Goal: Task Accomplishment & Management: Manage account settings

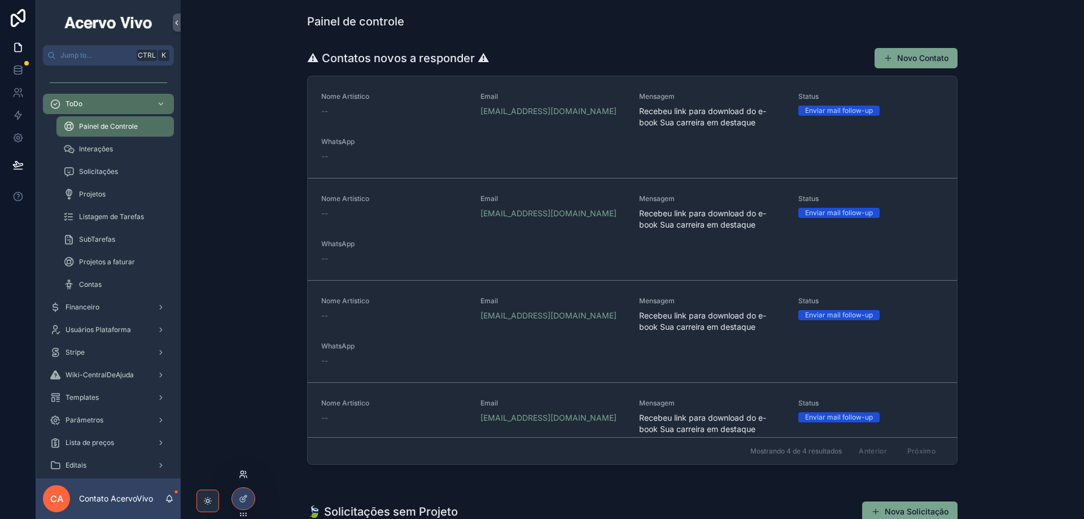
click at [245, 477] on icon at bounding box center [243, 474] width 9 height 9
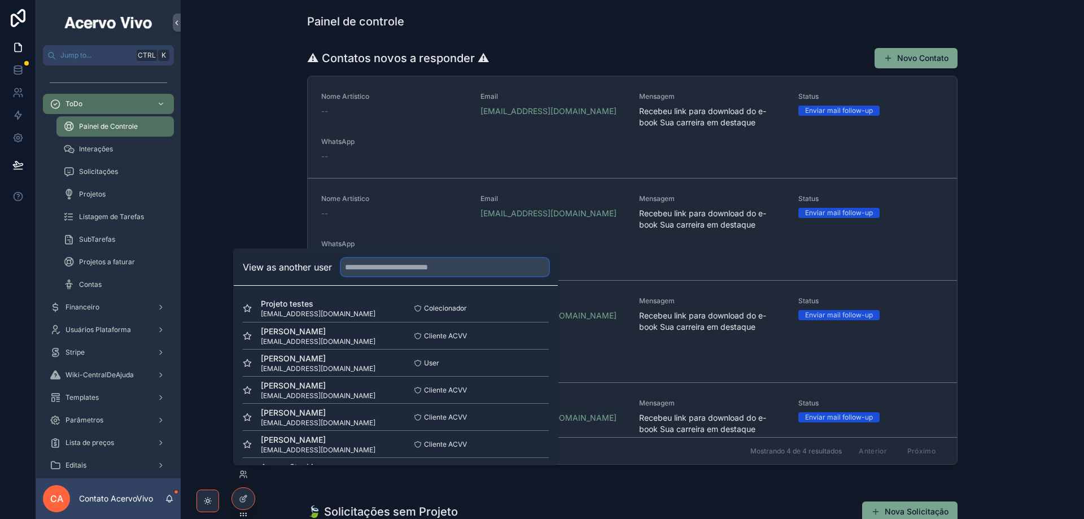
click at [400, 268] on input "text" at bounding box center [445, 267] width 208 height 18
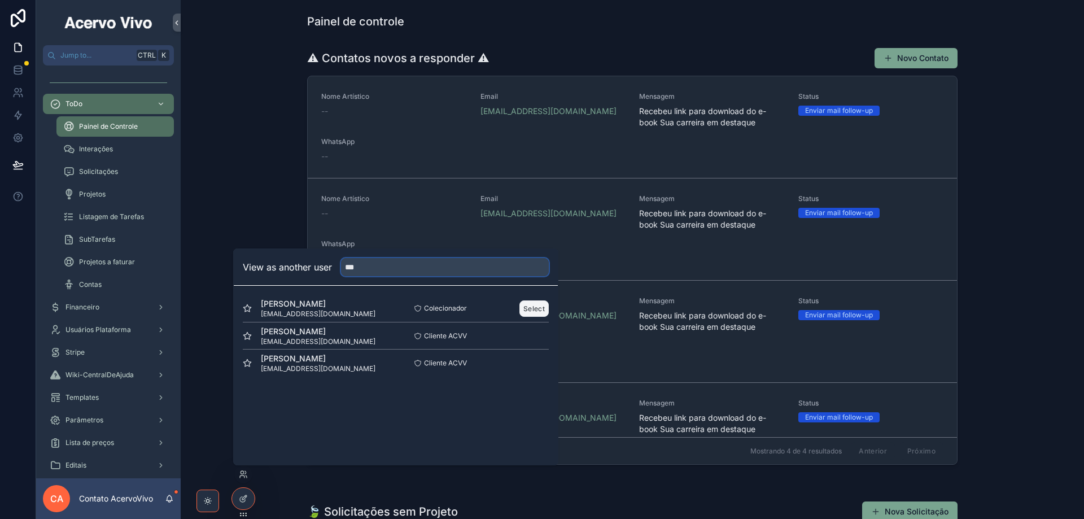
type input "***"
click at [527, 311] on button "Select" at bounding box center [534, 308] width 29 height 16
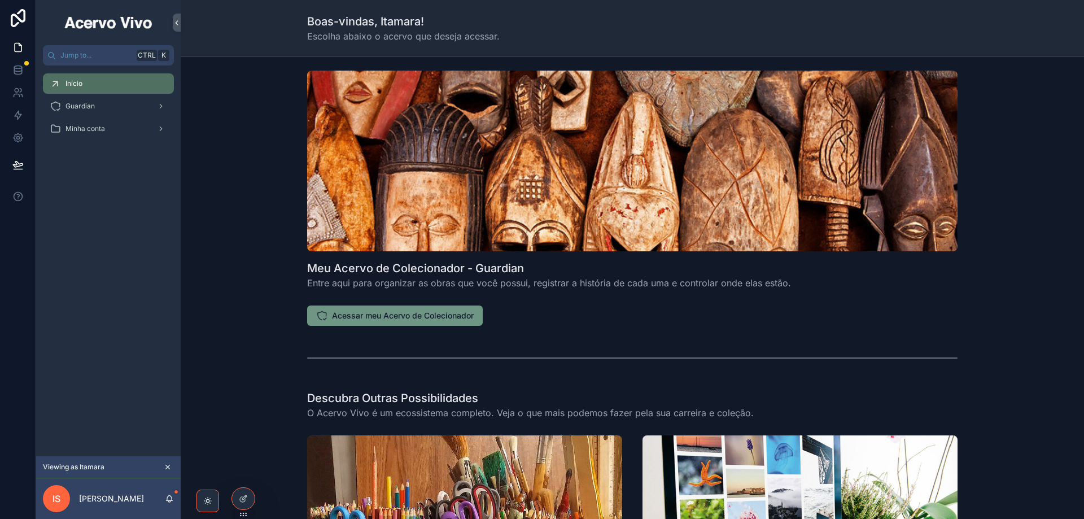
click at [387, 312] on span "Acessar meu Acervo de Colecionador" at bounding box center [403, 315] width 142 height 11
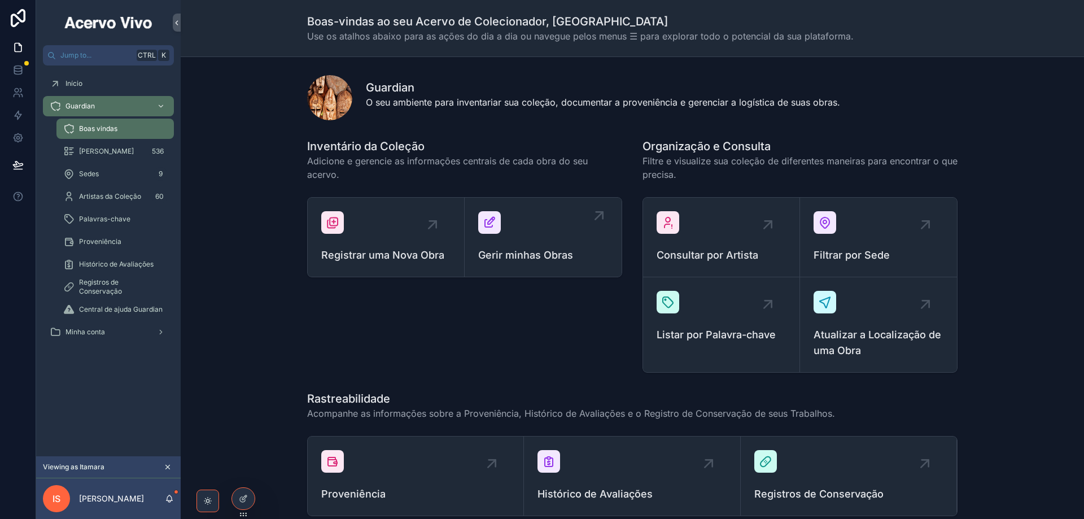
click at [546, 228] on div "Gerir minhas Obras" at bounding box center [543, 237] width 130 height 52
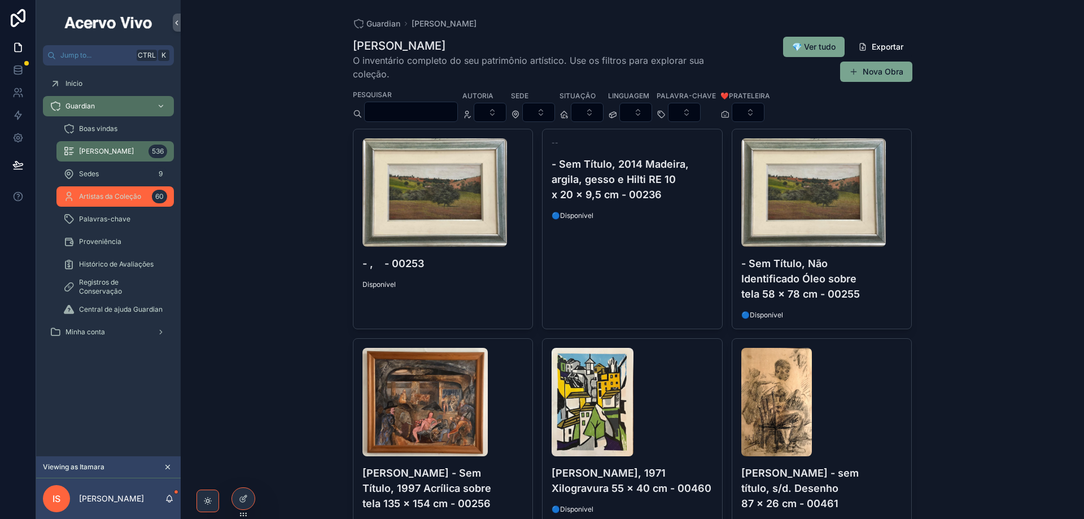
click at [110, 202] on div "Artistas da Coleção 60" at bounding box center [115, 196] width 104 height 18
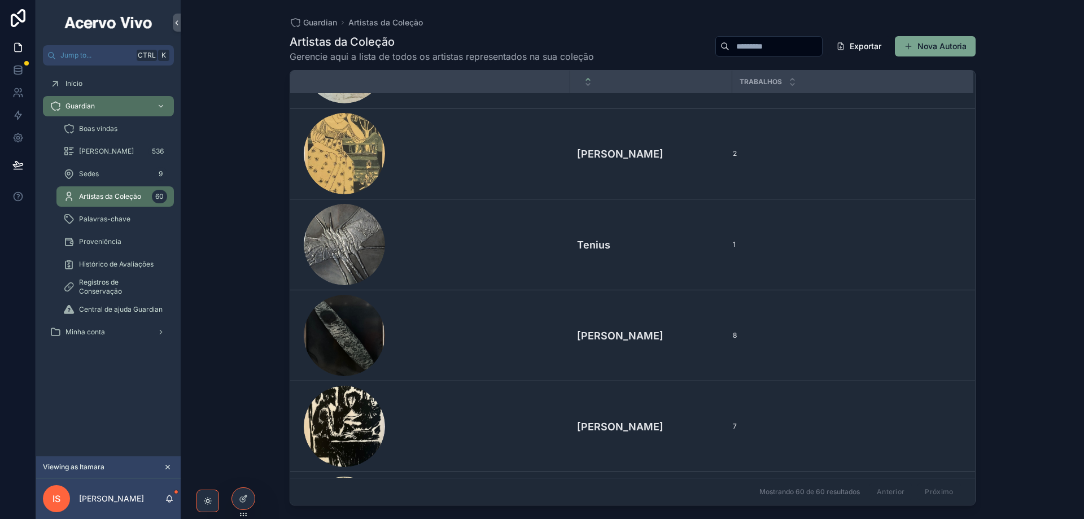
scroll to position [4800, 0]
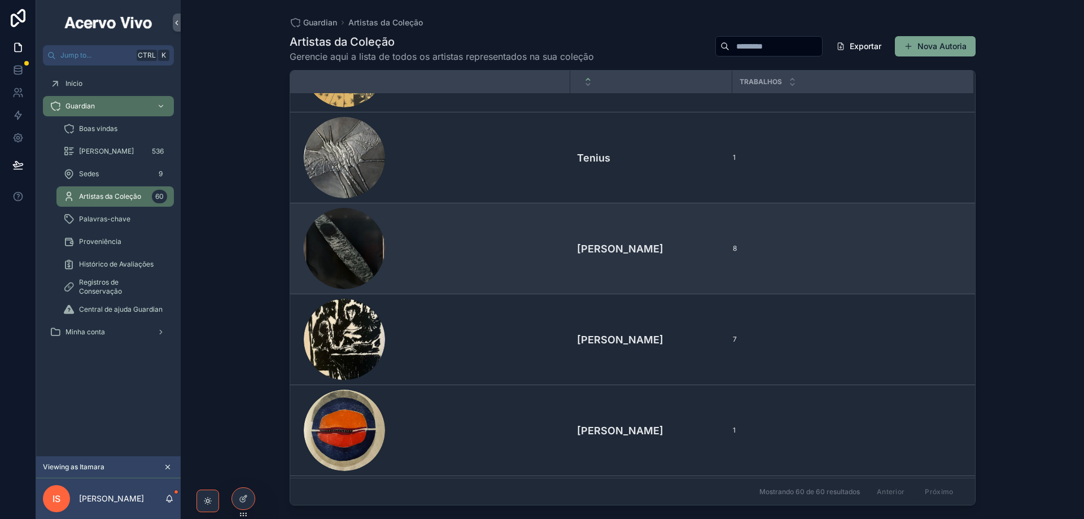
click at [486, 245] on div "scrollable content" at bounding box center [434, 248] width 260 height 81
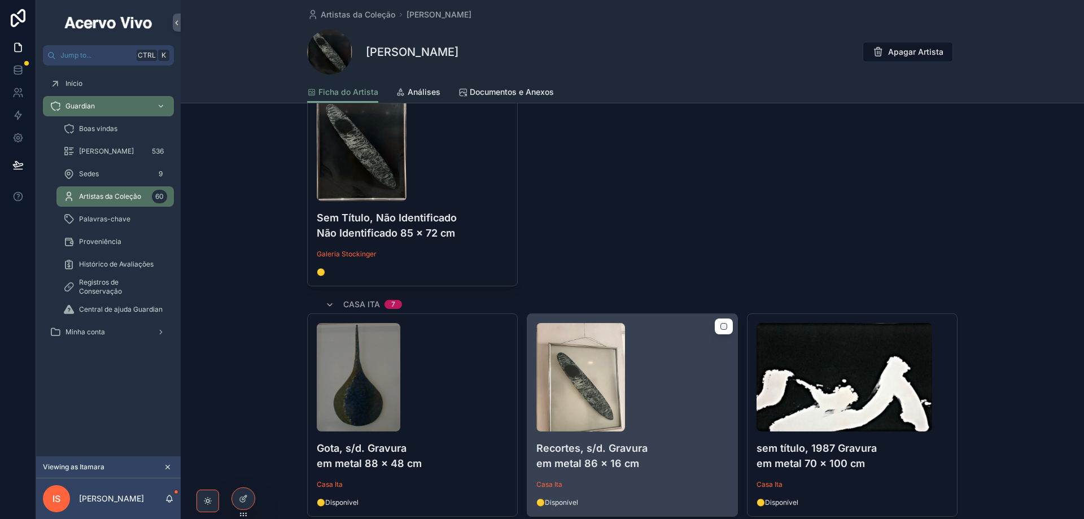
scroll to position [395, 0]
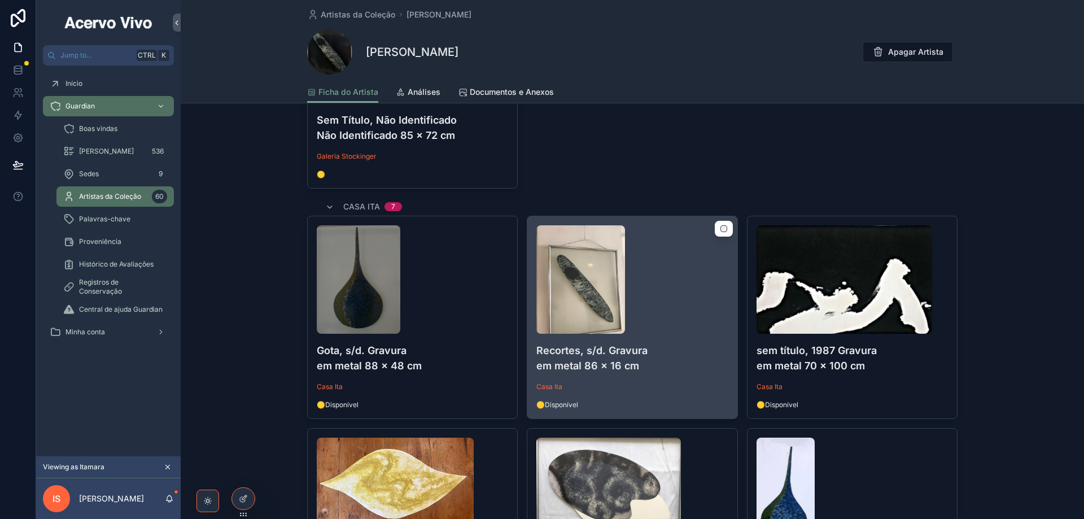
click at [679, 309] on div "scrollable content" at bounding box center [631, 279] width 191 height 108
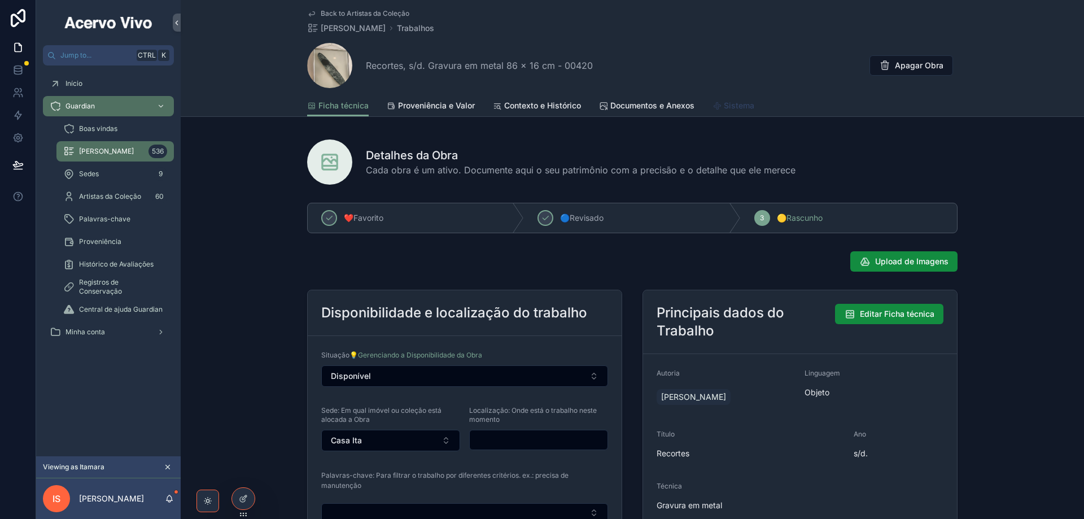
click at [735, 108] on span "Sistema" at bounding box center [739, 105] width 30 height 11
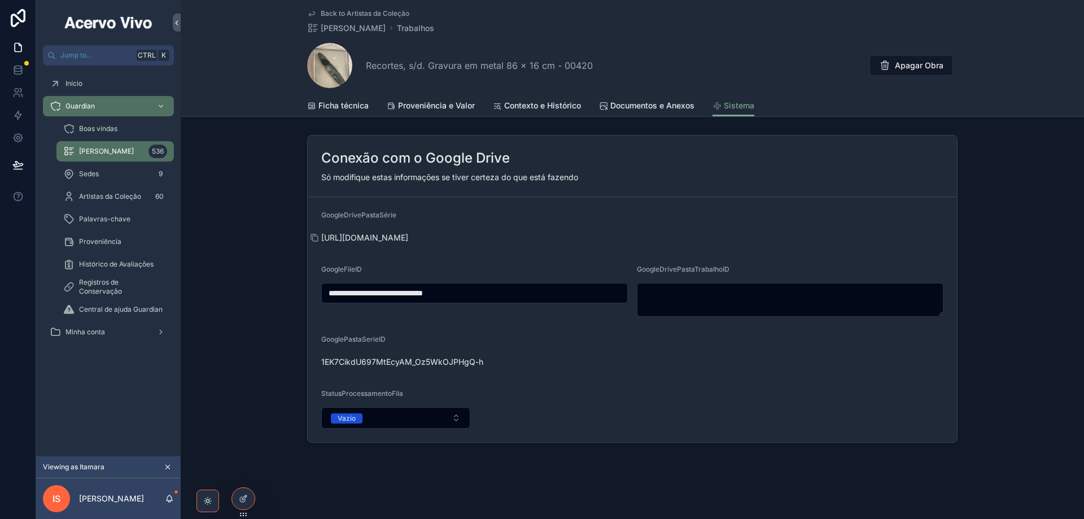
click at [389, 238] on span "https://drive.google.com/drive/folders/1EK7CikdU697MtEcyAM_Oz5WkOJPHgQ-h" at bounding box center [632, 237] width 622 height 11
click at [313, 238] on icon "scrollable content" at bounding box center [314, 237] width 9 height 9
click at [350, 108] on span "Ficha técnica" at bounding box center [344, 105] width 50 height 11
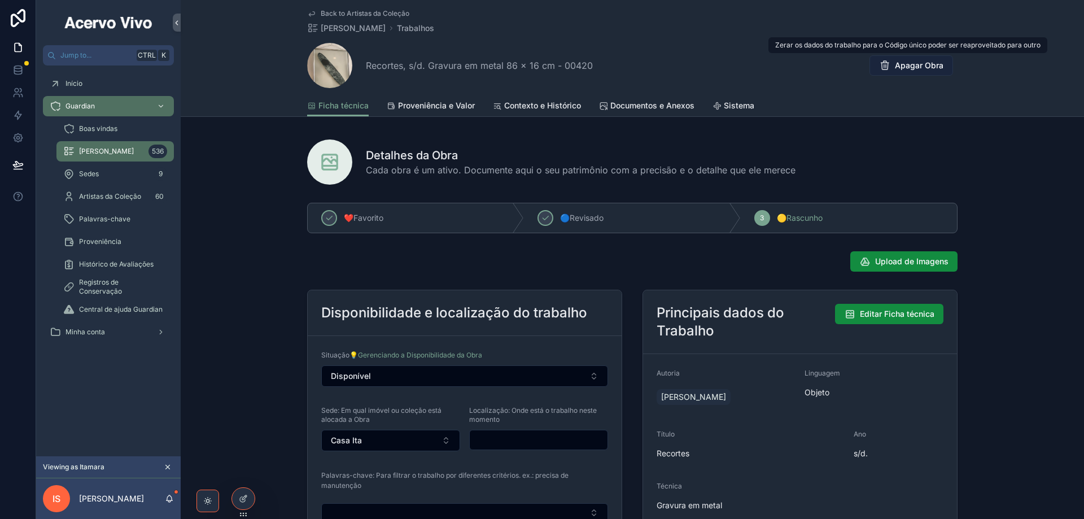
click at [918, 66] on span "Apagar Obra" at bounding box center [919, 65] width 49 height 11
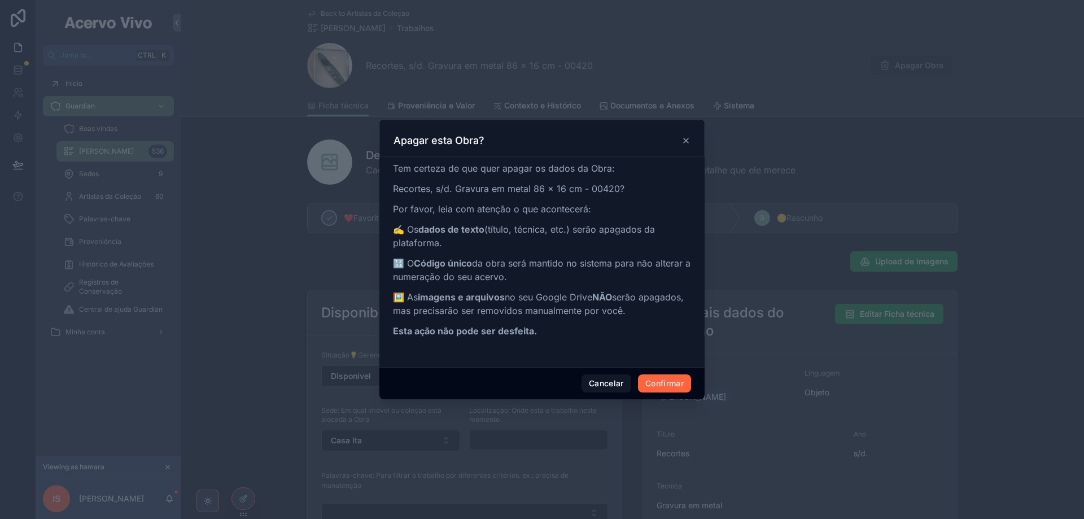
click at [668, 381] on button "Confirmar" at bounding box center [664, 383] width 53 height 18
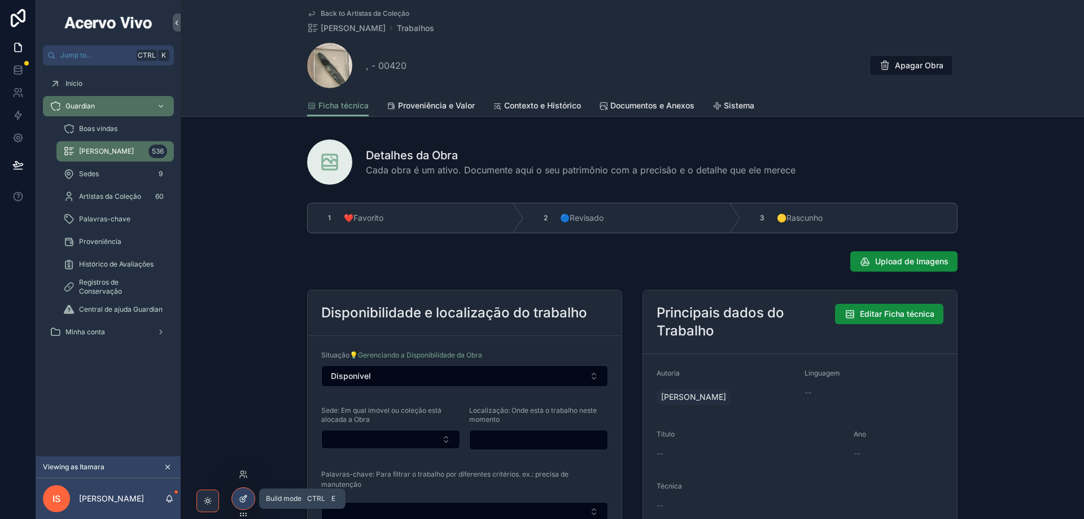
click at [243, 504] on div at bounding box center [243, 498] width 23 height 21
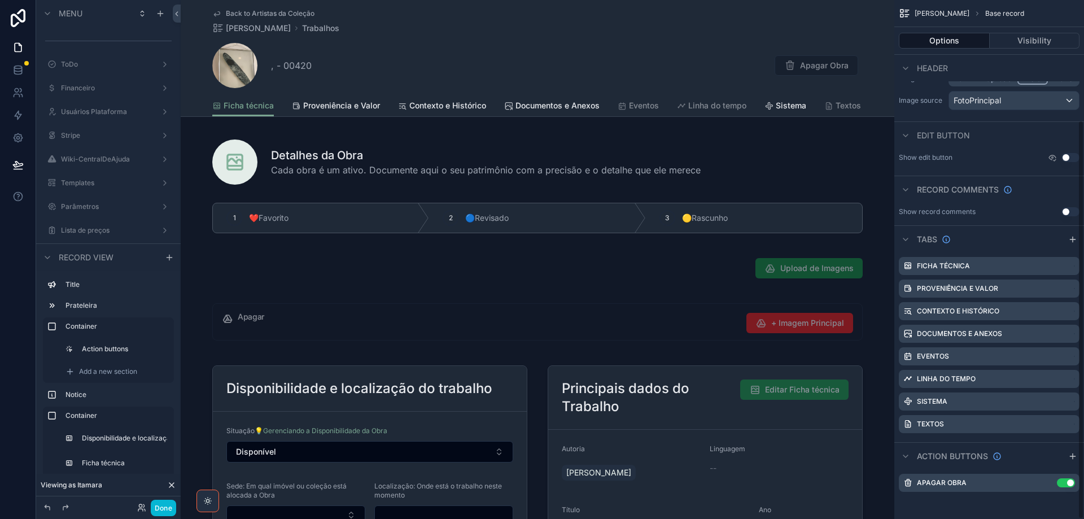
scroll to position [156, 0]
click at [1048, 482] on icon "scrollable content" at bounding box center [1049, 481] width 5 height 5
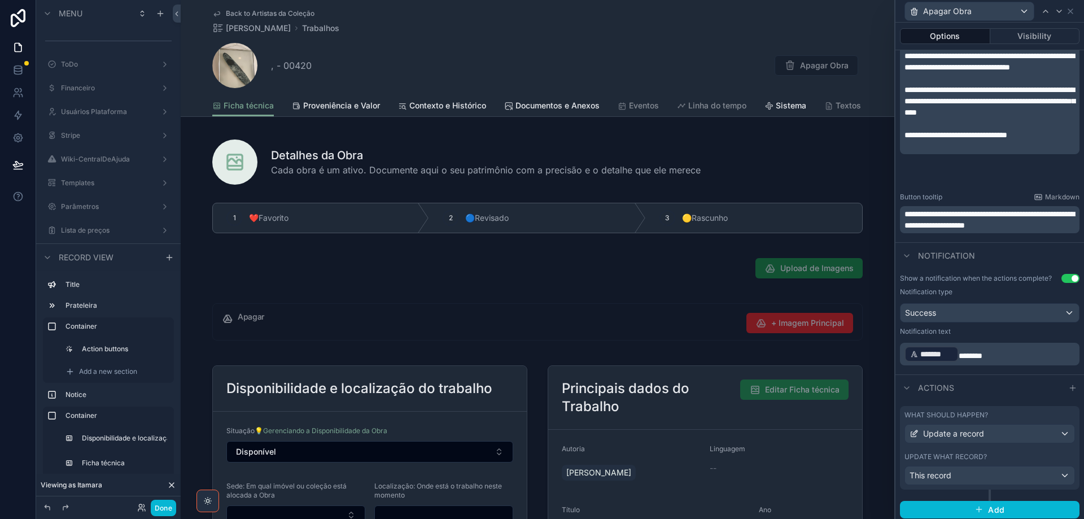
scroll to position [355, 0]
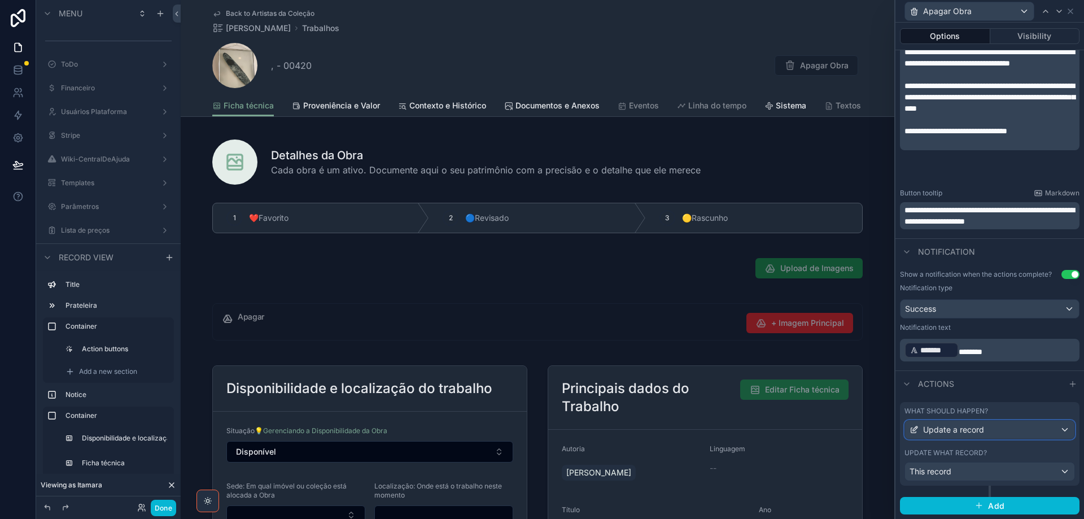
click at [967, 425] on span "Update a record" at bounding box center [953, 429] width 61 height 11
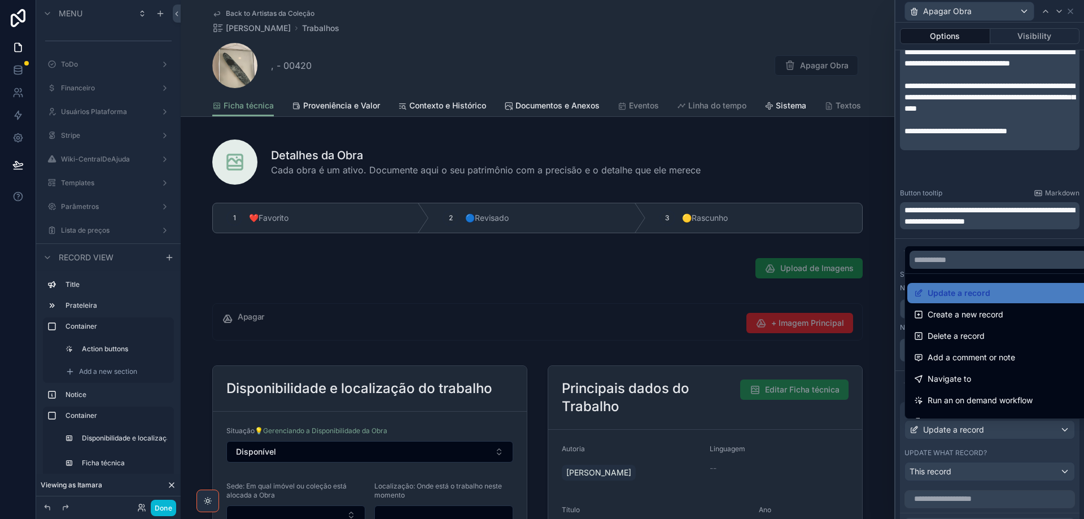
click at [969, 427] on div at bounding box center [990, 259] width 189 height 519
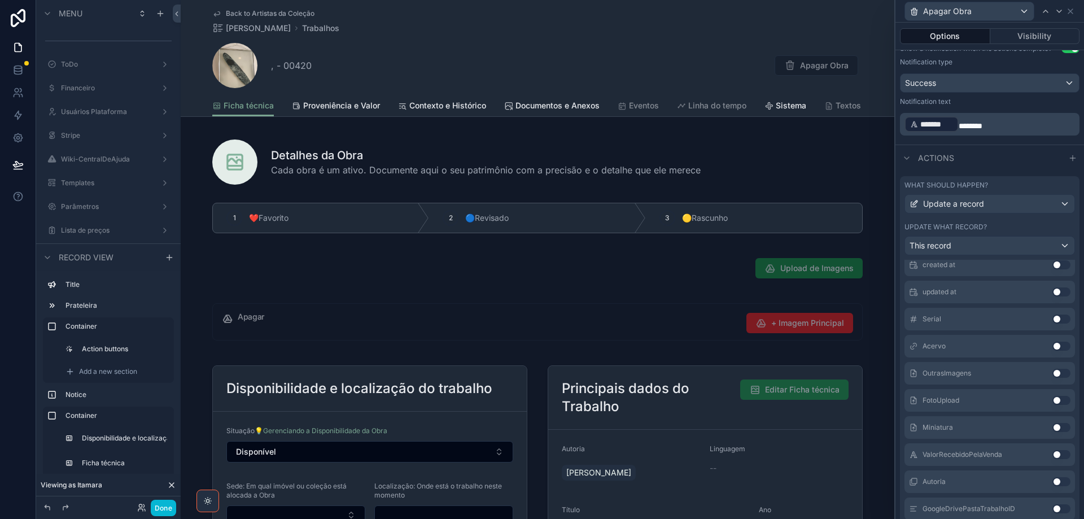
scroll to position [1581, 0]
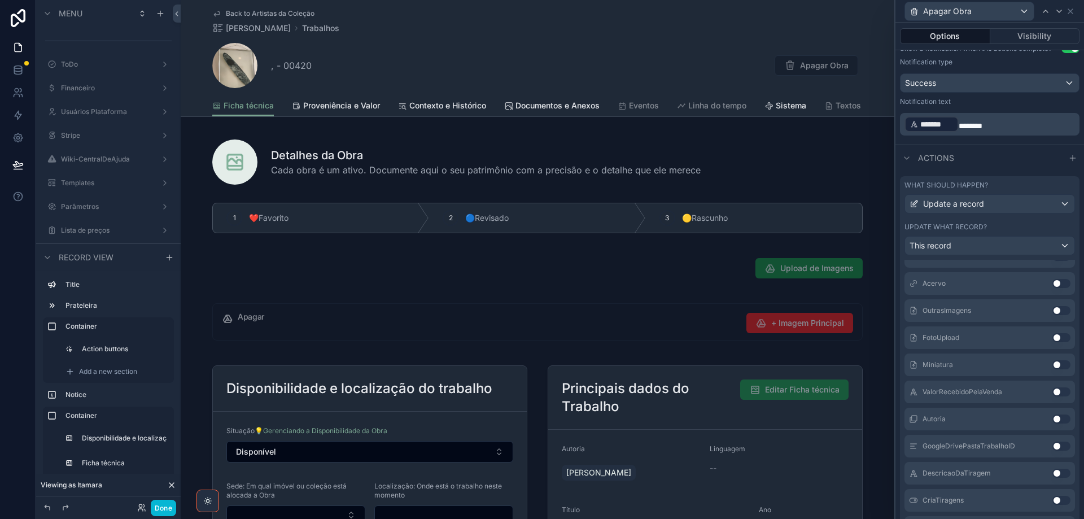
click at [1053, 391] on button "Use setting" at bounding box center [1062, 391] width 18 height 9
click at [1053, 393] on button "Use setting" at bounding box center [1062, 391] width 18 height 9
click at [1053, 420] on button "Use setting" at bounding box center [1062, 419] width 18 height 9
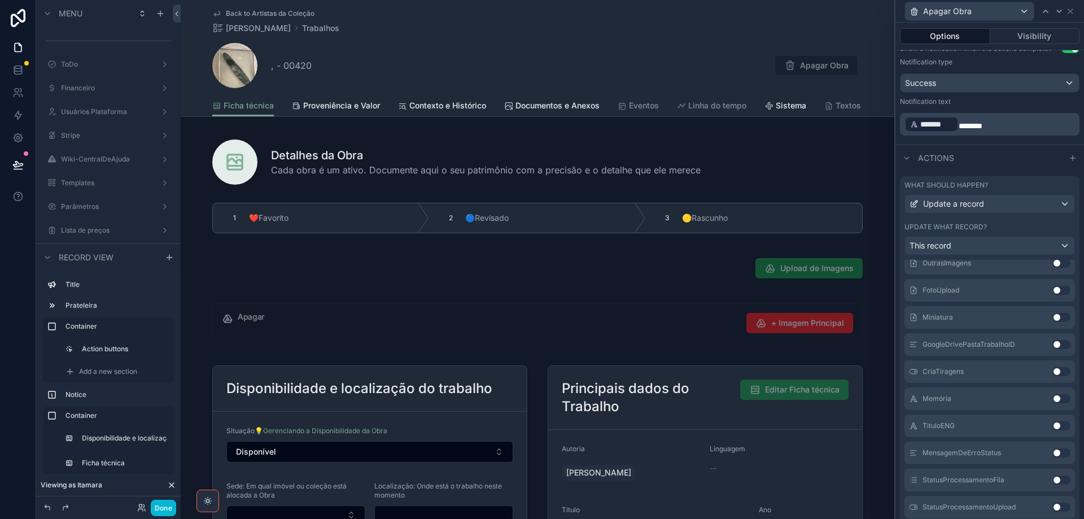
scroll to position [1776, 0]
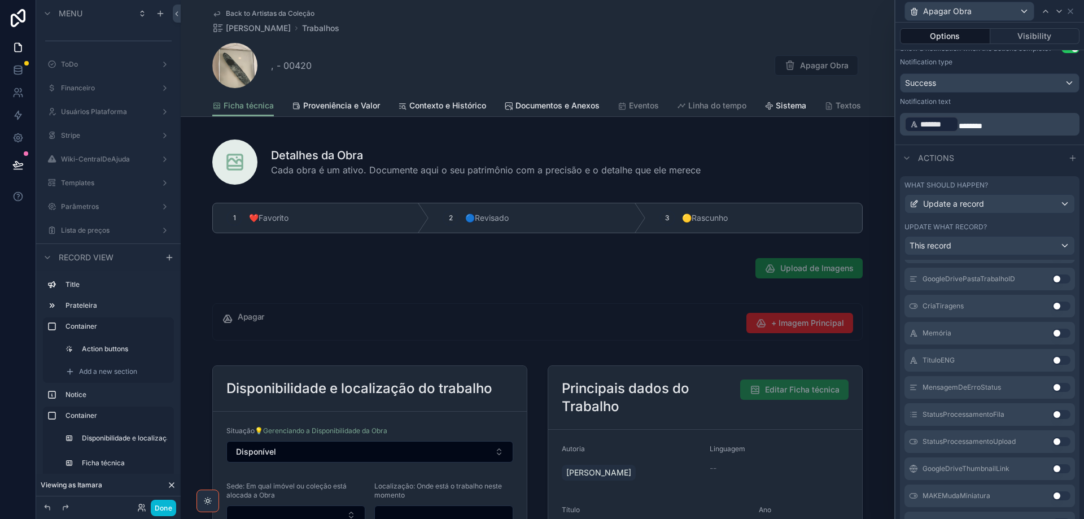
click at [1053, 361] on button "Use setting" at bounding box center [1062, 360] width 18 height 9
click at [1053, 408] on button "Use setting" at bounding box center [1062, 409] width 18 height 9
click at [1053, 410] on button "Use setting" at bounding box center [1062, 409] width 18 height 9
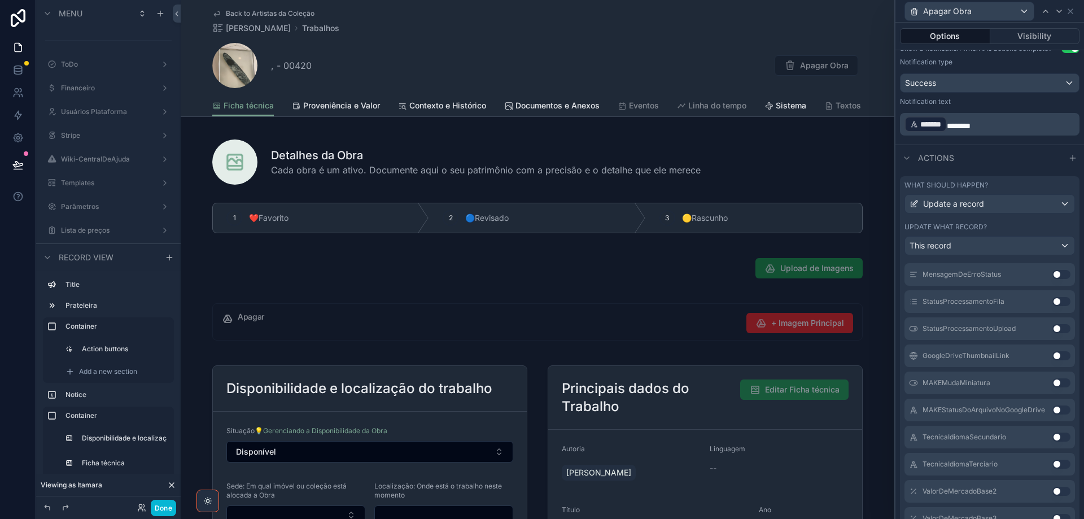
scroll to position [1970, 0]
click at [1053, 410] on button "Use setting" at bounding box center [1062, 409] width 18 height 9
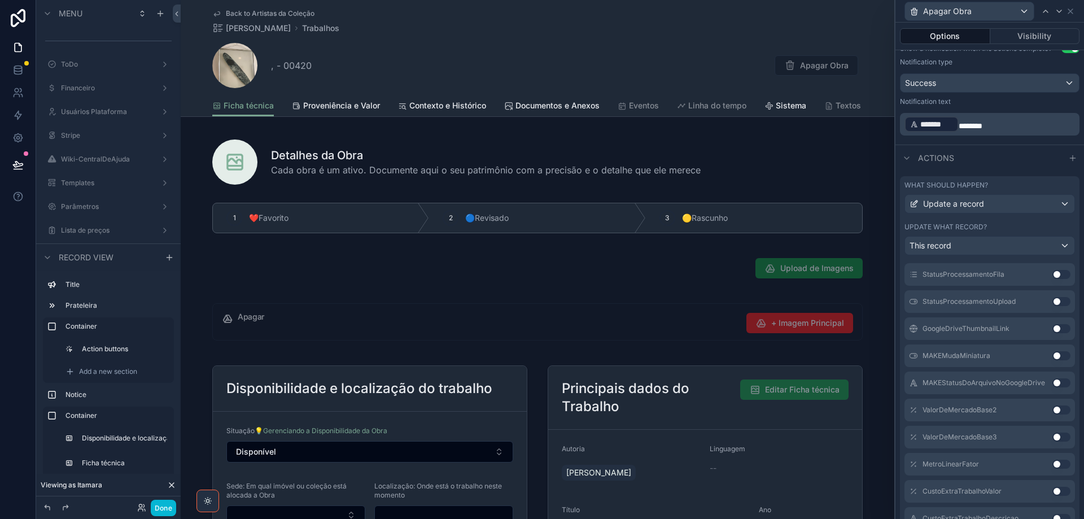
click at [1053, 410] on button "Use setting" at bounding box center [1062, 409] width 18 height 9
click at [1053, 409] on button "Use setting" at bounding box center [1062, 409] width 18 height 9
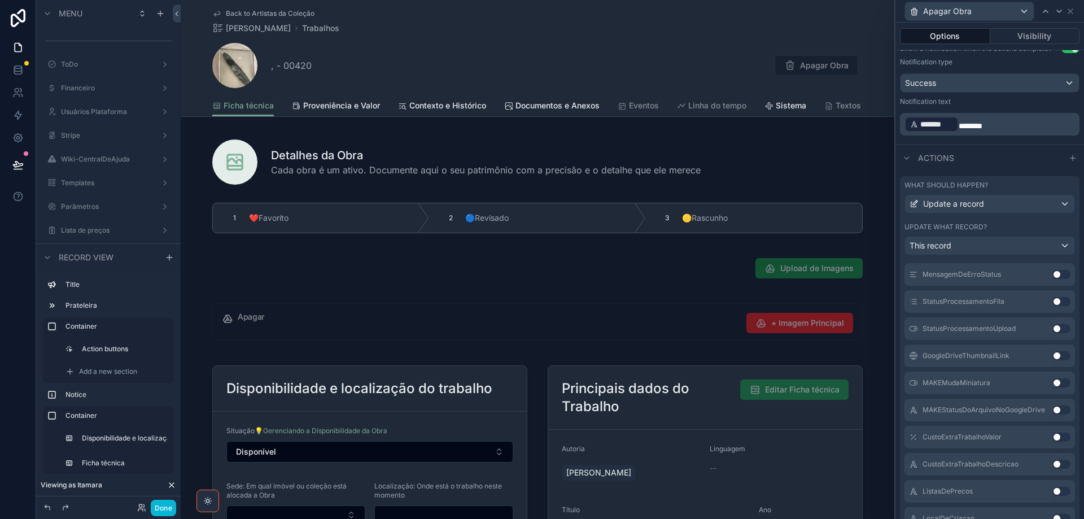
scroll to position [2105, 0]
click at [1053, 409] on button "Use setting" at bounding box center [1062, 409] width 18 height 9
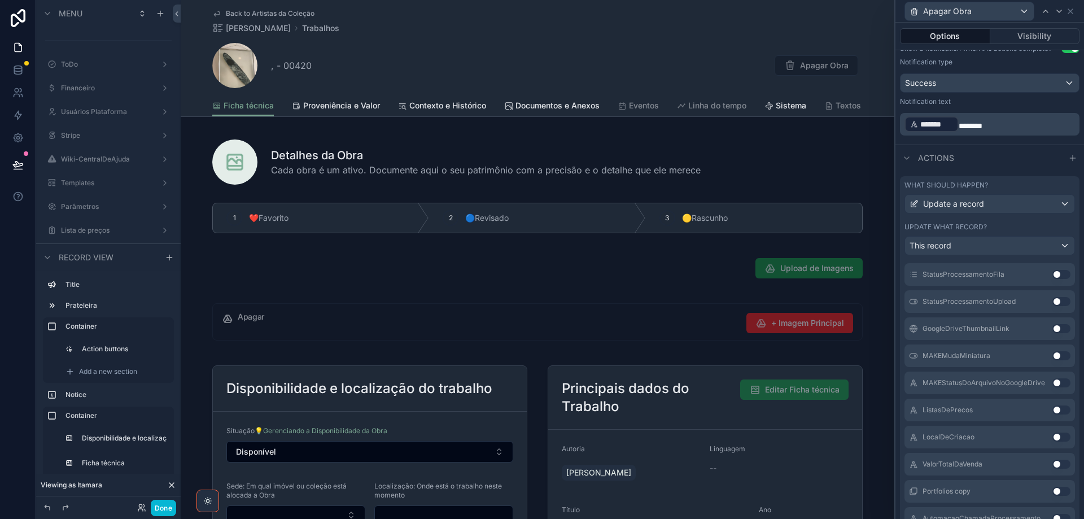
click at [1053, 409] on button "Use setting" at bounding box center [1062, 409] width 18 height 9
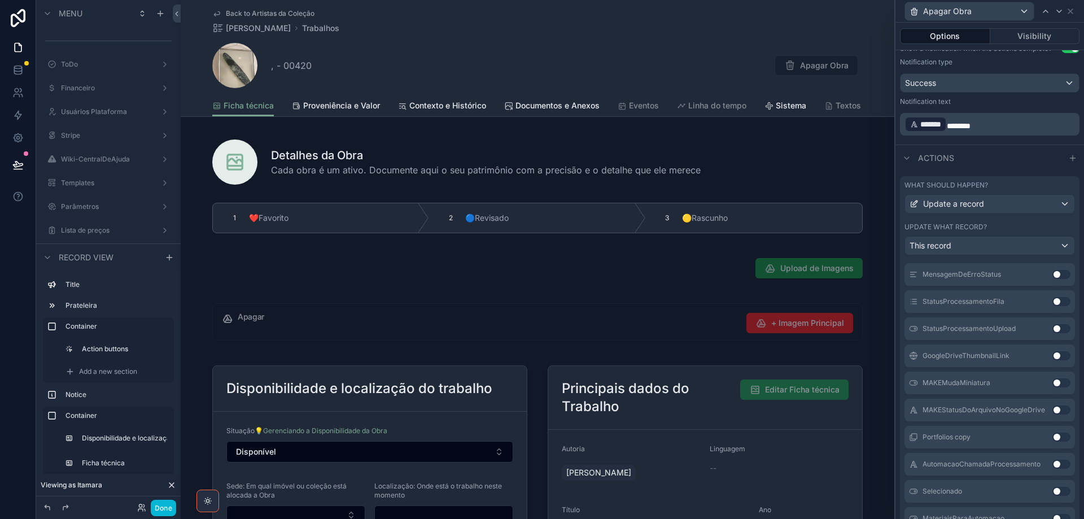
scroll to position [2241, 0]
click at [1053, 409] on button "Use setting" at bounding box center [1062, 409] width 18 height 9
click at [1053, 405] on button "Use setting" at bounding box center [1062, 405] width 18 height 9
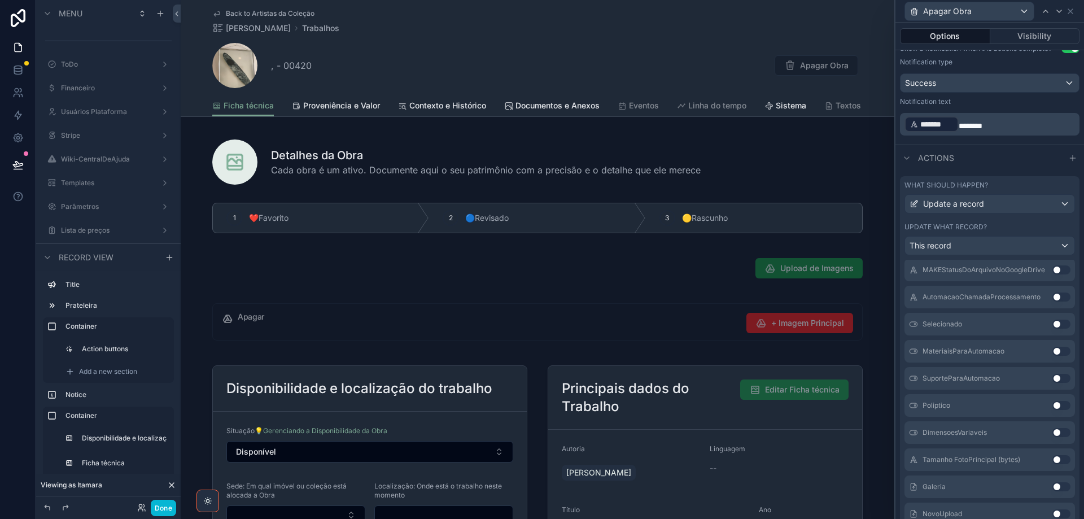
click at [1053, 405] on button "Use setting" at bounding box center [1062, 405] width 18 height 9
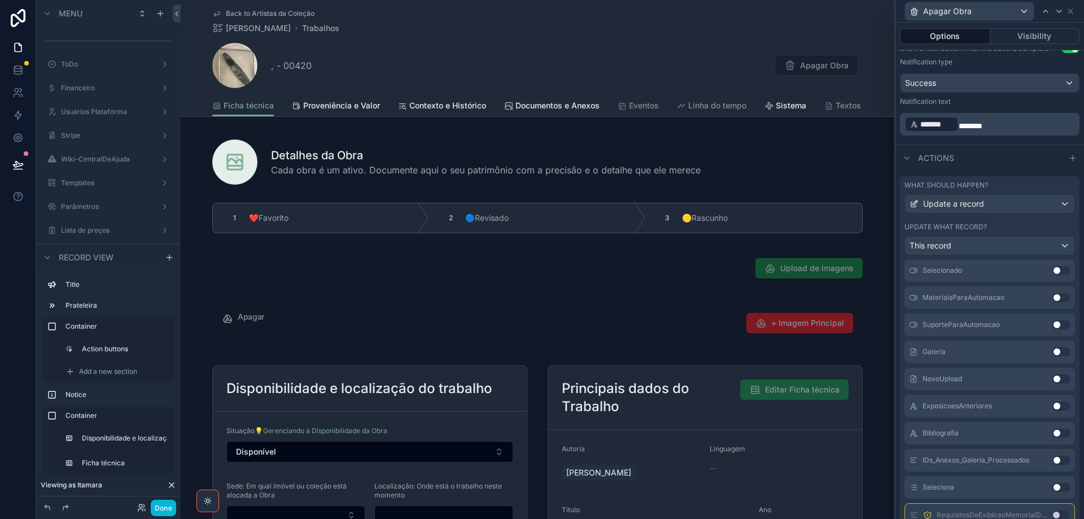
scroll to position [2602, 0]
click at [1053, 348] on button "Use setting" at bounding box center [1062, 346] width 18 height 9
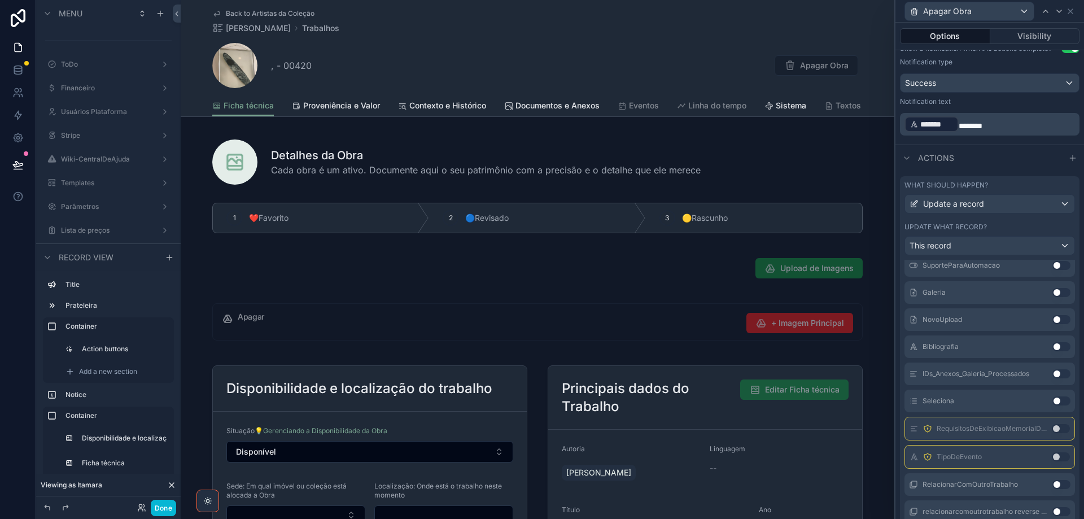
click at [1053, 347] on button "Use setting" at bounding box center [1062, 346] width 18 height 9
click at [1052, 289] on button "Use setting" at bounding box center [1061, 288] width 18 height 9
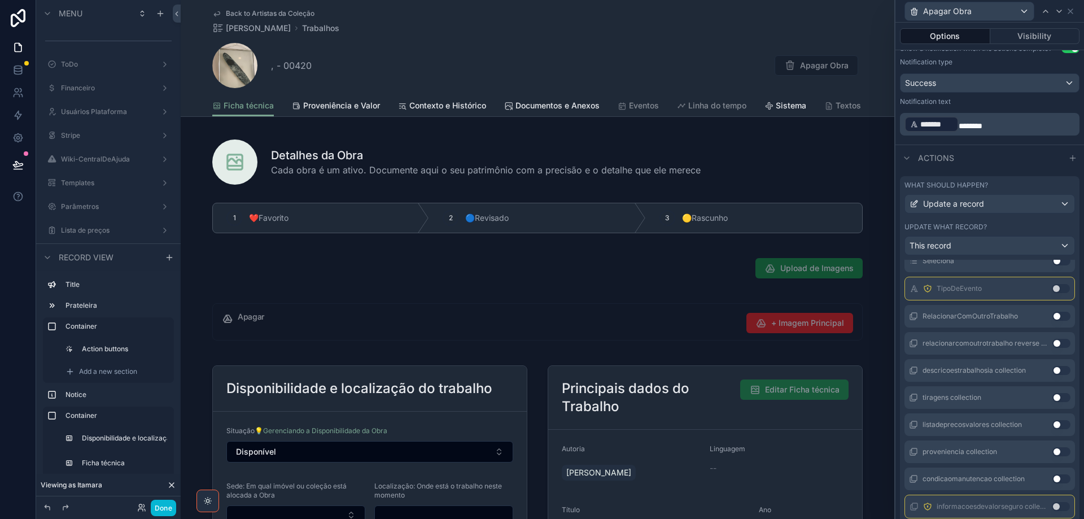
click at [1052, 288] on button "Use setting" at bounding box center [1061, 288] width 18 height 9
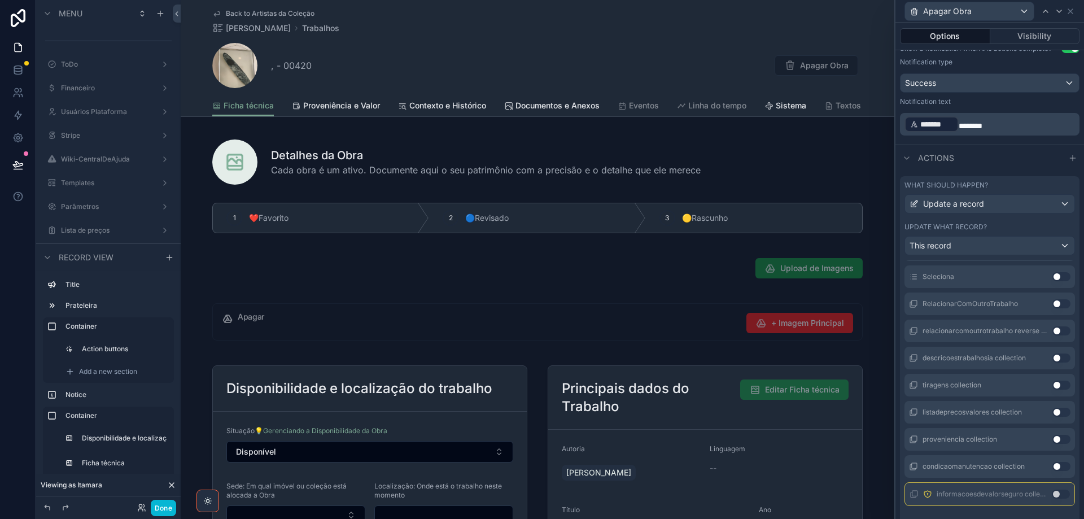
click at [1053, 357] on button "Use setting" at bounding box center [1062, 358] width 18 height 9
click at [1053, 386] on button "Use setting" at bounding box center [1062, 385] width 18 height 9
drag, startPoint x: 1046, startPoint y: 437, endPoint x: 1048, endPoint y: 465, distance: 27.7
click at [1053, 438] on button "Use setting" at bounding box center [1062, 439] width 18 height 9
click at [1053, 465] on button "Use setting" at bounding box center [1062, 466] width 18 height 9
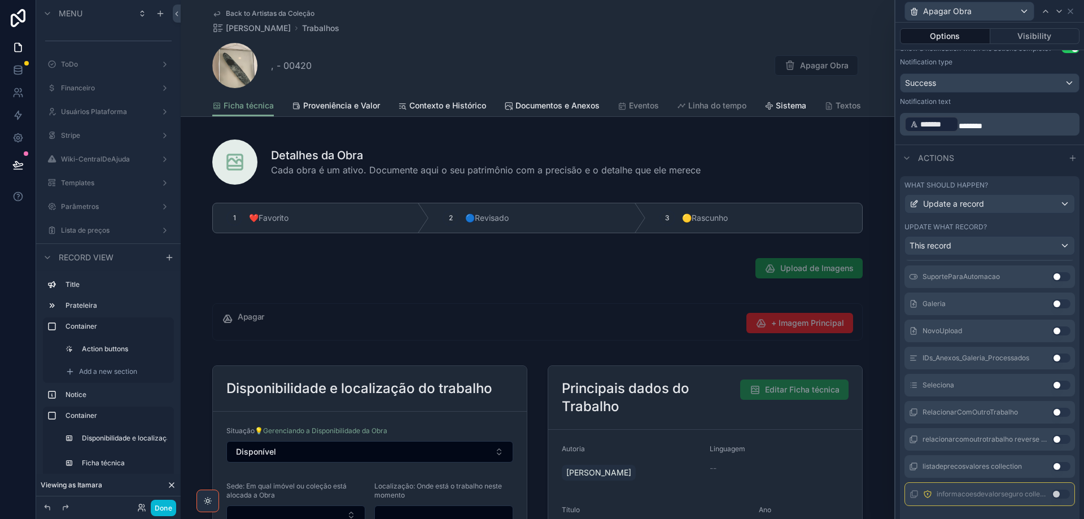
click at [1052, 494] on button "Use setting" at bounding box center [1061, 494] width 18 height 9
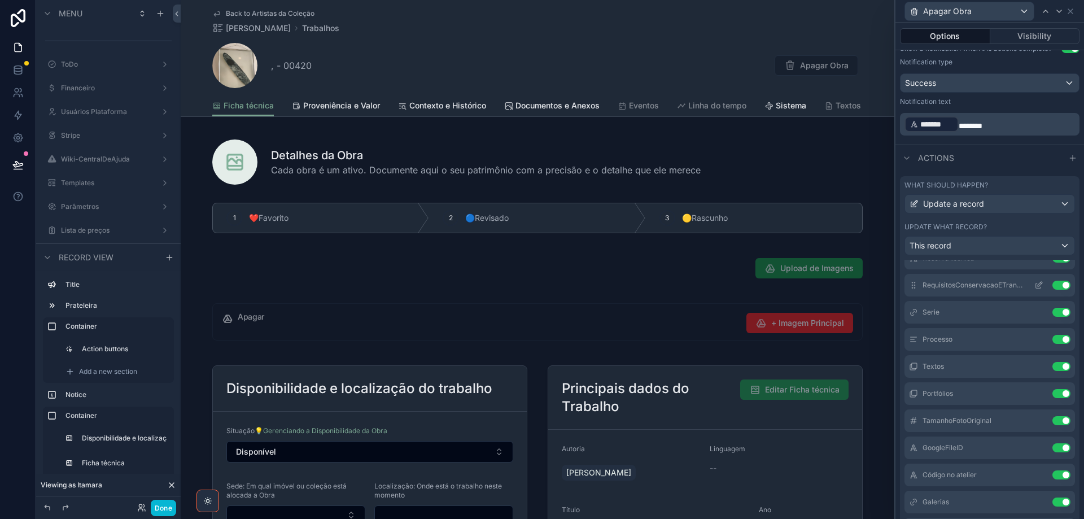
scroll to position [664, 0]
click at [1035, 266] on icon at bounding box center [1039, 262] width 9 height 9
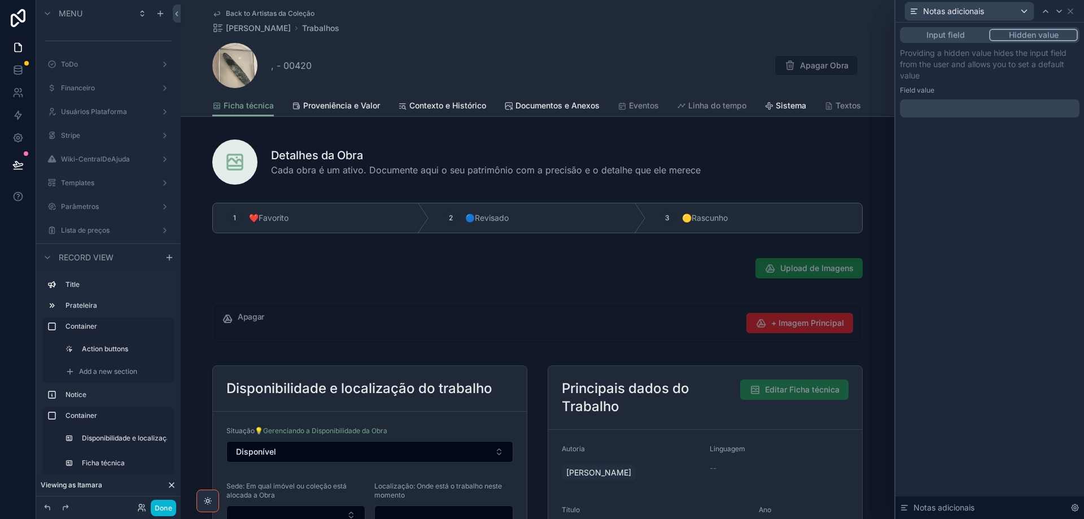
click at [1061, 13] on icon at bounding box center [1059, 11] width 9 height 9
click at [1062, 14] on icon at bounding box center [1059, 11] width 9 height 9
click at [1061, 13] on icon at bounding box center [1059, 11] width 9 height 9
click at [1061, 12] on icon at bounding box center [1059, 11] width 9 height 9
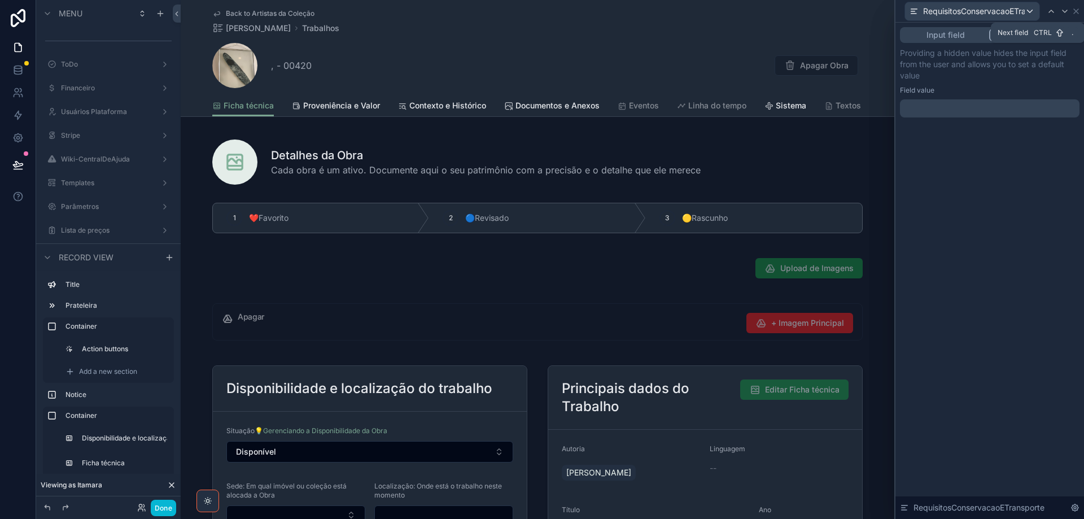
click at [1061, 12] on icon at bounding box center [1065, 11] width 9 height 9
click at [1061, 12] on icon at bounding box center [1059, 11] width 9 height 9
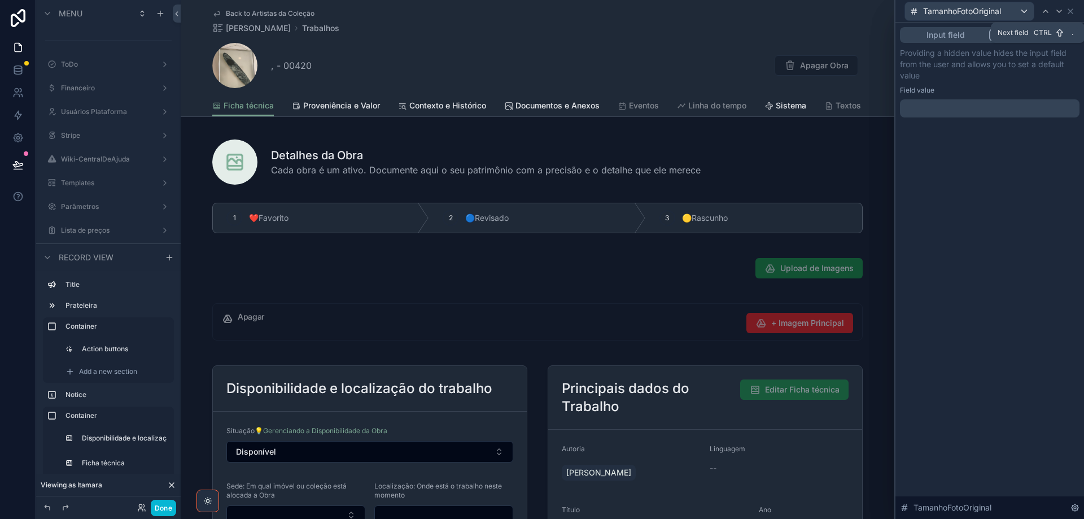
click at [1061, 12] on icon at bounding box center [1059, 11] width 9 height 9
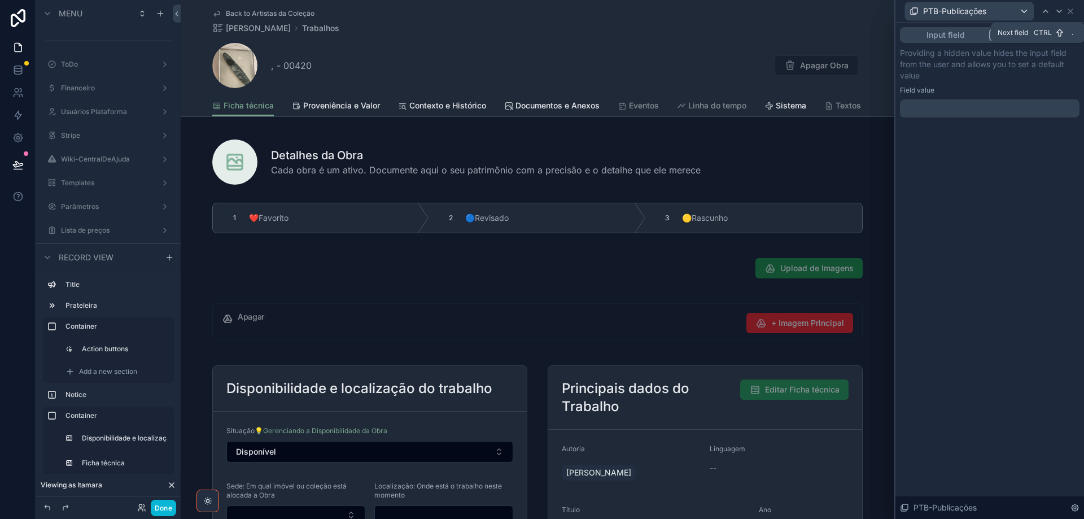
click at [1061, 12] on icon at bounding box center [1059, 11] width 9 height 9
click at [1061, 12] on icon at bounding box center [1059, 11] width 5 height 2
click at [1061, 12] on icon at bounding box center [1059, 11] width 9 height 9
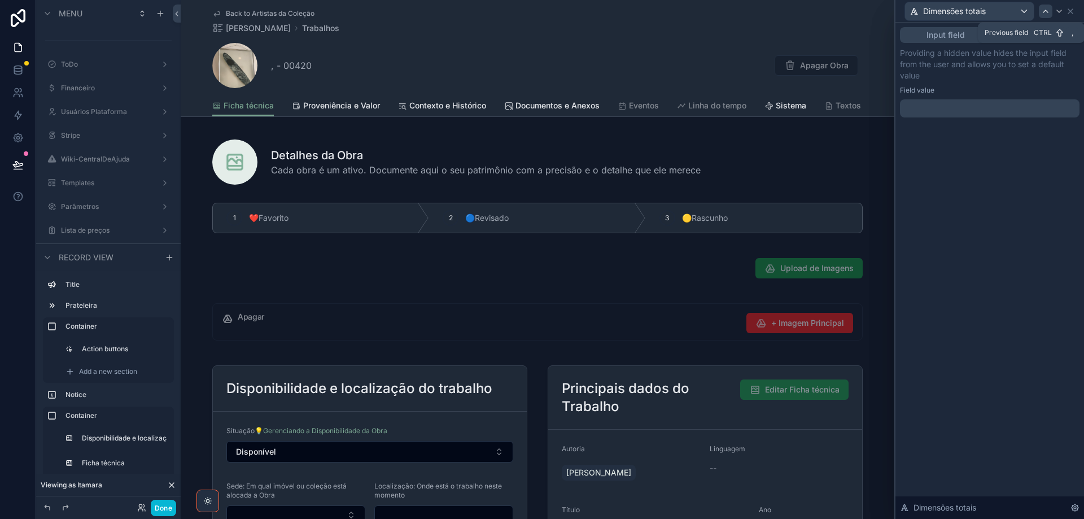
click at [1044, 9] on icon at bounding box center [1045, 11] width 9 height 9
click at [1047, 9] on icon at bounding box center [1045, 11] width 9 height 9
click at [1074, 12] on icon at bounding box center [1070, 11] width 9 height 9
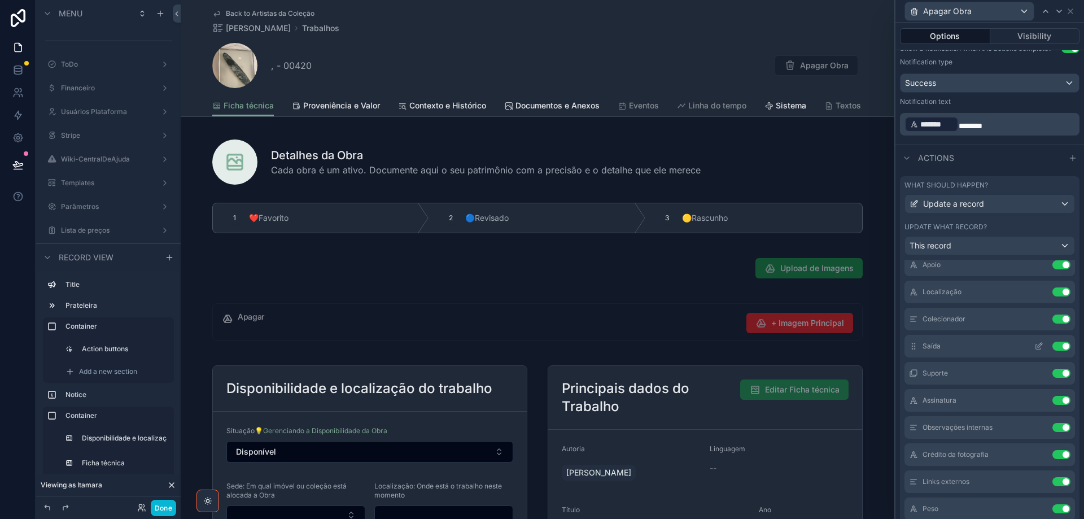
scroll to position [282, 0]
click at [165, 512] on button "Done" at bounding box center [163, 508] width 25 height 16
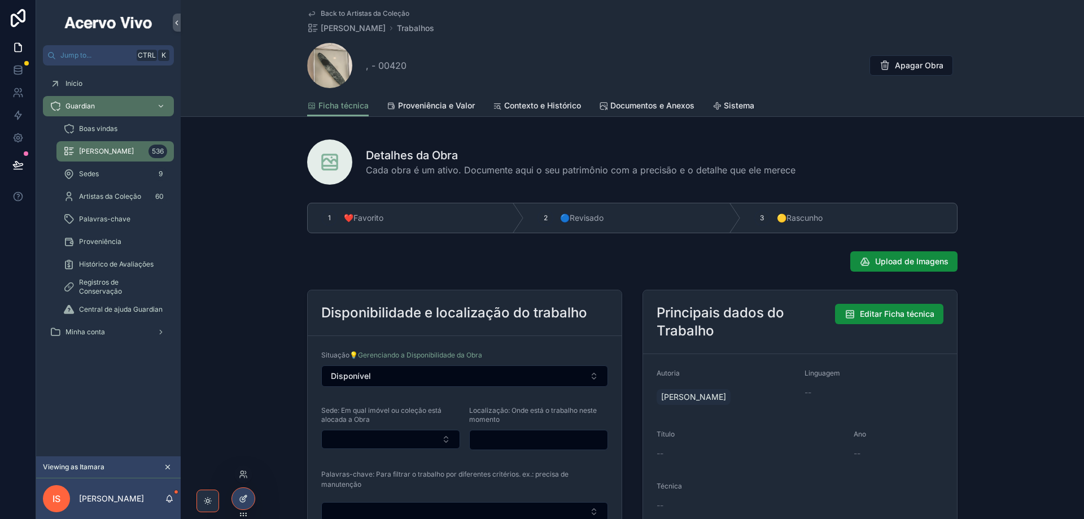
click at [243, 495] on icon at bounding box center [243, 498] width 9 height 9
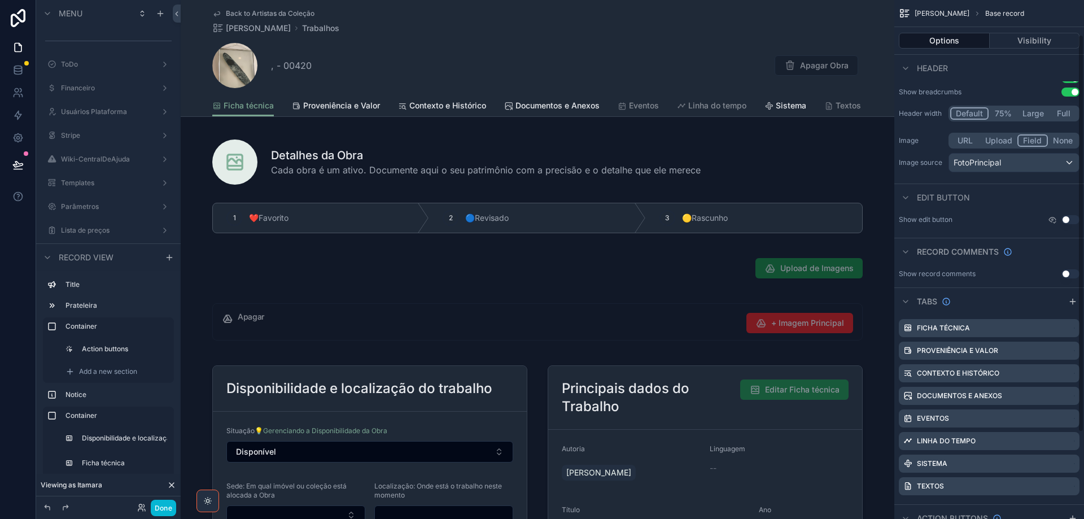
scroll to position [156, 0]
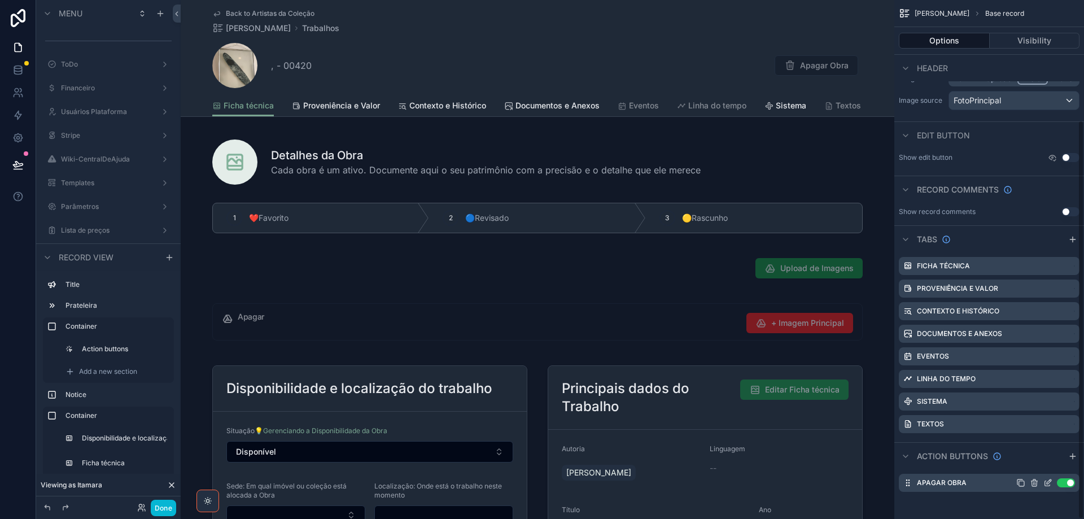
drag, startPoint x: 1050, startPoint y: 484, endPoint x: 1035, endPoint y: 474, distance: 18.0
click at [1050, 484] on icon "scrollable content" at bounding box center [1048, 482] width 9 height 9
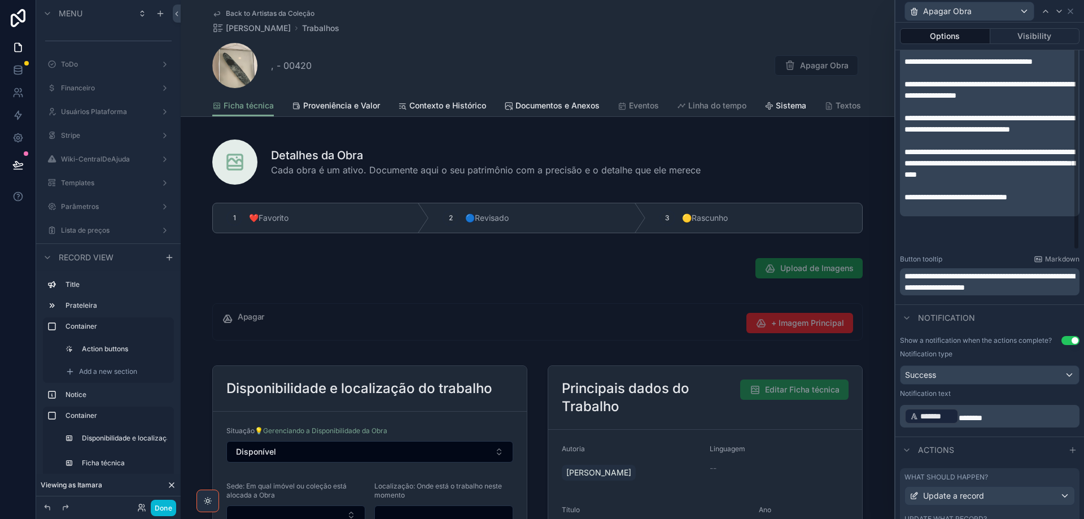
scroll to position [355, 0]
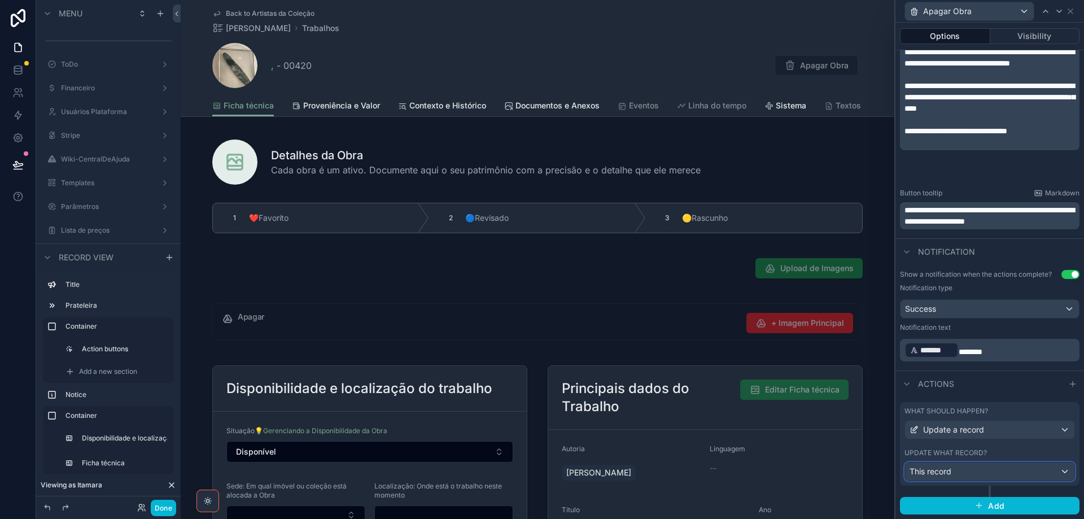
click at [992, 466] on div "This record" at bounding box center [989, 472] width 169 height 18
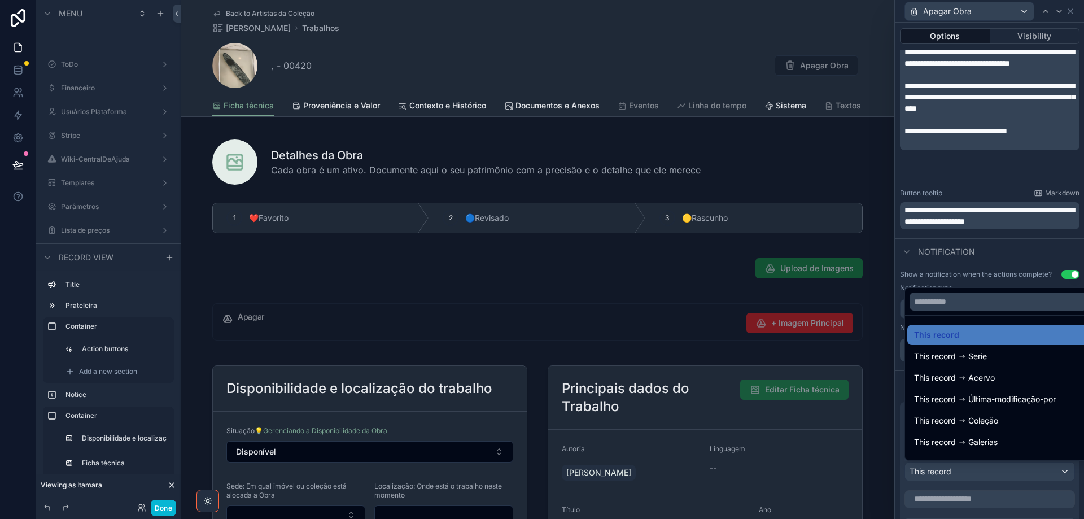
click at [992, 470] on div at bounding box center [990, 259] width 189 height 519
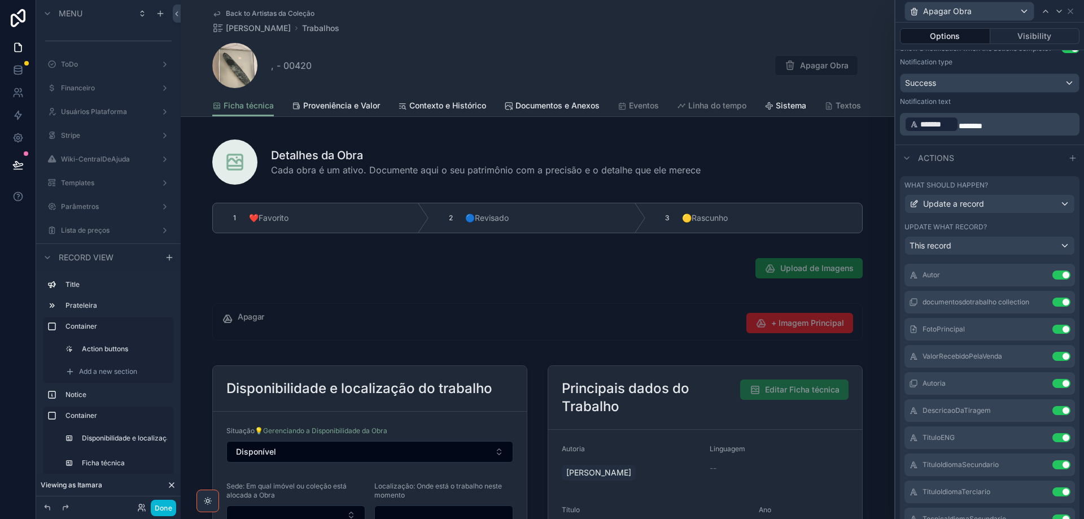
scroll to position [1355, 0]
click at [1035, 303] on icon at bounding box center [1039, 303] width 9 height 9
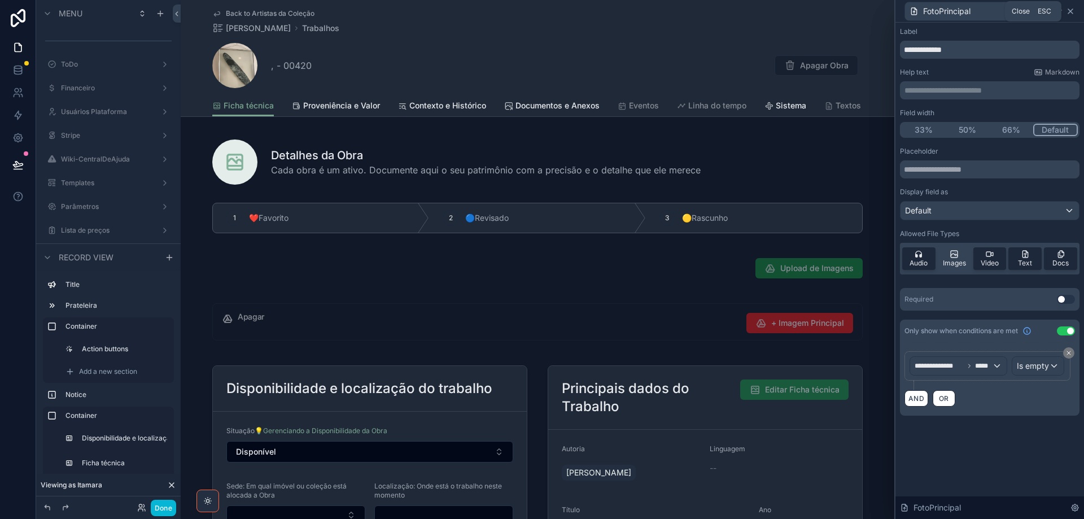
click at [1072, 11] on icon at bounding box center [1070, 11] width 9 height 9
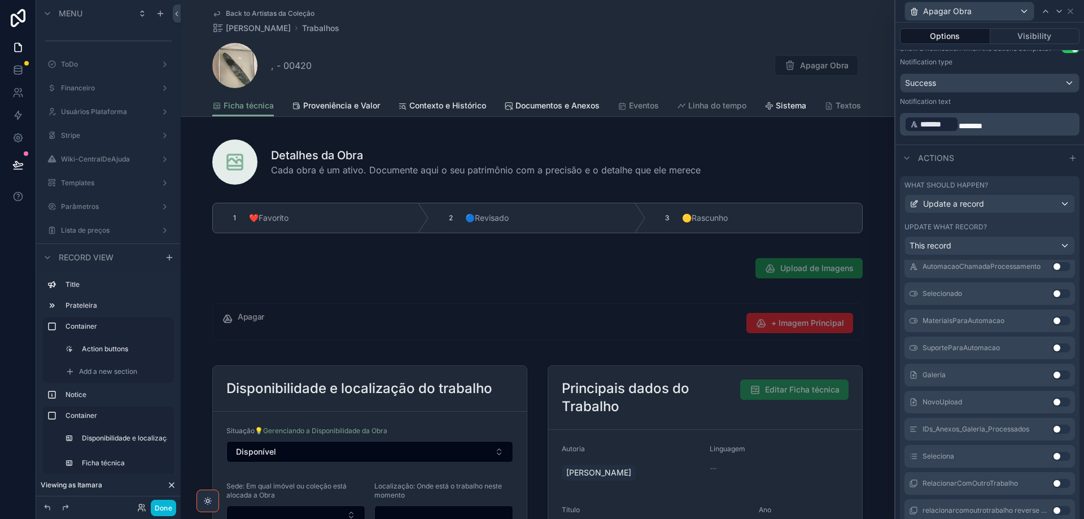
scroll to position [2810, 0]
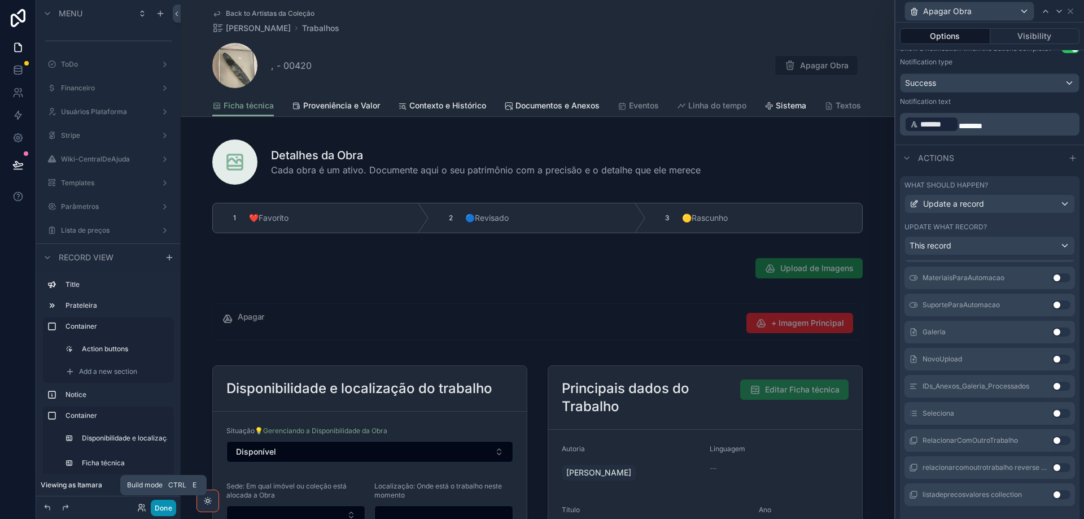
click at [162, 509] on button "Done" at bounding box center [163, 508] width 25 height 16
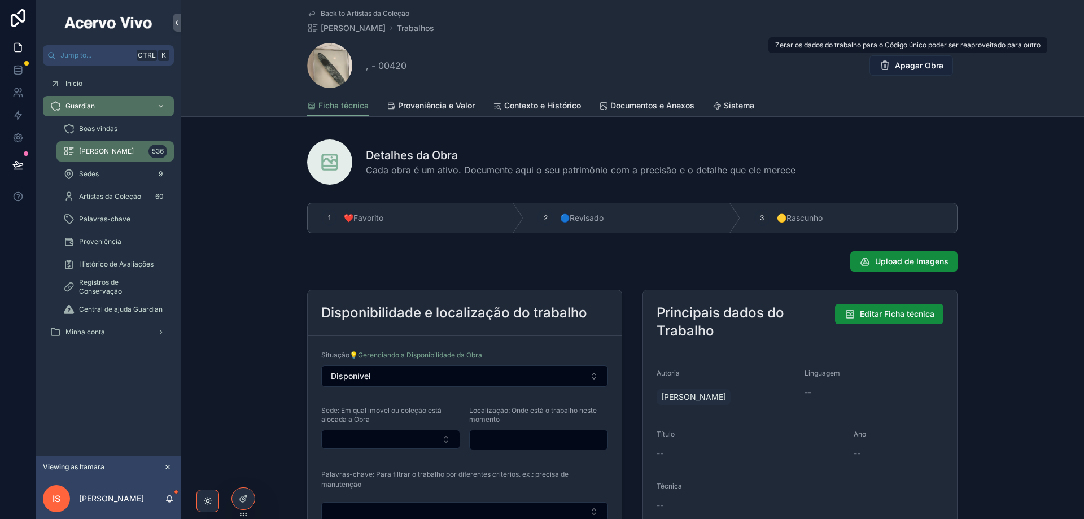
click at [918, 63] on span "Apagar Obra" at bounding box center [919, 65] width 49 height 11
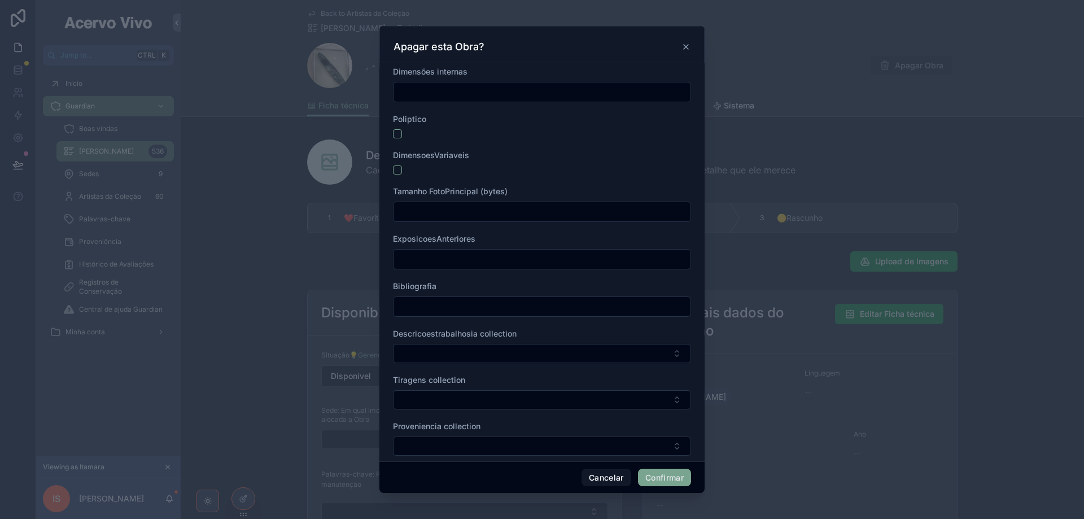
scroll to position [1067, 0]
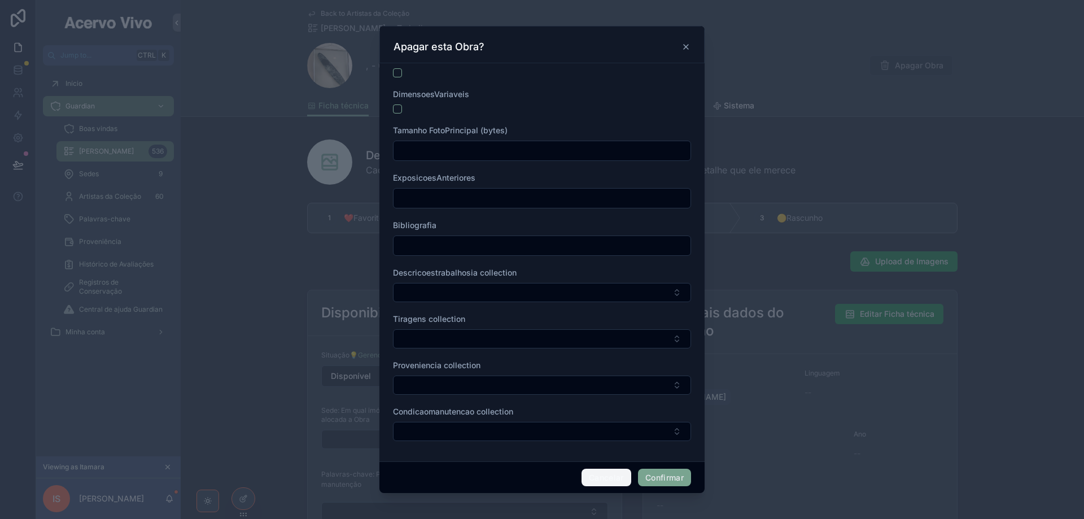
click at [603, 481] on button "Cancelar" at bounding box center [607, 478] width 50 height 18
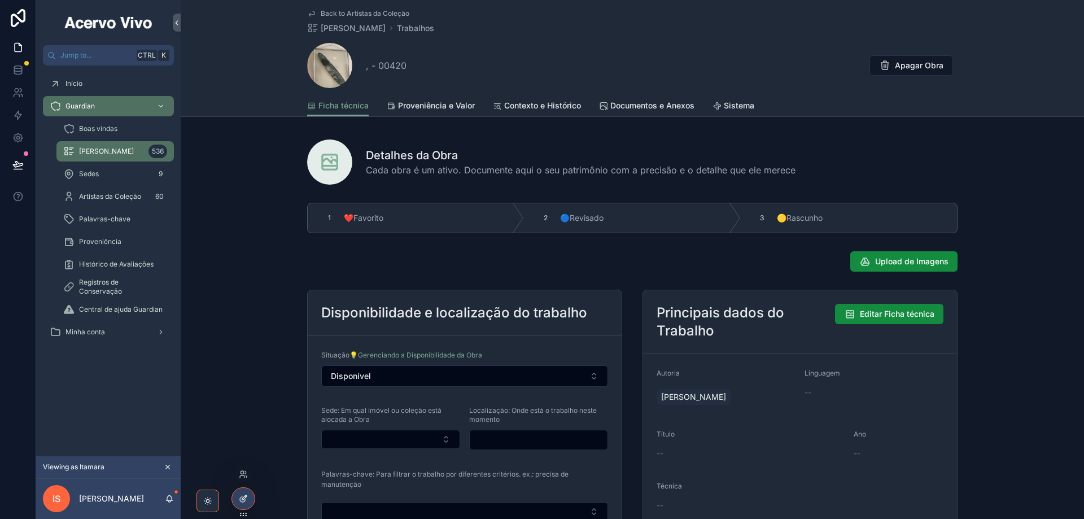
click at [238, 503] on div at bounding box center [243, 498] width 23 height 21
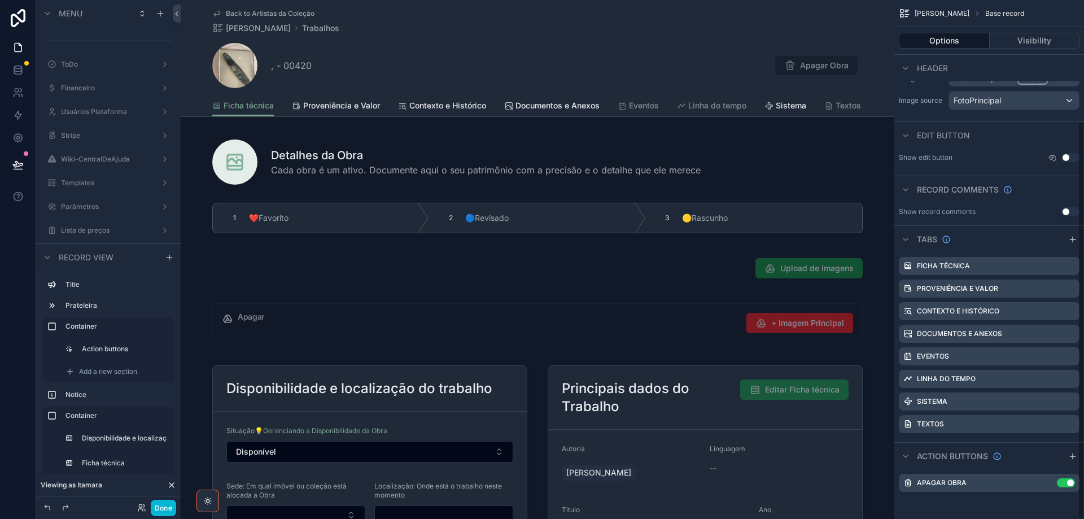
scroll to position [156, 0]
click at [1046, 482] on icon "scrollable content" at bounding box center [1048, 482] width 9 height 9
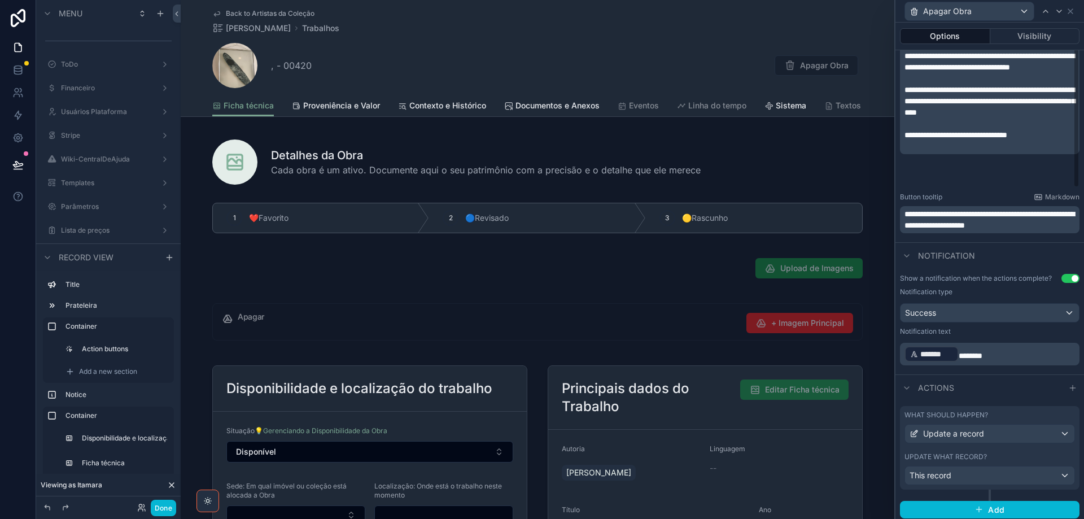
scroll to position [355, 0]
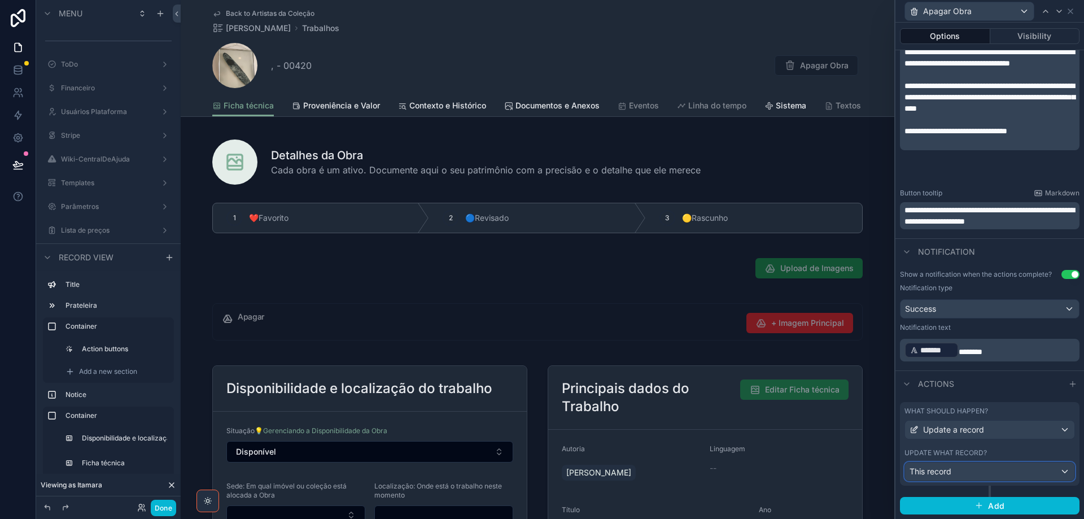
click at [965, 470] on div "This record" at bounding box center [989, 472] width 169 height 18
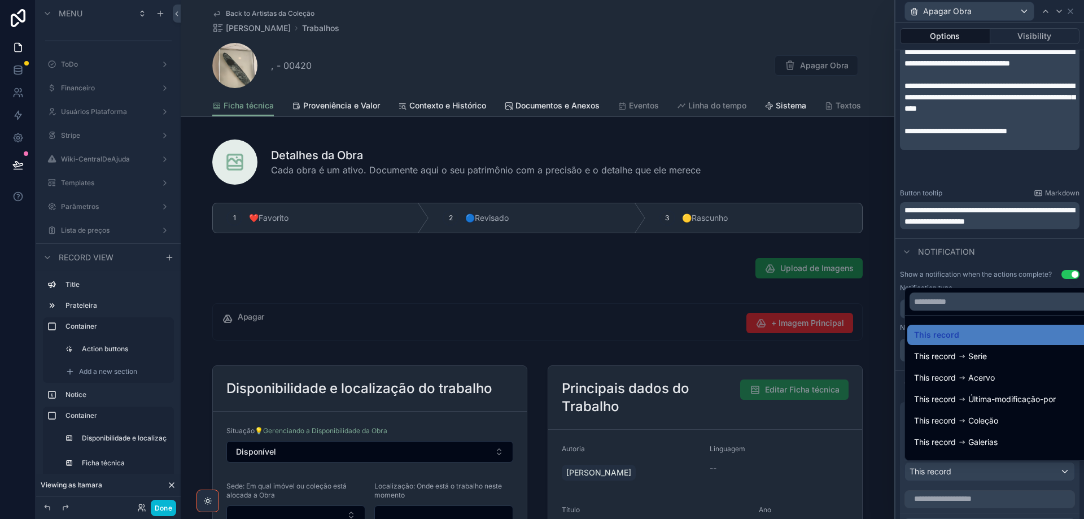
click at [961, 472] on div at bounding box center [990, 259] width 189 height 519
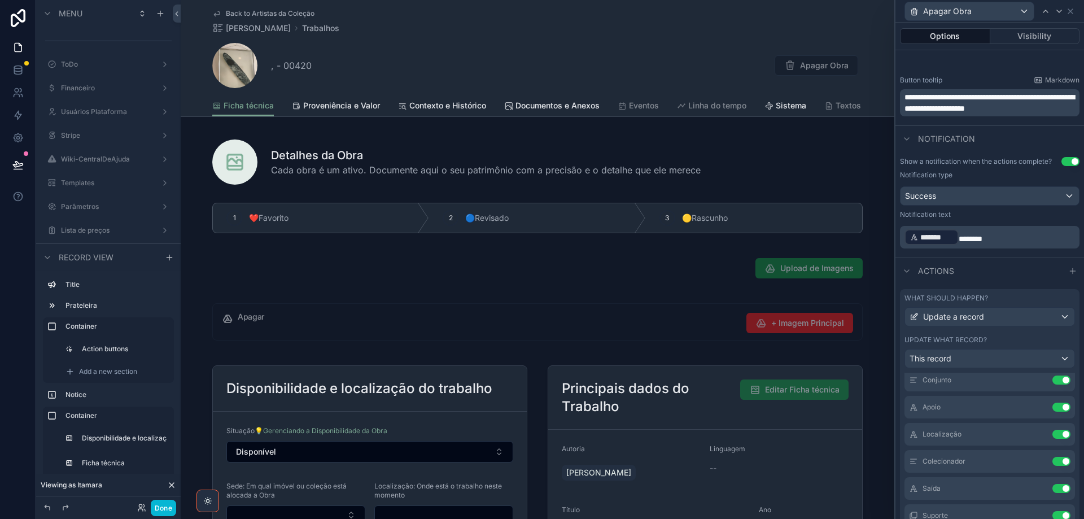
scroll to position [395, 0]
click at [1038, 453] on icon at bounding box center [1040, 453] width 5 height 5
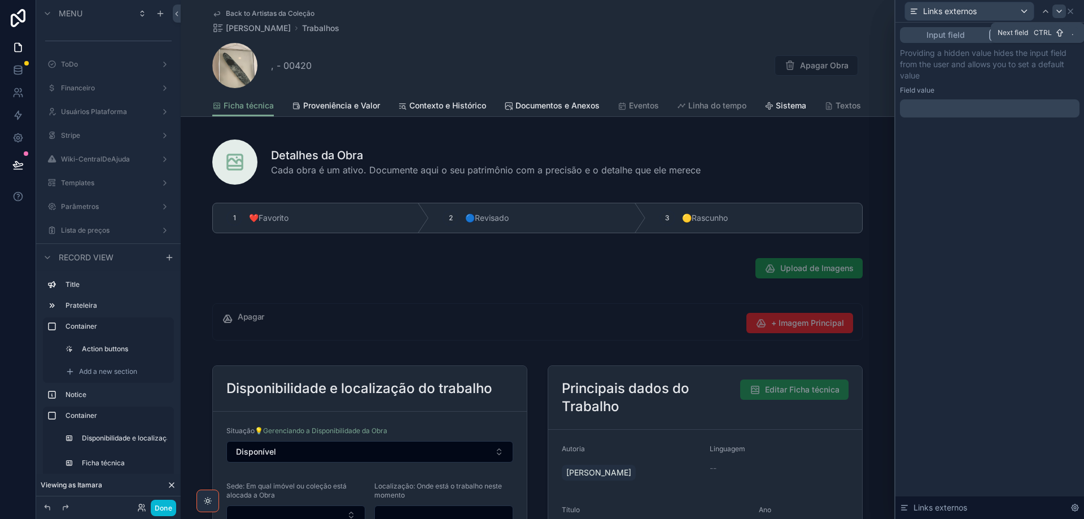
click at [1061, 12] on icon at bounding box center [1059, 11] width 9 height 9
click at [1062, 12] on icon at bounding box center [1059, 11] width 9 height 9
click at [1062, 13] on icon at bounding box center [1059, 11] width 9 height 9
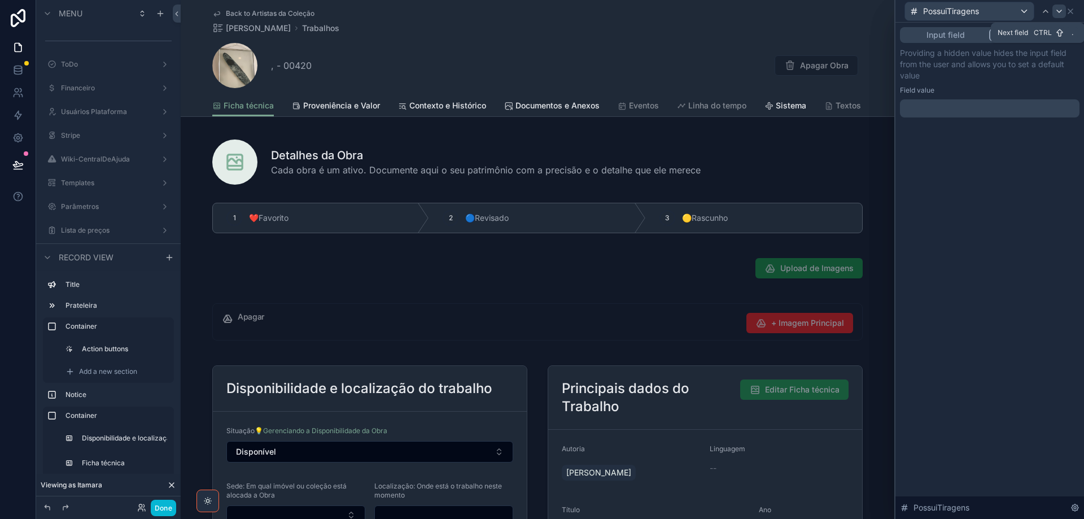
click at [1061, 13] on icon at bounding box center [1059, 11] width 9 height 9
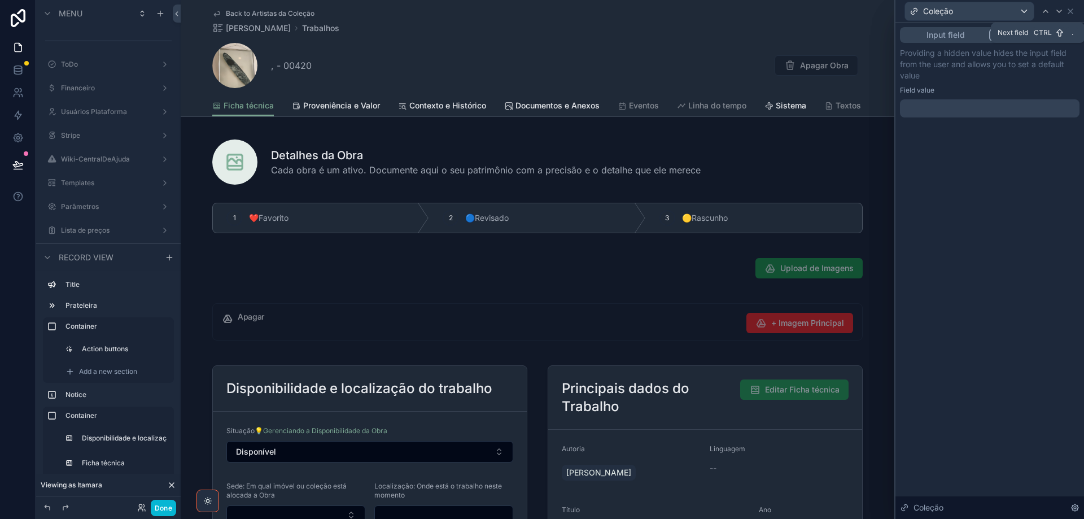
click at [1061, 13] on icon at bounding box center [1059, 11] width 9 height 9
click at [1060, 13] on div at bounding box center [1065, 12] width 14 height 14
click at [1060, 13] on icon at bounding box center [1059, 11] width 9 height 9
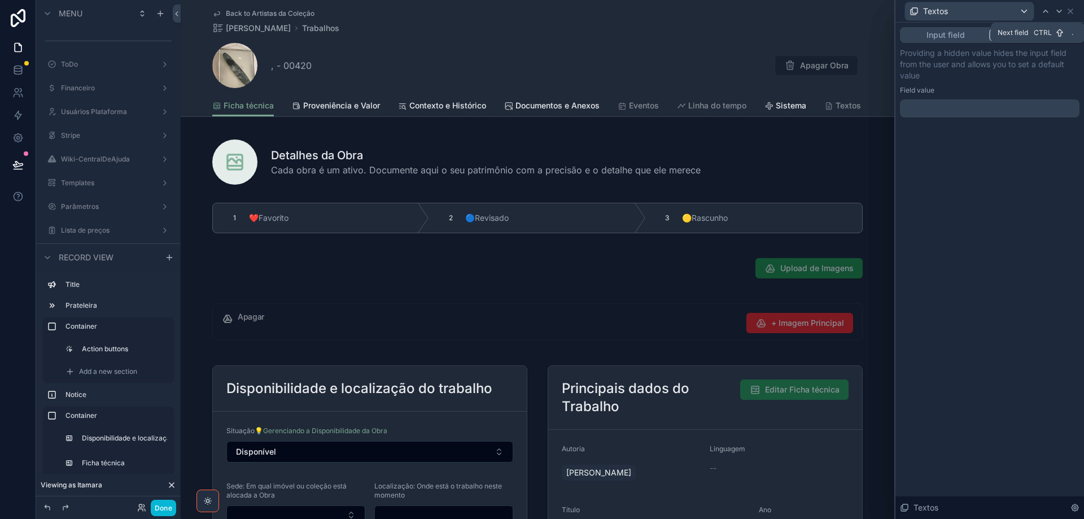
click at [1060, 13] on icon at bounding box center [1059, 11] width 9 height 9
click at [998, 107] on p "﻿" at bounding box center [991, 108] width 173 height 11
click at [1060, 12] on icon at bounding box center [1059, 11] width 9 height 9
click at [1069, 15] on icon at bounding box center [1070, 11] width 9 height 9
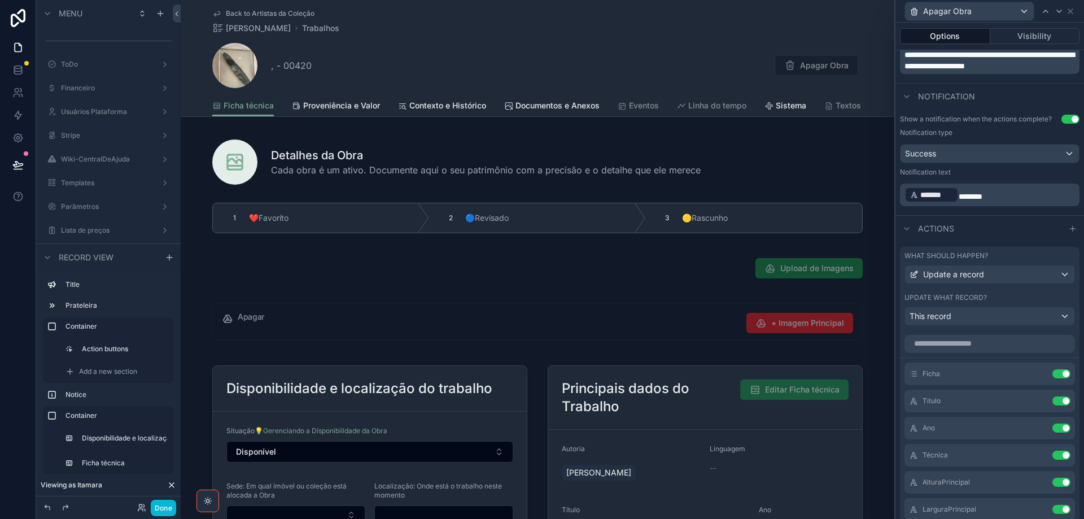
scroll to position [473, 0]
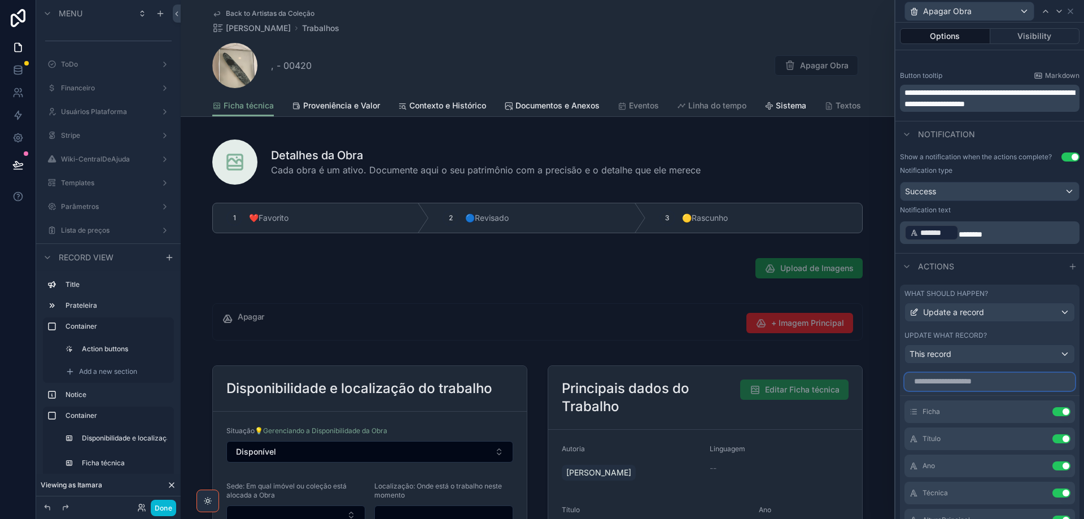
click at [963, 385] on input "text" at bounding box center [990, 382] width 171 height 18
type input "*****"
click at [1053, 440] on button "Use setting" at bounding box center [1062, 438] width 18 height 9
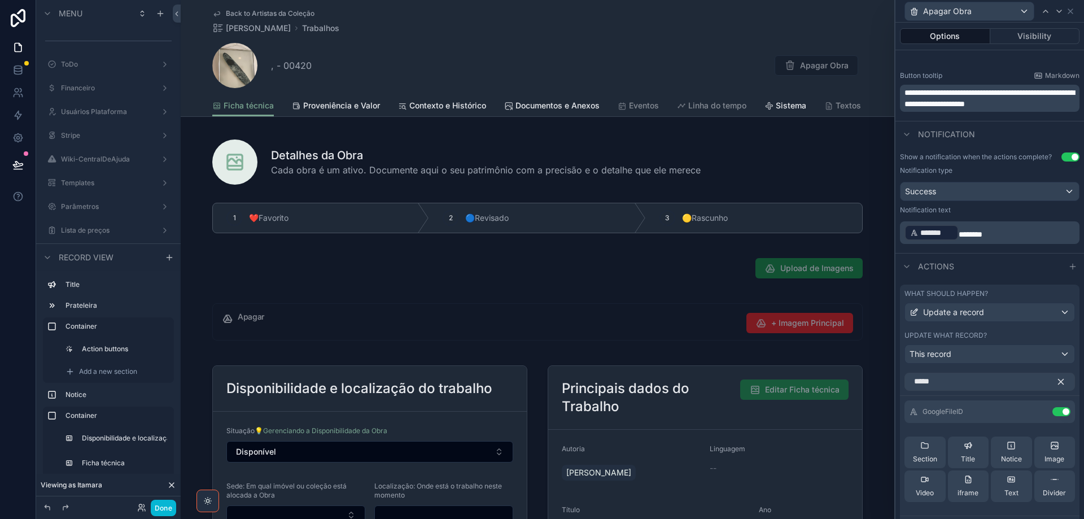
click at [1059, 383] on icon "button" at bounding box center [1061, 381] width 5 height 5
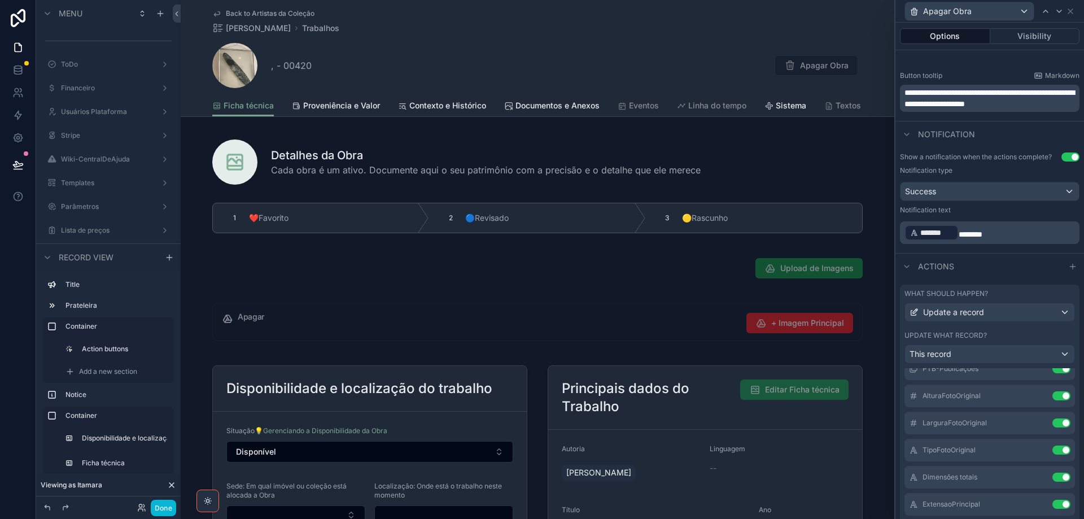
scroll to position [960, 0]
click at [1038, 398] on icon at bounding box center [1040, 398] width 5 height 5
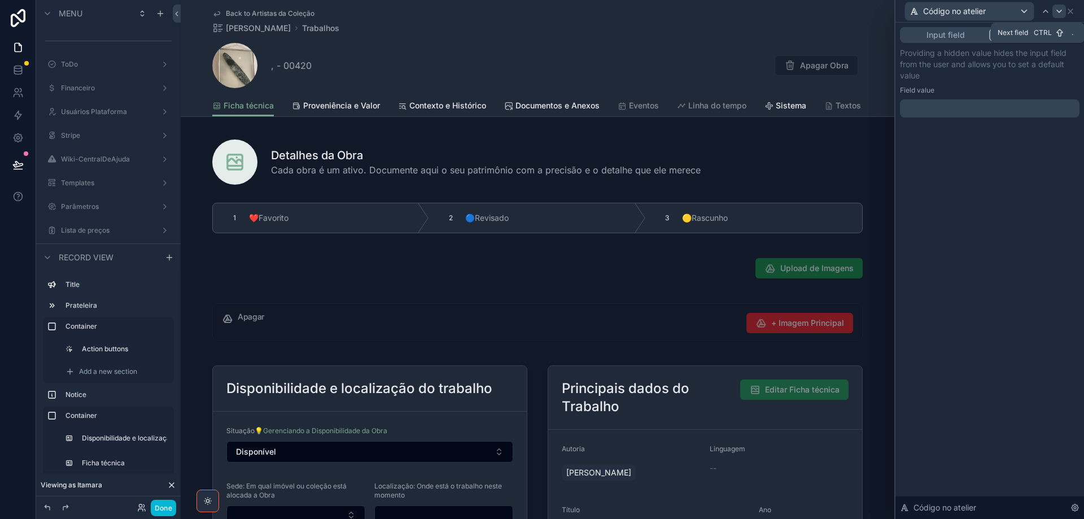
click at [1061, 11] on icon at bounding box center [1059, 11] width 5 height 2
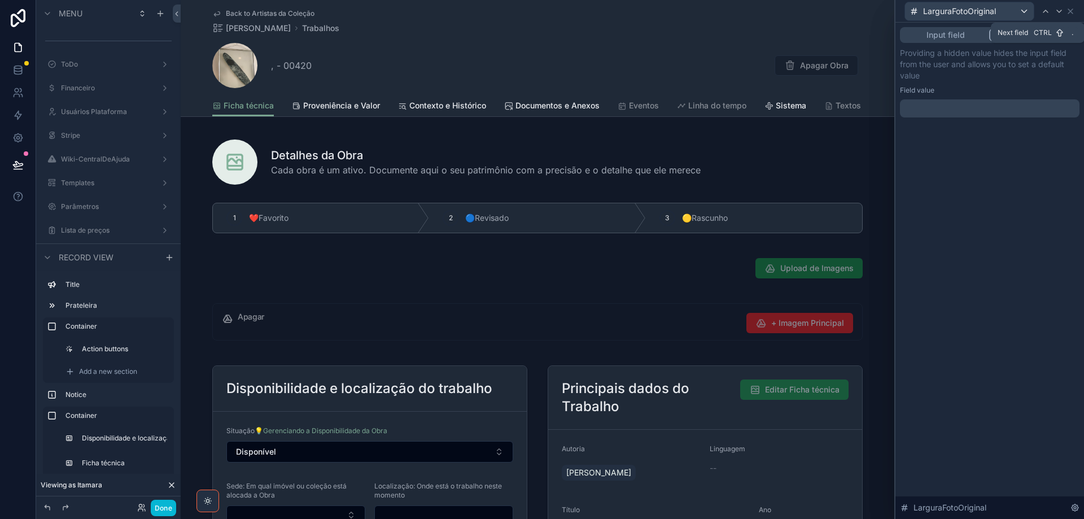
click at [1061, 11] on icon at bounding box center [1059, 11] width 5 height 2
click at [998, 105] on div at bounding box center [990, 108] width 180 height 18
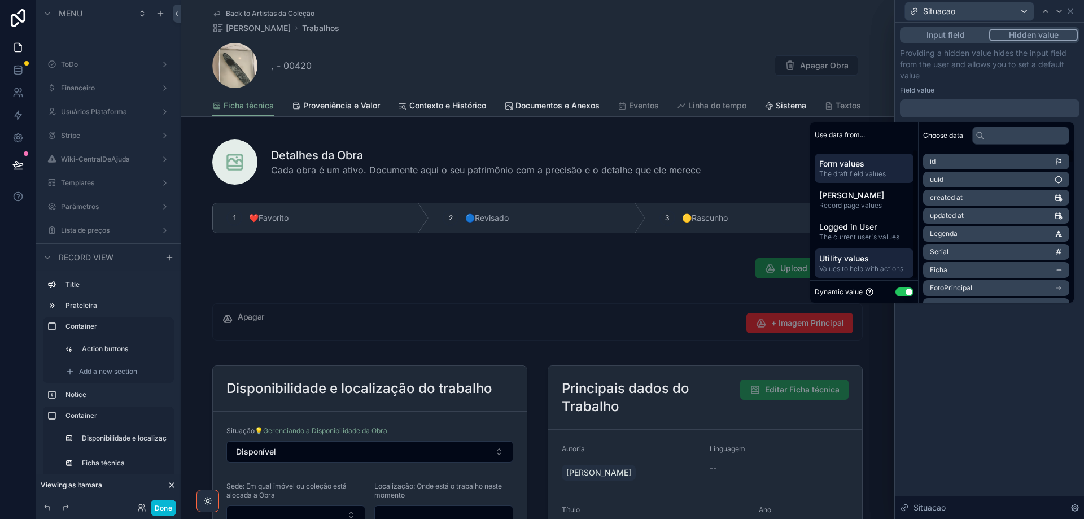
click at [864, 260] on span "Utility values" at bounding box center [864, 258] width 90 height 11
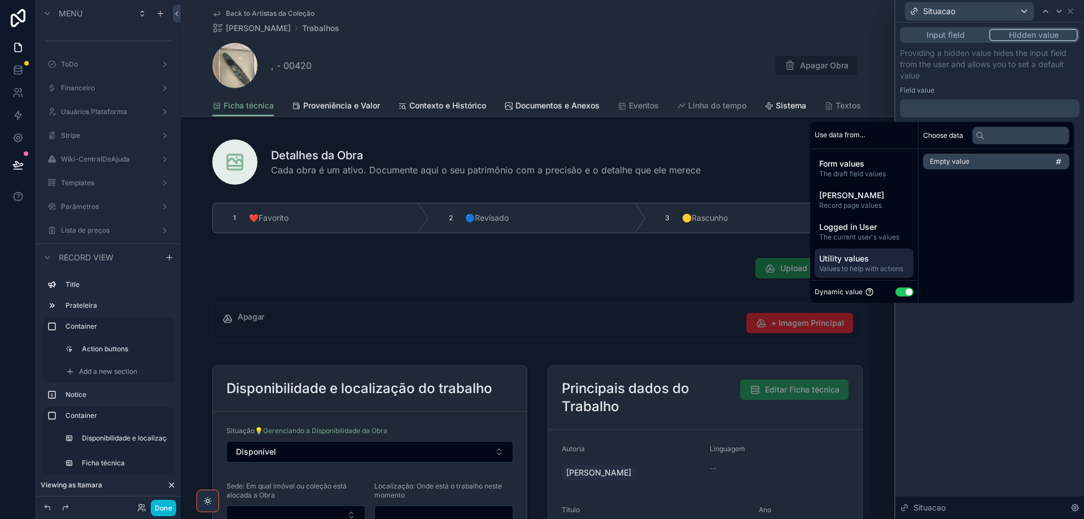
click at [951, 161] on span "Empty value" at bounding box center [950, 161] width 40 height 9
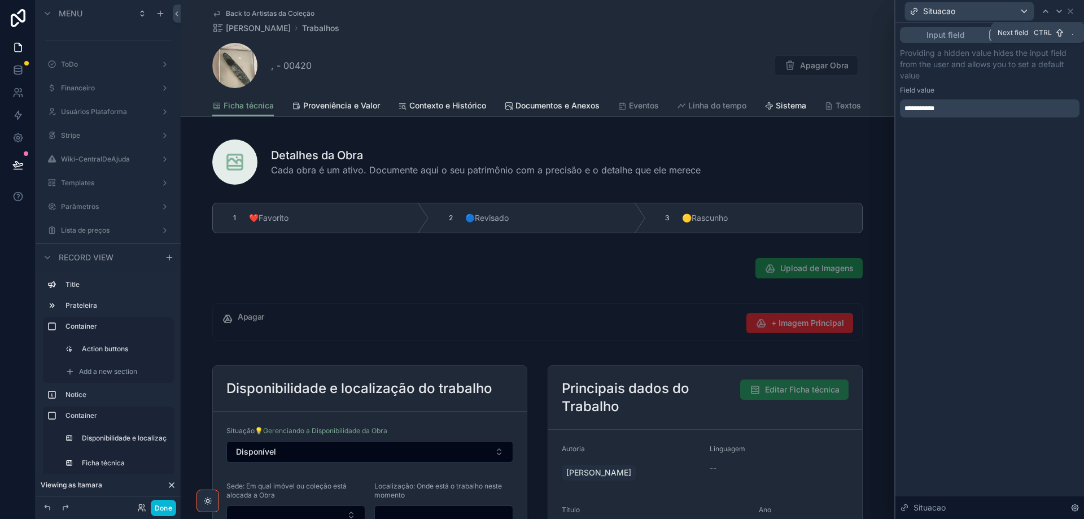
click at [1059, 14] on icon at bounding box center [1059, 11] width 9 height 9
click at [1064, 15] on div at bounding box center [1060, 12] width 14 height 14
click at [1061, 15] on icon at bounding box center [1059, 11] width 9 height 9
click at [1059, 14] on icon at bounding box center [1059, 11] width 9 height 9
click at [944, 107] on div at bounding box center [990, 108] width 180 height 18
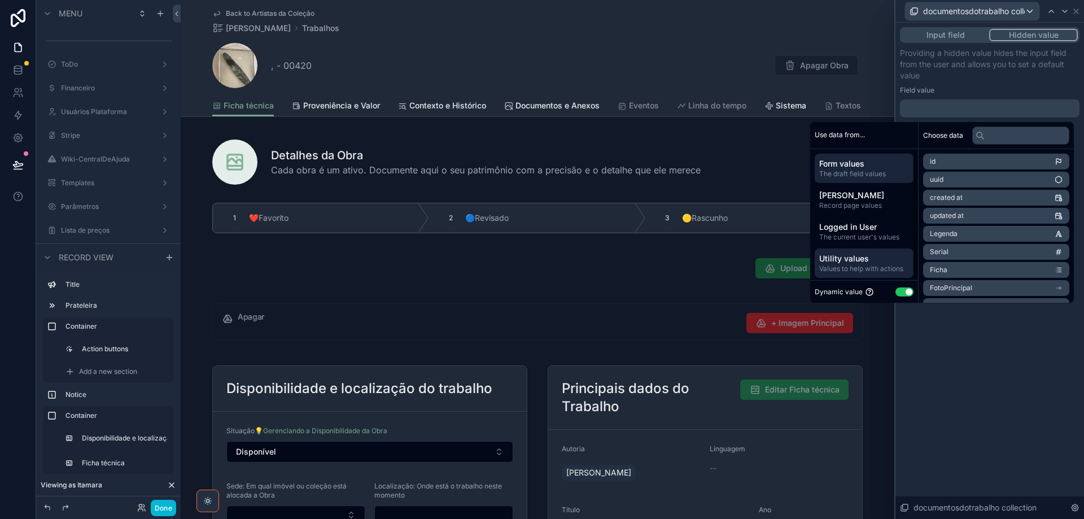
click at [847, 267] on span "Values to help with actions" at bounding box center [864, 268] width 90 height 9
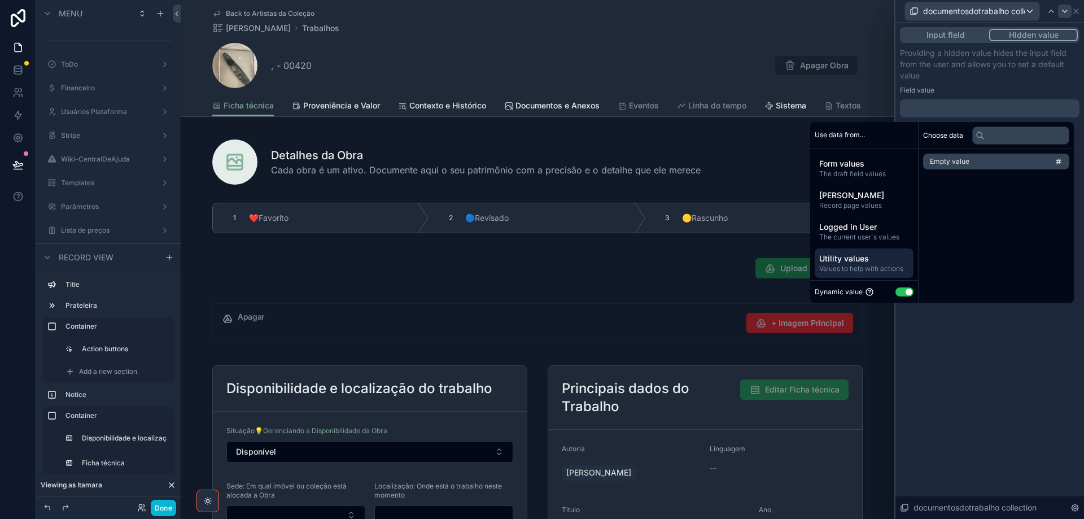
drag, startPoint x: 959, startPoint y: 163, endPoint x: 1063, endPoint y: 11, distance: 183.3
click at [959, 162] on span "Empty value" at bounding box center [950, 161] width 40 height 9
click at [1063, 11] on icon at bounding box center [1065, 11] width 9 height 9
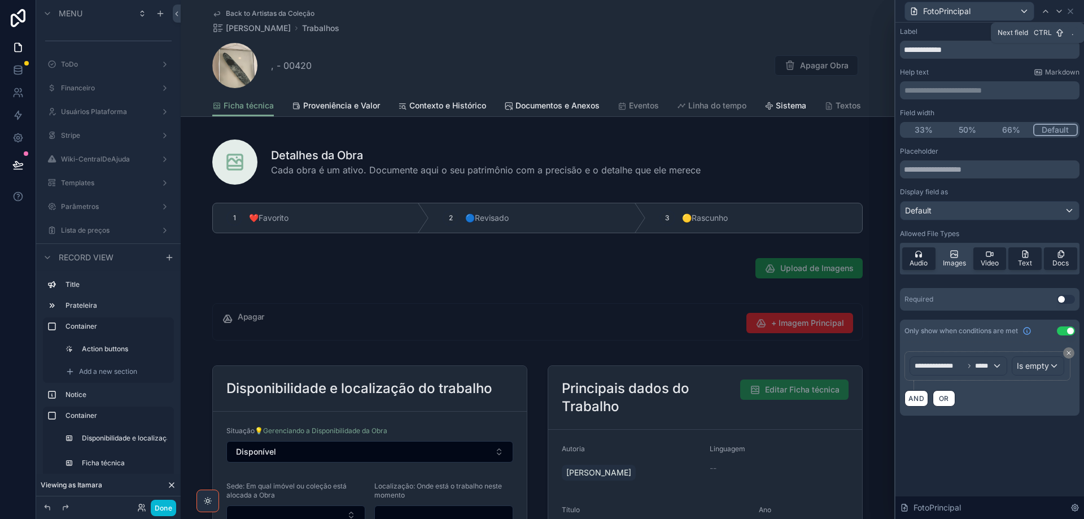
click at [1059, 11] on icon at bounding box center [1059, 11] width 9 height 9
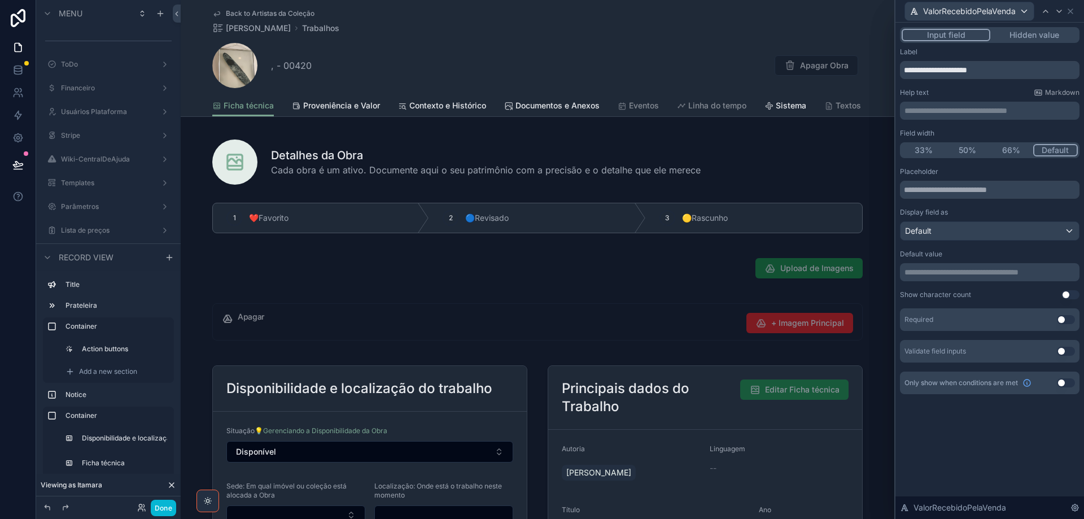
click at [1039, 33] on button "Hidden value" at bounding box center [1035, 35] width 88 height 12
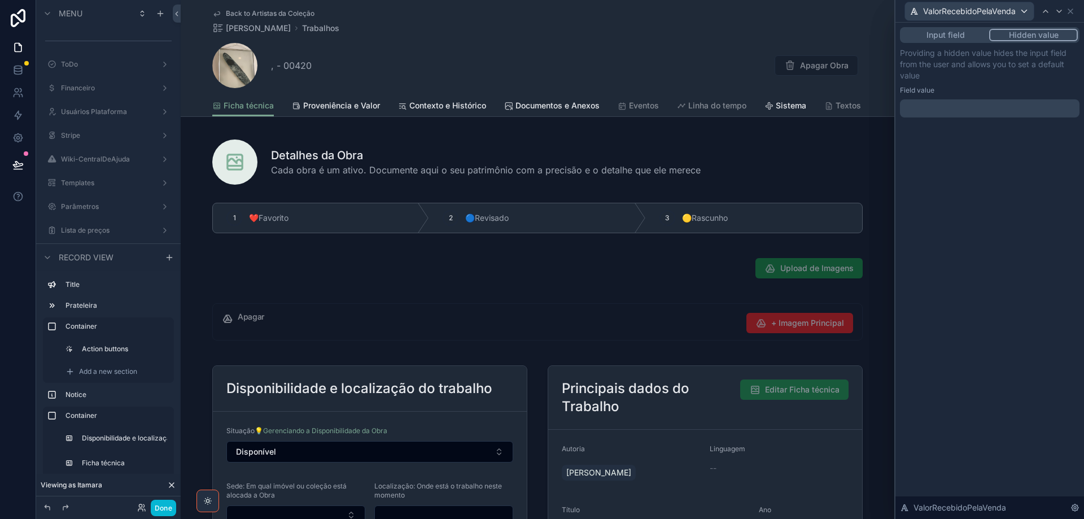
click at [1059, 12] on icon at bounding box center [1059, 11] width 5 height 2
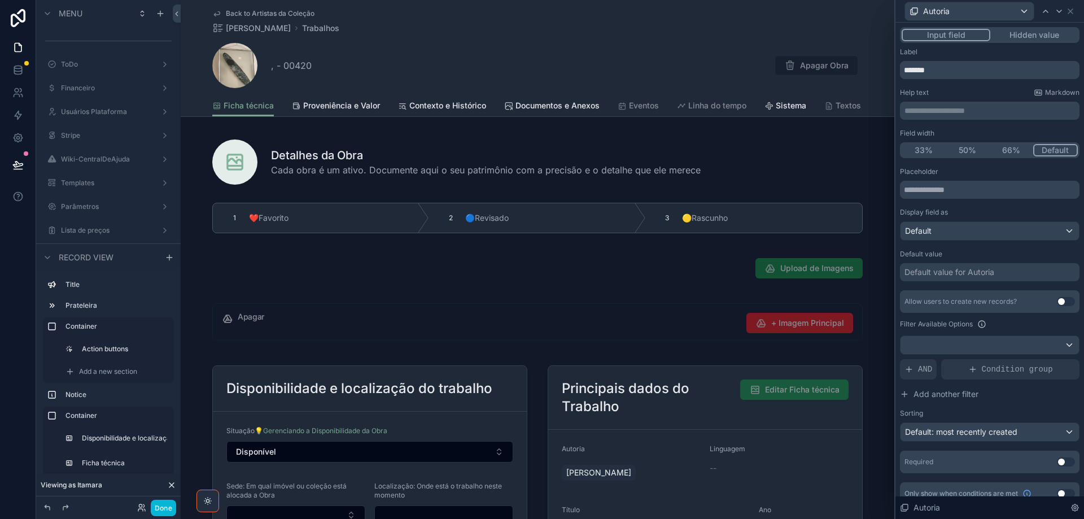
click at [1044, 38] on button "Hidden value" at bounding box center [1035, 35] width 88 height 12
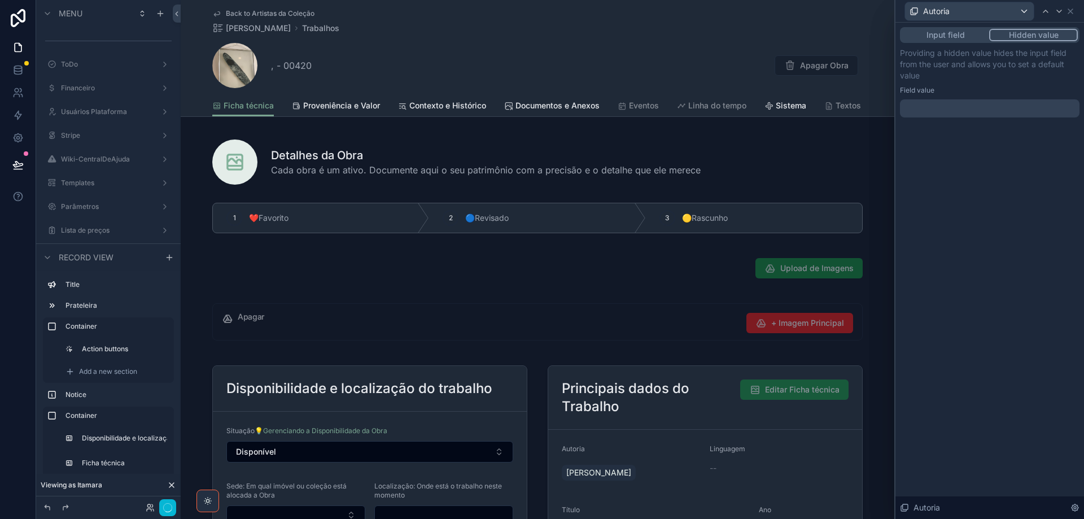
click at [931, 108] on div at bounding box center [990, 108] width 180 height 18
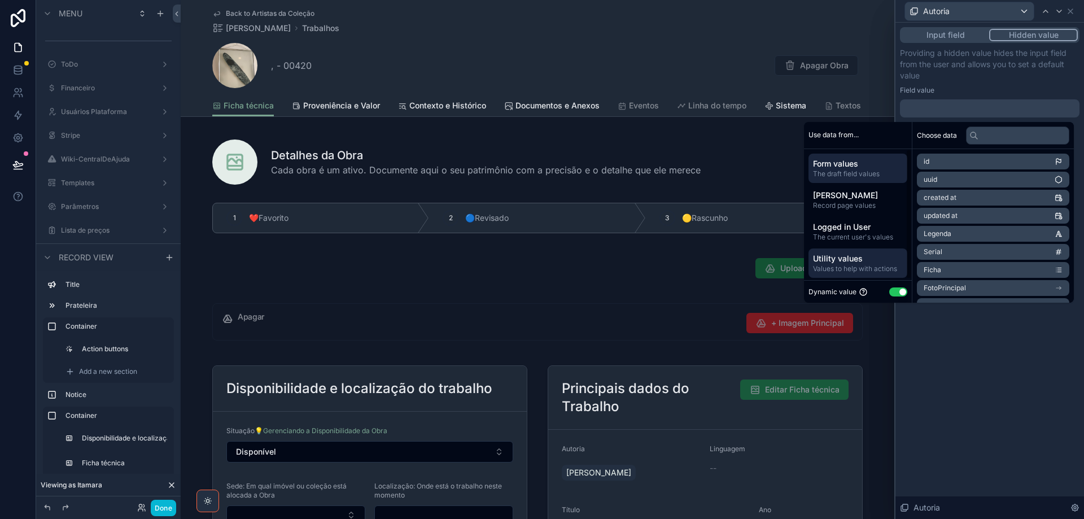
click at [872, 258] on span "Utility values" at bounding box center [858, 258] width 90 height 11
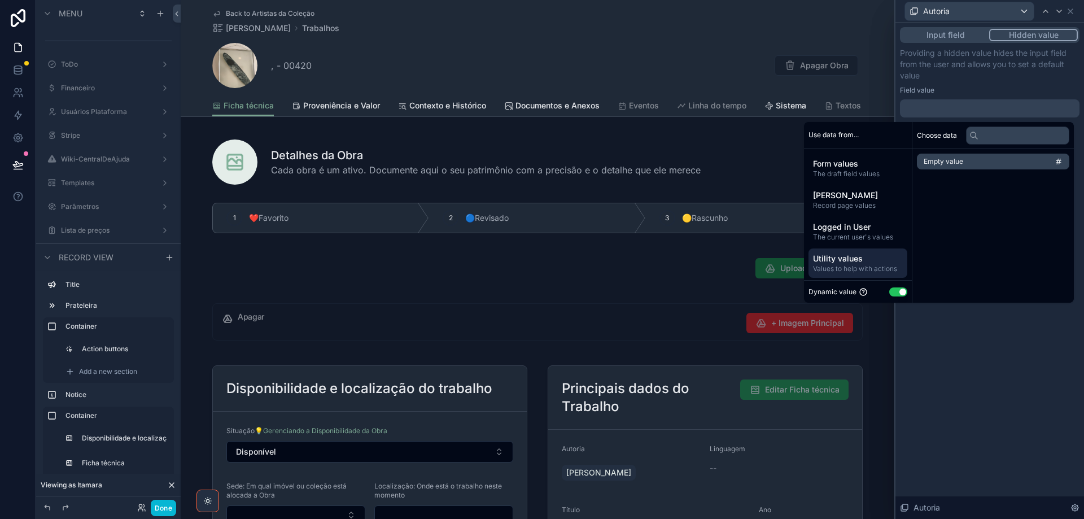
click at [972, 154] on li "Empty value" at bounding box center [993, 162] width 152 height 16
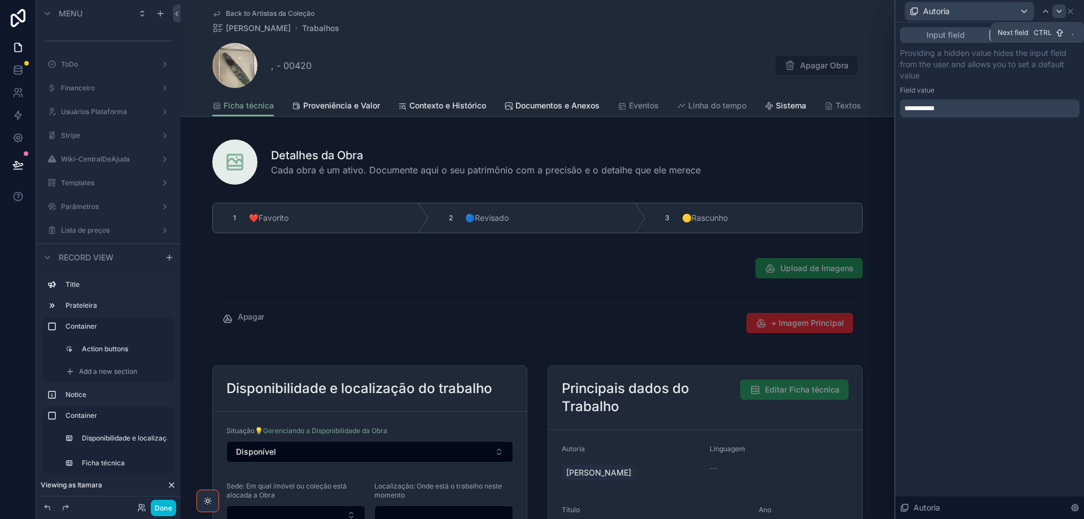
click at [1060, 11] on icon at bounding box center [1059, 11] width 9 height 9
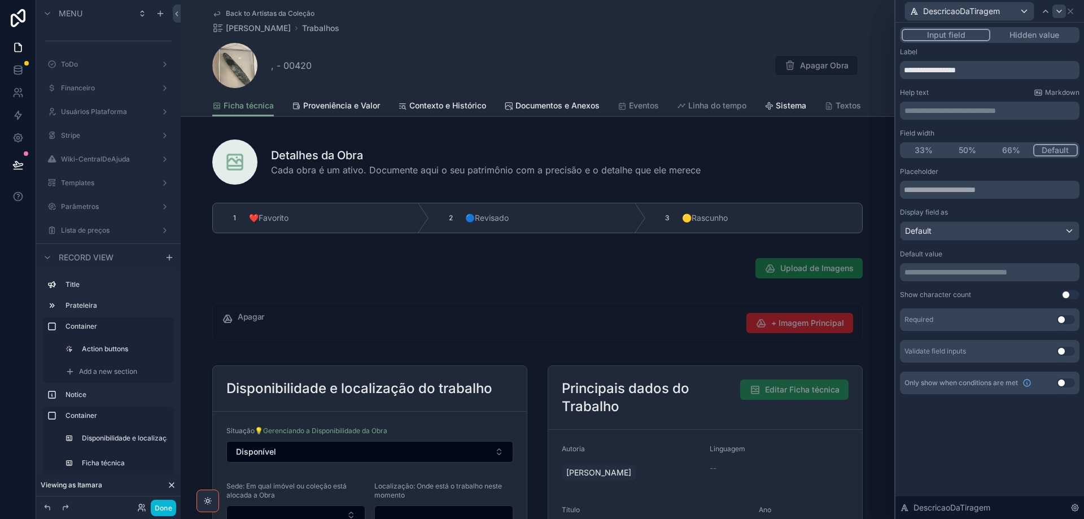
click at [1027, 32] on button "Hidden value" at bounding box center [1035, 35] width 88 height 12
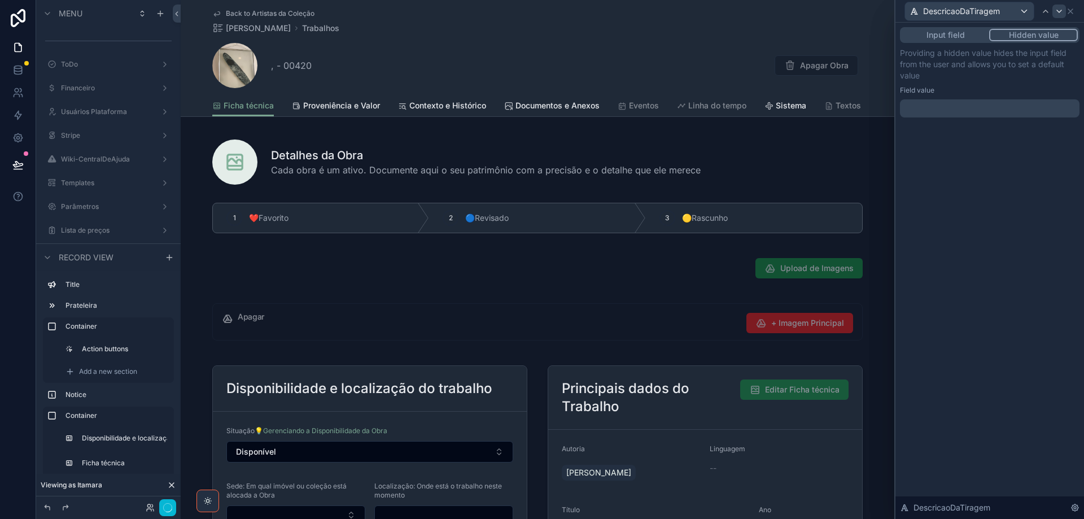
click at [1058, 15] on icon at bounding box center [1059, 11] width 9 height 9
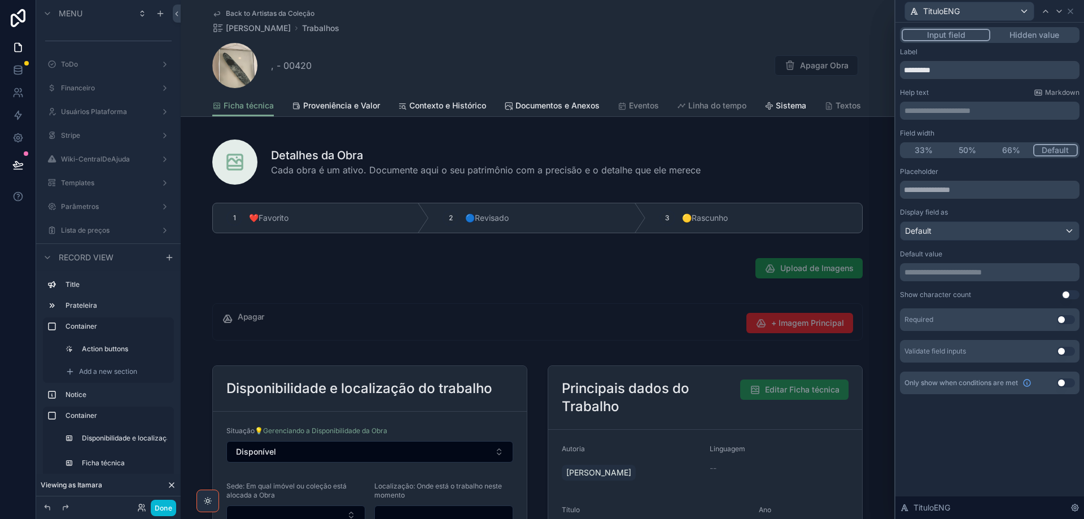
click at [1041, 36] on button "Hidden value" at bounding box center [1035, 35] width 88 height 12
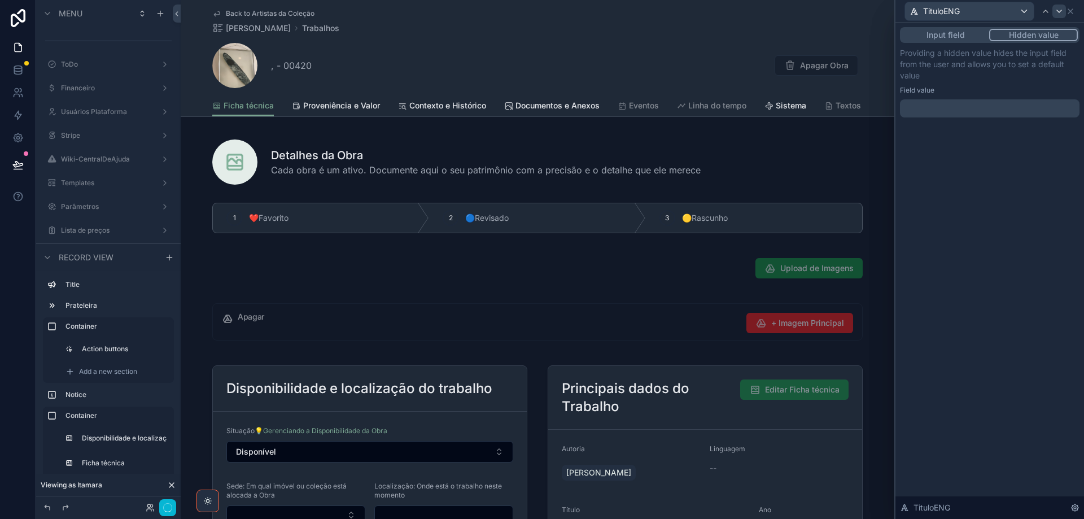
click at [1059, 11] on icon at bounding box center [1059, 11] width 5 height 2
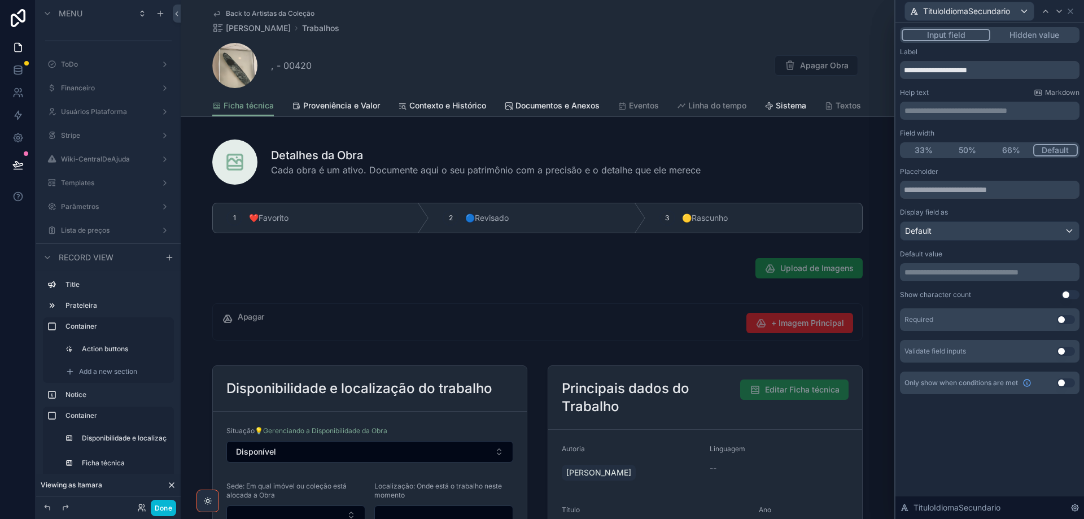
drag, startPoint x: 1033, startPoint y: 38, endPoint x: 1061, endPoint y: 11, distance: 38.3
click at [1032, 38] on button "Hidden value" at bounding box center [1035, 35] width 88 height 12
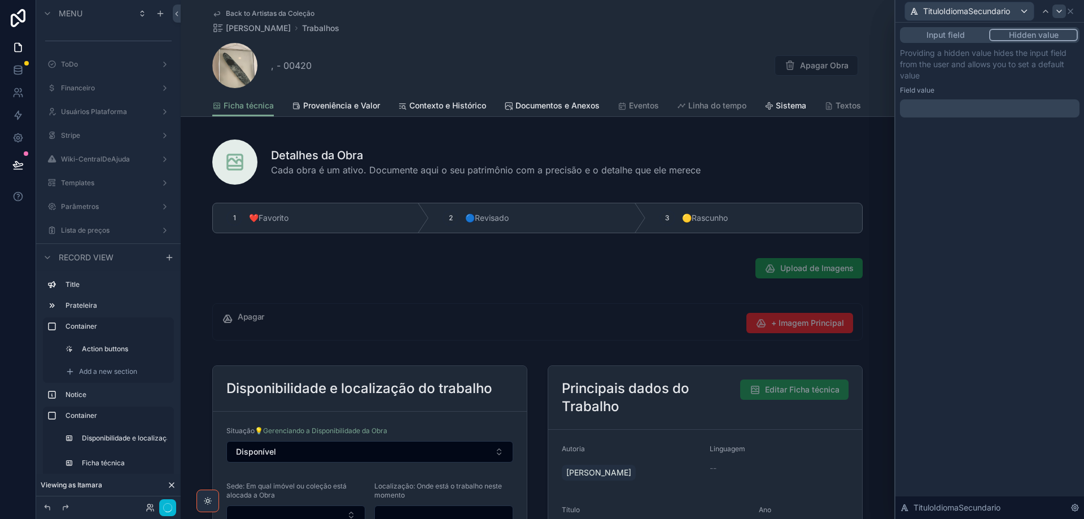
click at [1061, 11] on icon at bounding box center [1059, 11] width 5 height 2
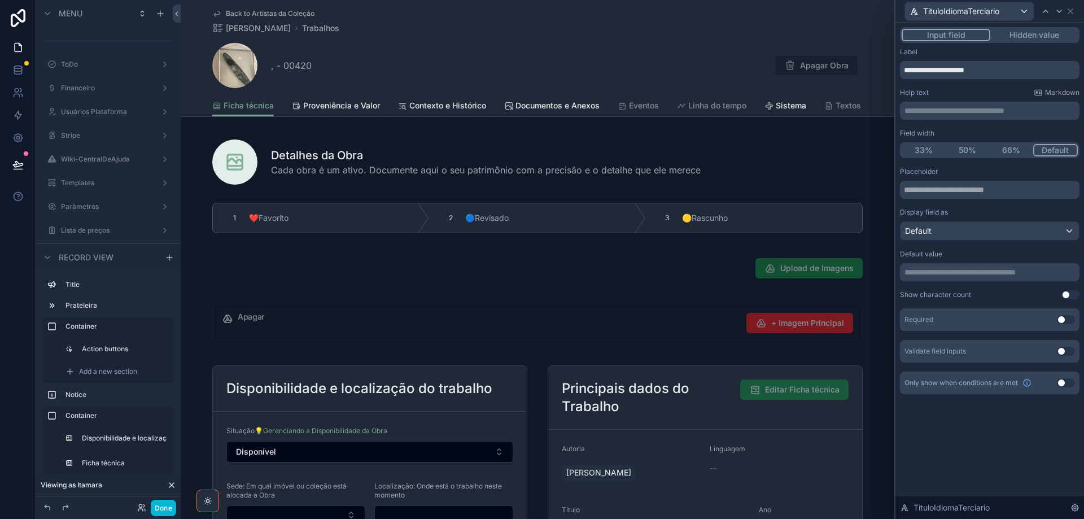
click at [1014, 34] on button "Hidden value" at bounding box center [1035, 35] width 88 height 12
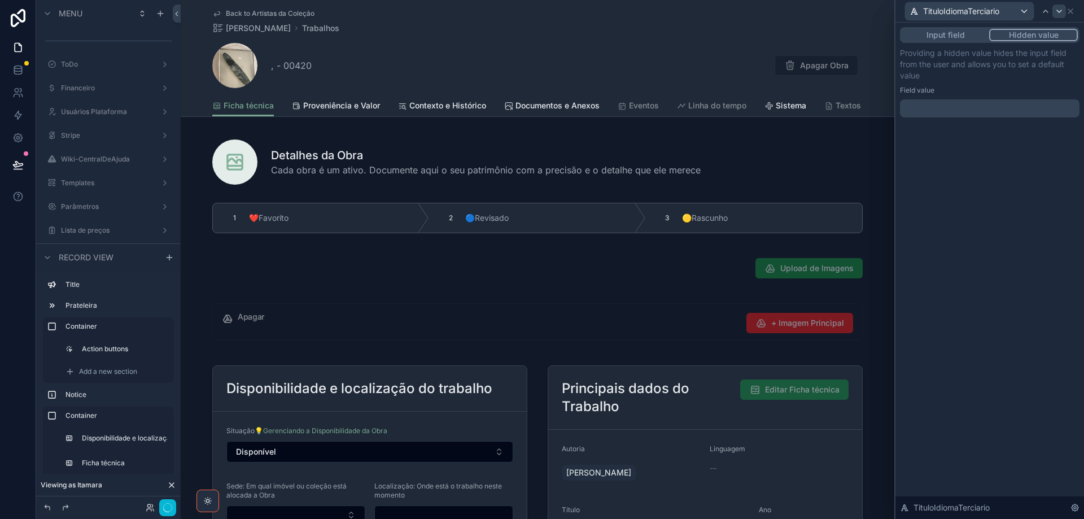
drag, startPoint x: 1062, startPoint y: 14, endPoint x: 1052, endPoint y: 25, distance: 15.6
click at [1062, 14] on icon at bounding box center [1059, 11] width 9 height 9
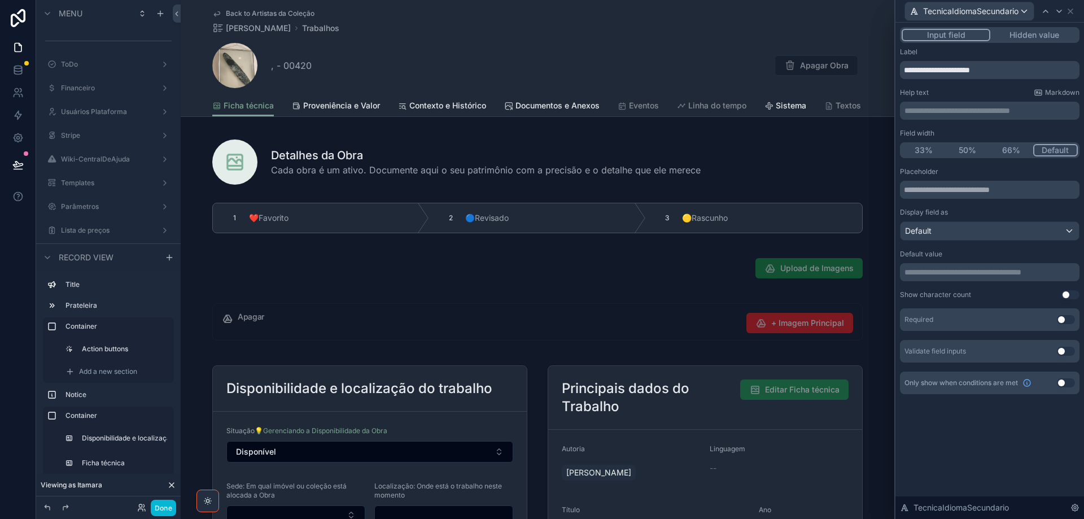
click at [1027, 36] on button "Hidden value" at bounding box center [1035, 35] width 88 height 12
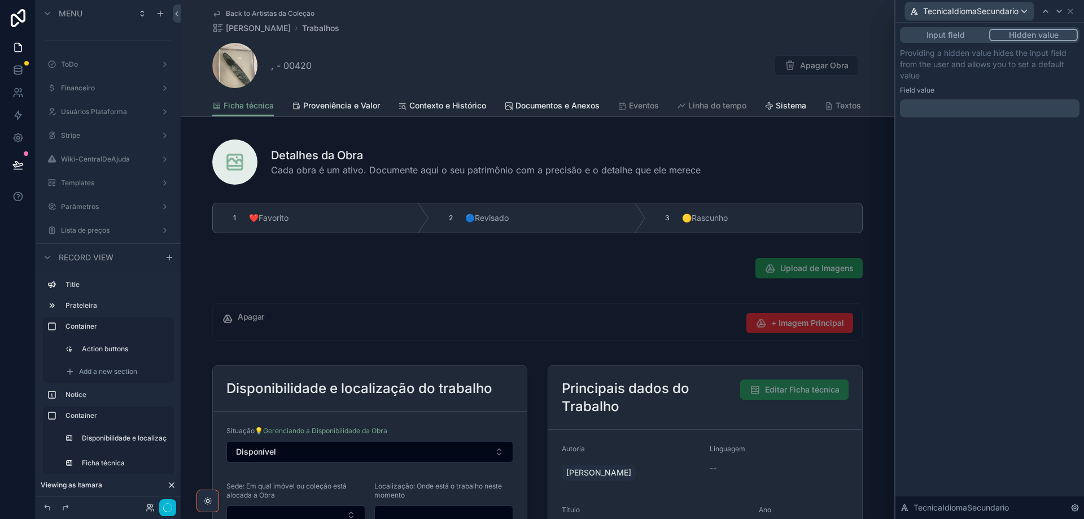
click at [1061, 12] on icon at bounding box center [1059, 11] width 5 height 2
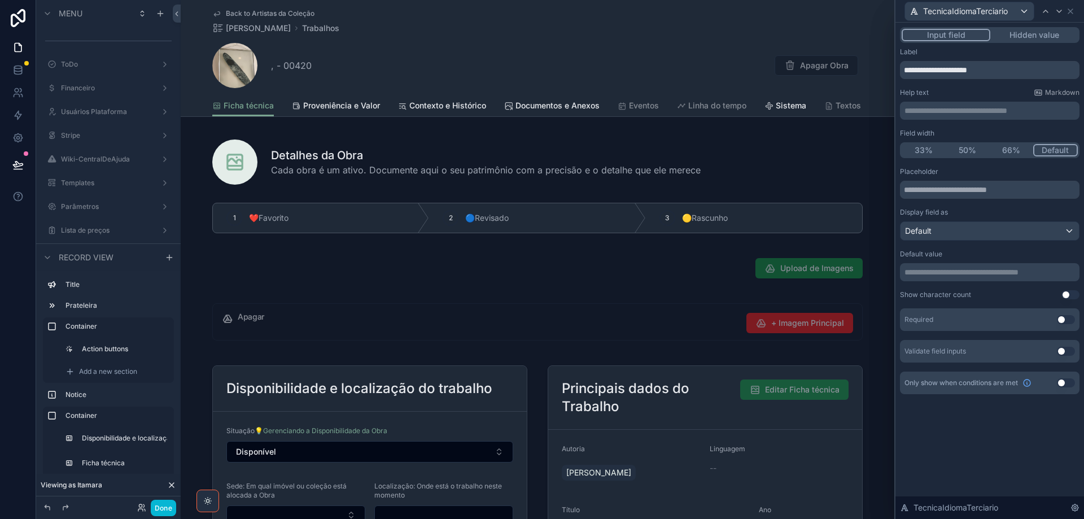
click at [1030, 37] on button "Hidden value" at bounding box center [1035, 35] width 88 height 12
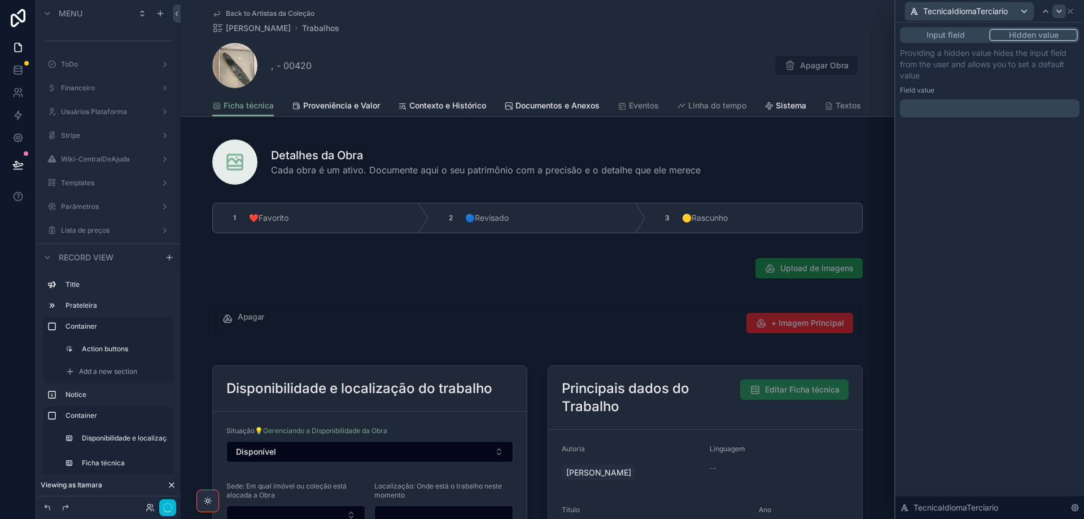
click at [1062, 14] on icon at bounding box center [1059, 11] width 9 height 9
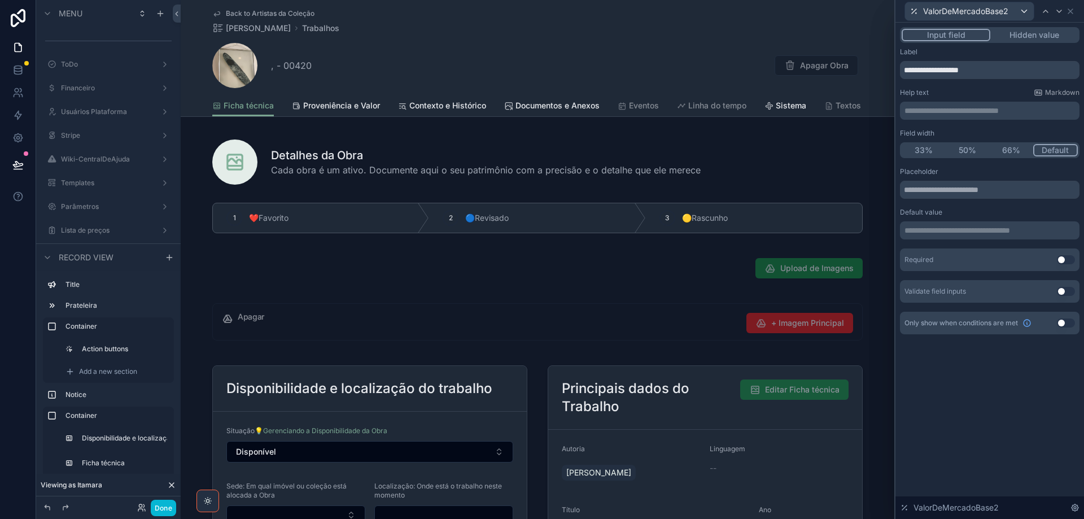
click at [1039, 34] on button "Hidden value" at bounding box center [1035, 35] width 88 height 12
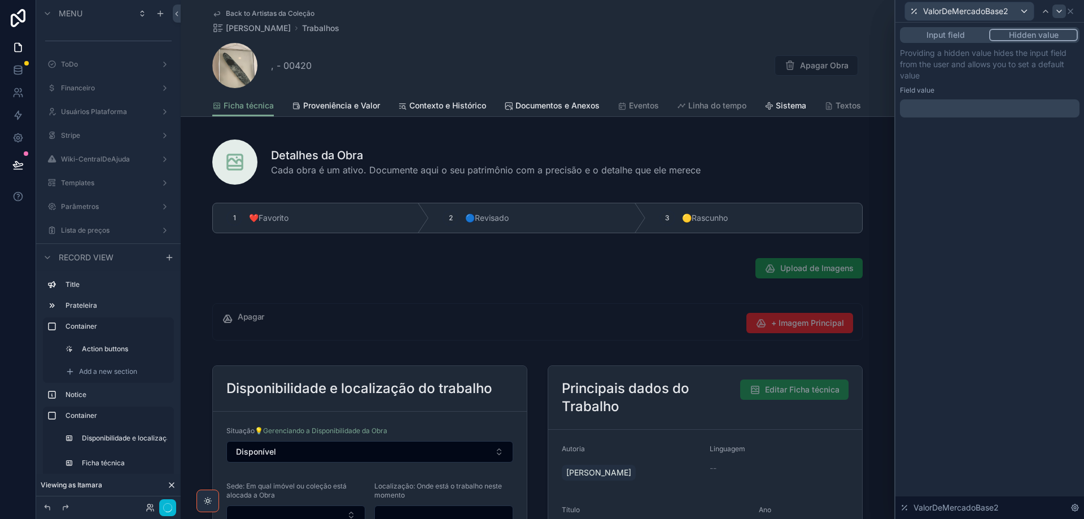
click at [1059, 12] on icon at bounding box center [1059, 11] width 5 height 2
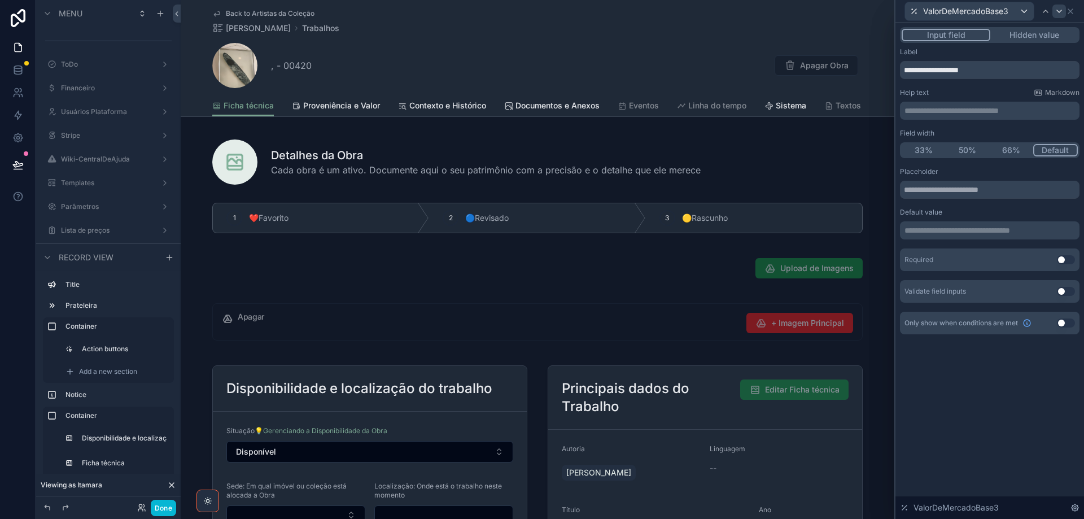
click at [1042, 38] on button "Hidden value" at bounding box center [1035, 35] width 88 height 12
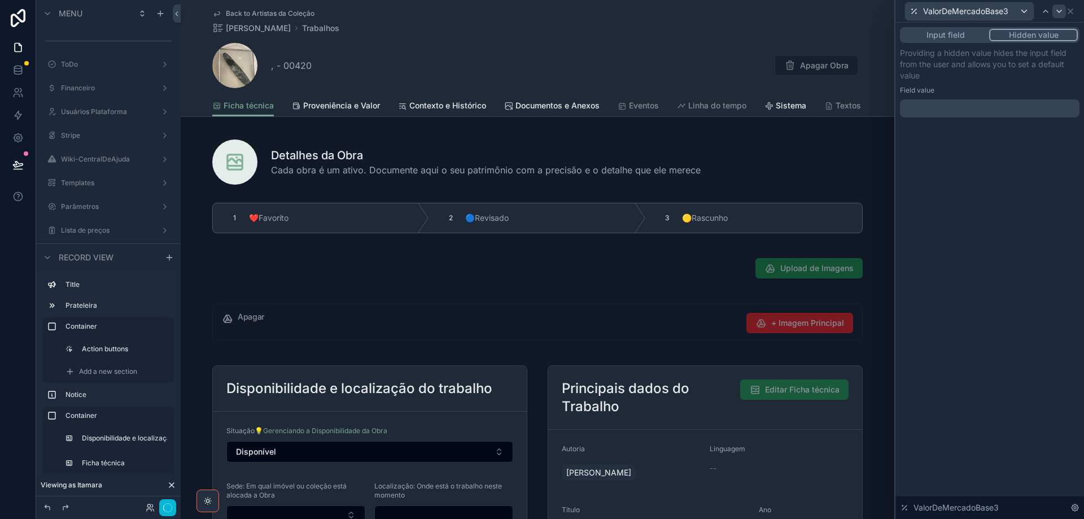
click at [1061, 11] on icon at bounding box center [1059, 11] width 5 height 2
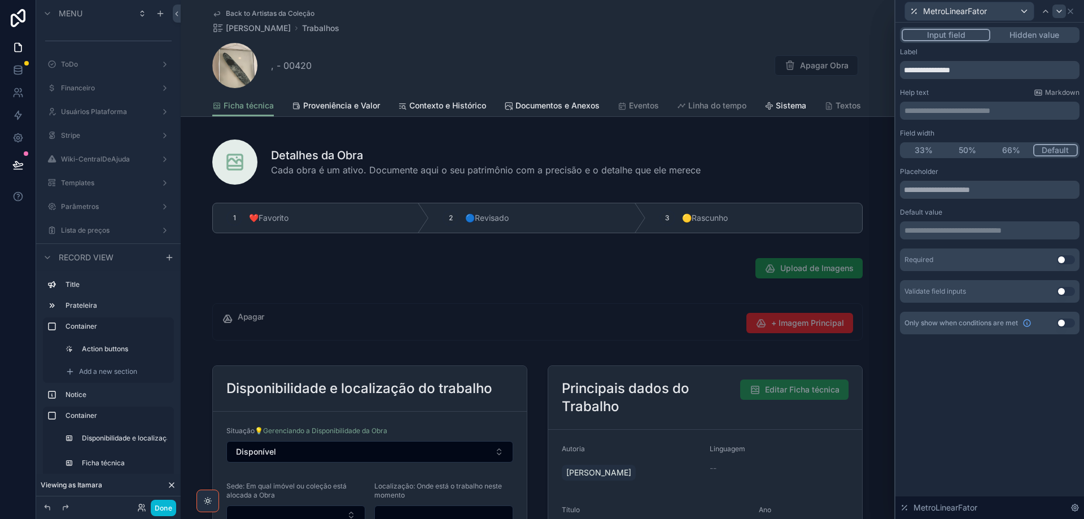
click at [1041, 36] on button "Hidden value" at bounding box center [1035, 35] width 88 height 12
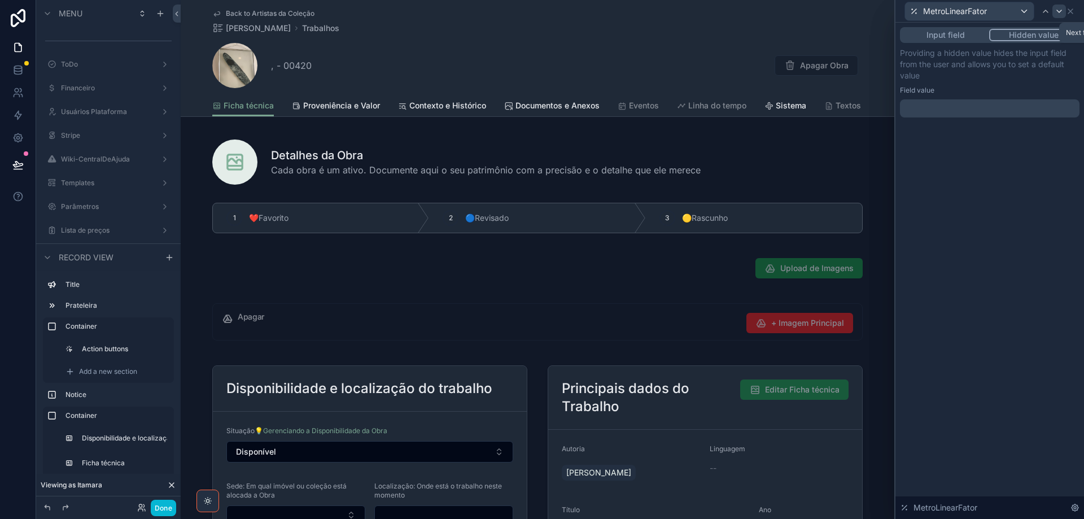
click at [1059, 13] on icon at bounding box center [1059, 11] width 9 height 9
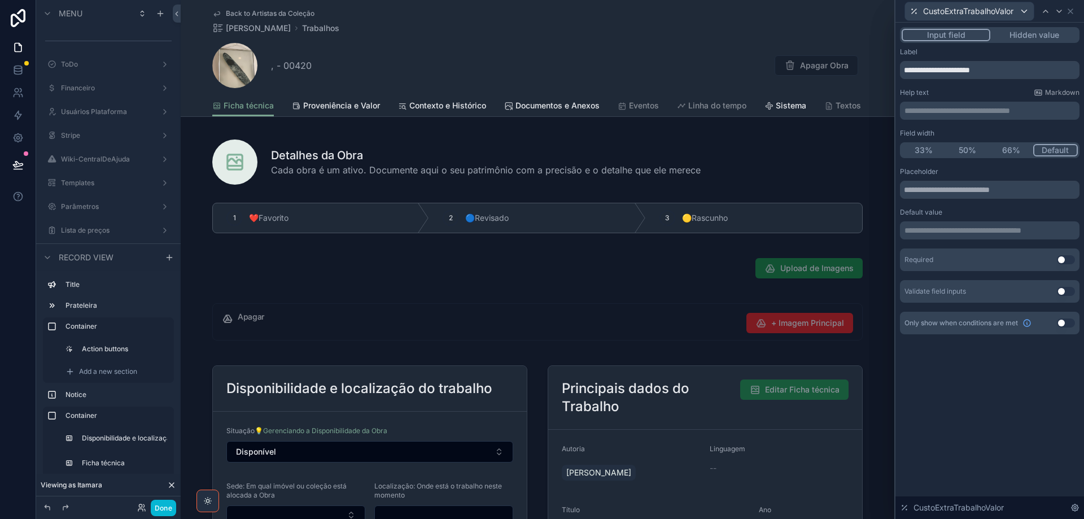
click at [1048, 33] on button "Hidden value" at bounding box center [1035, 35] width 88 height 12
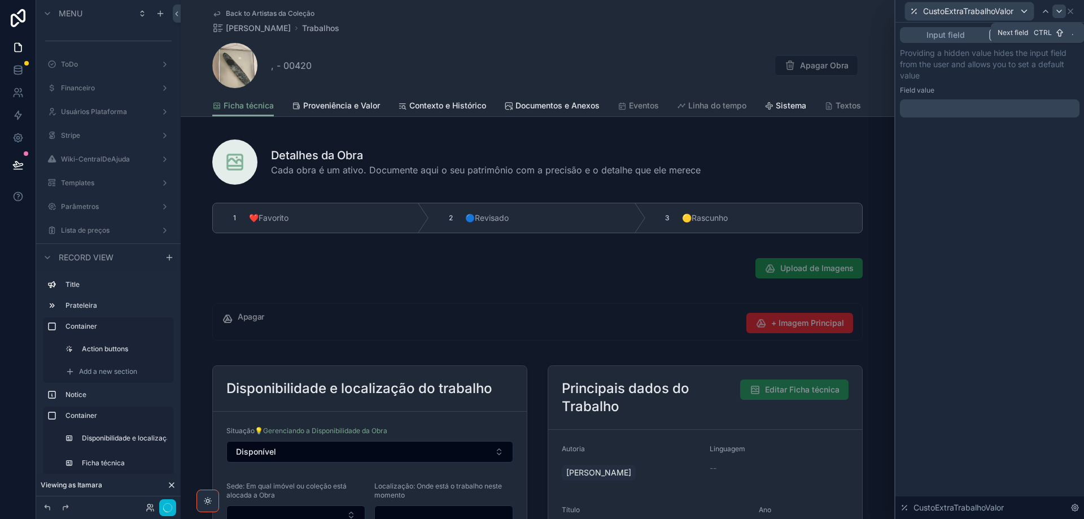
click at [1062, 13] on icon at bounding box center [1059, 11] width 9 height 9
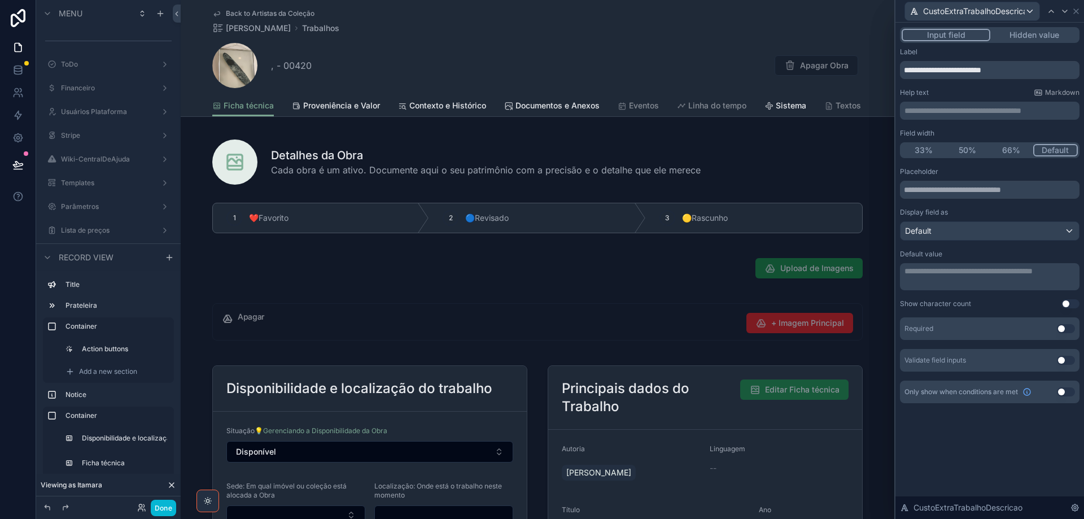
click at [1031, 37] on button "Hidden value" at bounding box center [1035, 35] width 88 height 12
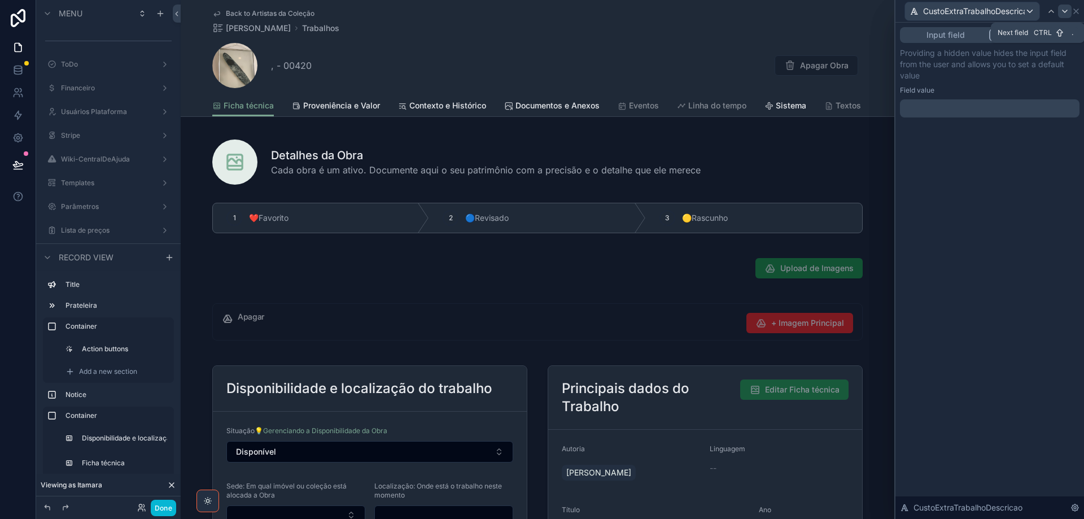
click at [1065, 15] on icon at bounding box center [1065, 11] width 9 height 9
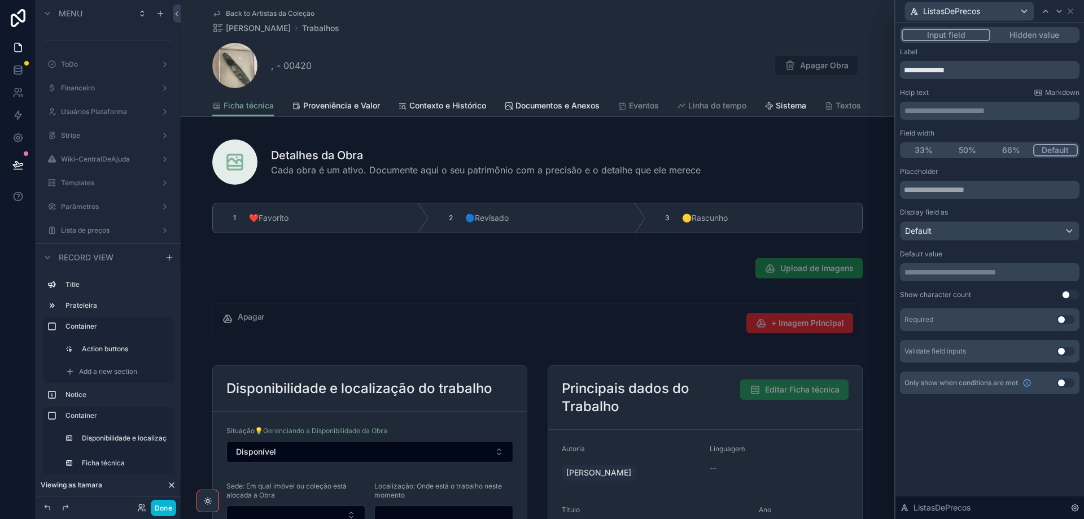
click at [1048, 33] on button "Hidden value" at bounding box center [1035, 35] width 88 height 12
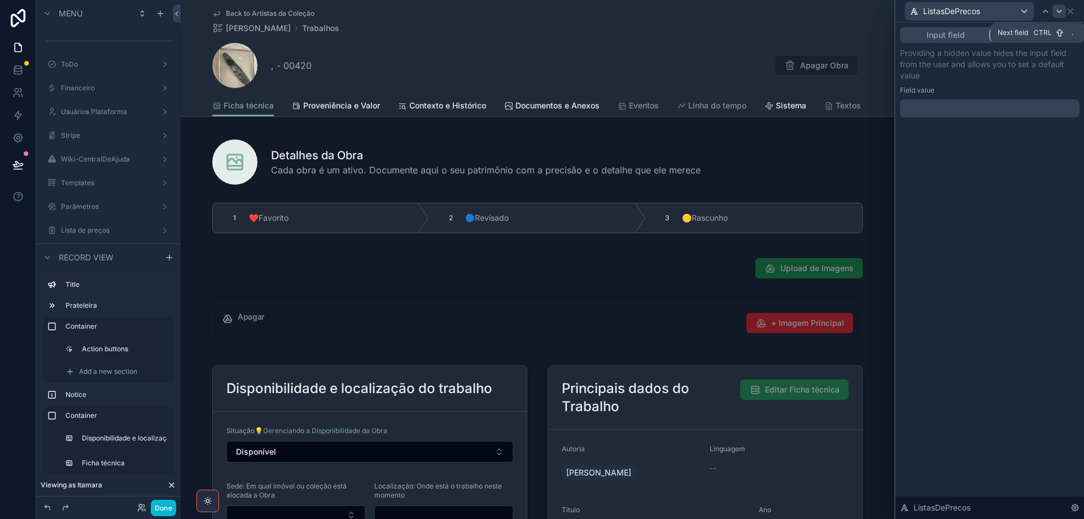
click at [1062, 11] on icon at bounding box center [1059, 11] width 9 height 9
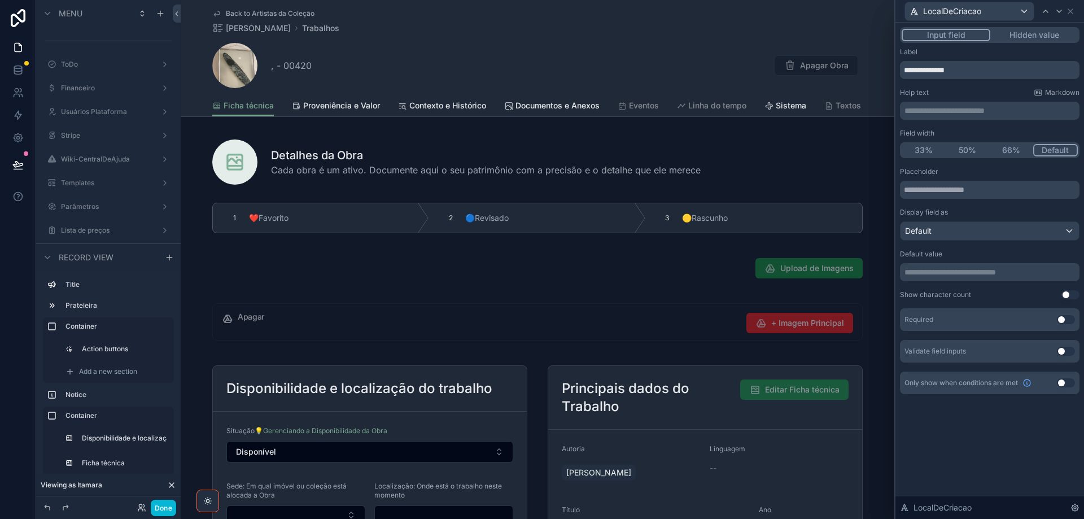
click at [1042, 33] on button "Hidden value" at bounding box center [1035, 35] width 88 height 12
click at [1044, 36] on button "Hidden value" at bounding box center [1035, 35] width 88 height 12
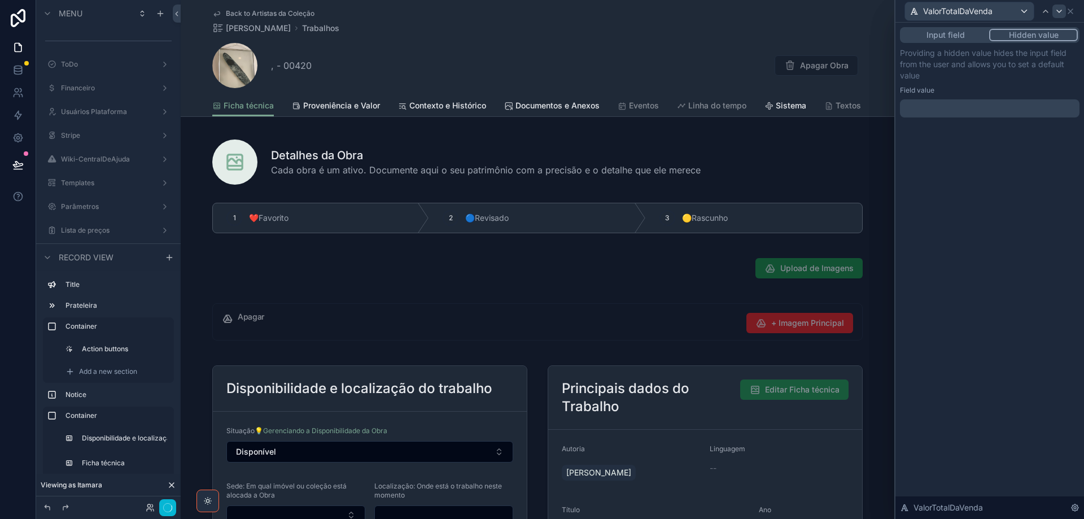
click at [1059, 12] on icon at bounding box center [1059, 11] width 5 height 2
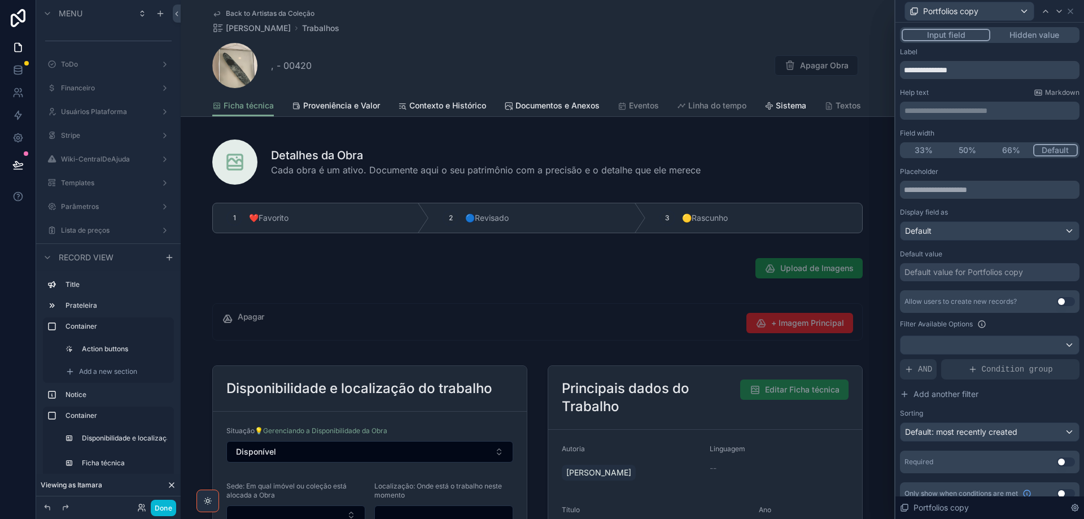
click at [1036, 37] on button "Hidden value" at bounding box center [1035, 35] width 88 height 12
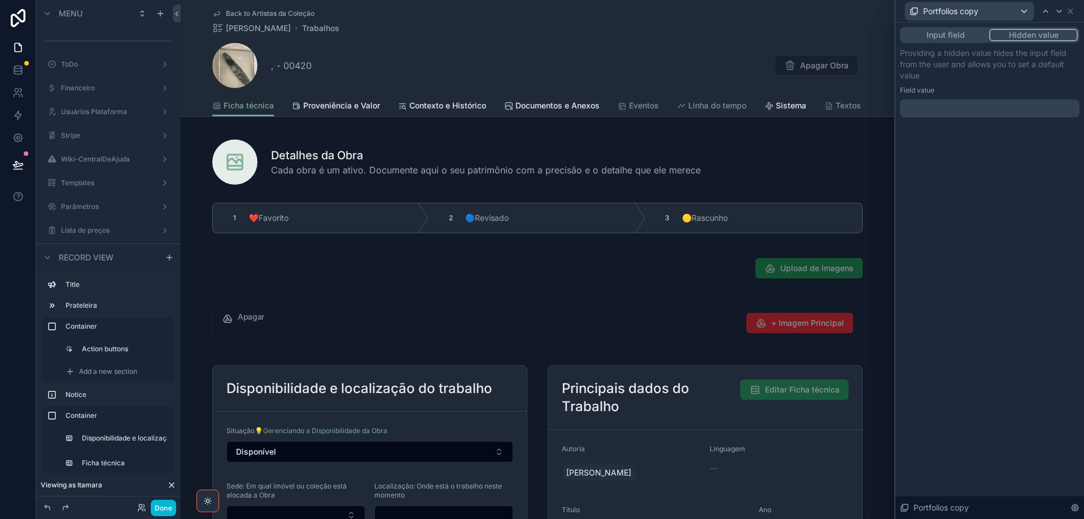
drag, startPoint x: 986, startPoint y: 108, endPoint x: 977, endPoint y: 114, distance: 10.7
click at [985, 108] on div at bounding box center [990, 108] width 180 height 18
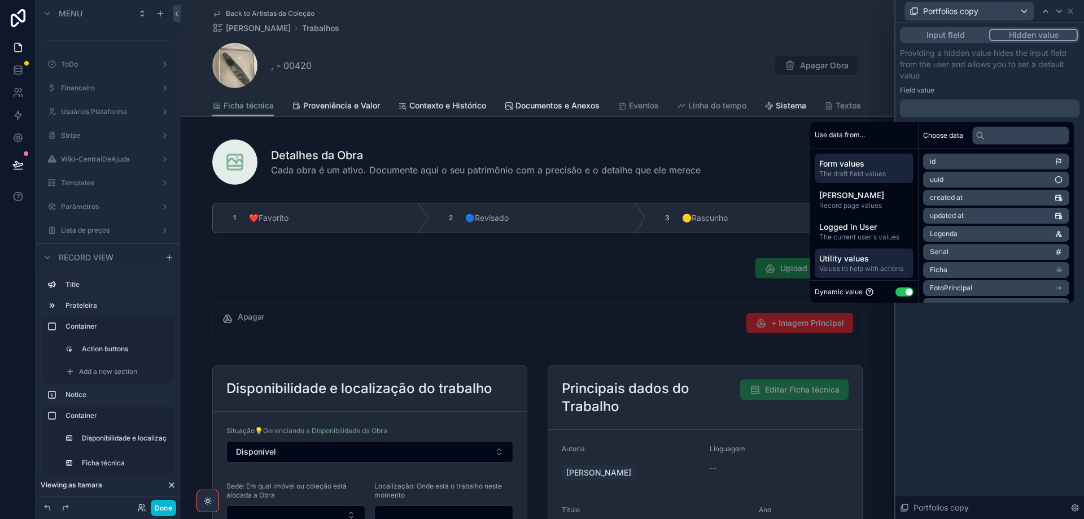
click at [884, 263] on div "Utility values Values to help with actions" at bounding box center [864, 262] width 99 height 29
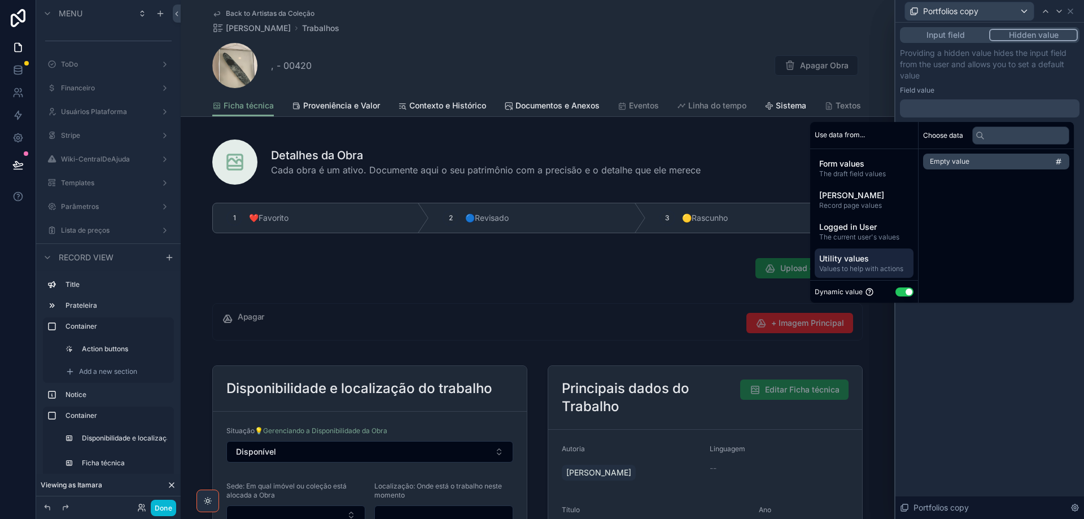
click at [975, 163] on li "Empty value" at bounding box center [996, 162] width 146 height 16
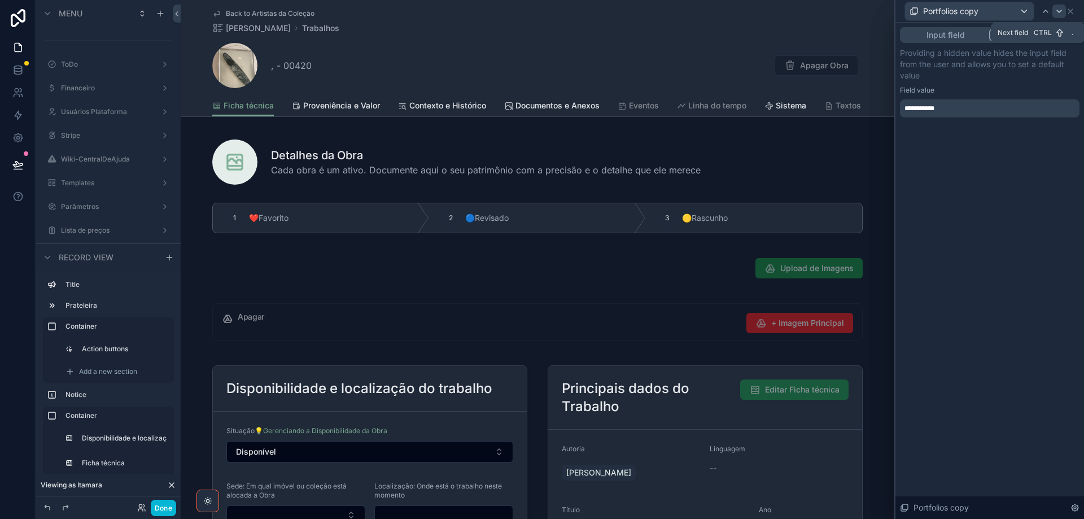
click at [1058, 12] on icon at bounding box center [1059, 11] width 9 height 9
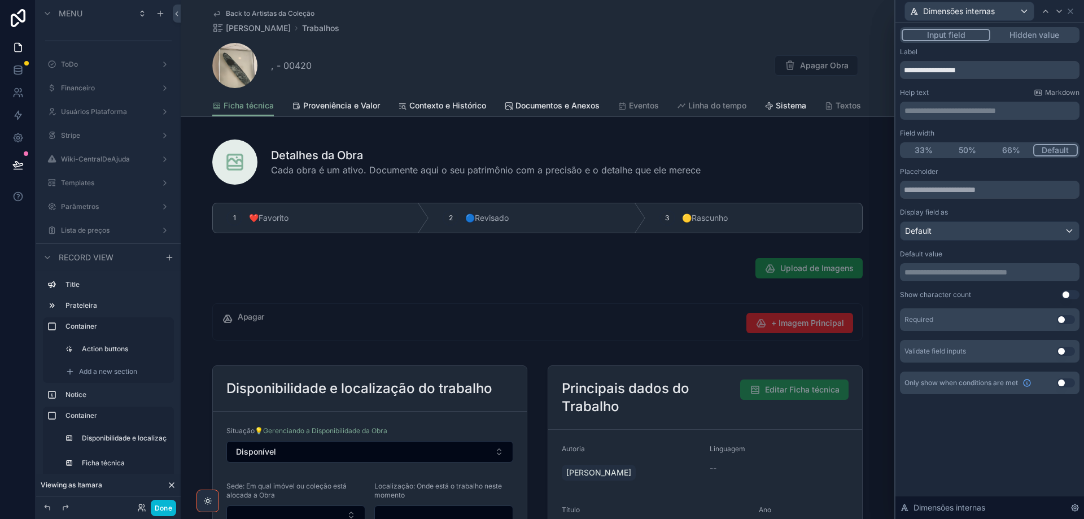
click at [1050, 33] on button "Hidden value" at bounding box center [1035, 35] width 88 height 12
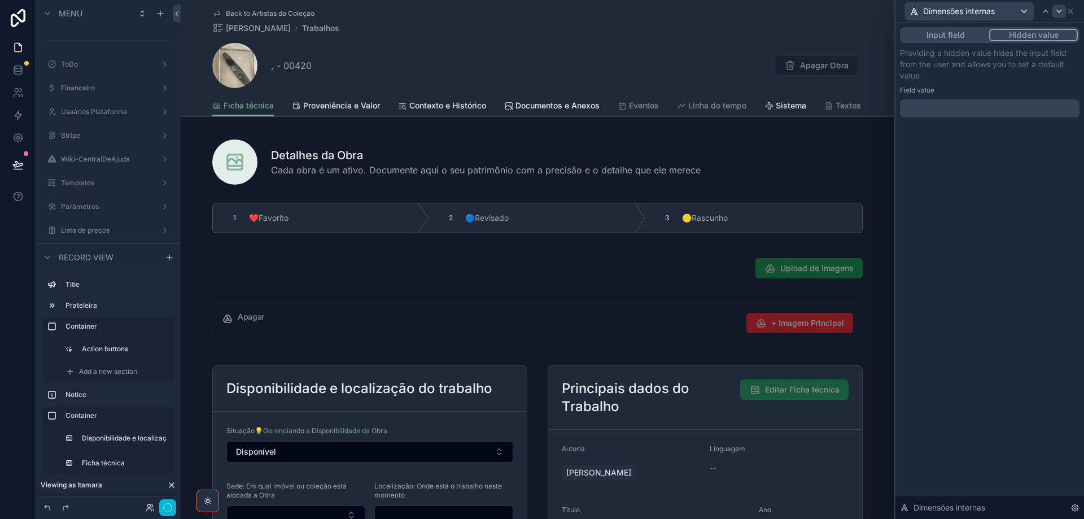
click at [1059, 12] on icon at bounding box center [1059, 11] width 5 height 2
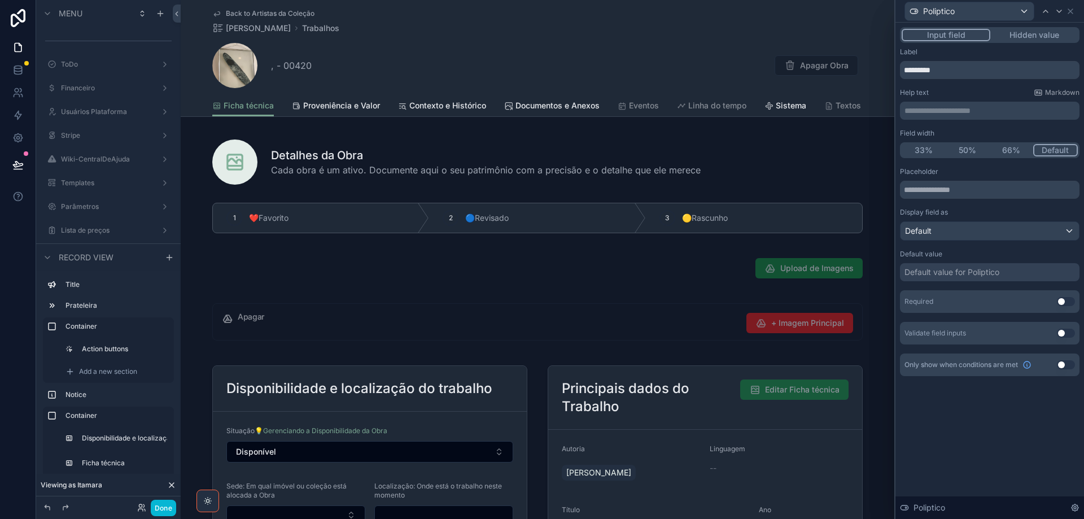
click at [1047, 36] on button "Hidden value" at bounding box center [1035, 35] width 88 height 12
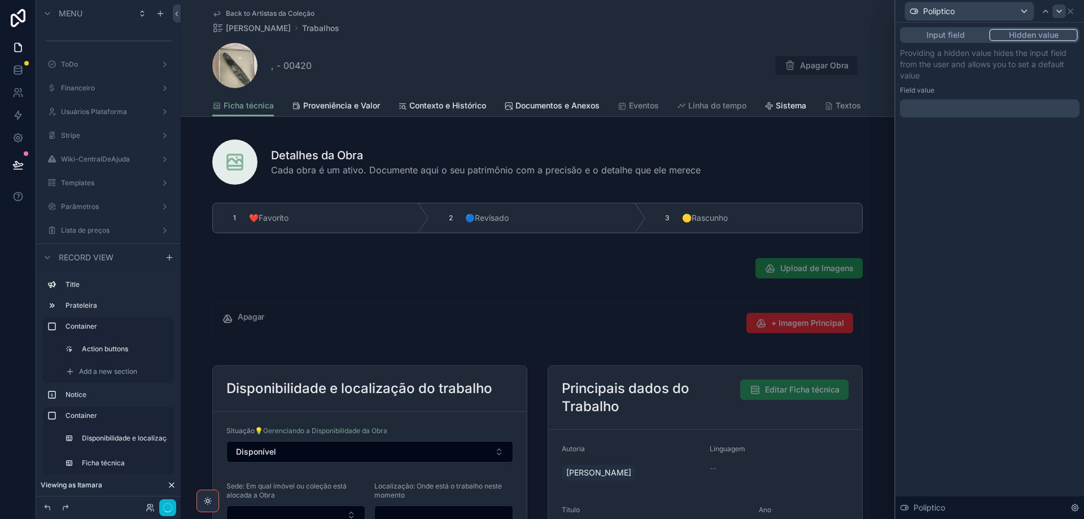
click at [1059, 13] on icon at bounding box center [1059, 11] width 9 height 9
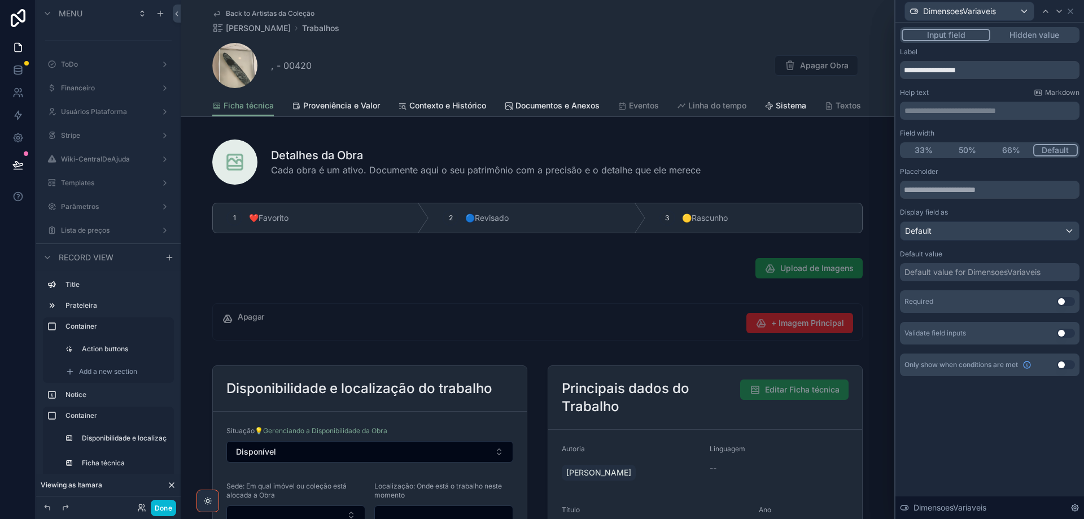
click at [1049, 33] on button "Hidden value" at bounding box center [1035, 35] width 88 height 12
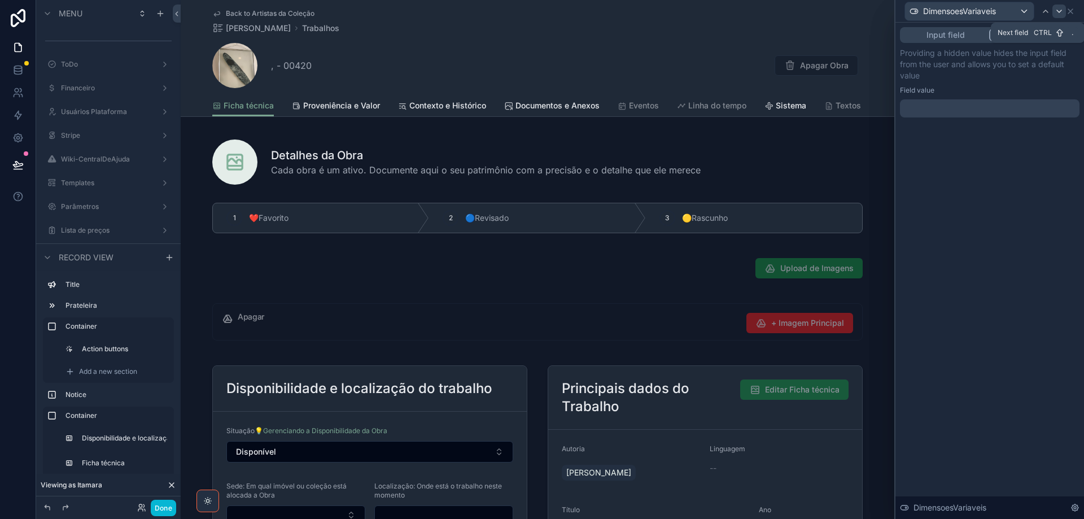
click at [1059, 12] on icon at bounding box center [1059, 11] width 5 height 2
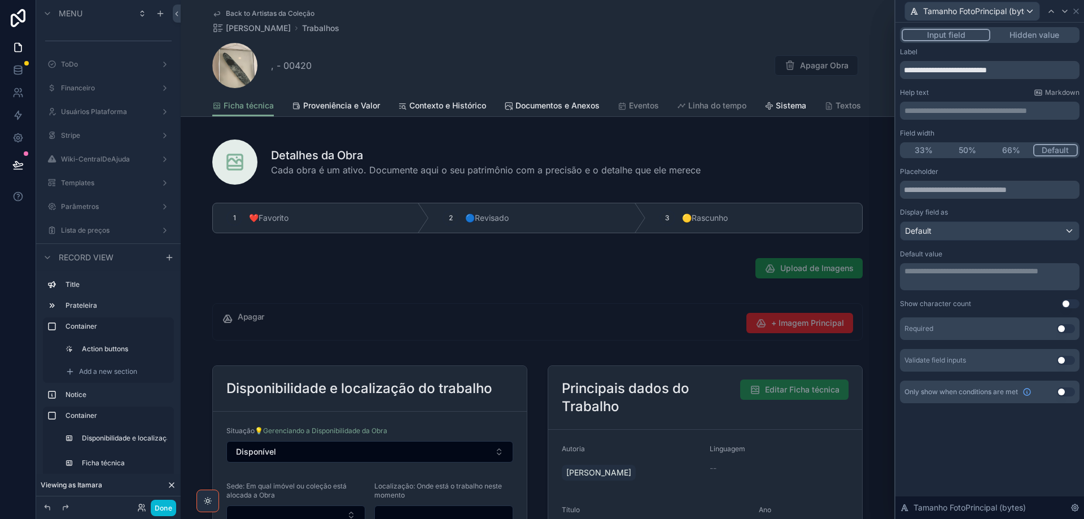
click at [1044, 36] on button "Hidden value" at bounding box center [1035, 35] width 88 height 12
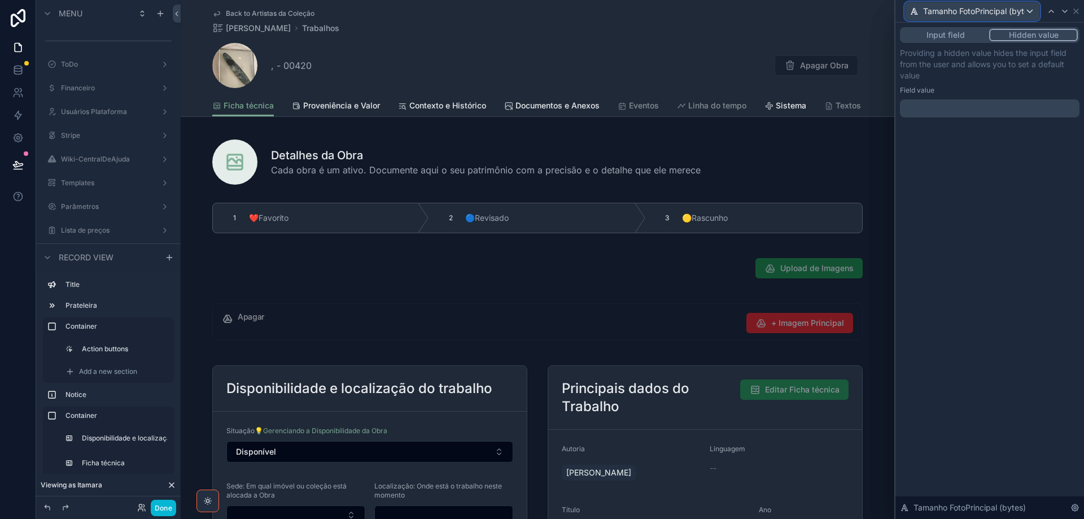
click at [1017, 14] on span "Tamanho FotoPrincipal (bytes)" at bounding box center [974, 11] width 102 height 11
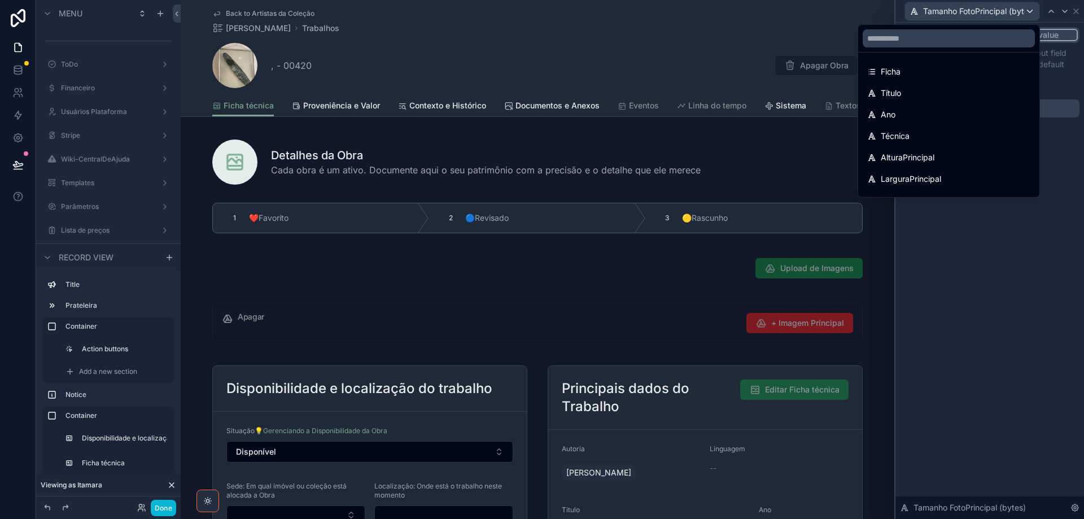
click at [1017, 14] on div at bounding box center [990, 259] width 189 height 519
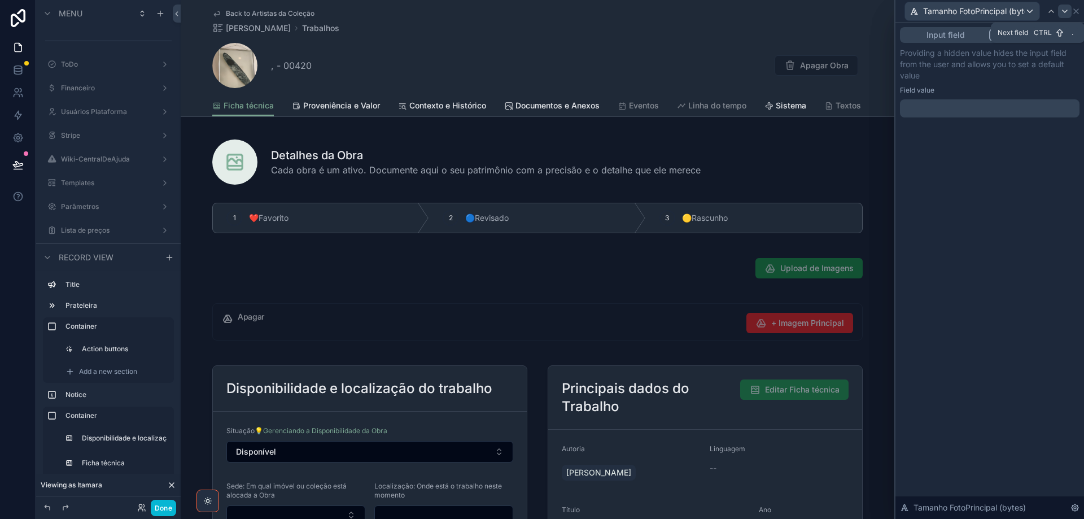
click at [1067, 10] on icon at bounding box center [1065, 11] width 9 height 9
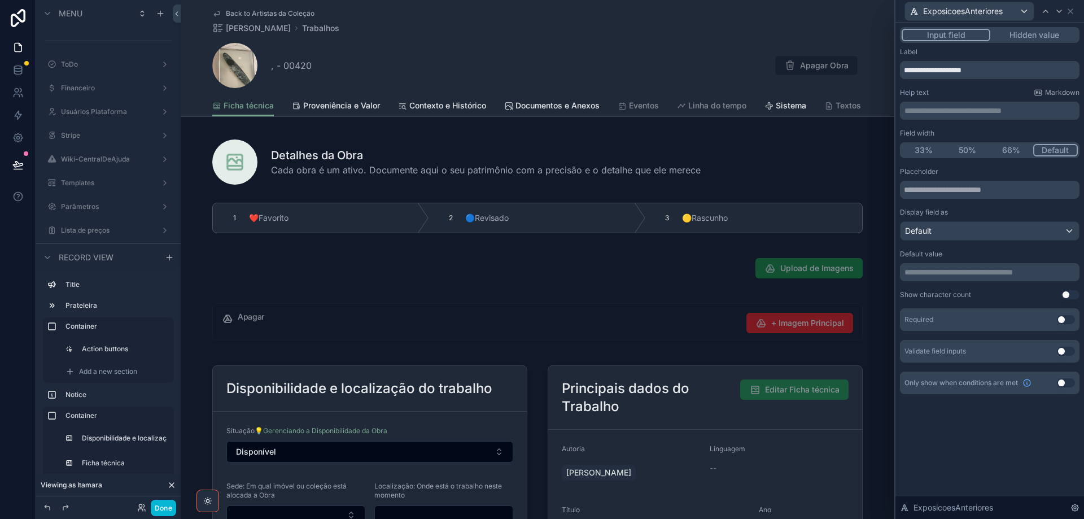
click at [1036, 34] on button "Hidden value" at bounding box center [1035, 35] width 88 height 12
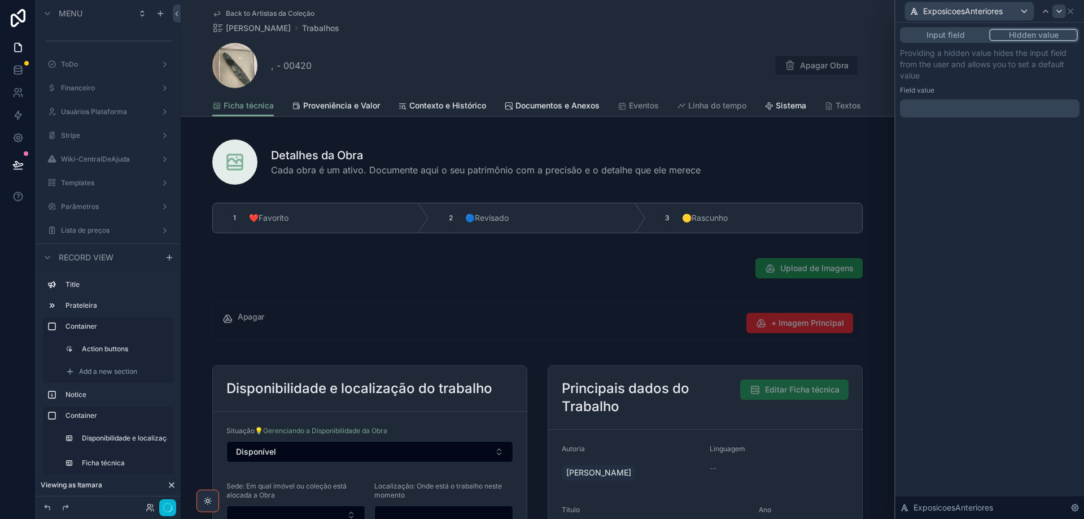
click at [1061, 12] on icon at bounding box center [1059, 11] width 9 height 9
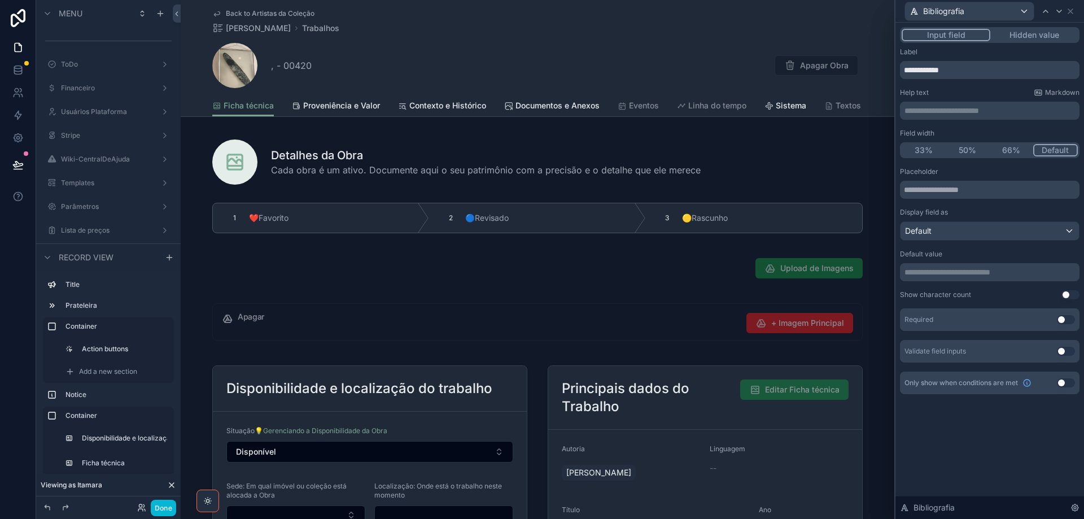
click at [1037, 33] on button "Hidden value" at bounding box center [1035, 35] width 88 height 12
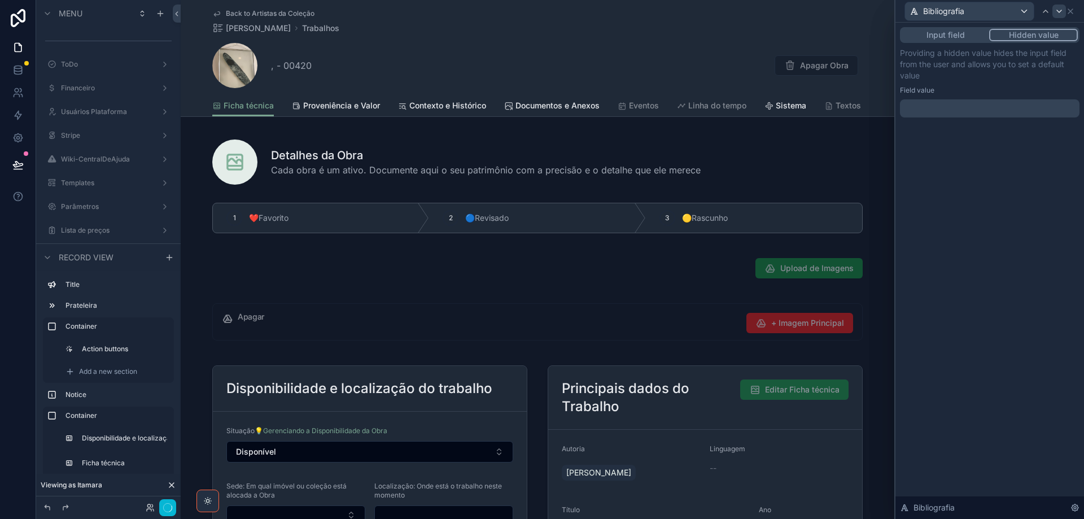
click at [1058, 12] on icon at bounding box center [1059, 11] width 9 height 9
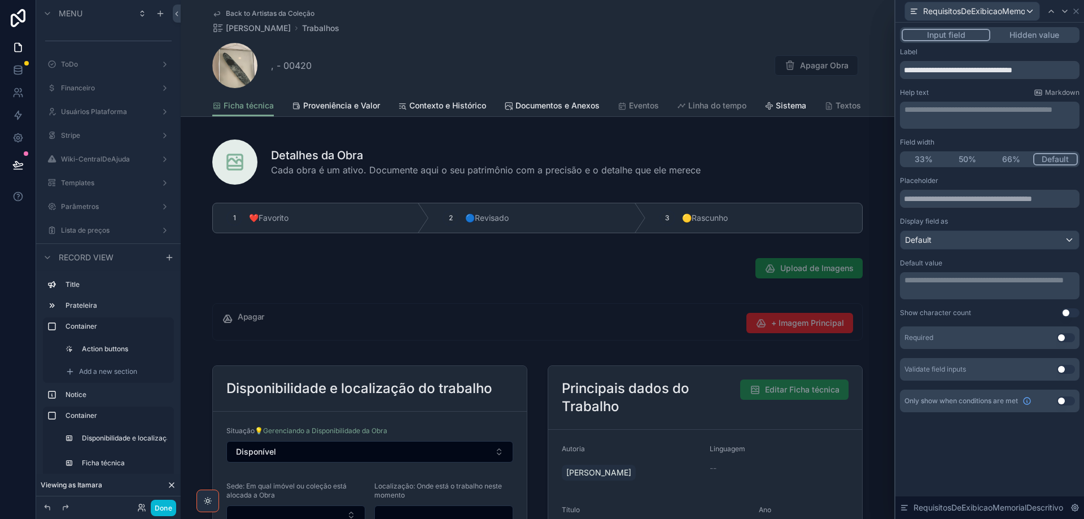
click at [1033, 37] on button "Hidden value" at bounding box center [1035, 35] width 88 height 12
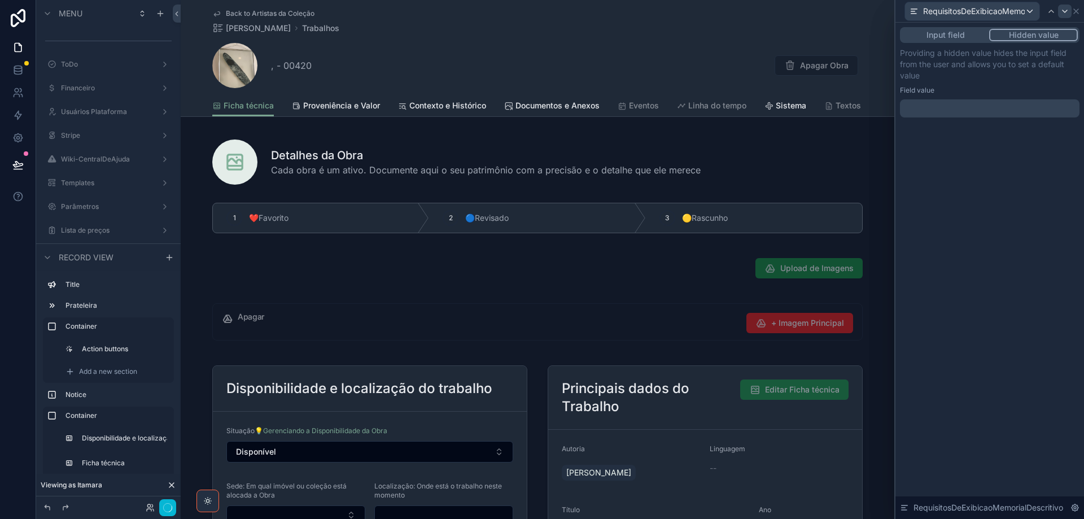
click at [1064, 15] on icon at bounding box center [1065, 11] width 9 height 9
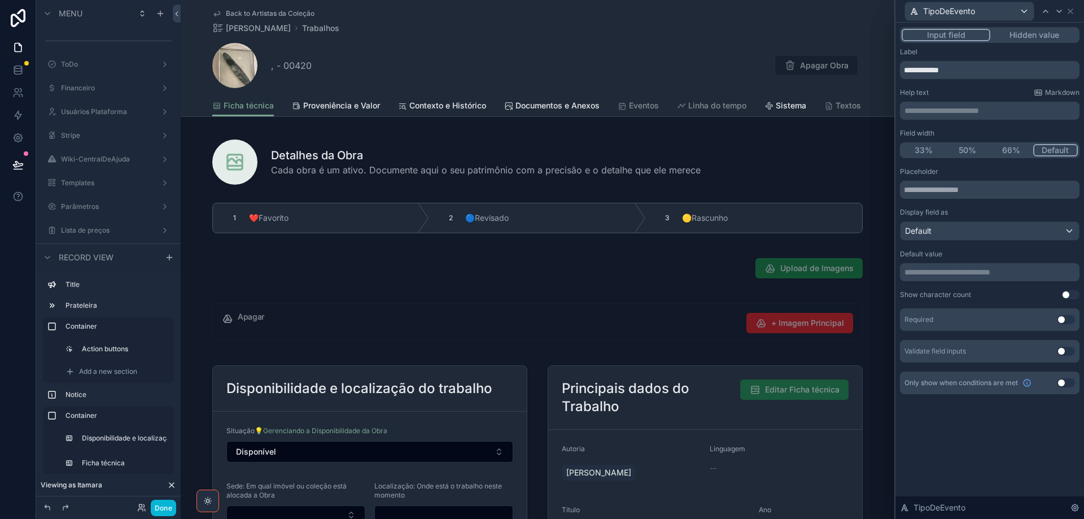
click at [1049, 34] on button "Hidden value" at bounding box center [1035, 35] width 88 height 12
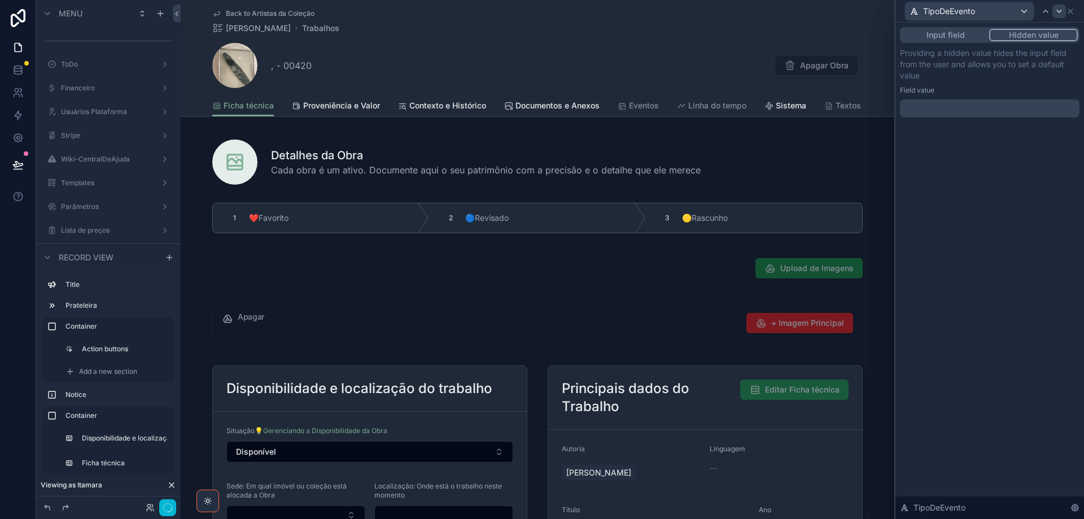
click at [1059, 12] on icon at bounding box center [1059, 11] width 5 height 2
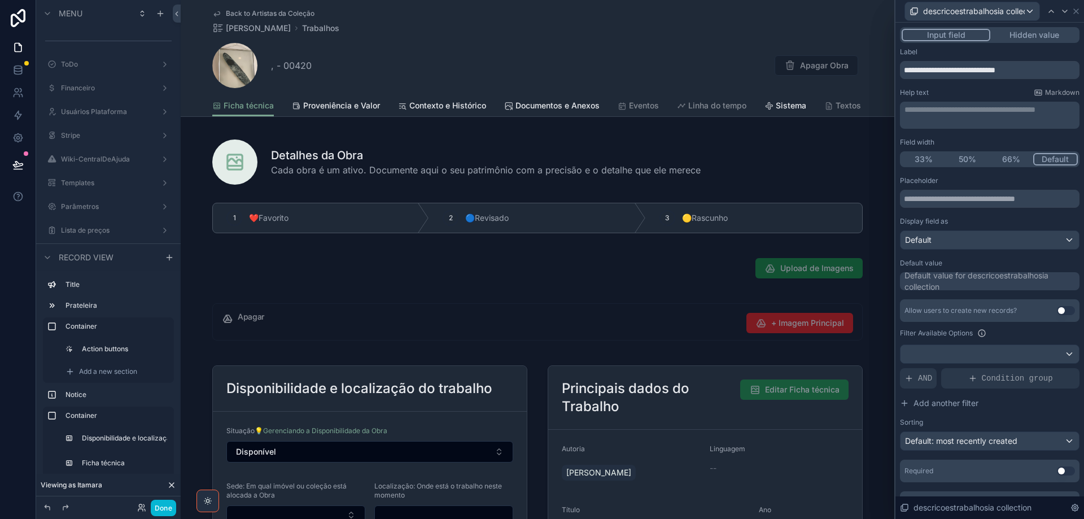
click at [1045, 34] on button "Hidden value" at bounding box center [1035, 35] width 88 height 12
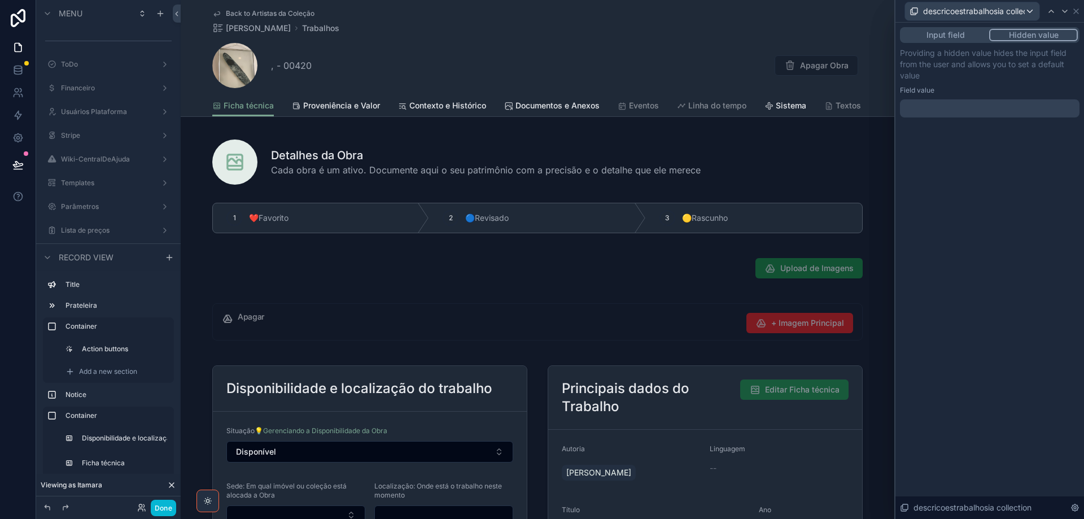
click at [971, 116] on div at bounding box center [990, 108] width 180 height 18
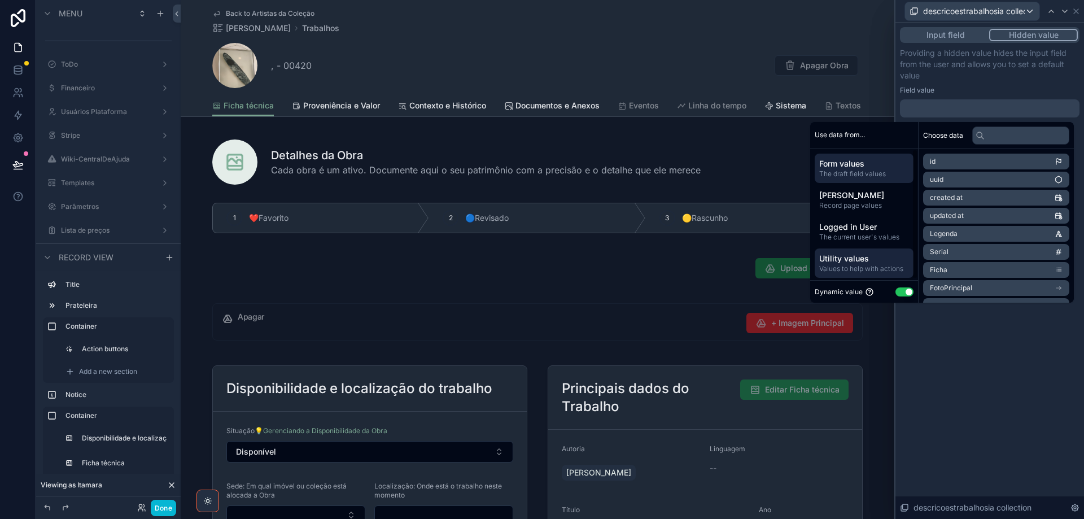
click at [880, 270] on span "Values to help with actions" at bounding box center [864, 268] width 90 height 9
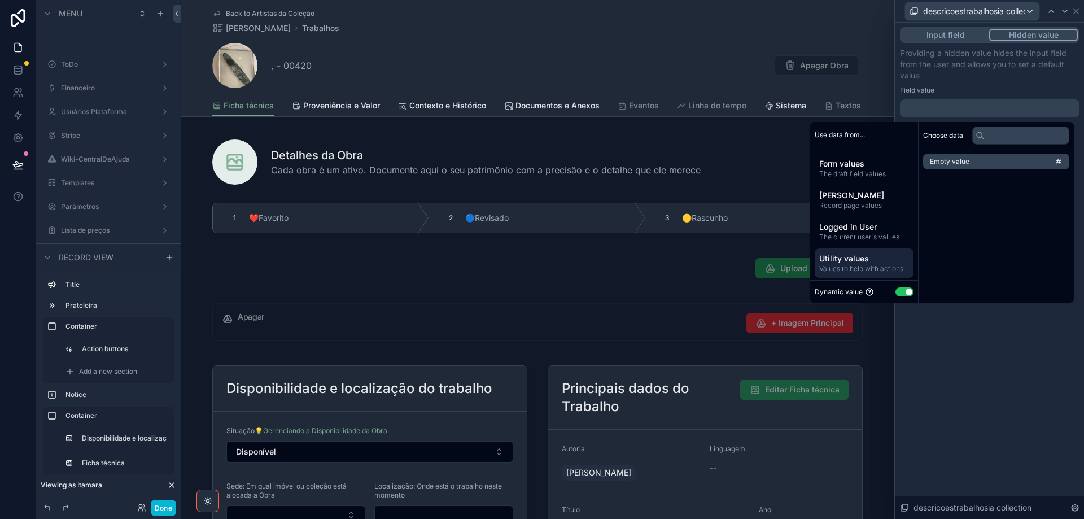
click at [971, 161] on li "Empty value" at bounding box center [996, 162] width 146 height 16
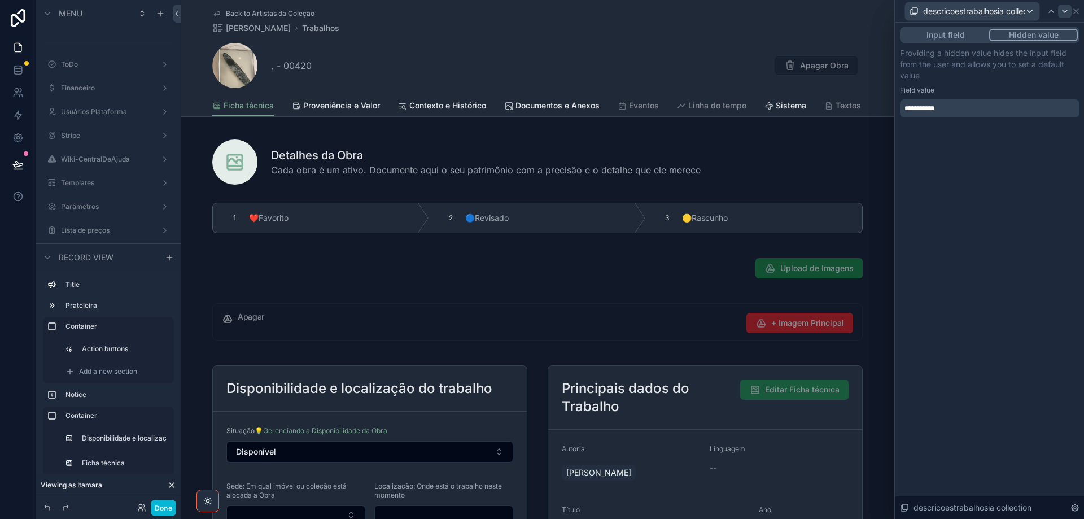
click at [1063, 14] on icon at bounding box center [1065, 11] width 9 height 9
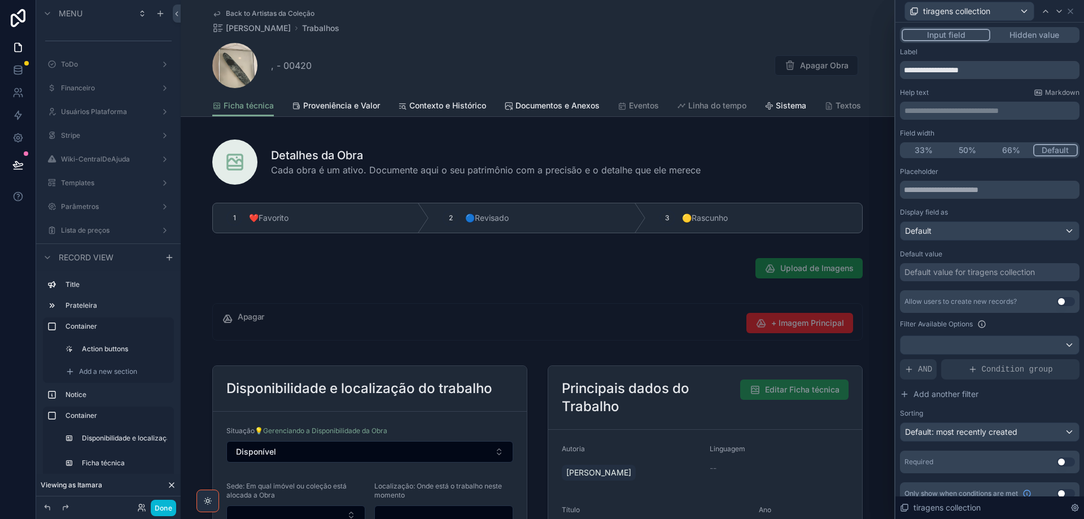
click at [1030, 36] on button "Hidden value" at bounding box center [1035, 35] width 88 height 12
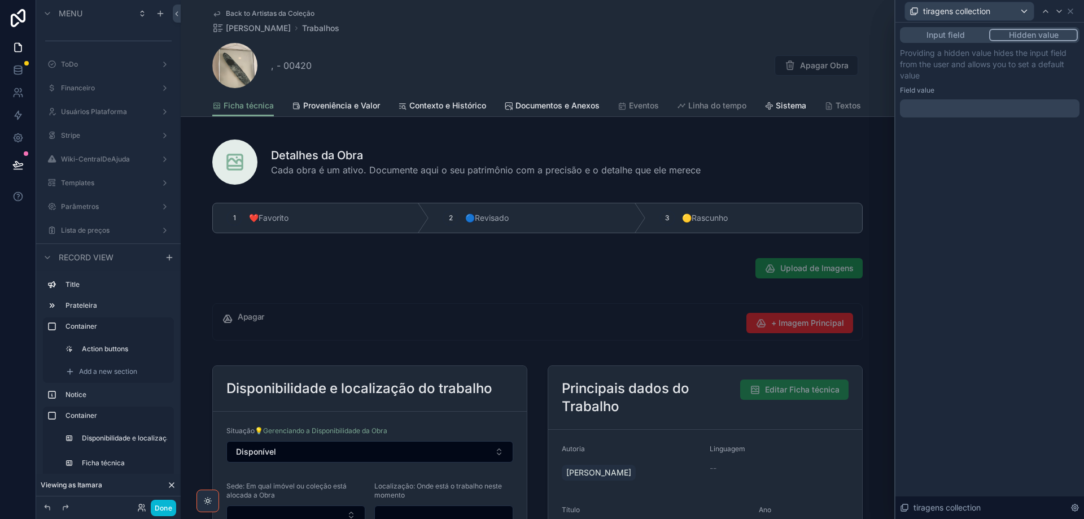
click at [939, 111] on div at bounding box center [990, 108] width 180 height 18
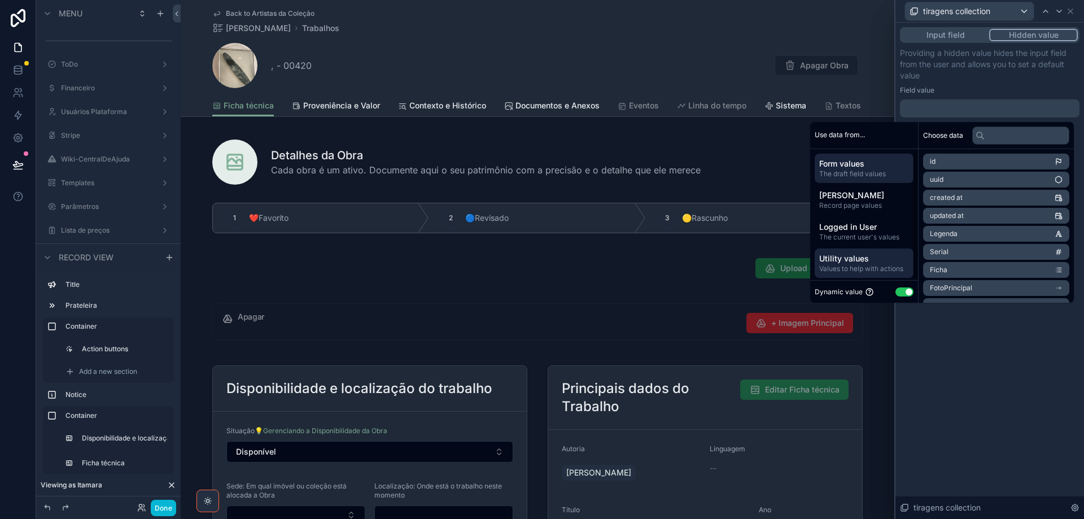
click at [874, 260] on span "Utility values" at bounding box center [864, 258] width 90 height 11
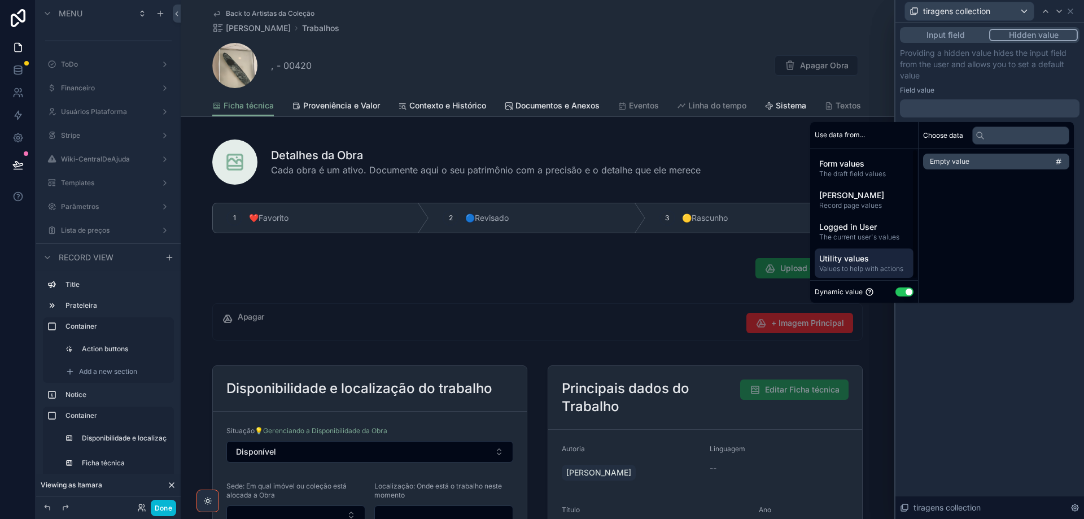
click at [958, 160] on span "Empty value" at bounding box center [950, 161] width 40 height 9
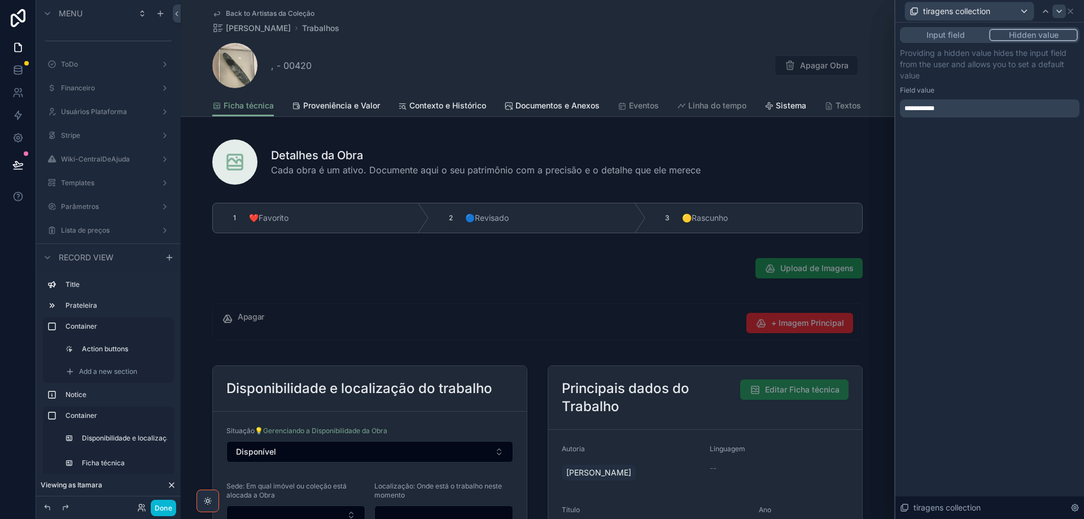
click at [1061, 9] on icon at bounding box center [1059, 11] width 9 height 9
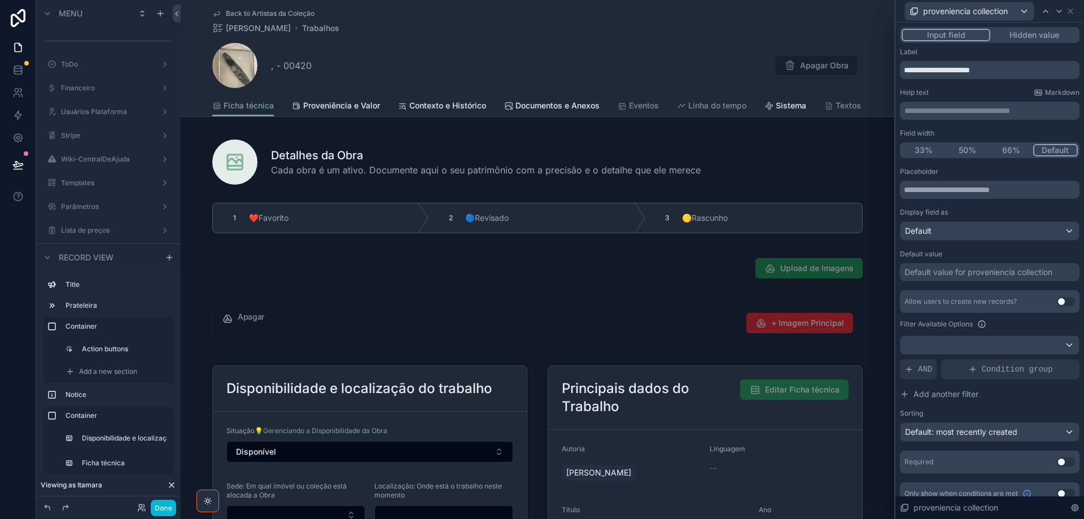
click at [1026, 39] on button "Hidden value" at bounding box center [1035, 35] width 88 height 12
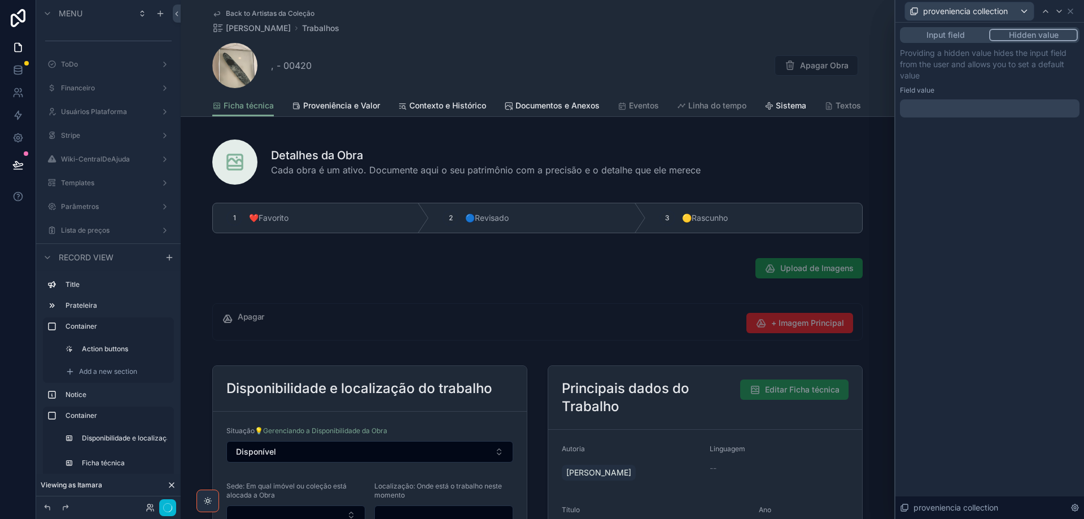
click at [918, 108] on div at bounding box center [990, 108] width 180 height 18
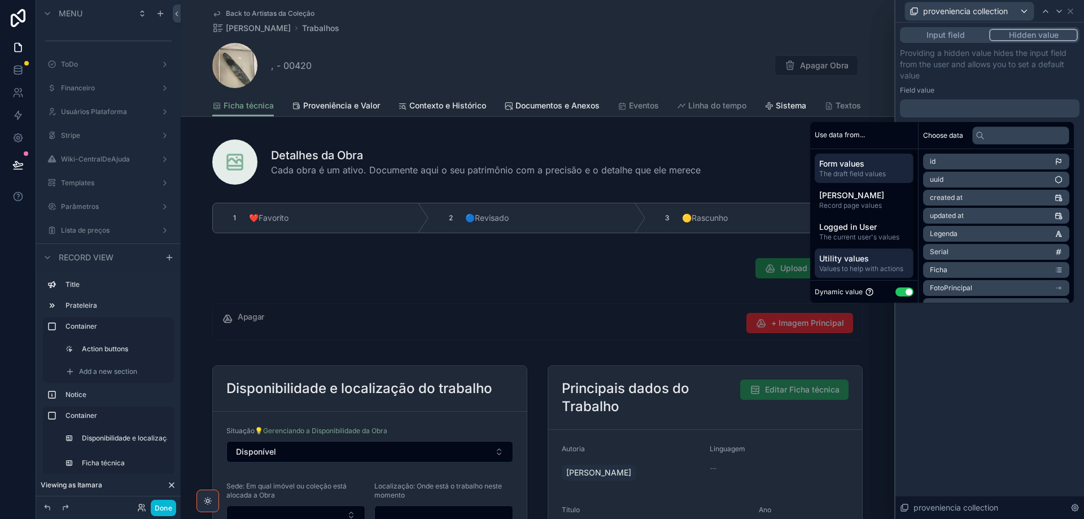
click at [874, 262] on span "Utility values" at bounding box center [864, 258] width 90 height 11
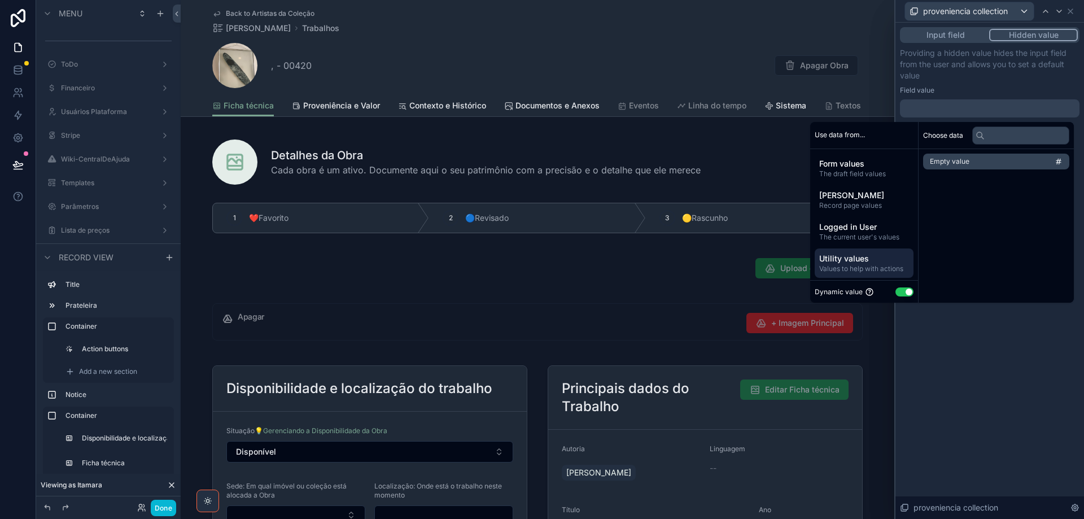
click at [981, 163] on li "Empty value" at bounding box center [996, 162] width 146 height 16
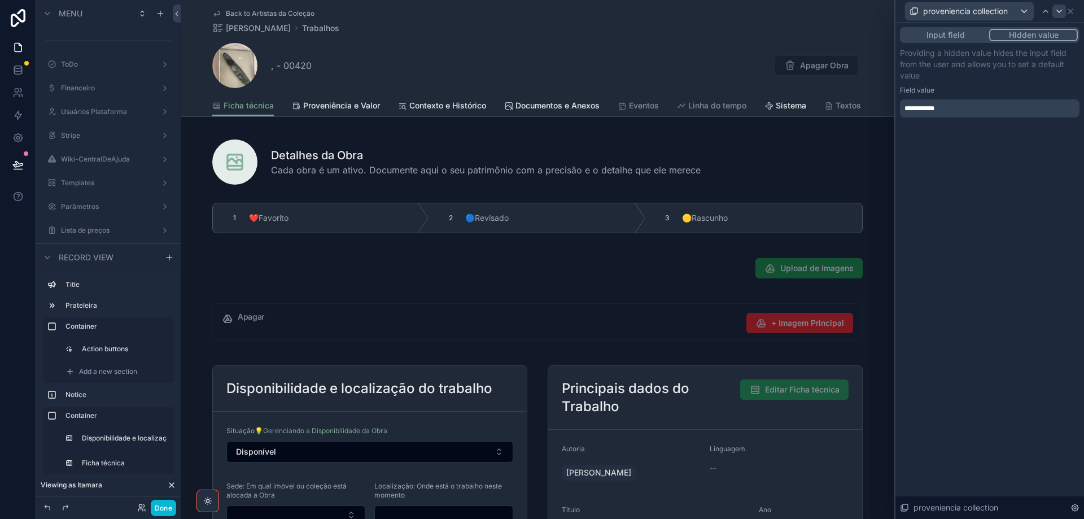
click at [1062, 9] on icon at bounding box center [1059, 11] width 9 height 9
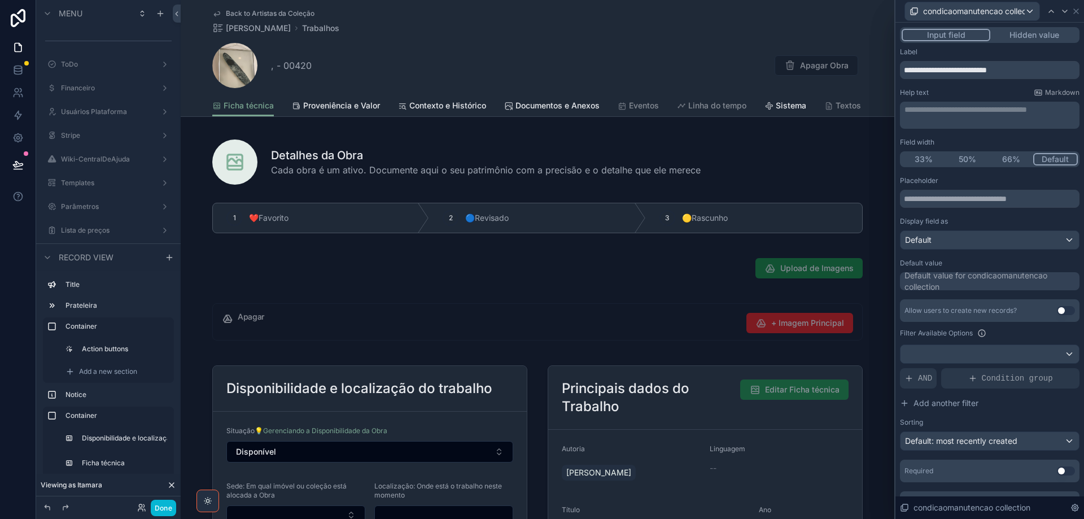
click at [1037, 36] on button "Hidden value" at bounding box center [1035, 35] width 88 height 12
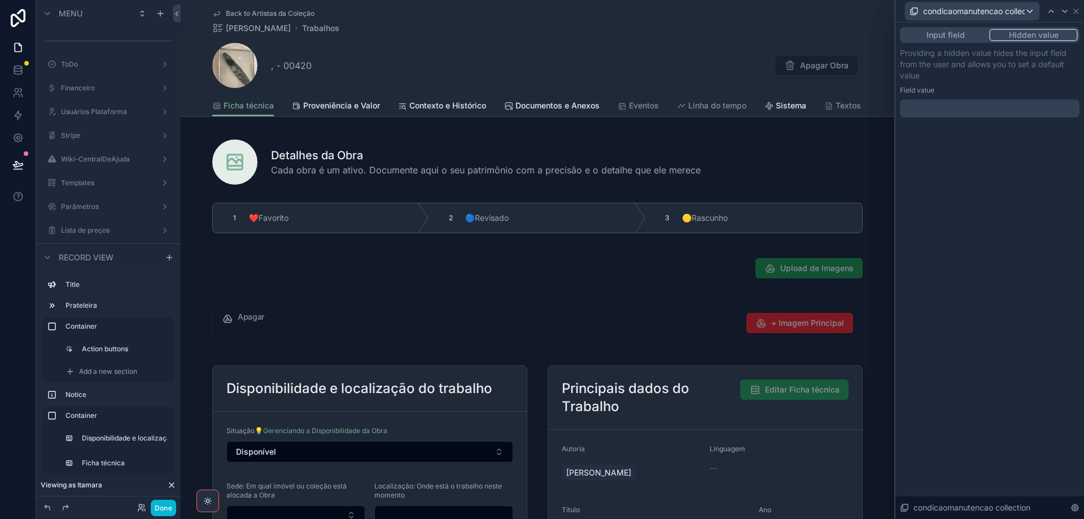
drag, startPoint x: 930, startPoint y: 108, endPoint x: 923, endPoint y: 110, distance: 7.0
click at [929, 108] on div at bounding box center [990, 108] width 180 height 18
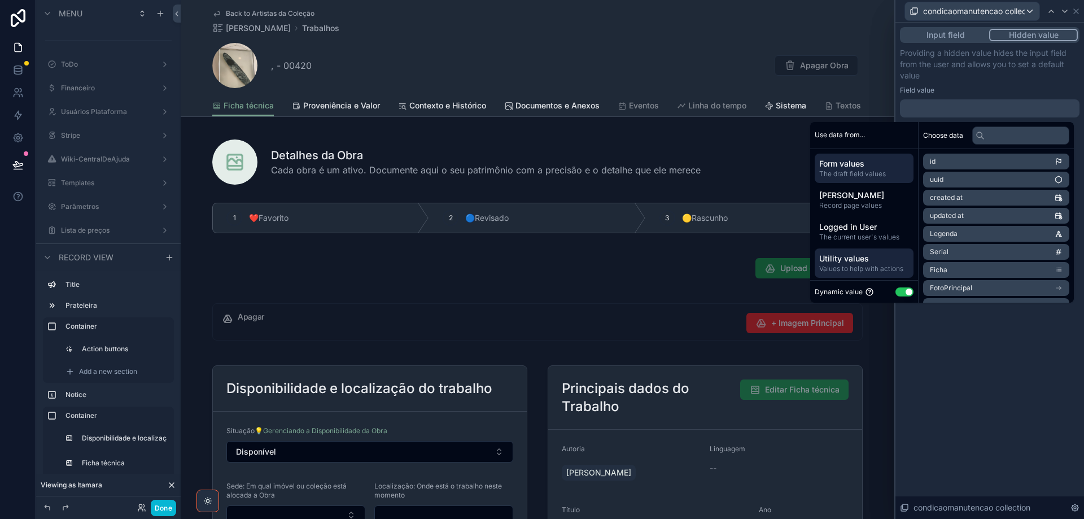
click at [883, 269] on span "Values to help with actions" at bounding box center [864, 268] width 90 height 9
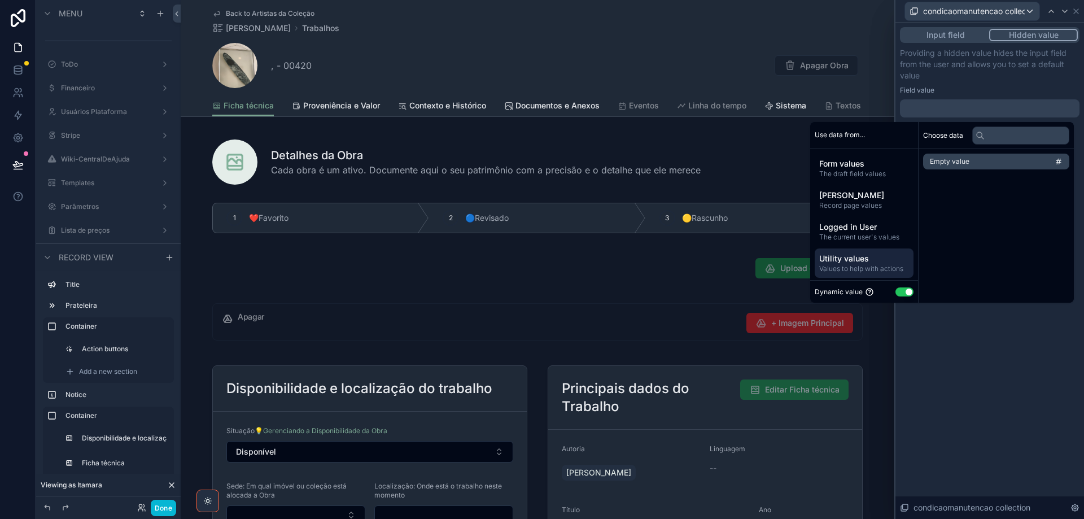
click at [970, 159] on li "Empty value" at bounding box center [996, 162] width 146 height 16
click at [1063, 15] on icon at bounding box center [1065, 11] width 9 height 9
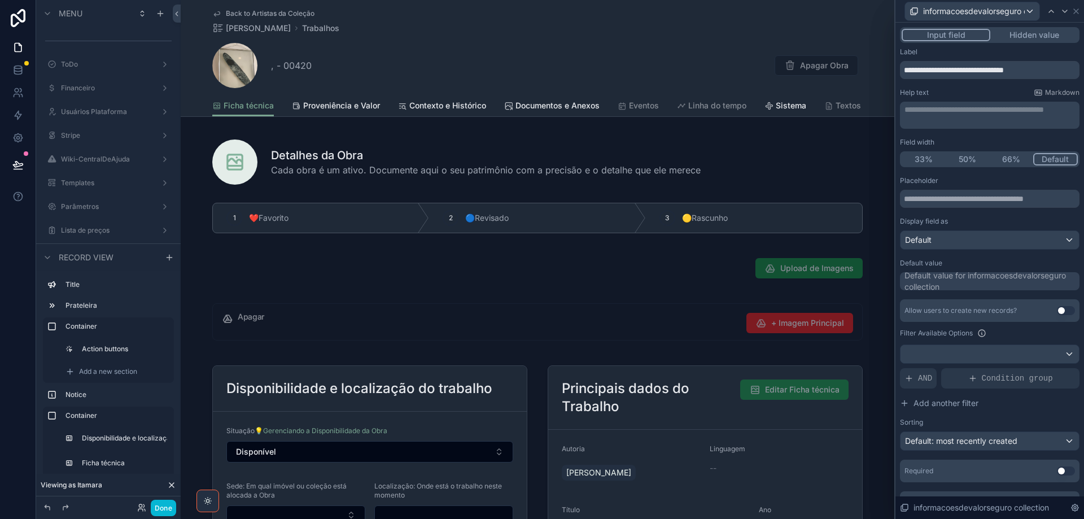
click at [1037, 34] on button "Hidden value" at bounding box center [1035, 35] width 88 height 12
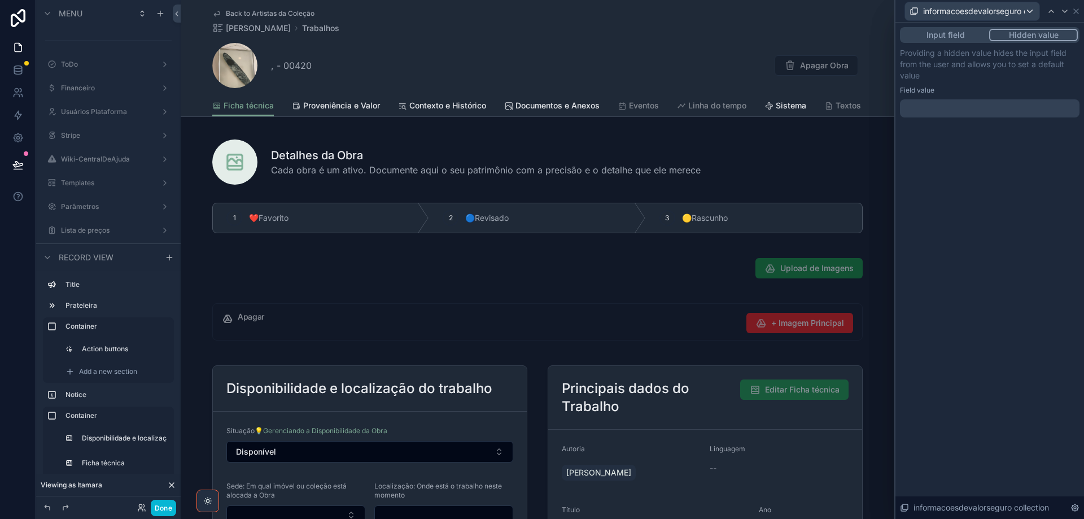
click at [940, 107] on div at bounding box center [990, 108] width 180 height 18
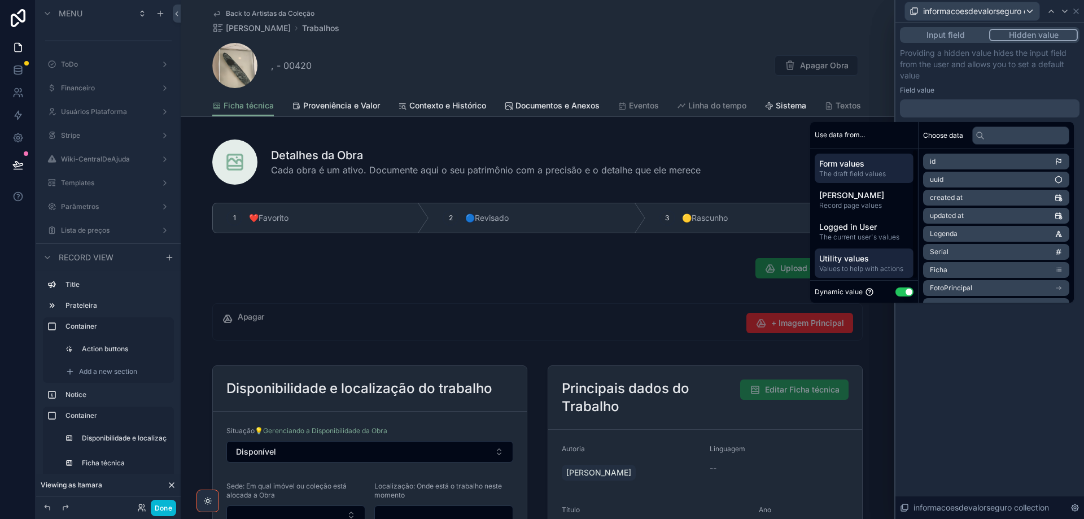
click at [882, 264] on span "Values to help with actions" at bounding box center [864, 268] width 90 height 9
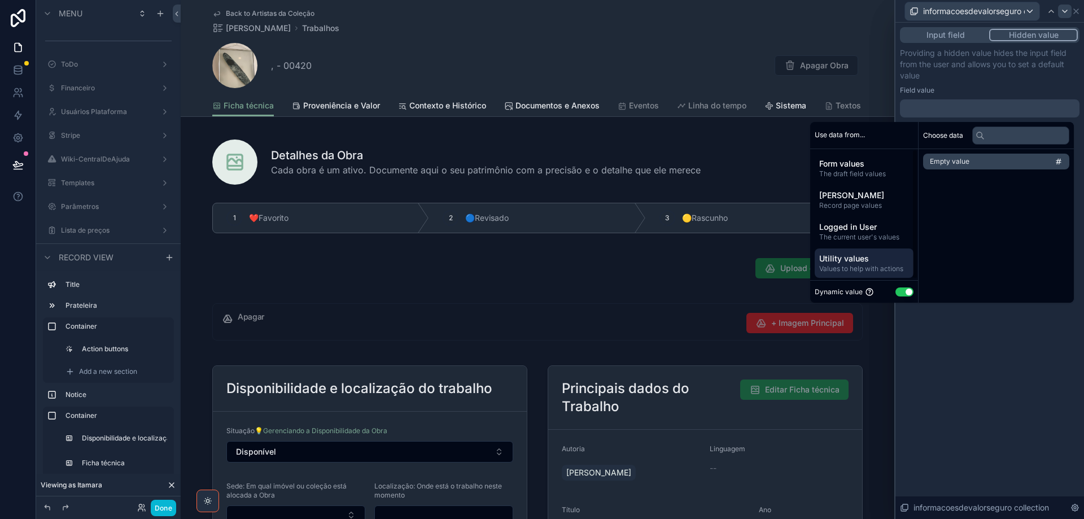
click at [995, 159] on li "Empty value" at bounding box center [996, 162] width 146 height 16
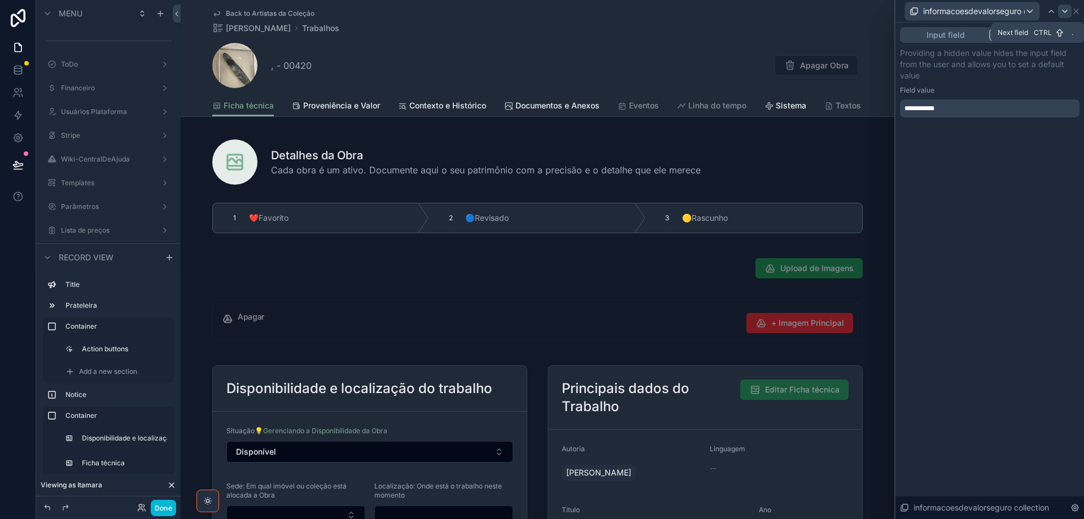
click at [1063, 15] on icon at bounding box center [1065, 11] width 9 height 9
click at [1072, 12] on icon at bounding box center [1070, 11] width 9 height 9
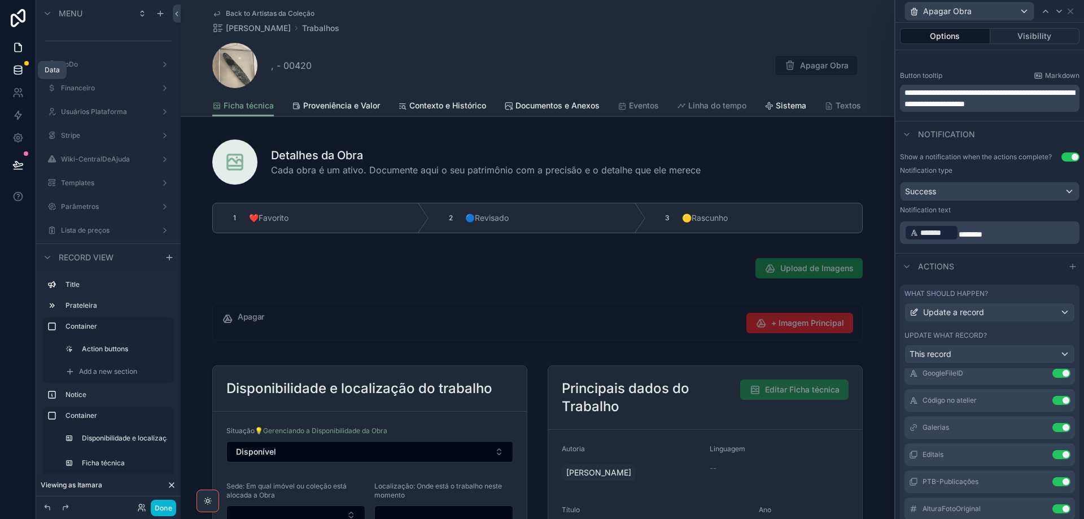
click at [21, 69] on icon at bounding box center [17, 69] width 7 height 5
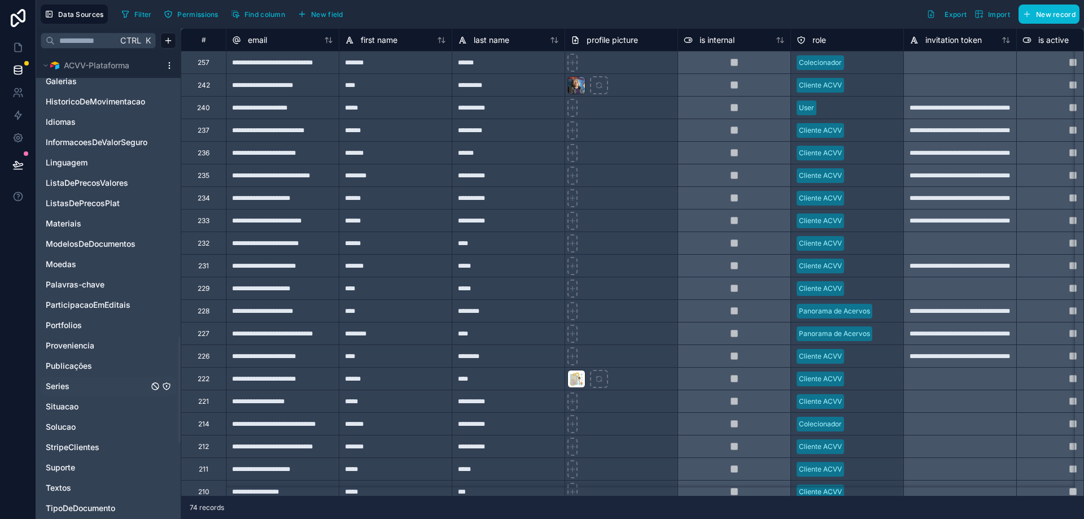
scroll to position [1242, 0]
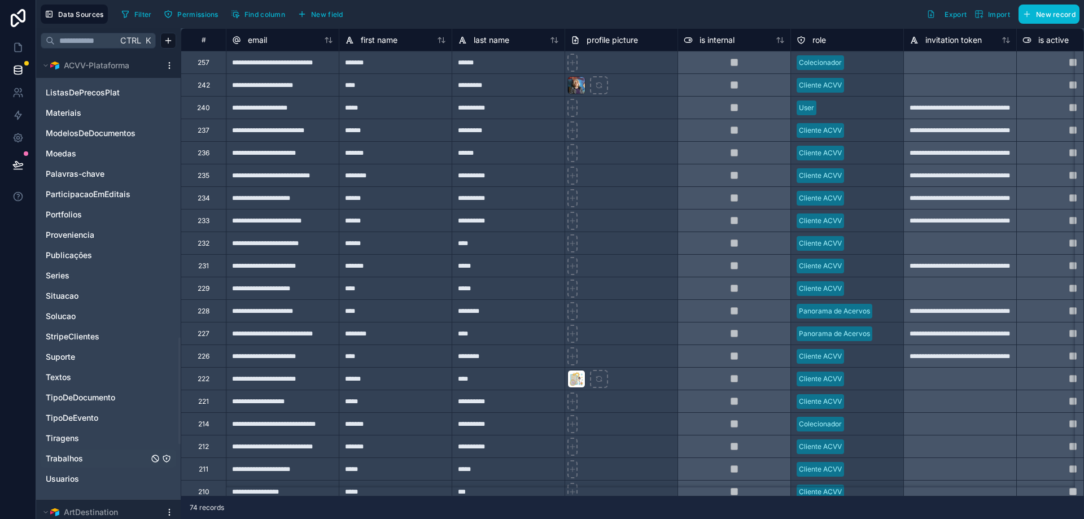
click at [166, 459] on icon "Trabalhos" at bounding box center [166, 458] width 1 height 1
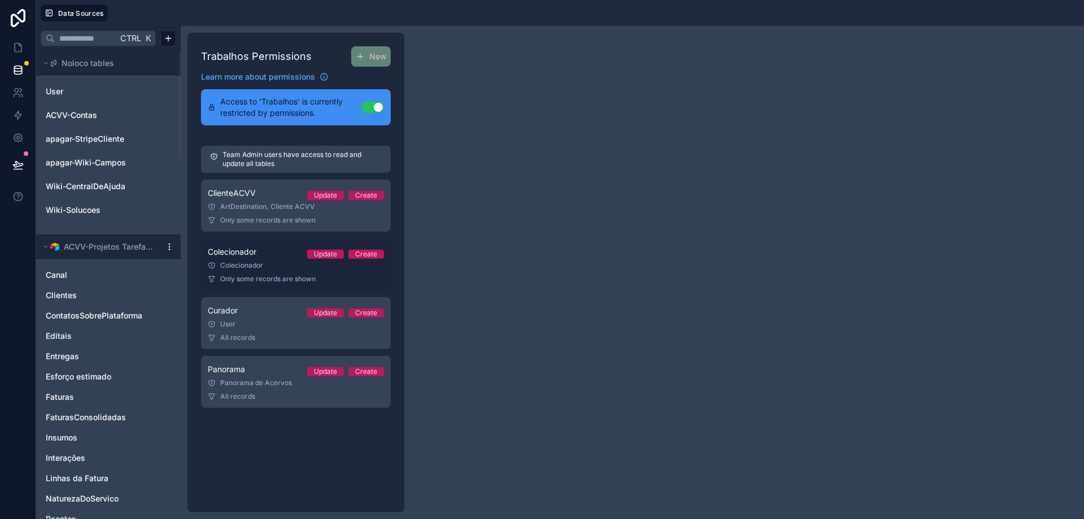
click at [245, 263] on div "Colecionador" at bounding box center [296, 265] width 176 height 9
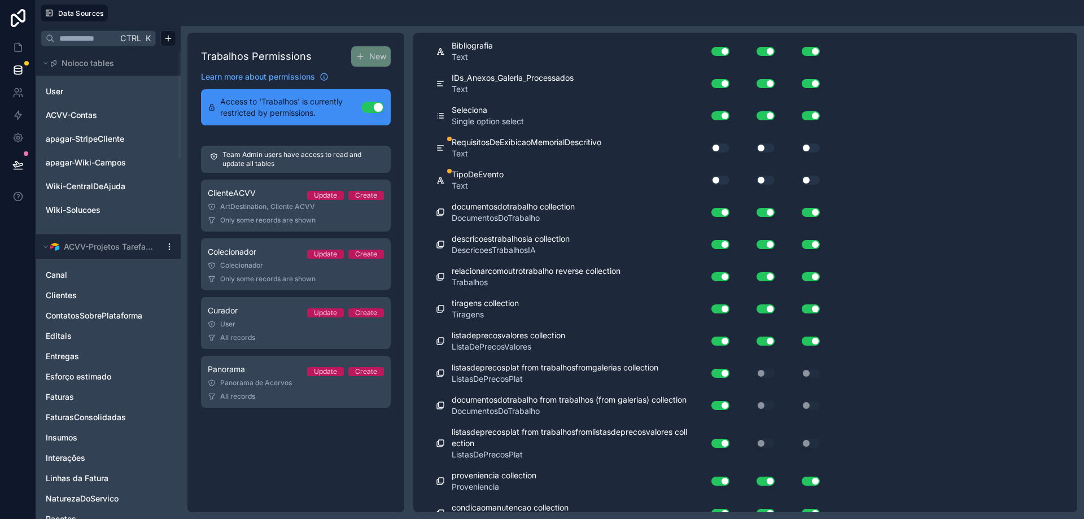
scroll to position [6878, 0]
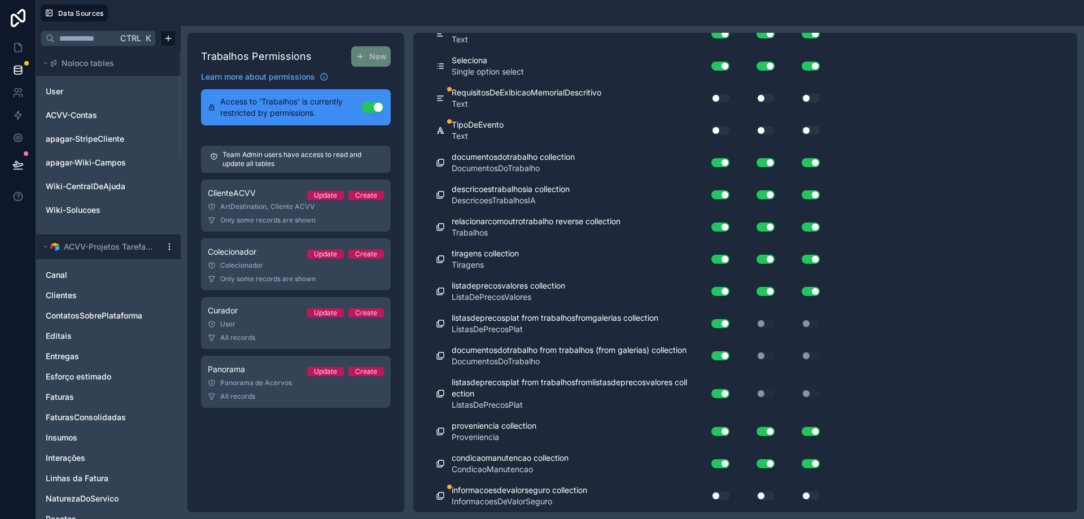
click at [720, 98] on button "Use setting" at bounding box center [721, 98] width 18 height 9
click at [764, 102] on button "Use setting" at bounding box center [766, 98] width 18 height 9
drag, startPoint x: 814, startPoint y: 95, endPoint x: 747, endPoint y: 125, distance: 72.8
click at [812, 95] on button "Use setting" at bounding box center [811, 98] width 18 height 9
click at [723, 134] on button "Use setting" at bounding box center [721, 130] width 18 height 9
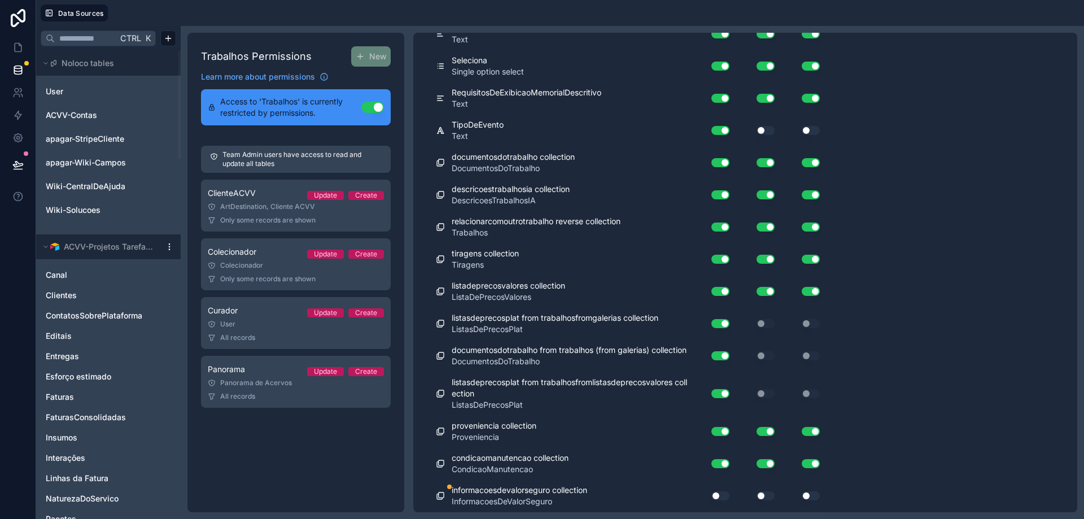
click at [769, 131] on button "Use setting" at bounding box center [766, 130] width 18 height 9
click at [809, 134] on button "Use setting" at bounding box center [811, 130] width 18 height 9
click at [720, 496] on button "Use setting" at bounding box center [721, 495] width 18 height 9
drag, startPoint x: 763, startPoint y: 500, endPoint x: 771, endPoint y: 495, distance: 9.1
click at [764, 498] on button "Use setting" at bounding box center [766, 495] width 18 height 9
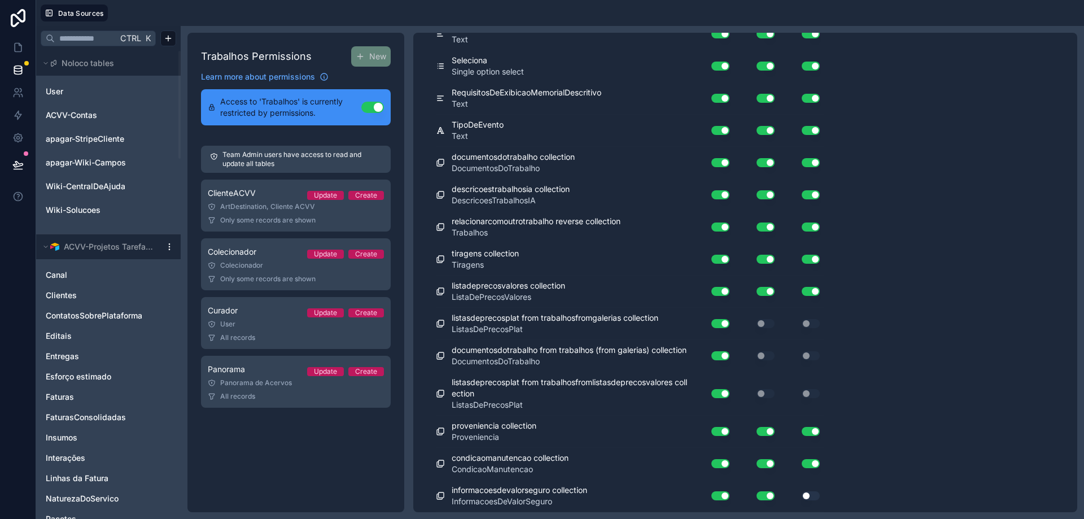
click at [814, 496] on button "Use setting" at bounding box center [811, 495] width 18 height 9
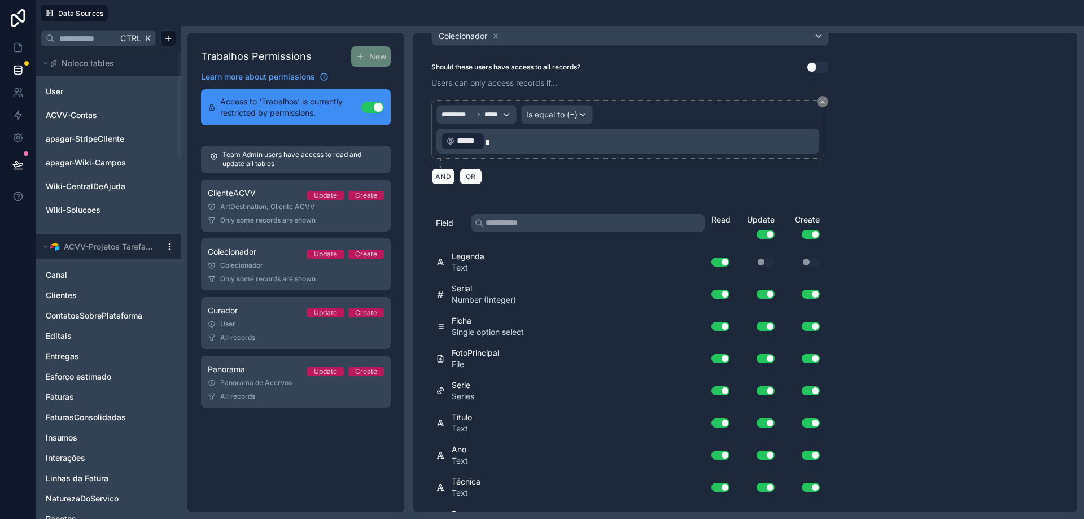
scroll to position [0, 0]
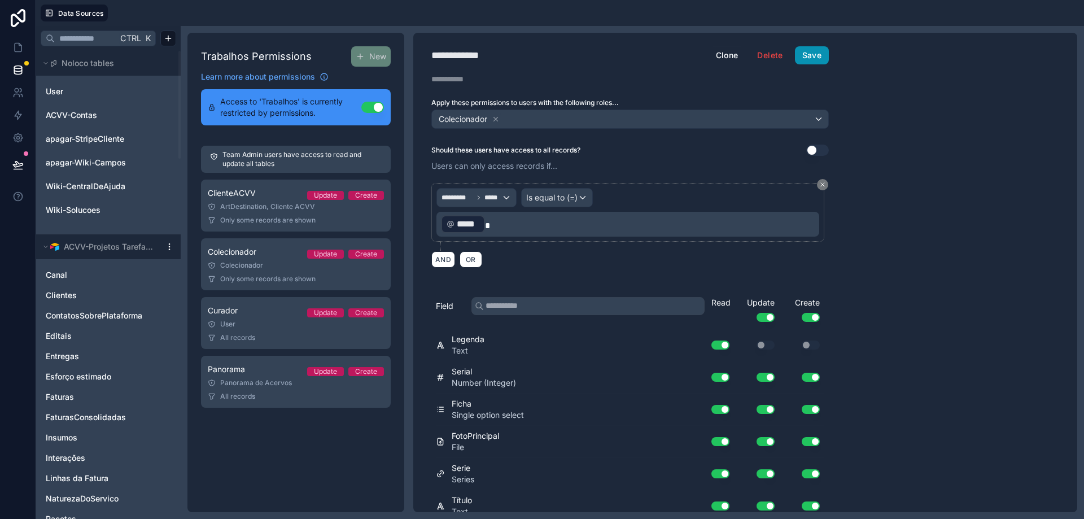
click at [813, 50] on button "Save" at bounding box center [812, 55] width 34 height 18
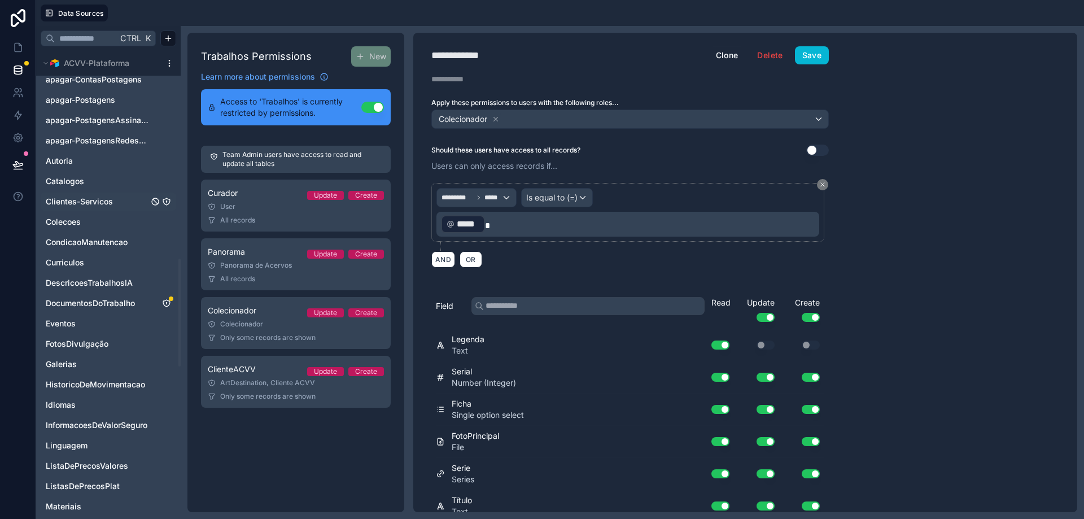
scroll to position [904, 0]
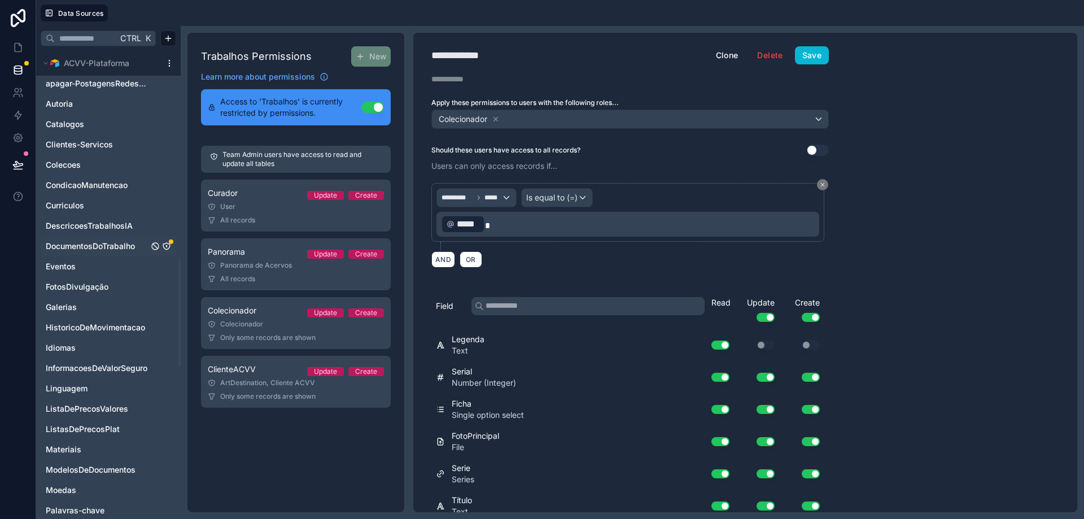
click at [167, 244] on icon "DocumentosDoTrabalho" at bounding box center [166, 246] width 9 height 9
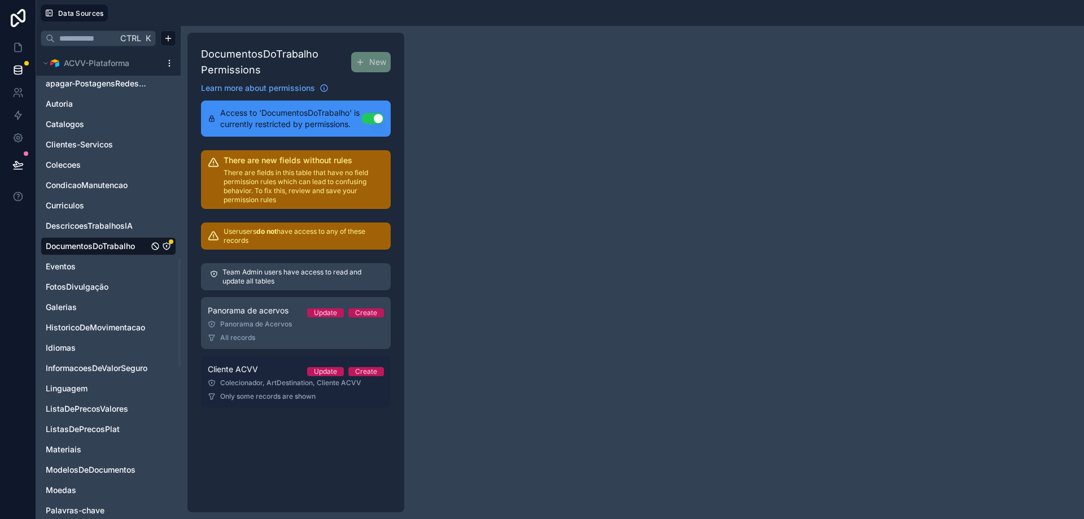
click at [277, 371] on div "Cliente ACVV Update Create" at bounding box center [296, 370] width 176 height 14
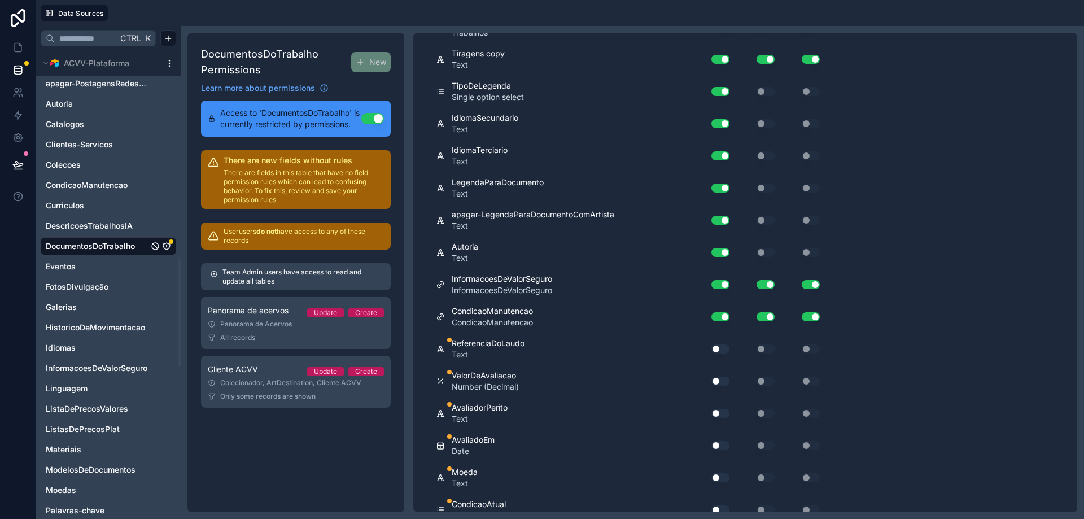
scroll to position [2424, 0]
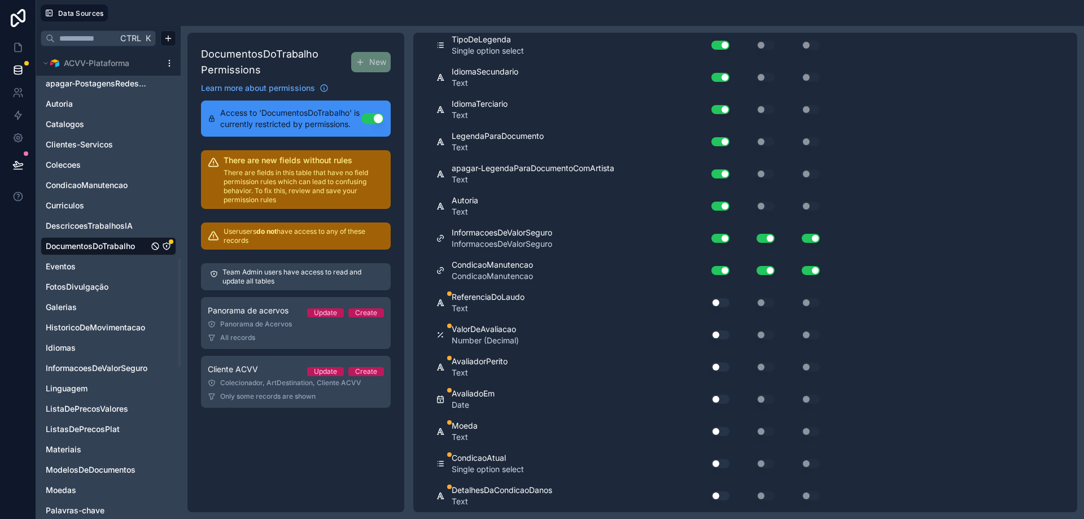
click at [726, 306] on button "Use setting" at bounding box center [721, 302] width 18 height 9
click at [719, 336] on button "Use setting" at bounding box center [721, 334] width 18 height 9
click at [716, 368] on button "Use setting" at bounding box center [721, 367] width 18 height 9
click at [720, 401] on button "Use setting" at bounding box center [721, 399] width 18 height 9
click at [719, 432] on button "Use setting" at bounding box center [721, 431] width 18 height 9
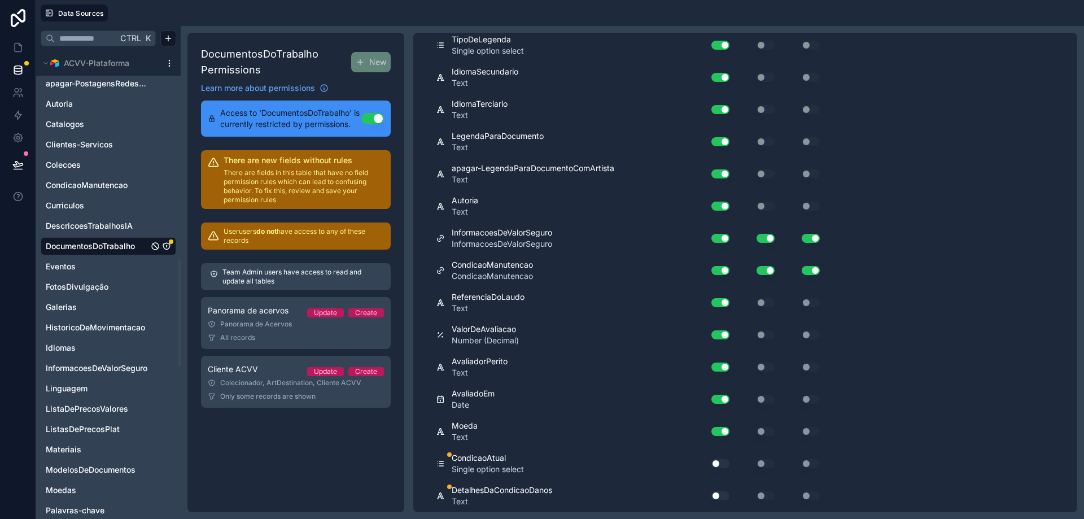
click at [725, 464] on button "Use setting" at bounding box center [721, 463] width 18 height 9
click at [720, 495] on button "Use setting" at bounding box center [721, 495] width 18 height 9
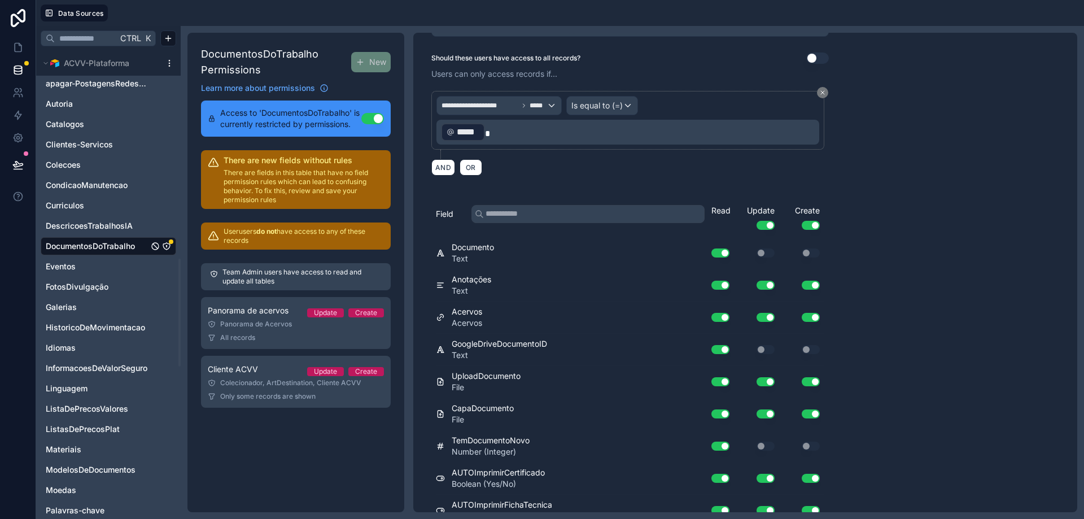
scroll to position [0, 0]
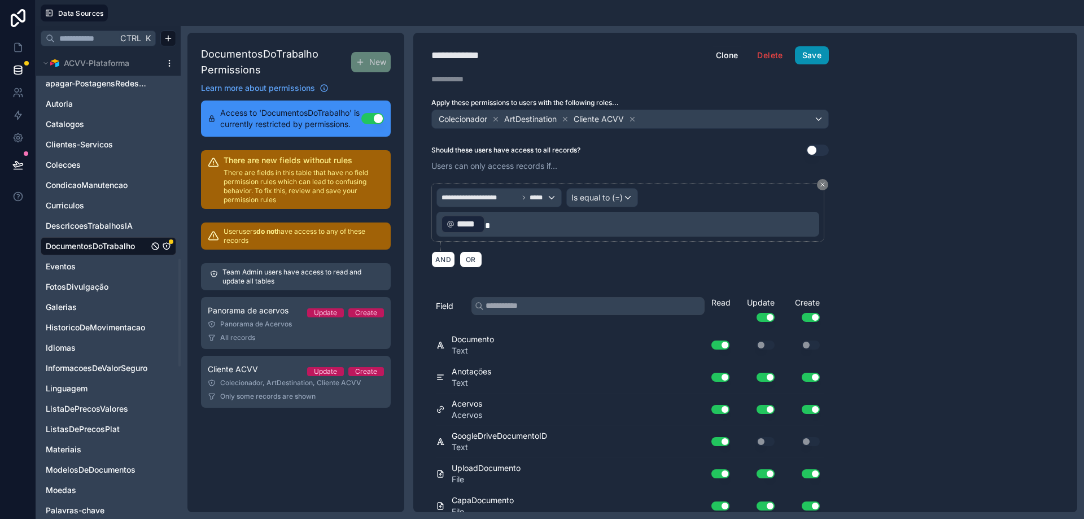
click at [814, 56] on button "Save" at bounding box center [812, 55] width 34 height 18
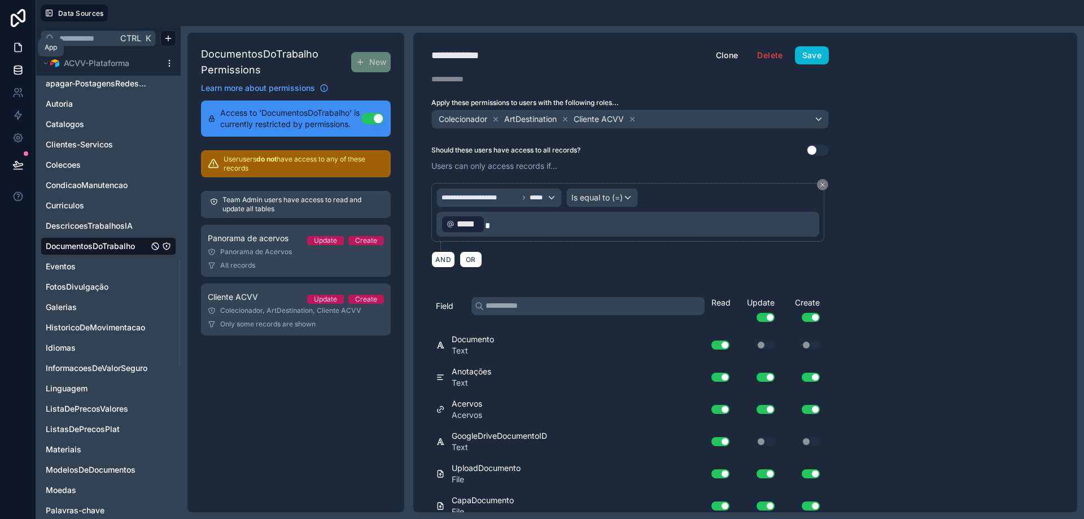
click at [16, 42] on icon at bounding box center [17, 47] width 11 height 11
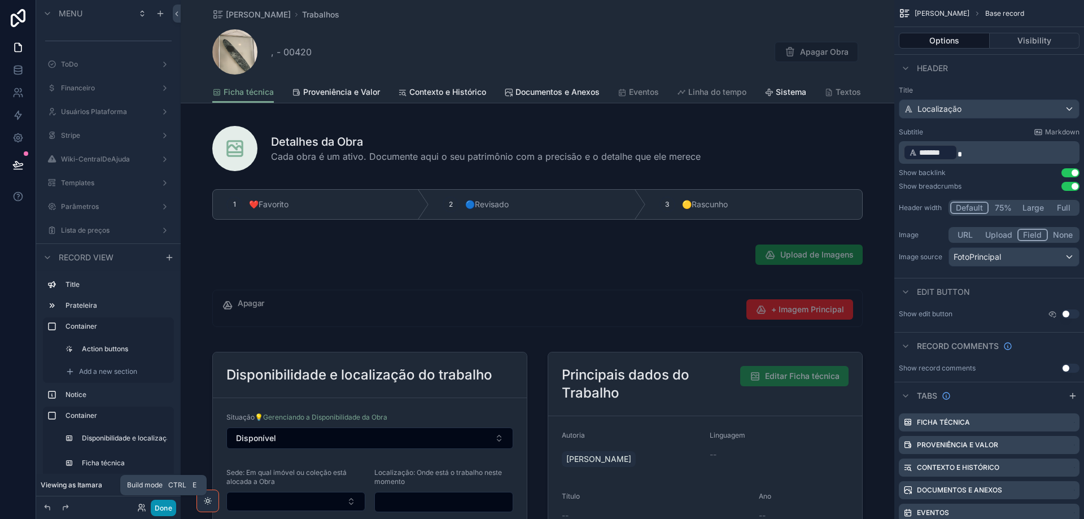
click at [167, 506] on button "Done" at bounding box center [163, 508] width 25 height 16
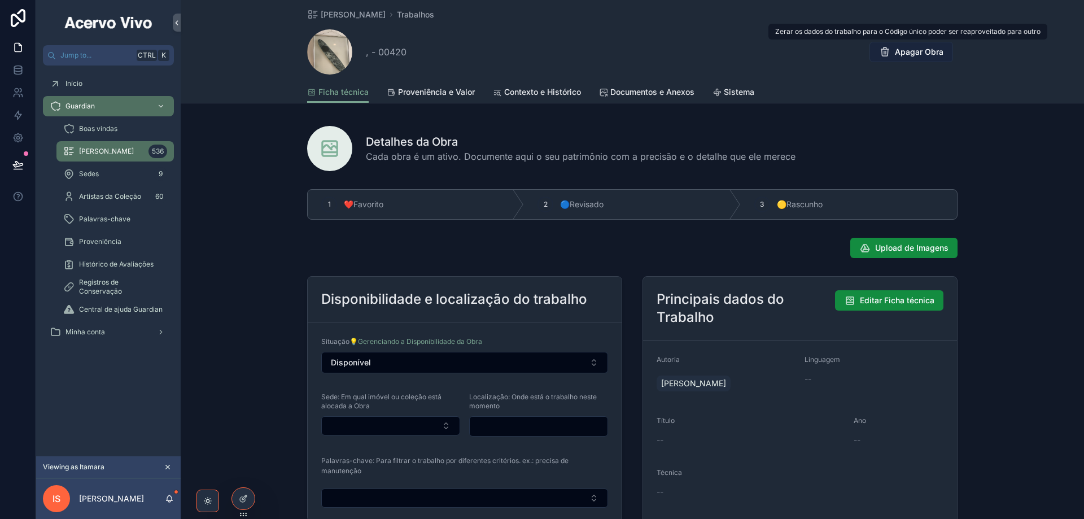
click at [900, 54] on span "Apagar Obra" at bounding box center [919, 51] width 49 height 11
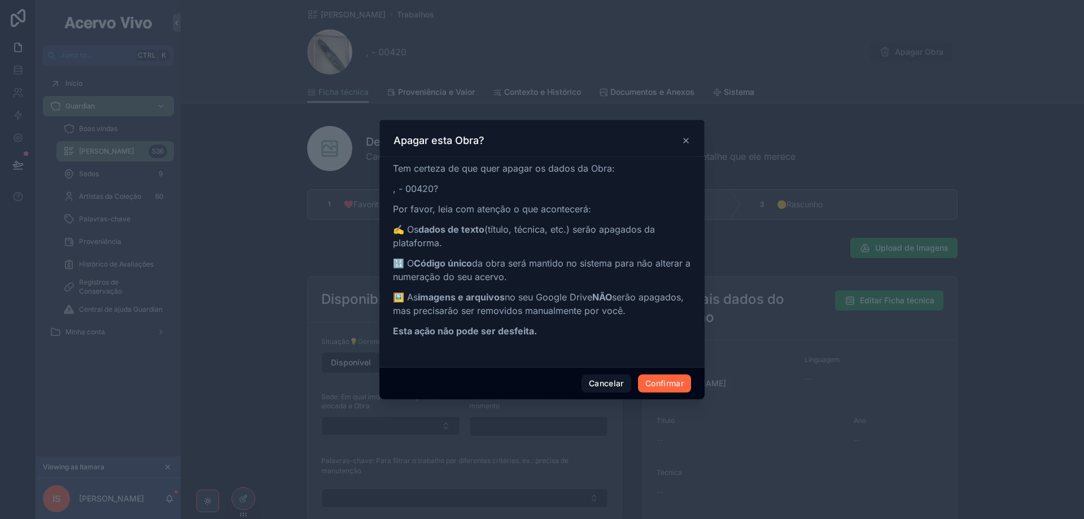
click at [657, 384] on button "Confirmar" at bounding box center [664, 383] width 53 height 18
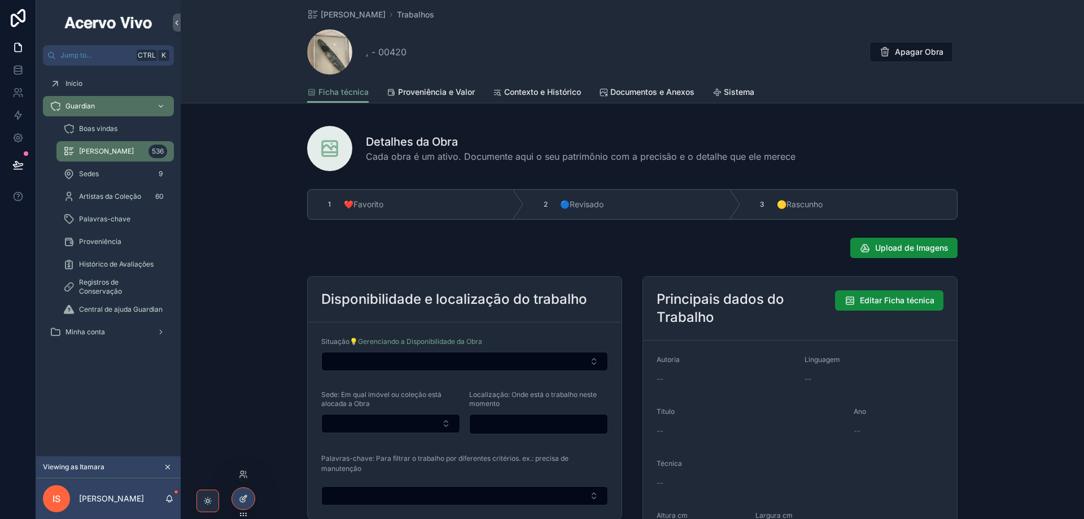
click at [242, 498] on icon at bounding box center [243, 498] width 9 height 9
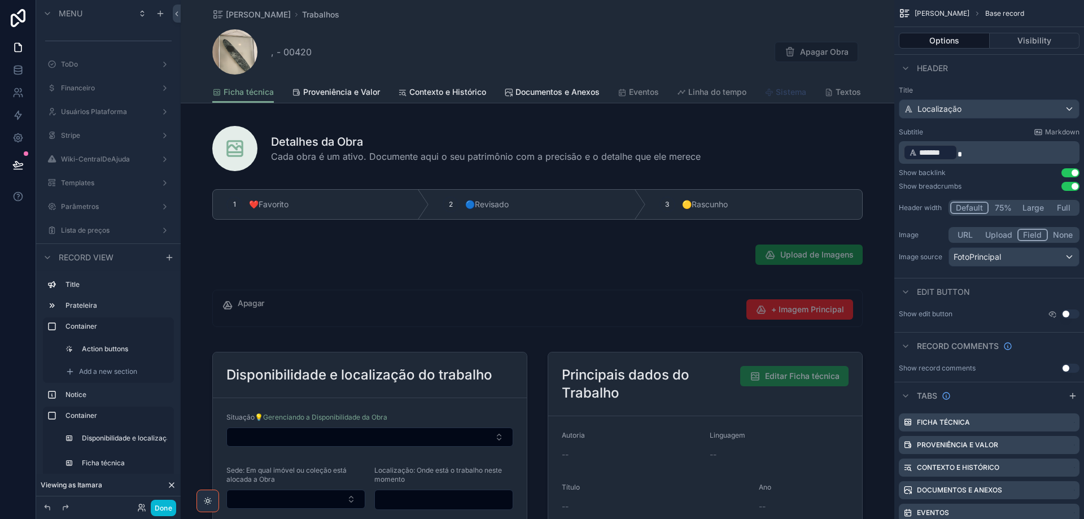
click at [784, 98] on link "Sistema" at bounding box center [786, 93] width 42 height 23
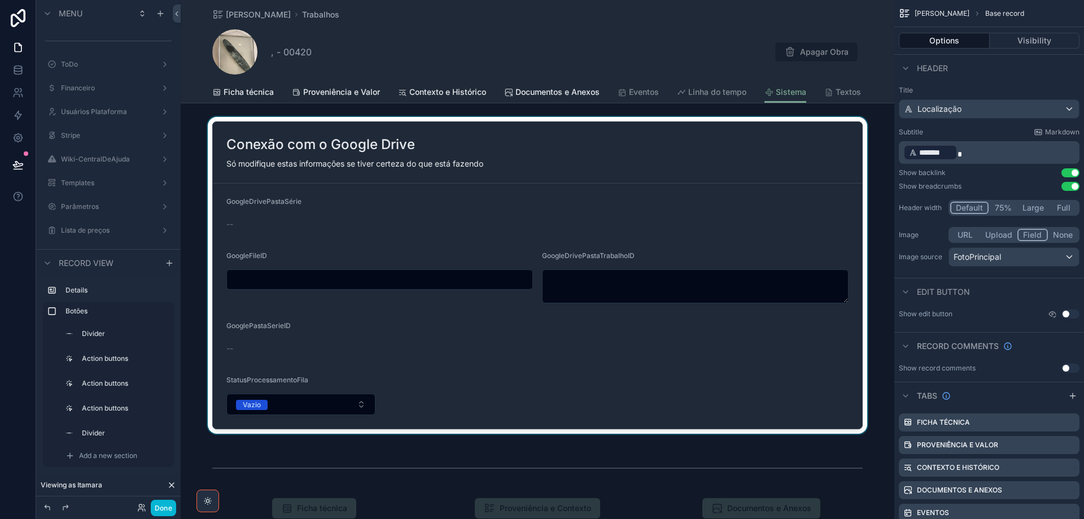
click at [422, 278] on div "scrollable content" at bounding box center [538, 275] width 714 height 317
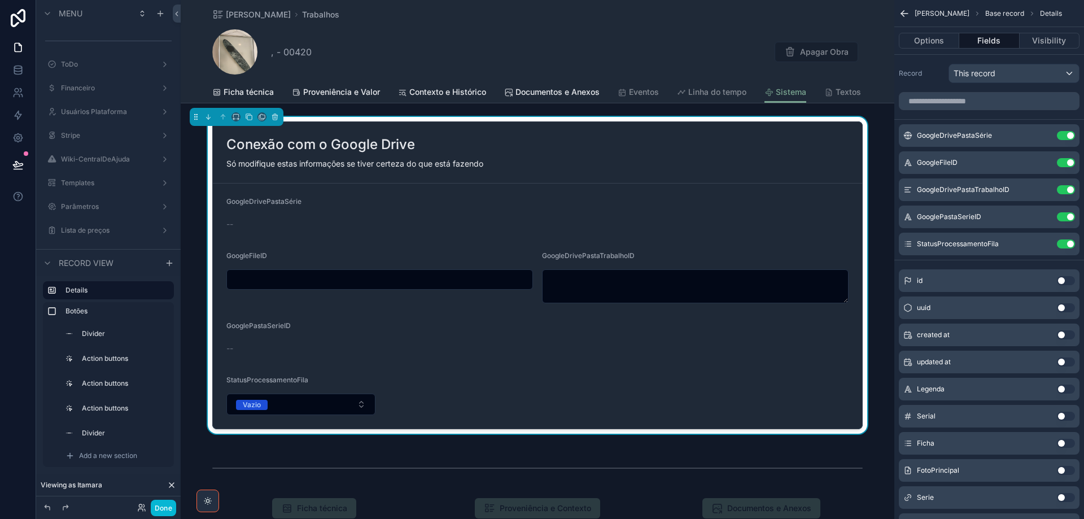
click at [421, 276] on input "scrollable content" at bounding box center [380, 280] width 306 height 16
paste input "**********"
click at [442, 278] on input "**********" at bounding box center [380, 280] width 306 height 16
paste input "**********"
type input "**********"
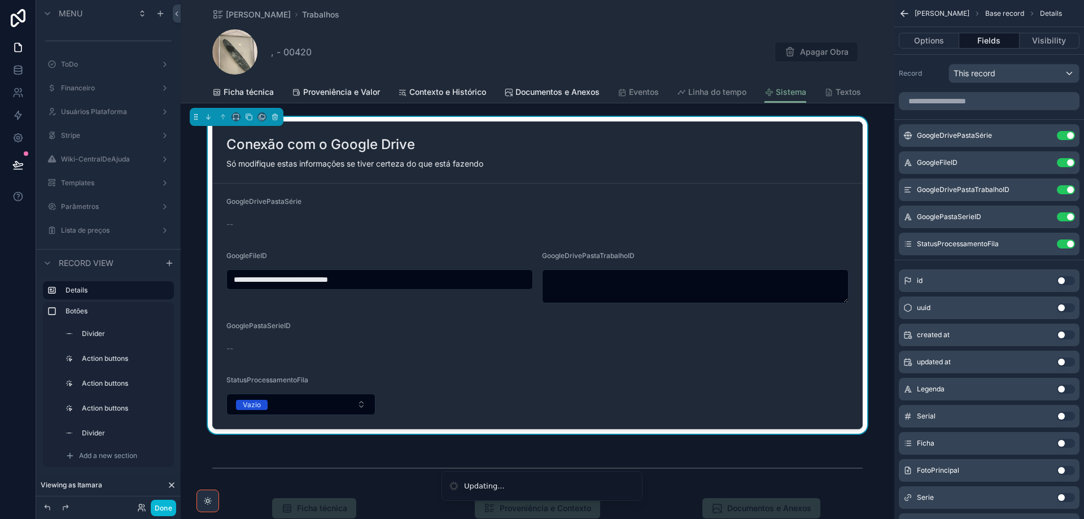
click at [552, 186] on form "**********" at bounding box center [537, 306] width 649 height 245
drag, startPoint x: 248, startPoint y: 94, endPoint x: 618, endPoint y: 97, distance: 369.3
click at [248, 94] on span "Ficha técnica" at bounding box center [249, 91] width 50 height 11
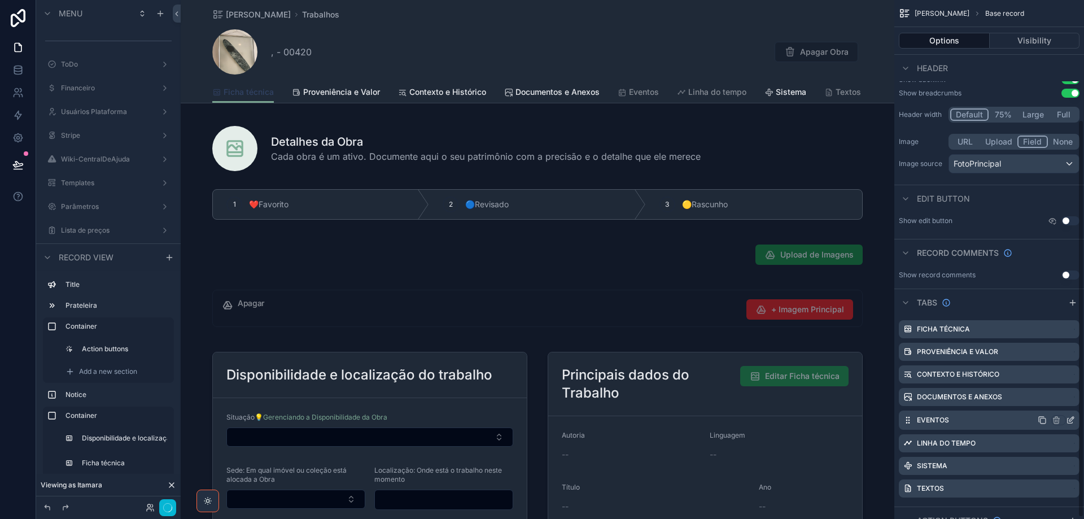
scroll to position [156, 0]
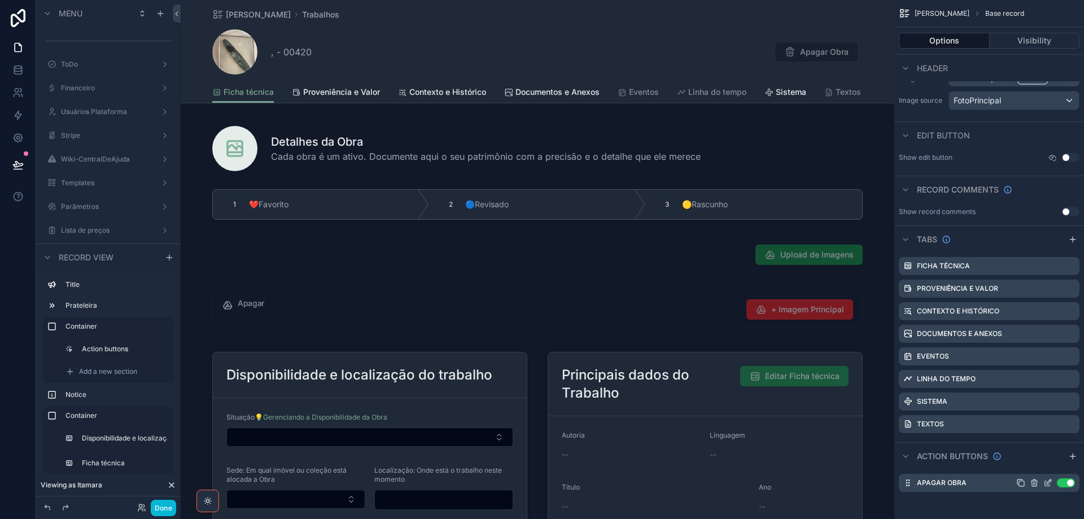
click at [1049, 482] on icon "scrollable content" at bounding box center [1048, 482] width 9 height 9
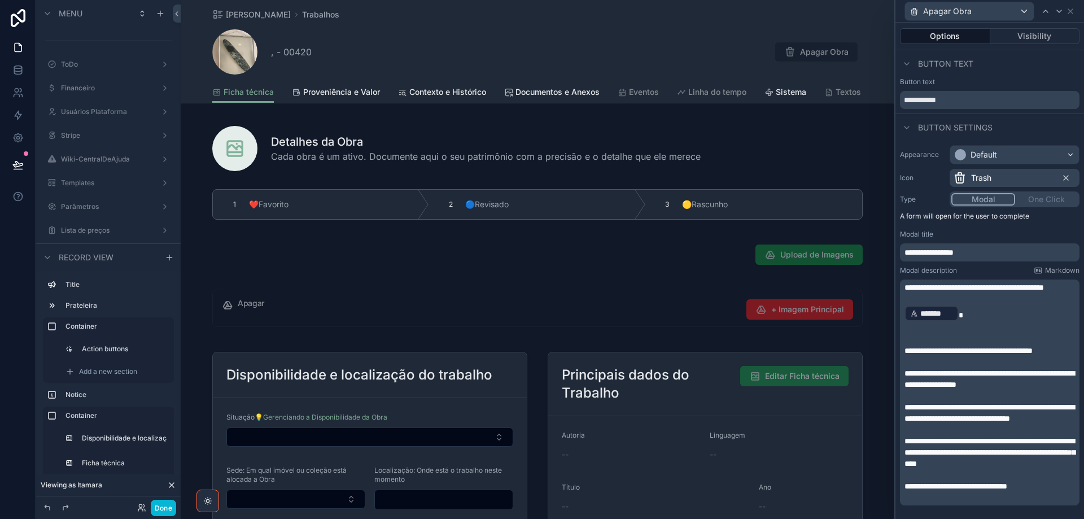
click at [961, 319] on span "*" at bounding box center [961, 315] width 5 height 8
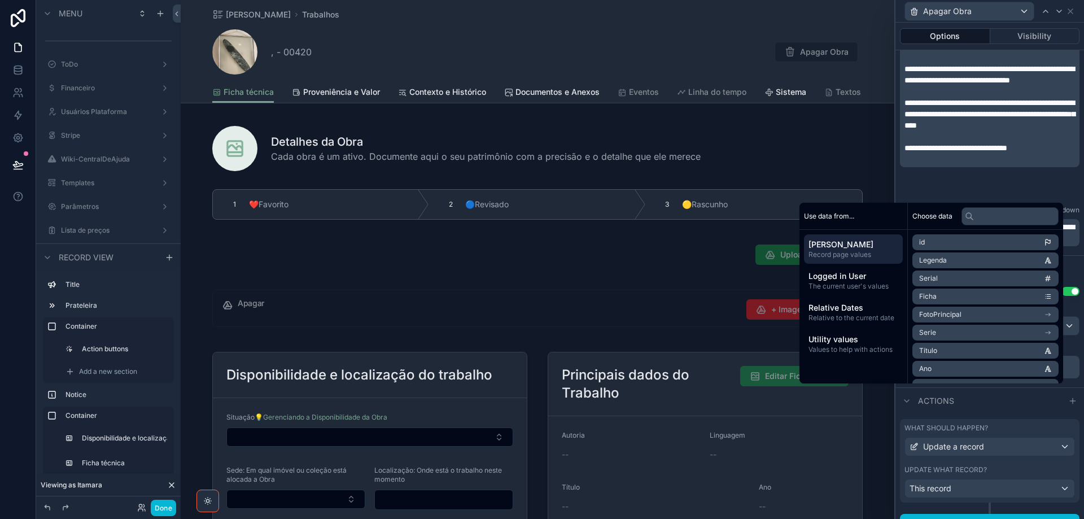
scroll to position [339, 0]
click at [1074, 263] on div "Notification" at bounding box center [990, 268] width 189 height 27
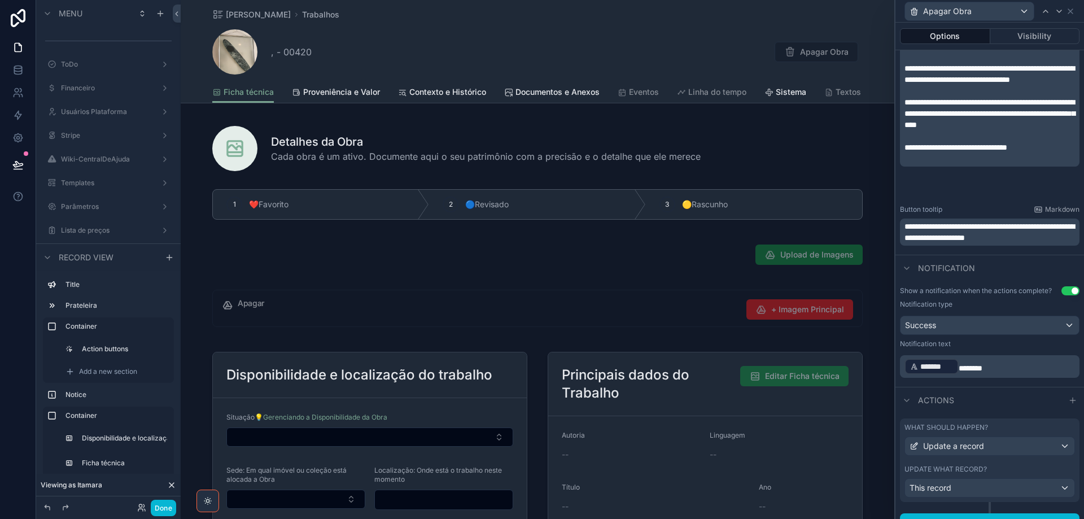
click at [978, 365] on span "*******" at bounding box center [971, 368] width 24 height 8
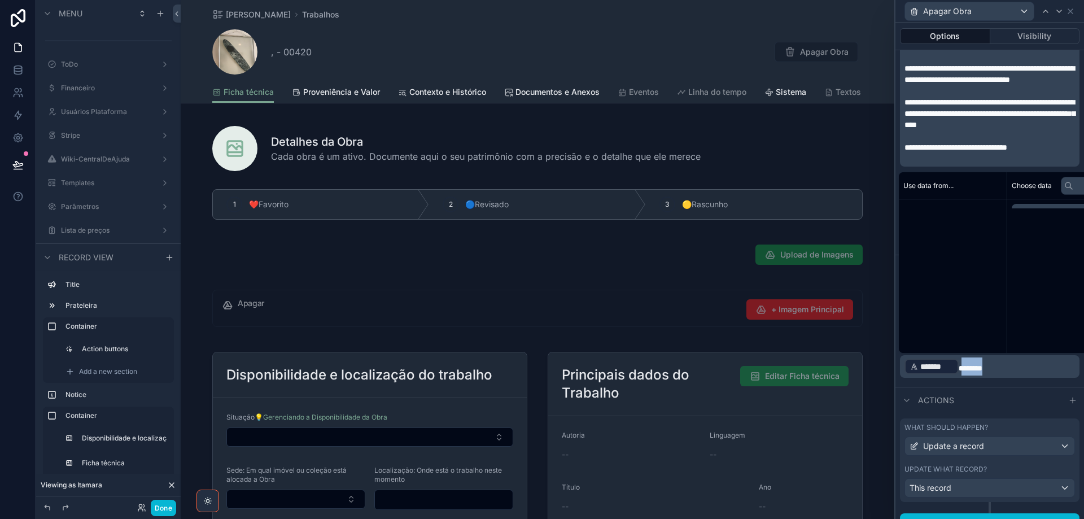
click at [978, 365] on span "*******" at bounding box center [971, 368] width 24 height 8
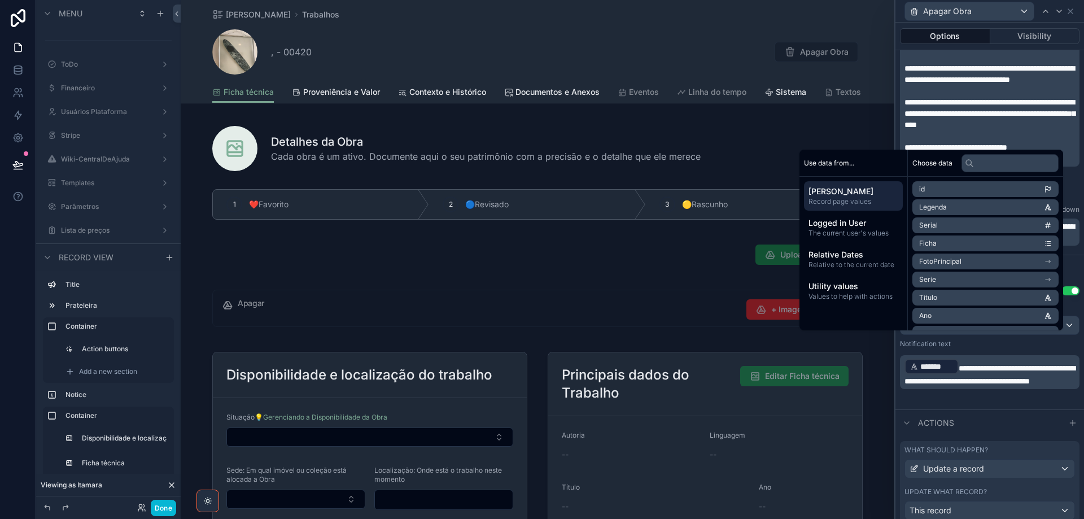
scroll to position [361, 0]
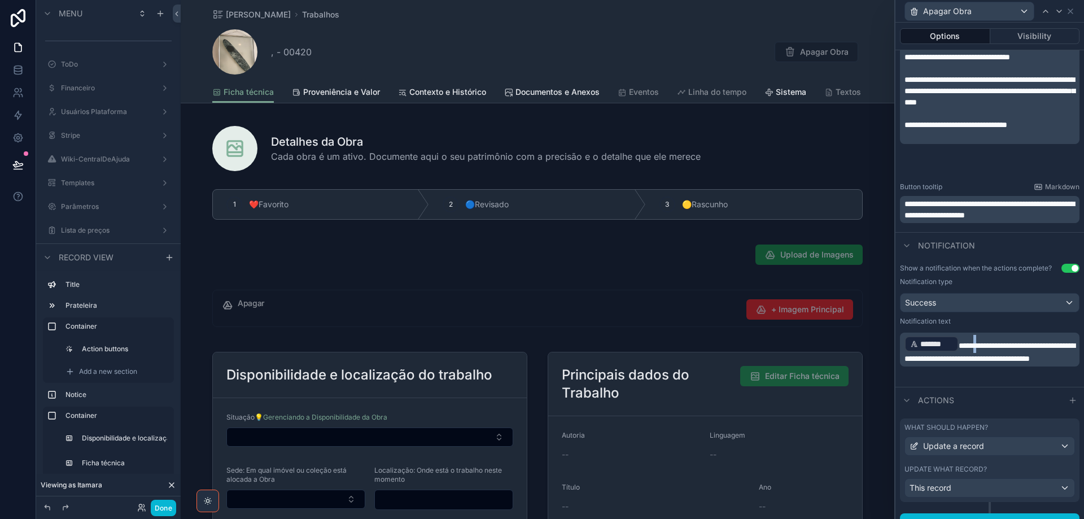
click at [982, 346] on span "**********" at bounding box center [990, 352] width 171 height 21
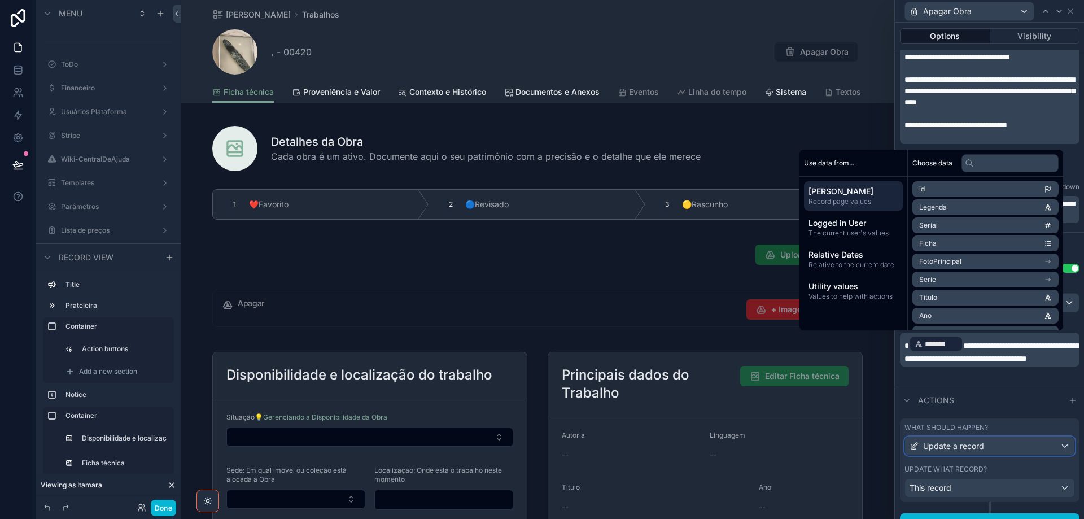
click at [971, 443] on span "Update a record" at bounding box center [953, 445] width 61 height 11
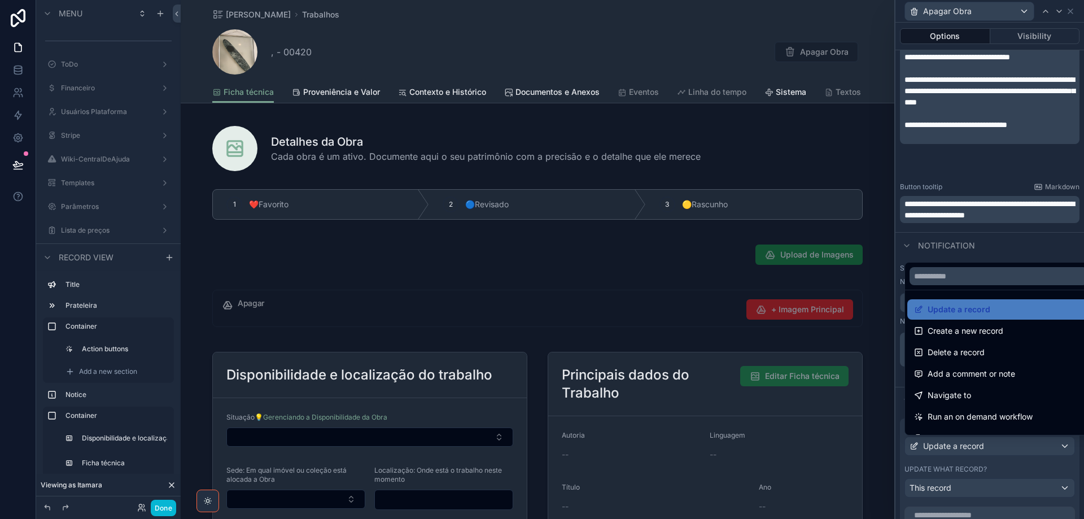
click at [971, 443] on div at bounding box center [990, 259] width 189 height 519
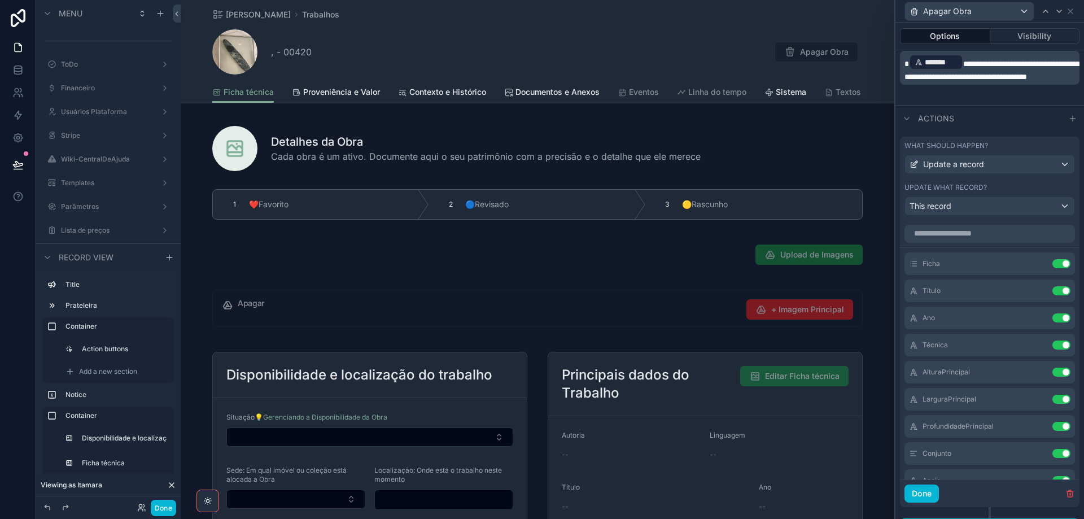
scroll to position [644, 0]
click at [1035, 293] on icon at bounding box center [1039, 290] width 9 height 9
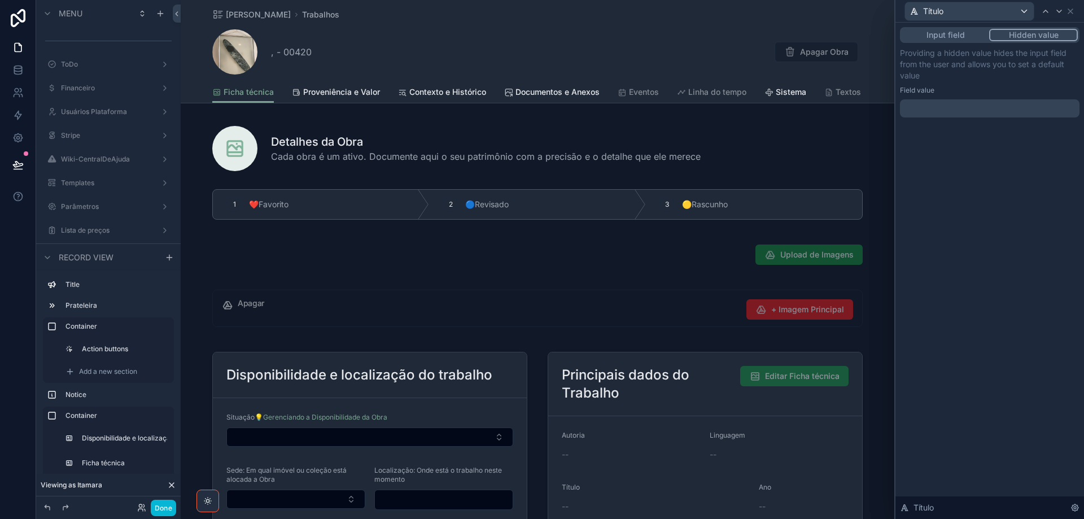
click at [969, 108] on p "﻿" at bounding box center [991, 108] width 173 height 11
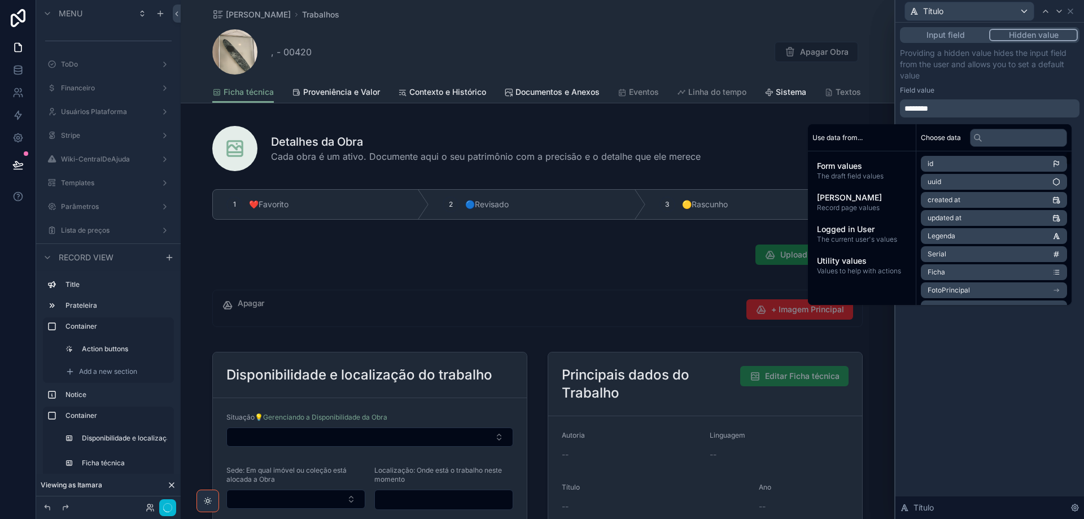
click at [993, 237] on li "Legenda" at bounding box center [994, 236] width 146 height 16
click at [1047, 11] on icon at bounding box center [1046, 11] width 5 height 2
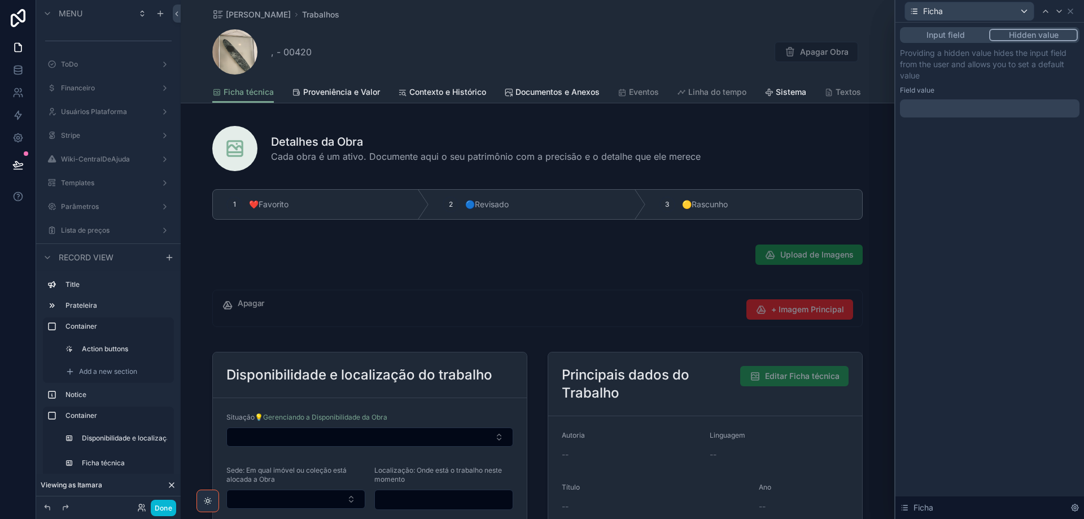
click at [1048, 108] on div at bounding box center [990, 108] width 180 height 18
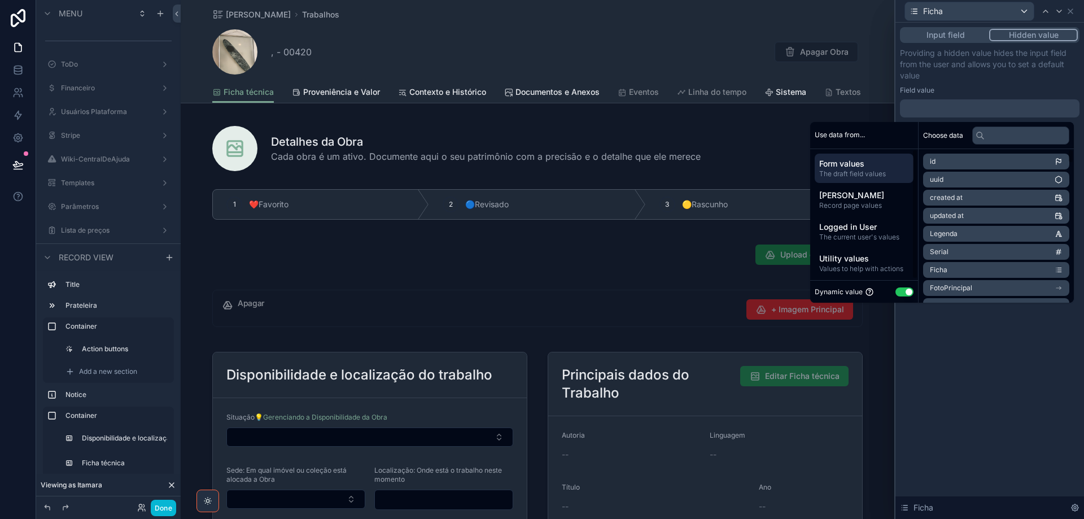
click at [896, 291] on button "Use setting" at bounding box center [905, 291] width 18 height 9
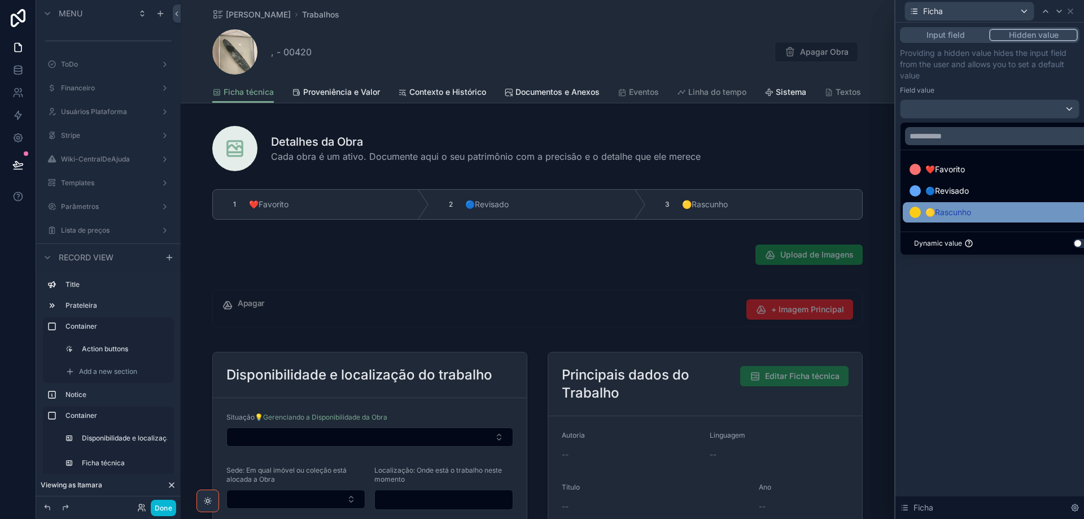
click at [965, 208] on span "🟡Rascunho" at bounding box center [949, 213] width 46 height 14
click at [1061, 9] on icon at bounding box center [1059, 11] width 9 height 9
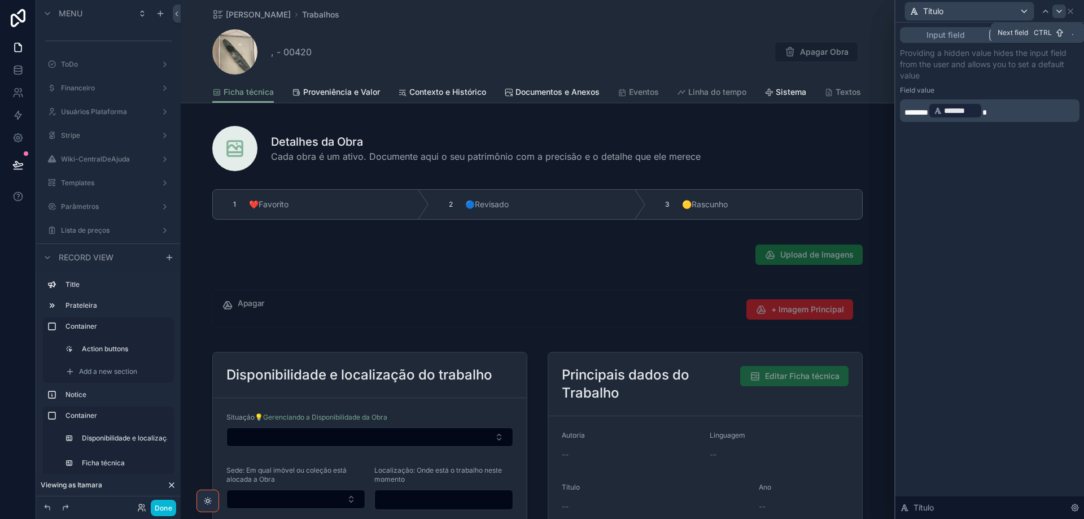
click at [1061, 14] on icon at bounding box center [1059, 11] width 9 height 9
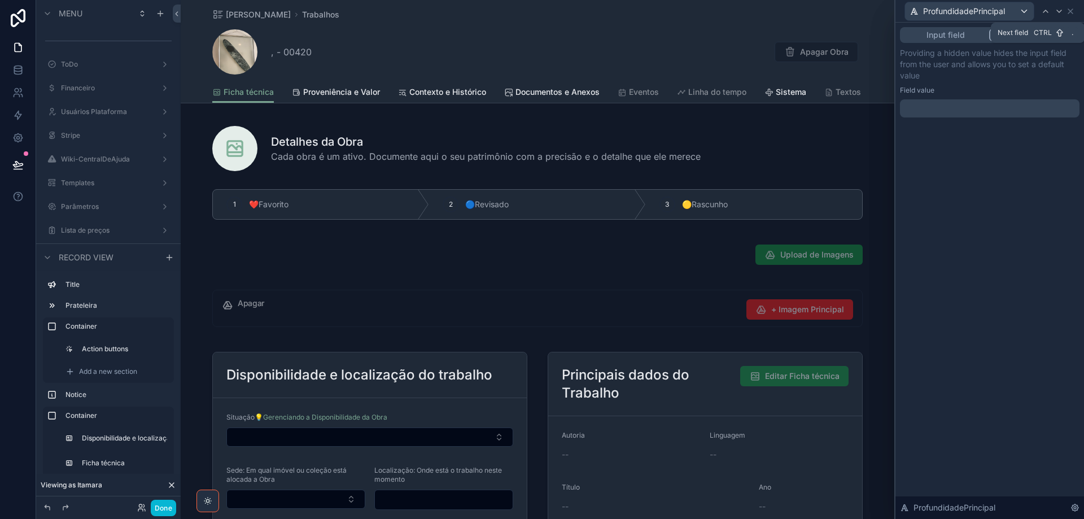
click at [1061, 14] on icon at bounding box center [1059, 11] width 9 height 9
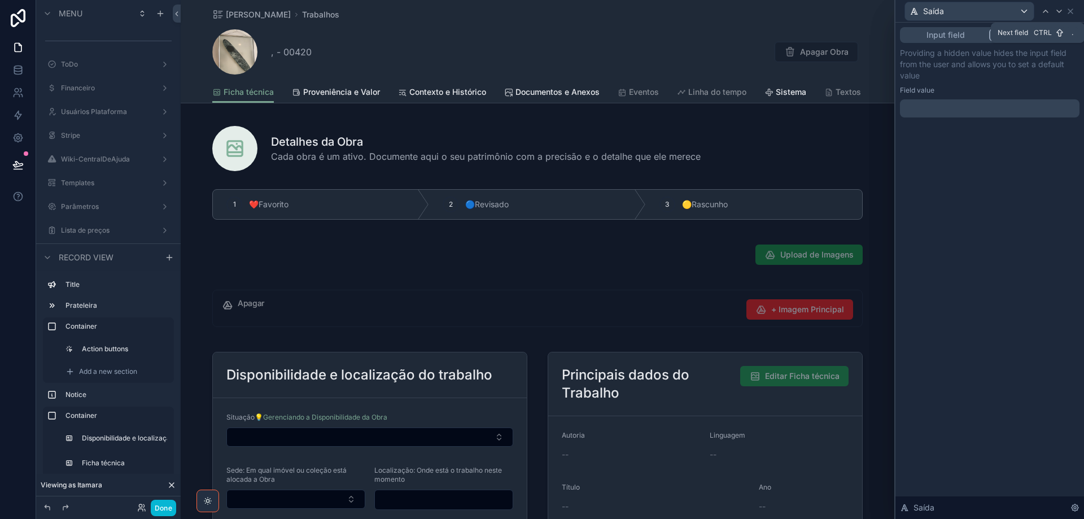
click at [1061, 14] on icon at bounding box center [1059, 11] width 9 height 9
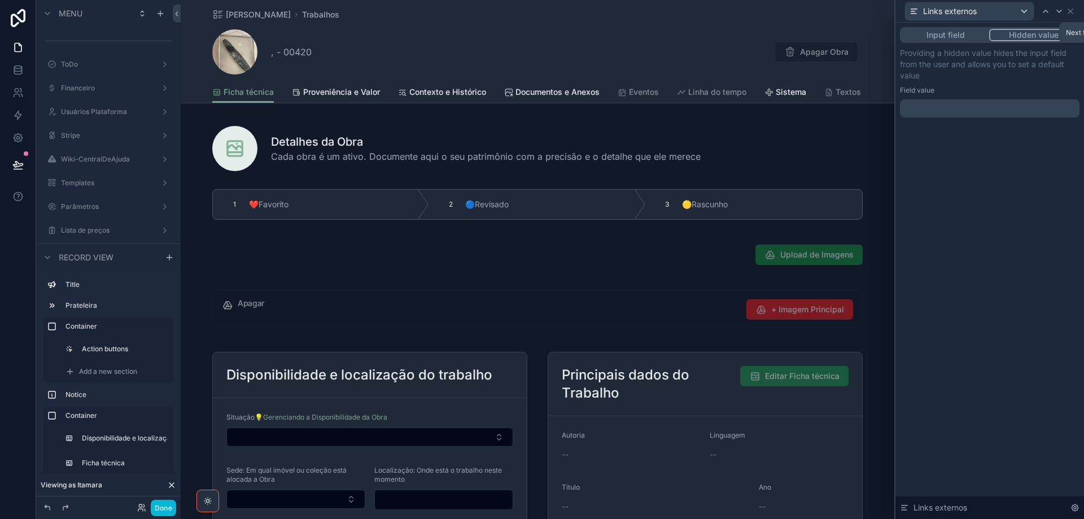
click at [1061, 14] on icon at bounding box center [1059, 11] width 9 height 9
click at [1071, 12] on icon at bounding box center [1070, 11] width 5 height 5
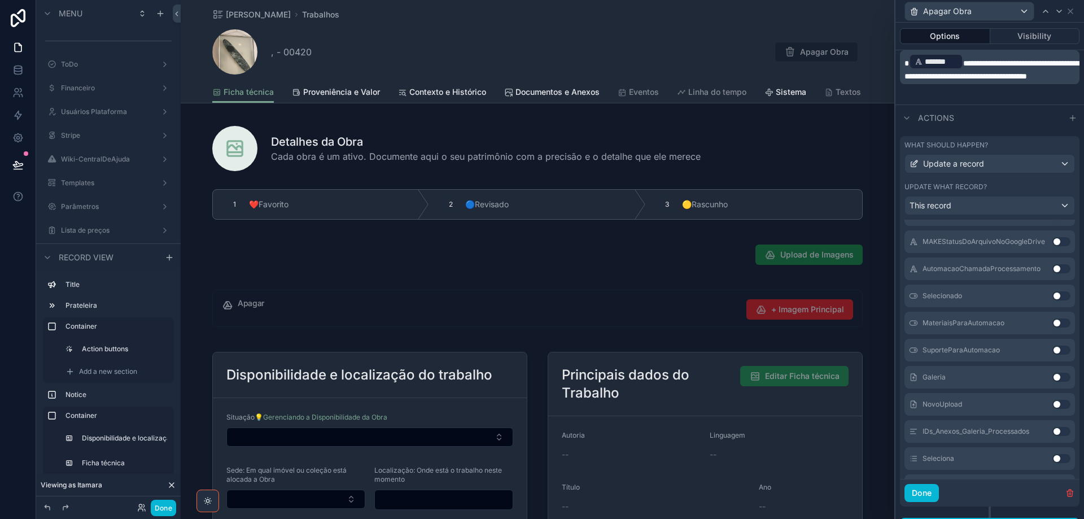
scroll to position [2767, 0]
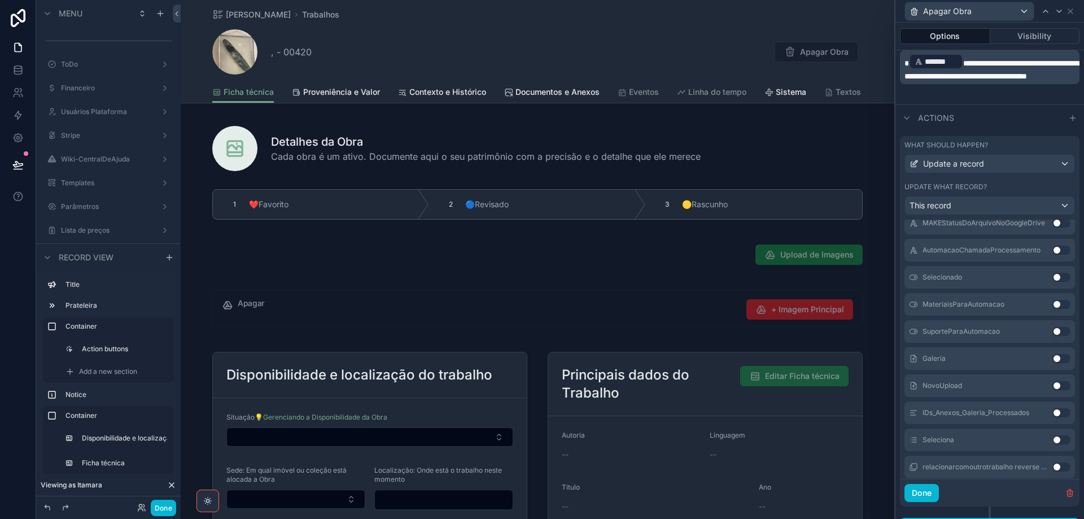
click at [1053, 359] on button "Use setting" at bounding box center [1062, 358] width 18 height 9
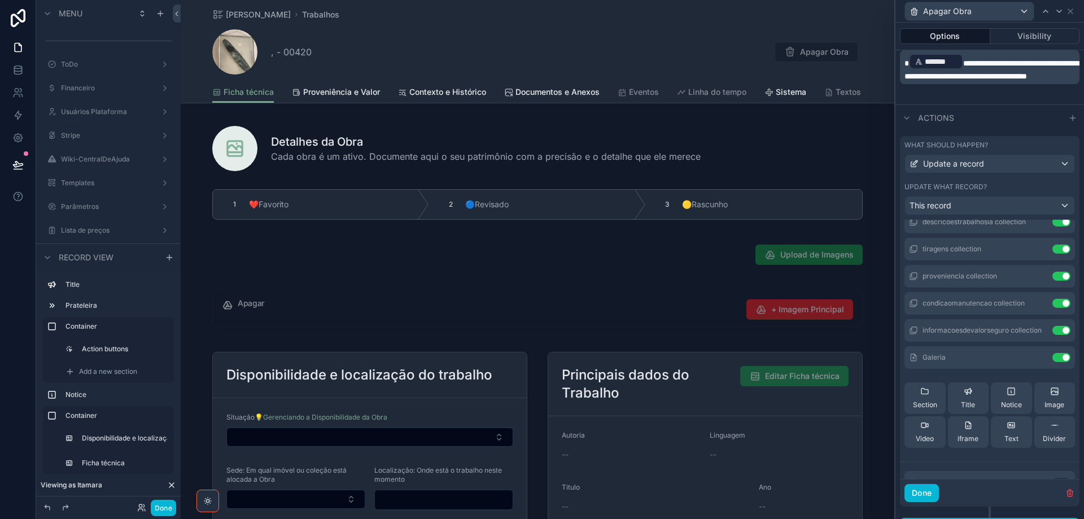
scroll to position [2073, 0]
click at [1035, 355] on icon at bounding box center [1039, 358] width 9 height 9
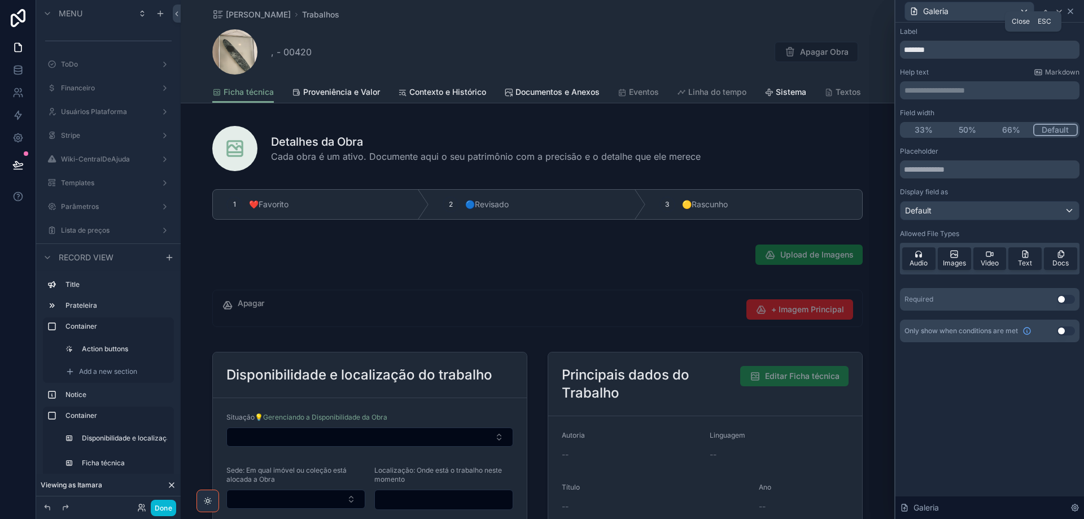
click at [1072, 11] on icon at bounding box center [1070, 11] width 9 height 9
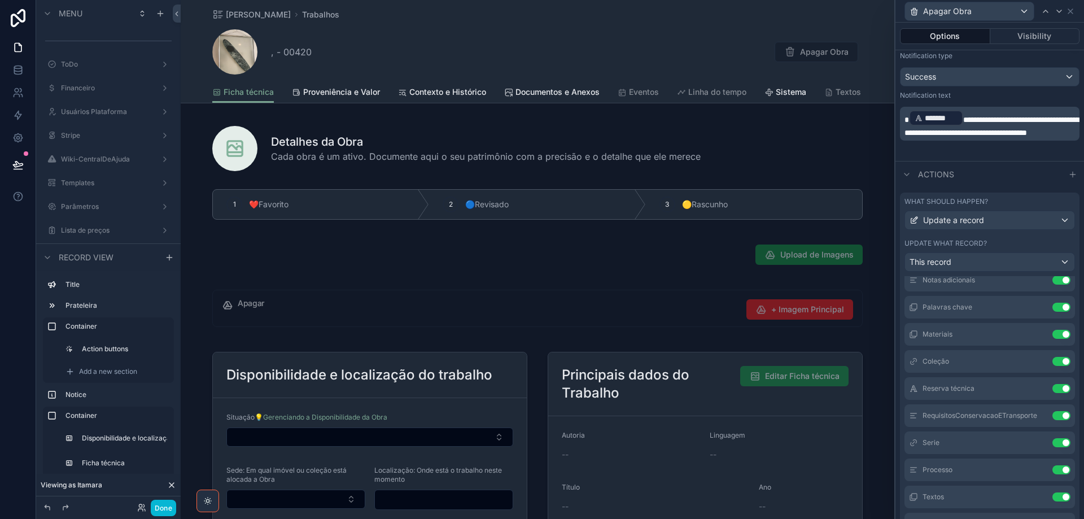
scroll to position [661, 0]
click at [1038, 445] on icon at bounding box center [1040, 442] width 5 height 5
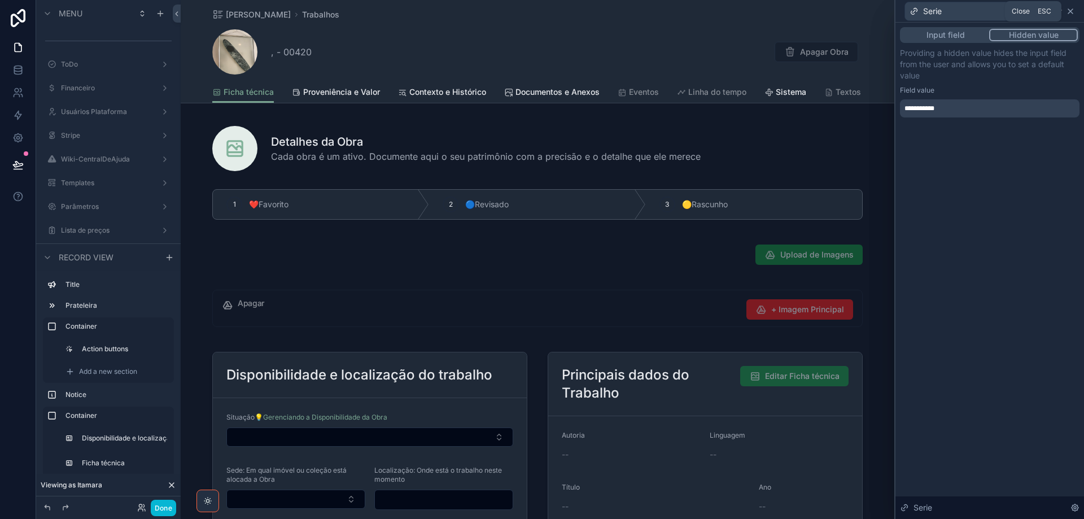
click at [1071, 12] on icon at bounding box center [1070, 11] width 9 height 9
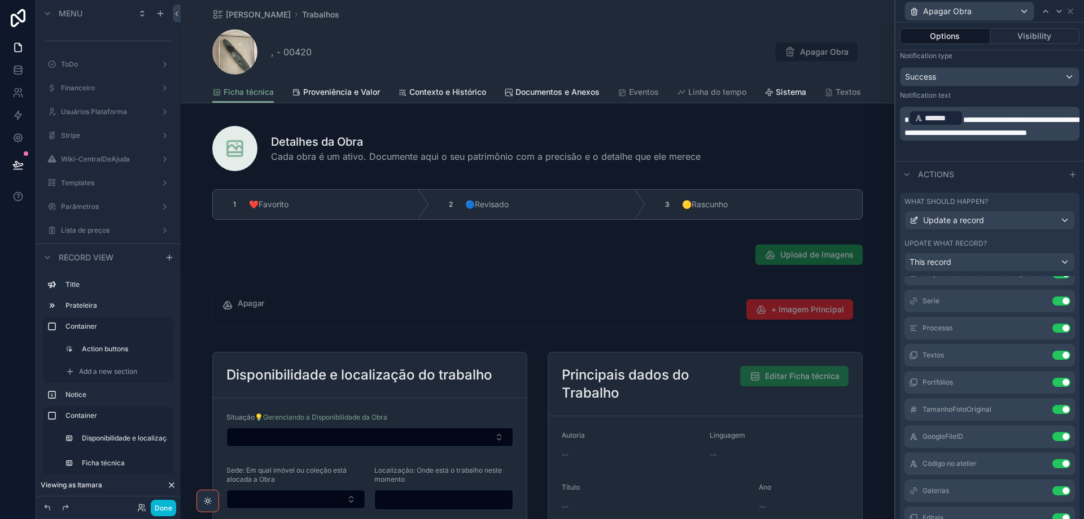
scroll to position [831, 0]
click at [1053, 409] on button "Use setting" at bounding box center [1062, 410] width 18 height 9
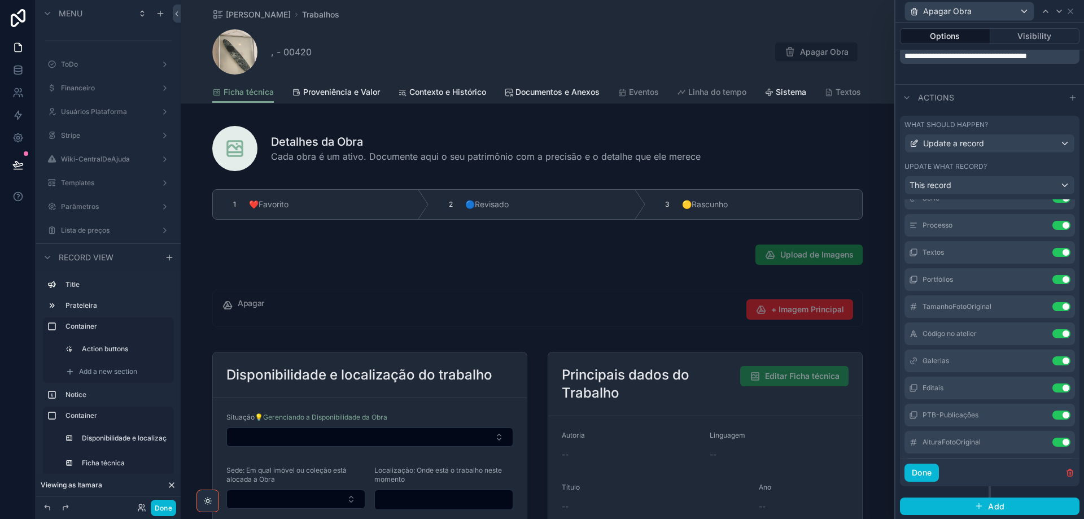
scroll to position [665, 0]
click at [932, 472] on button "Done" at bounding box center [922, 472] width 34 height 18
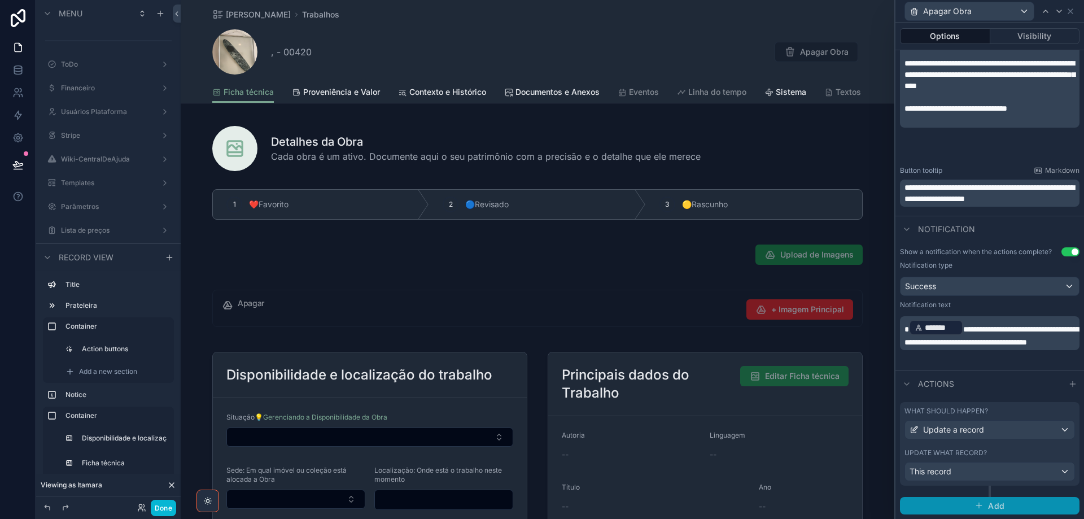
click at [982, 507] on button "Add" at bounding box center [990, 506] width 180 height 18
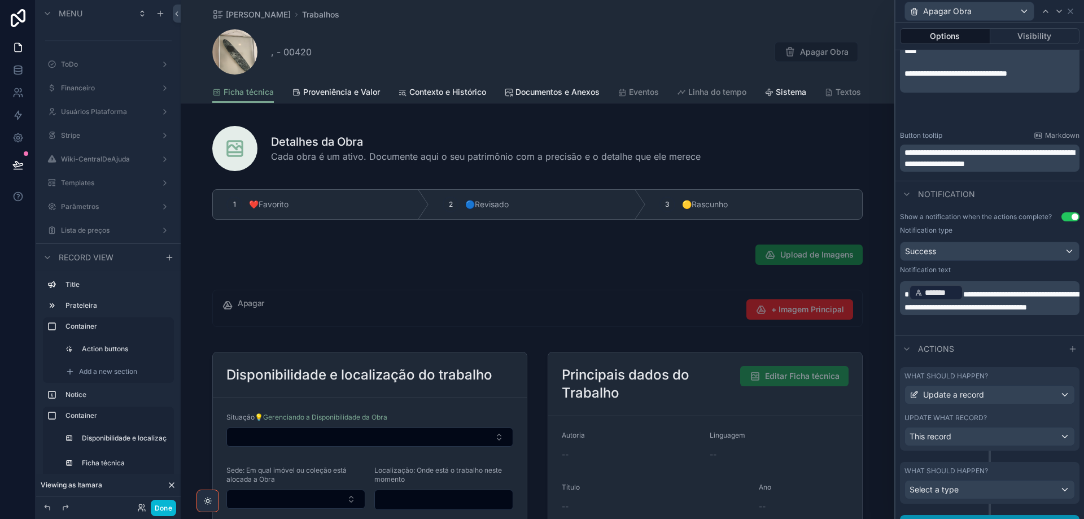
scroll to position [431, 0]
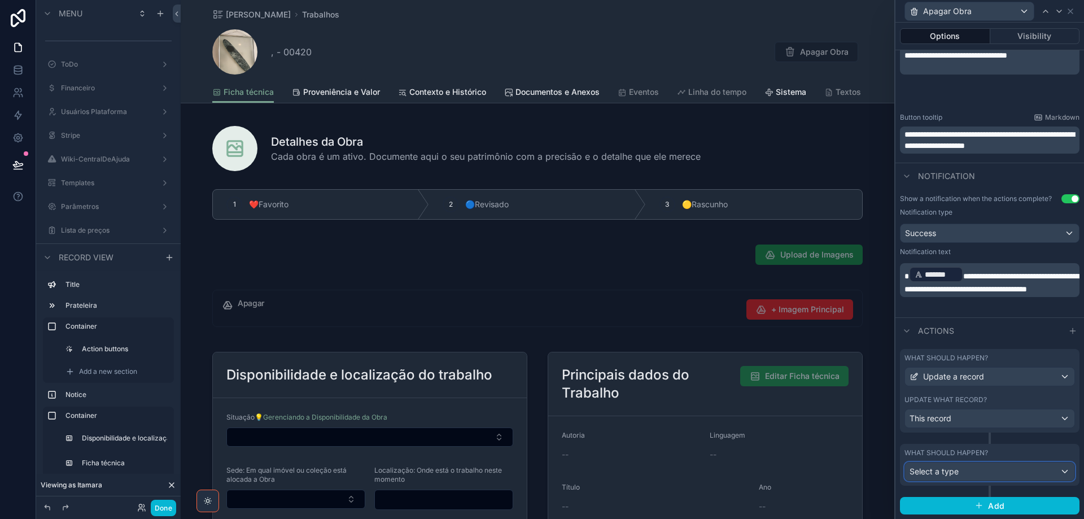
click at [979, 471] on div "Select a type" at bounding box center [989, 472] width 169 height 18
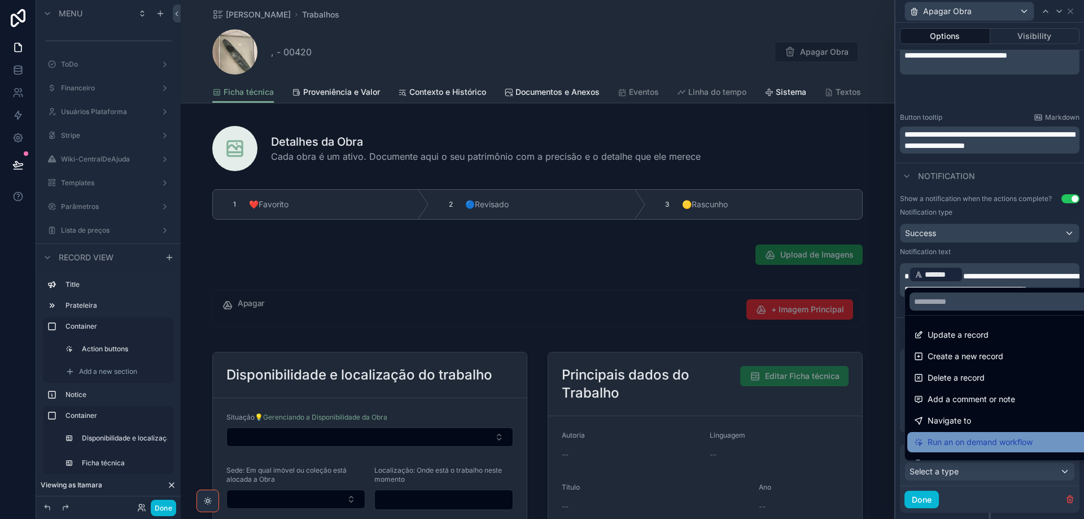
click at [977, 447] on span "Run an on demand workflow" at bounding box center [980, 442] width 105 height 14
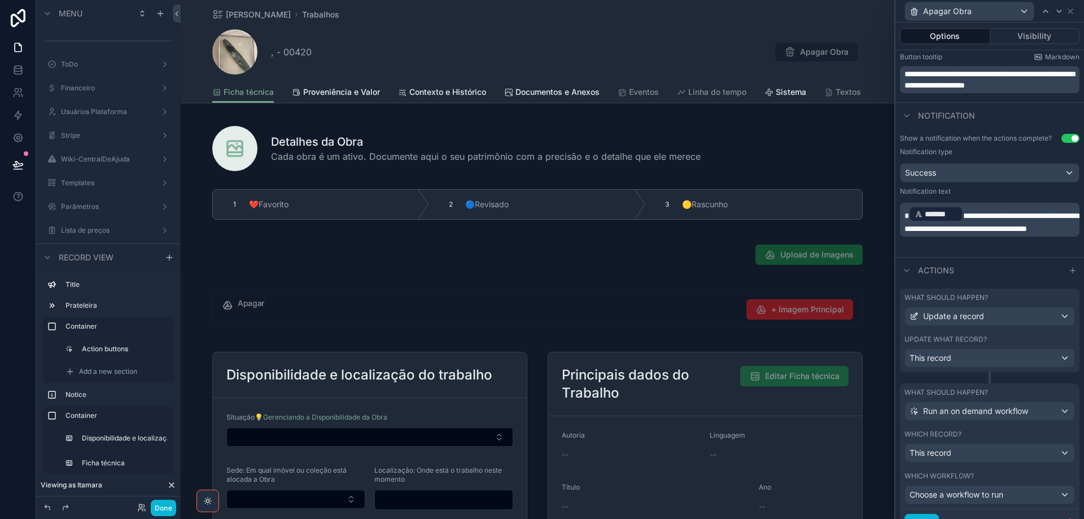
scroll to position [542, 0]
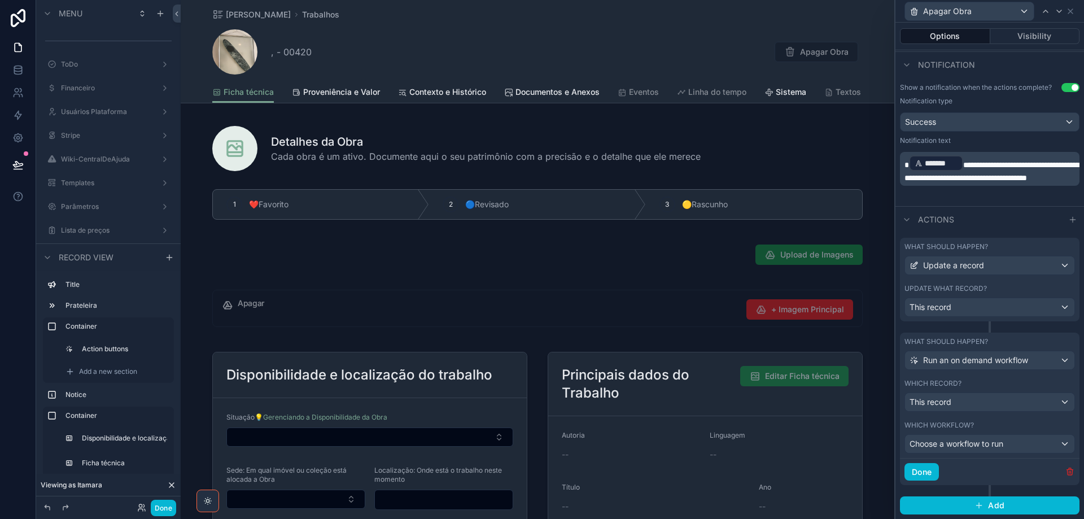
click at [1066, 471] on icon "button" at bounding box center [1070, 471] width 9 height 9
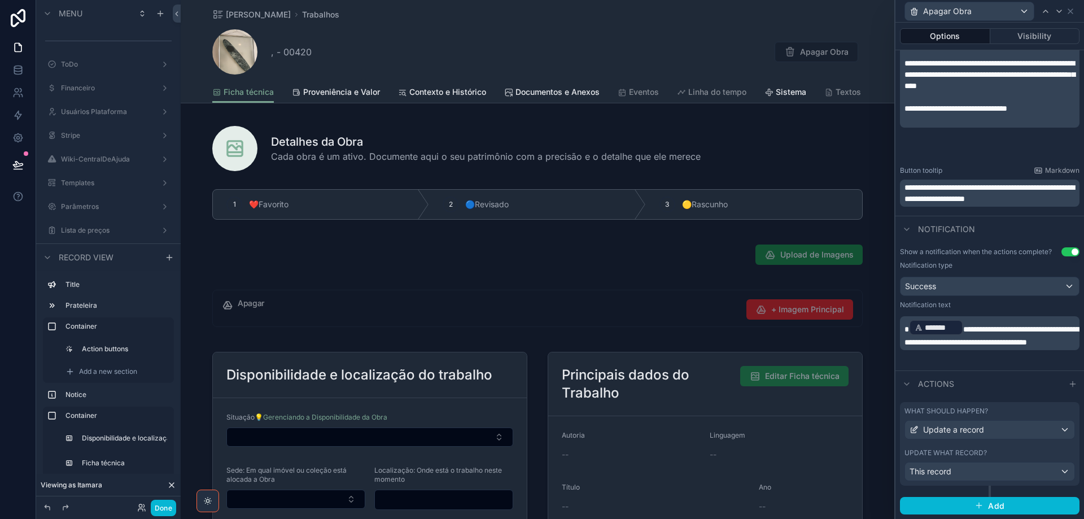
scroll to position [378, 0]
click at [958, 472] on div "This record" at bounding box center [989, 472] width 169 height 18
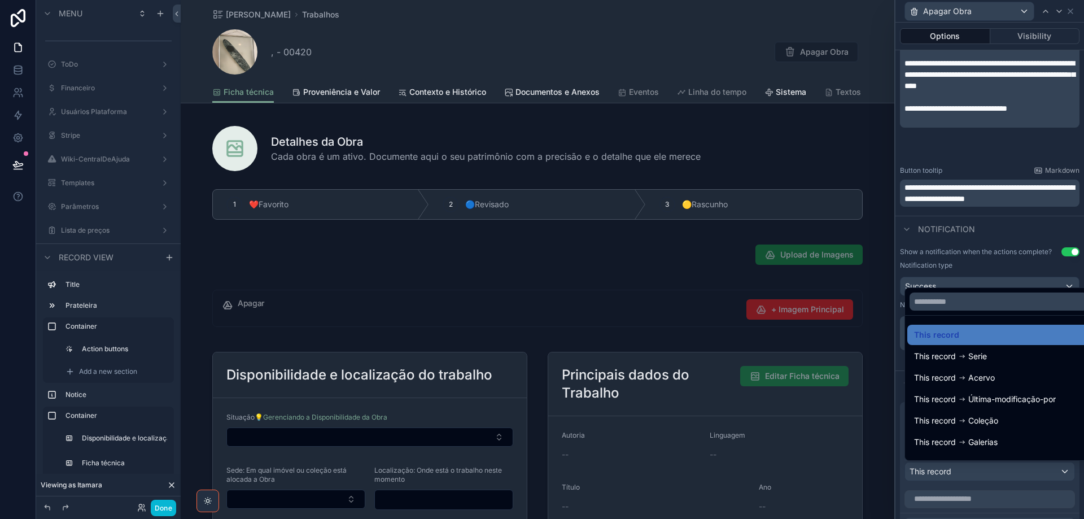
click at [958, 472] on div at bounding box center [990, 259] width 189 height 519
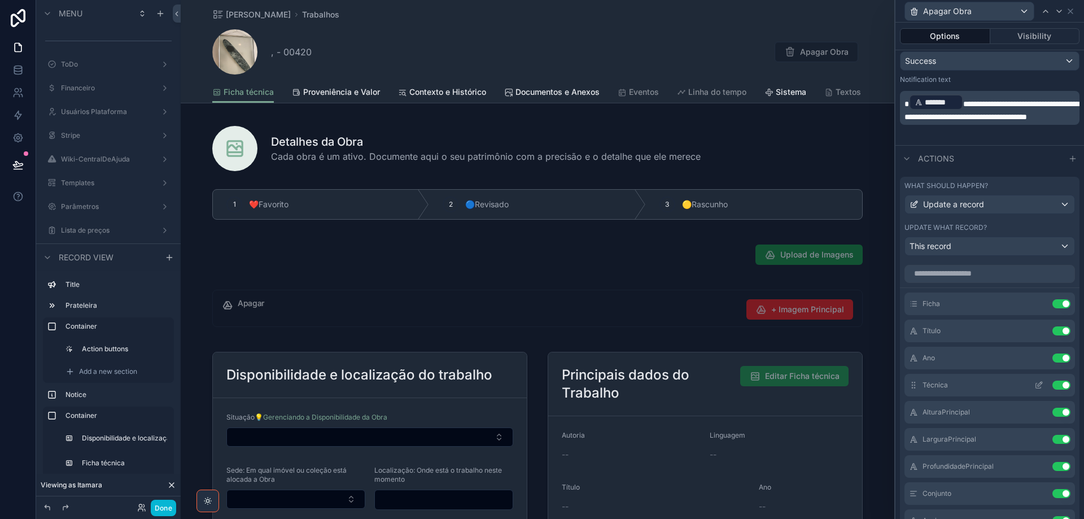
scroll to position [604, 0]
click at [967, 276] on input "text" at bounding box center [990, 273] width 171 height 18
type input "****"
click at [1036, 440] on icon at bounding box center [1038, 439] width 5 height 5
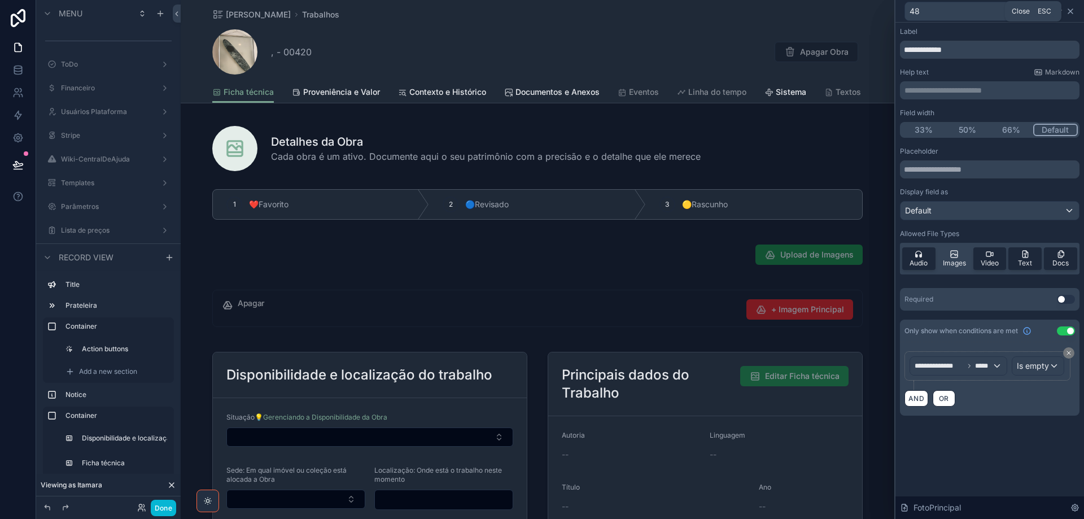
click at [1068, 15] on icon at bounding box center [1070, 11] width 9 height 9
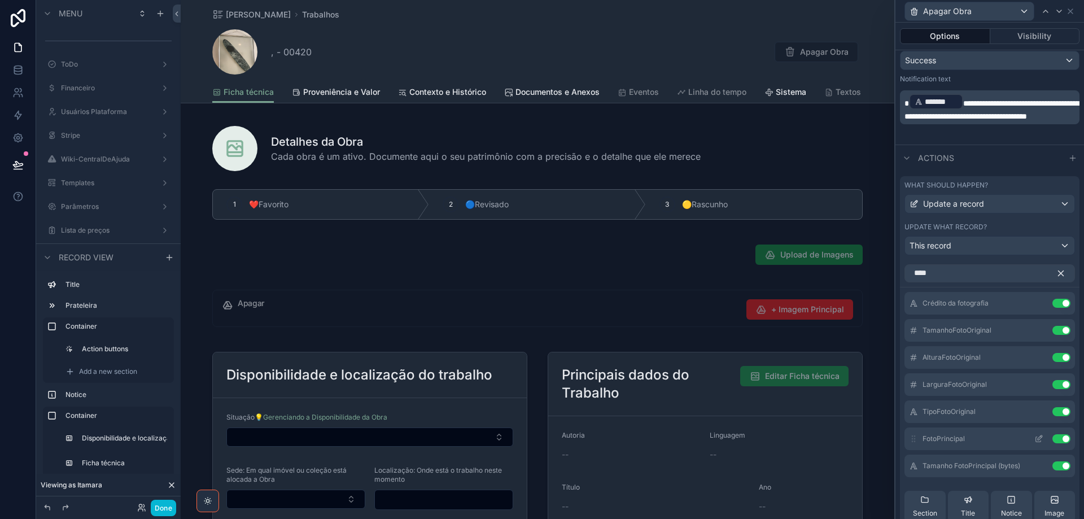
click at [1053, 438] on button "Use setting" at bounding box center [1062, 438] width 18 height 9
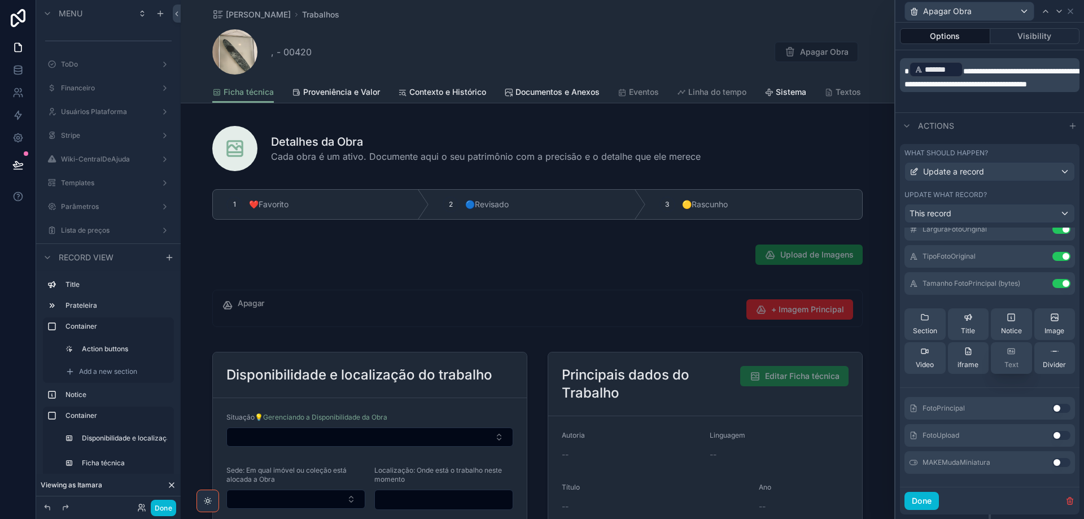
scroll to position [665, 0]
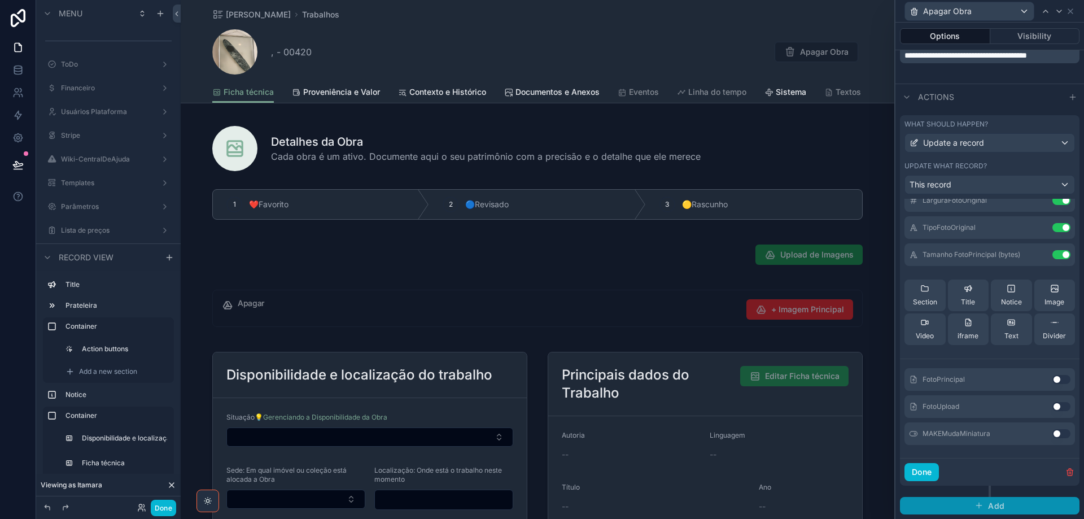
drag, startPoint x: 972, startPoint y: 511, endPoint x: 973, endPoint y: 392, distance: 118.6
click at [972, 511] on button "Add" at bounding box center [990, 506] width 180 height 18
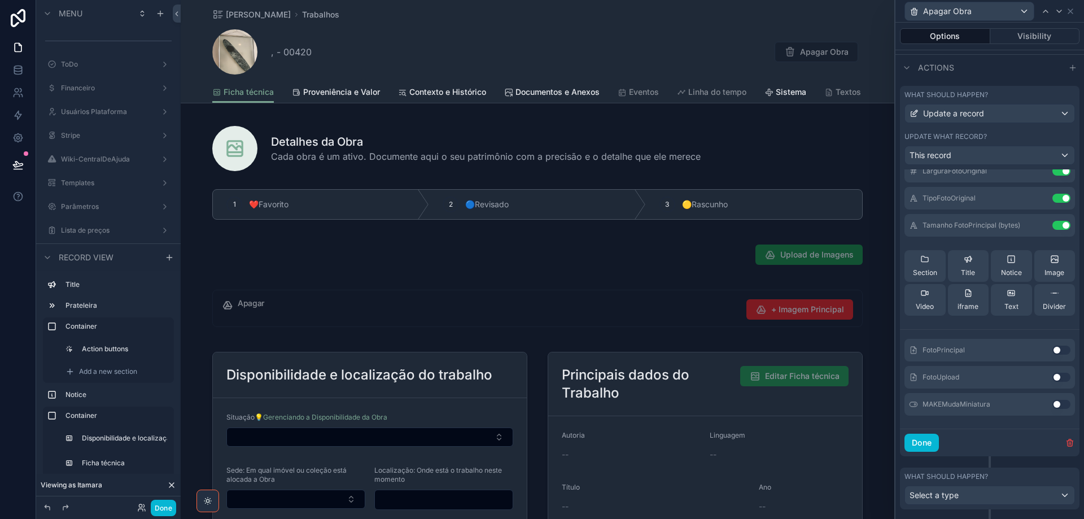
scroll to position [718, 0]
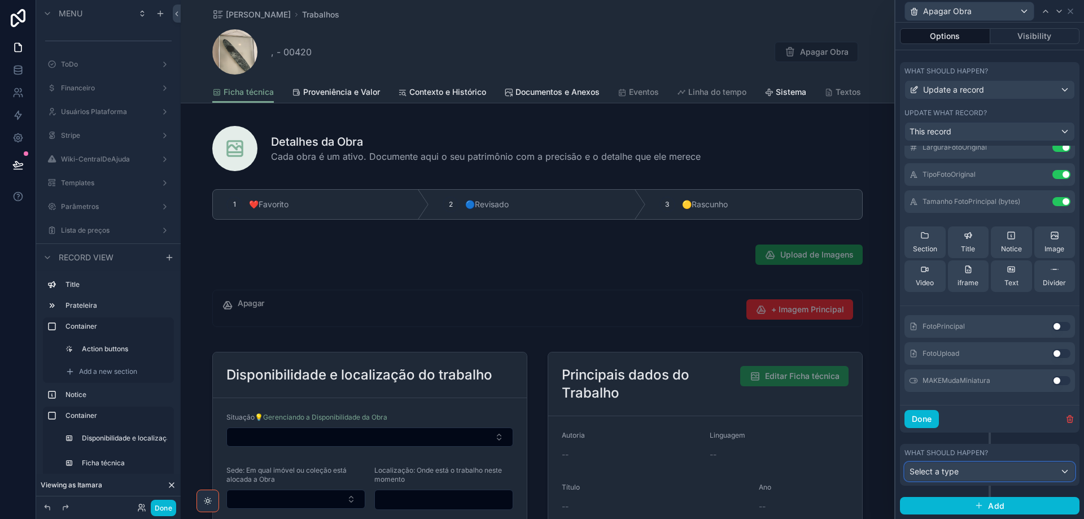
click at [990, 470] on div "Select a type" at bounding box center [989, 472] width 169 height 18
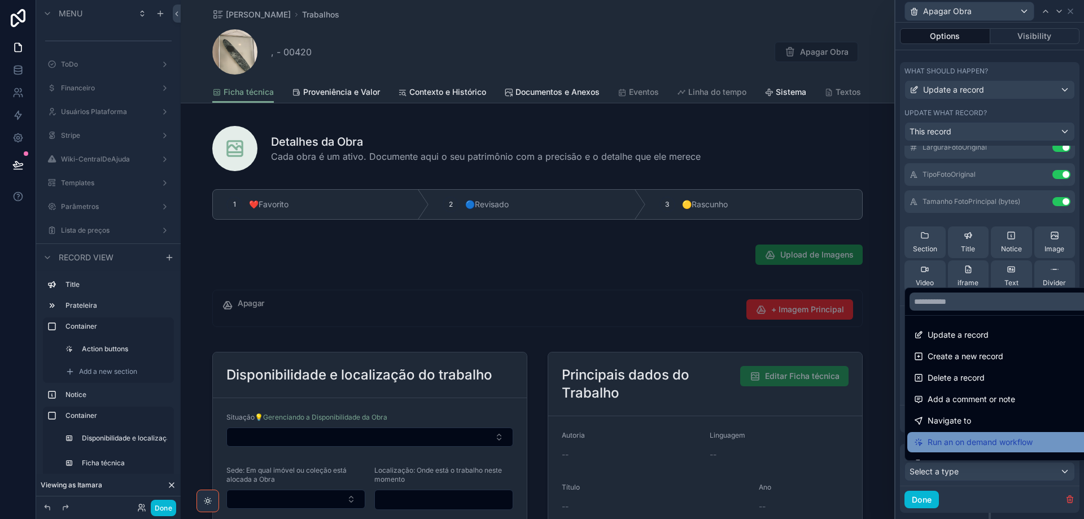
click at [982, 439] on span "Run an on demand workflow" at bounding box center [980, 442] width 105 height 14
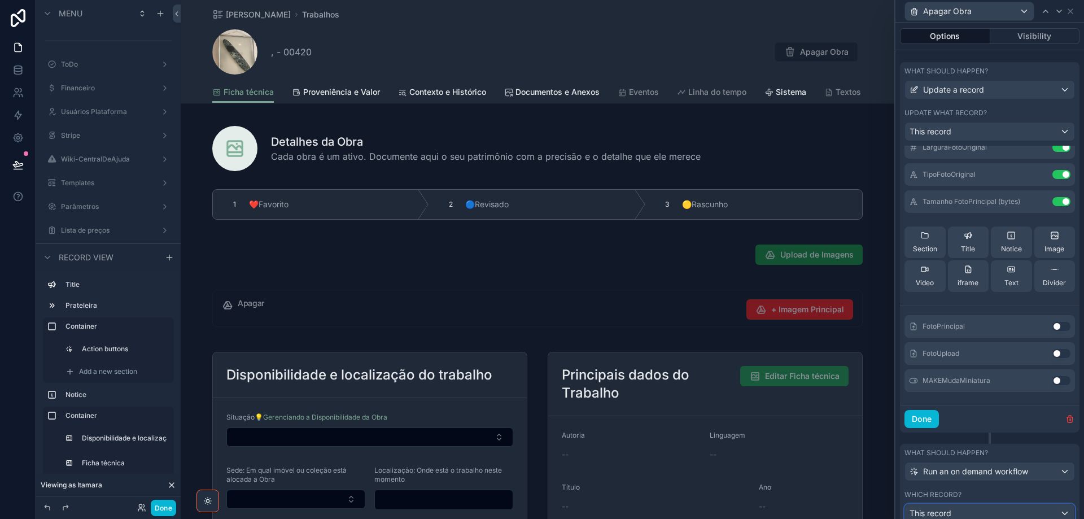
click at [993, 511] on div "This record" at bounding box center [989, 513] width 169 height 18
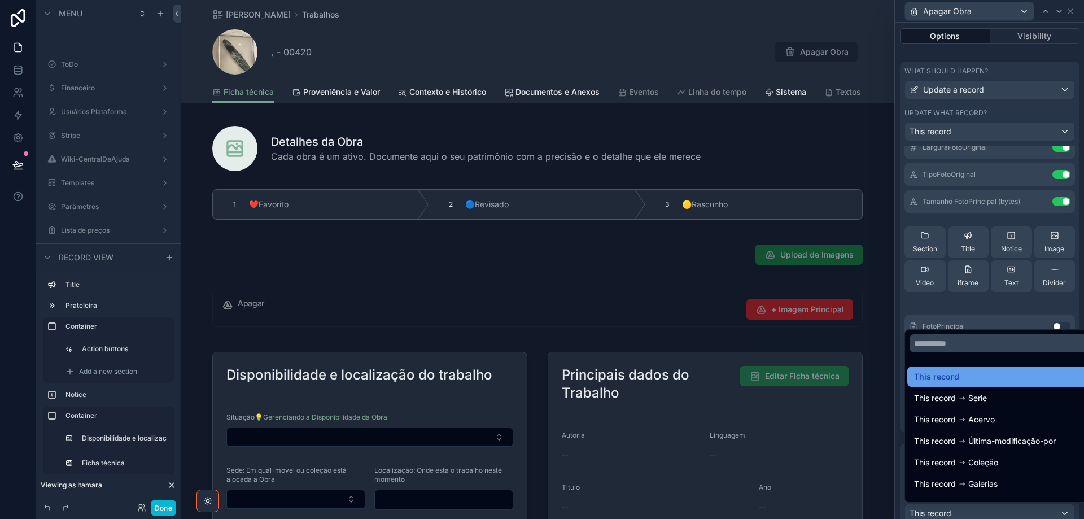
click at [977, 382] on div "This record" at bounding box center [998, 377] width 169 height 14
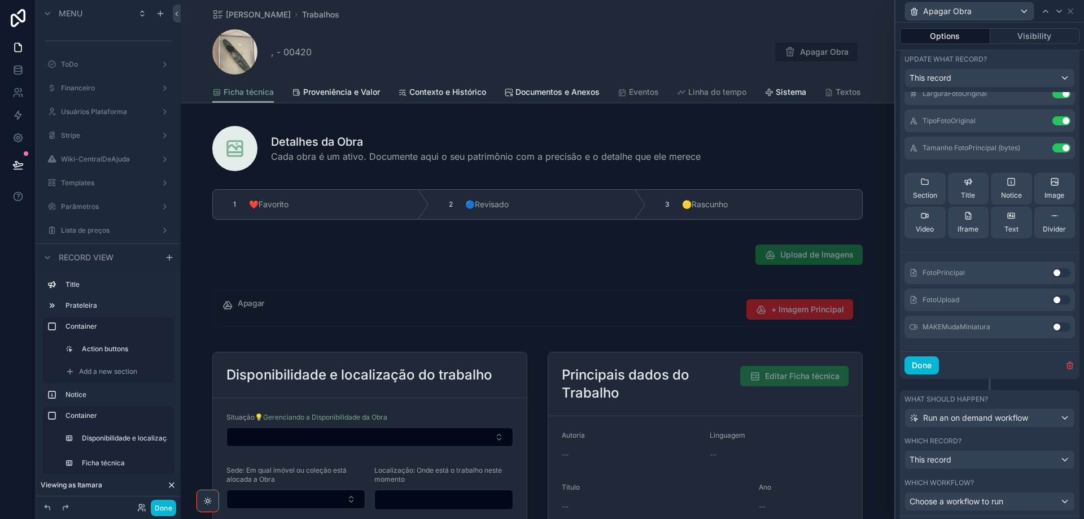
scroll to position [829, 0]
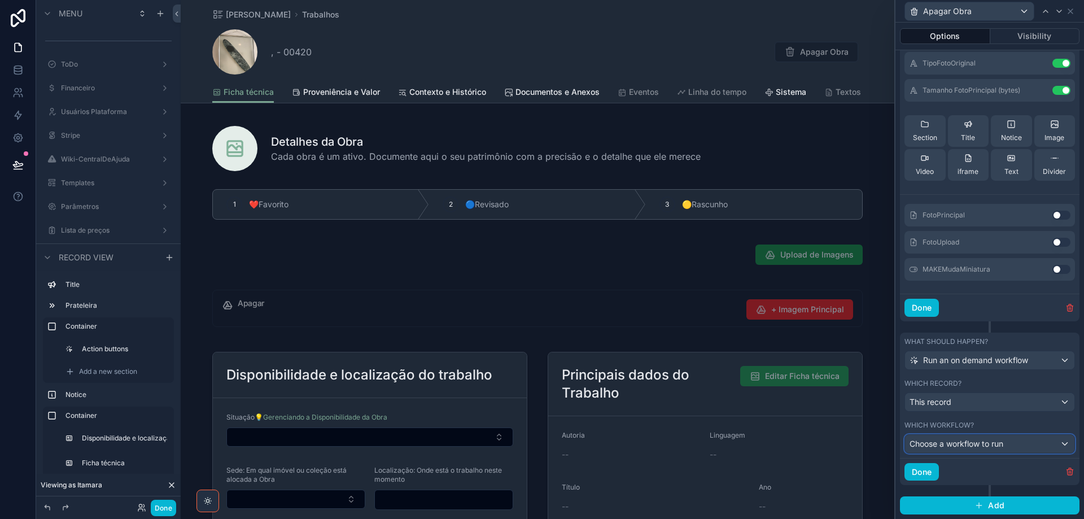
click at [994, 444] on span "Choose a workflow to run" at bounding box center [957, 444] width 94 height 10
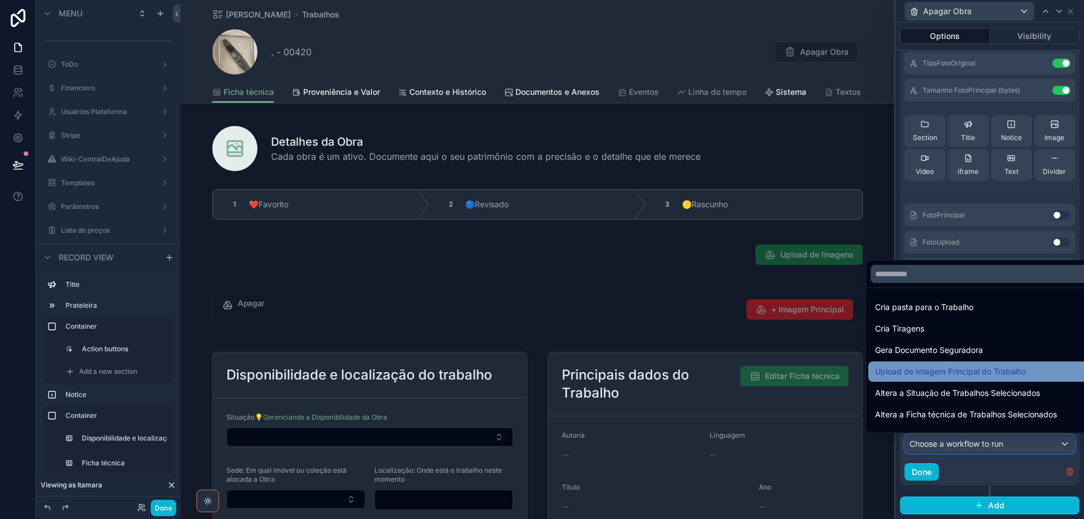
scroll to position [37, 0]
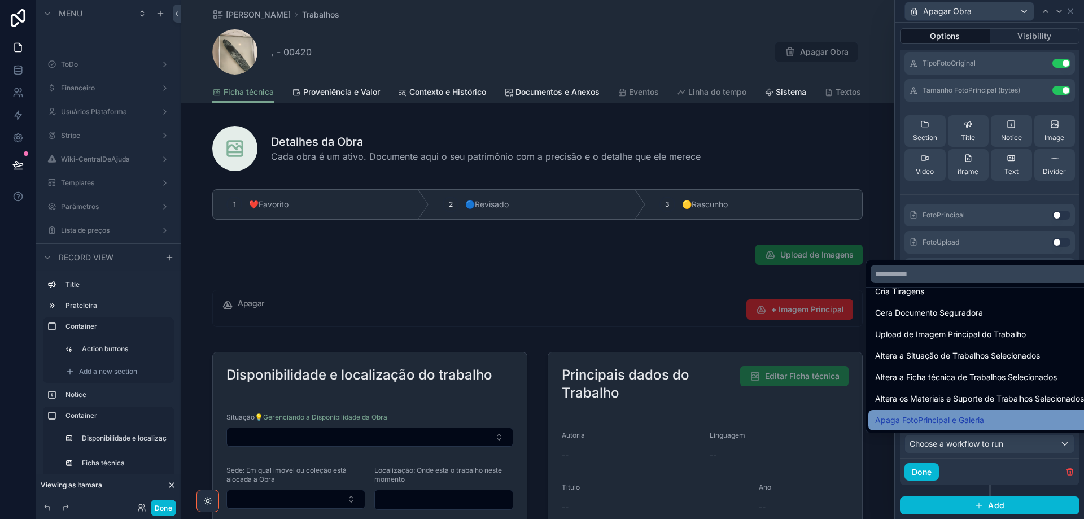
click at [977, 416] on span "Apaga FotoPrincipal e Galeria" at bounding box center [929, 420] width 109 height 14
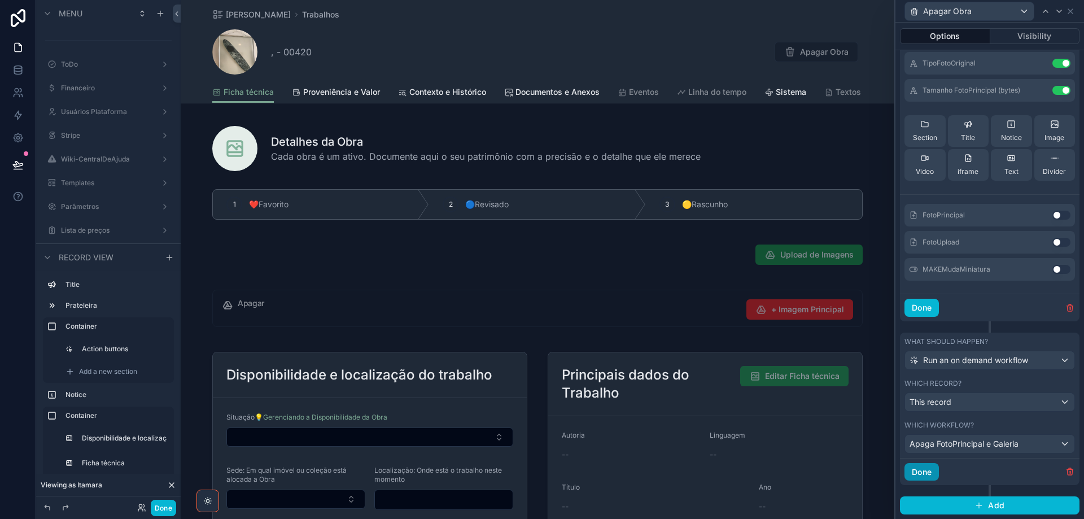
click at [923, 474] on button "Done" at bounding box center [922, 472] width 34 height 18
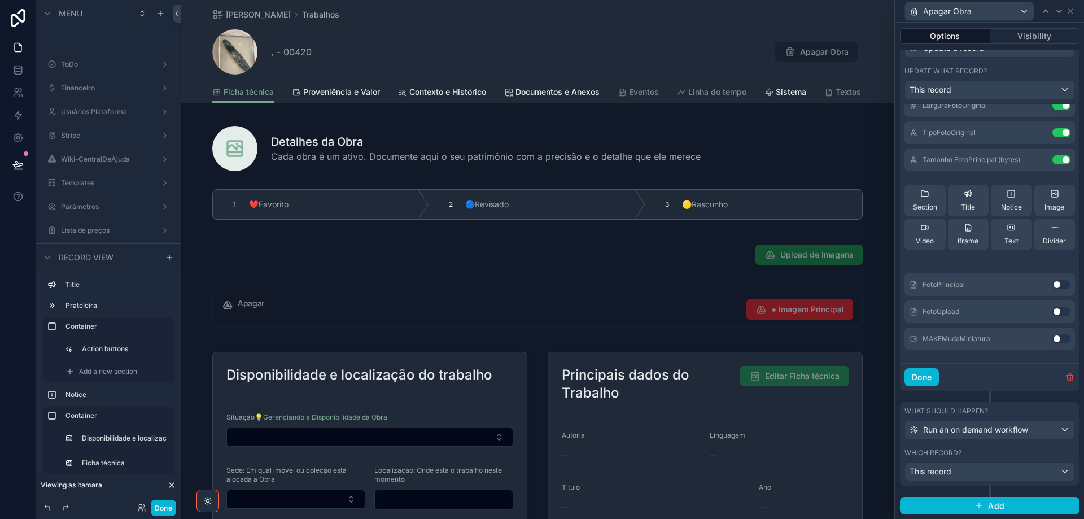
scroll to position [760, 0]
click at [917, 380] on button "Done" at bounding box center [922, 377] width 34 height 18
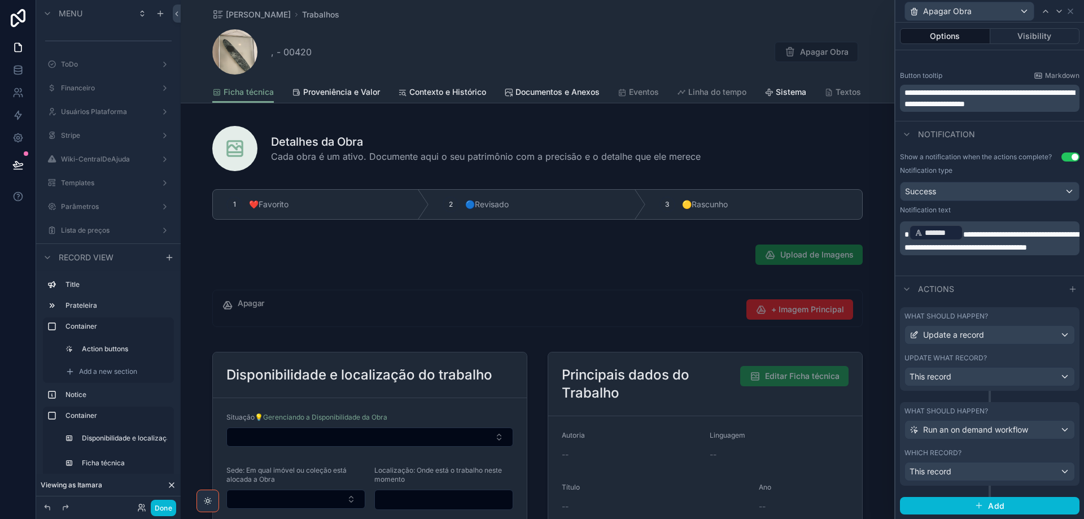
scroll to position [473, 0]
click at [161, 512] on button "Done" at bounding box center [163, 508] width 25 height 16
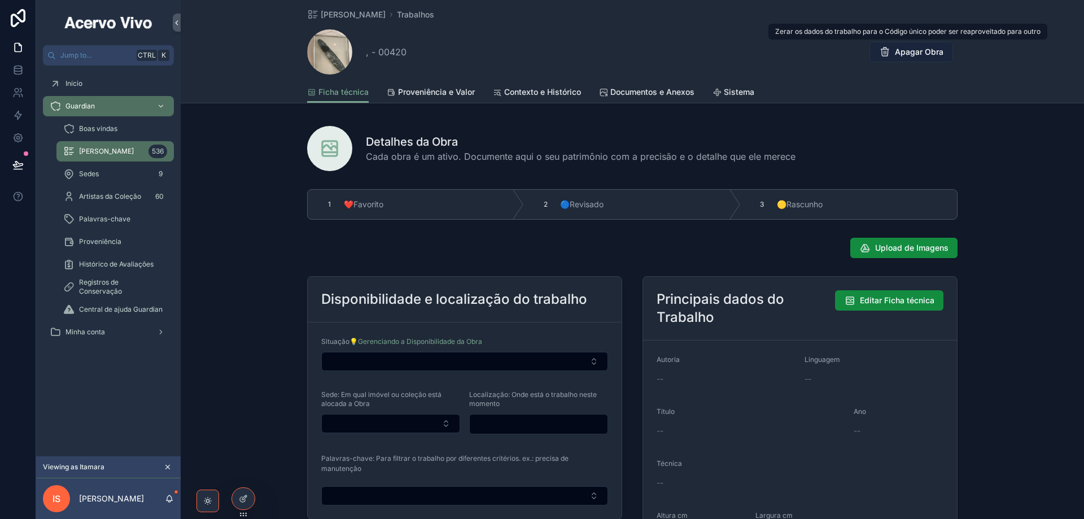
click at [921, 54] on span "Apagar Obra" at bounding box center [919, 51] width 49 height 11
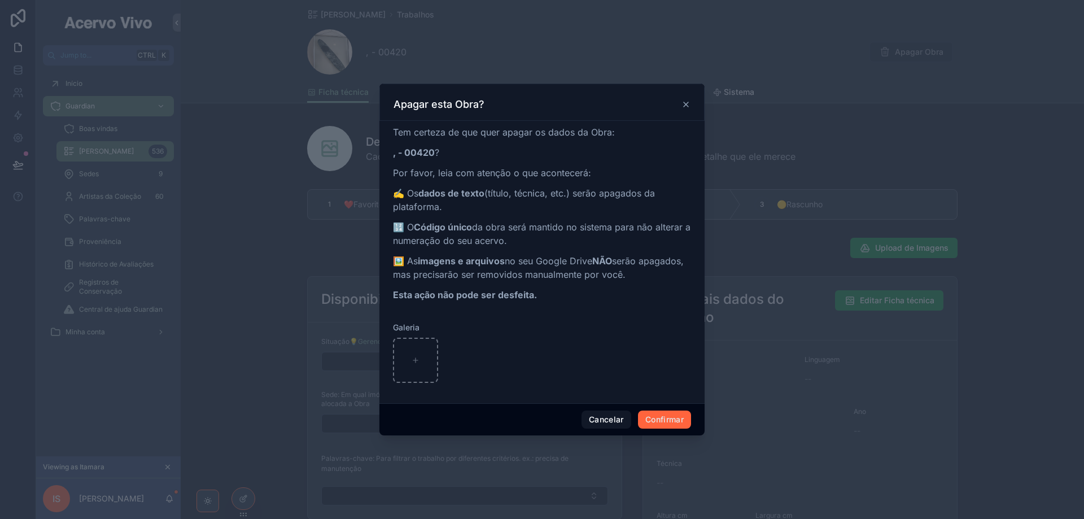
click at [665, 418] on button "Confirmar" at bounding box center [664, 420] width 53 height 18
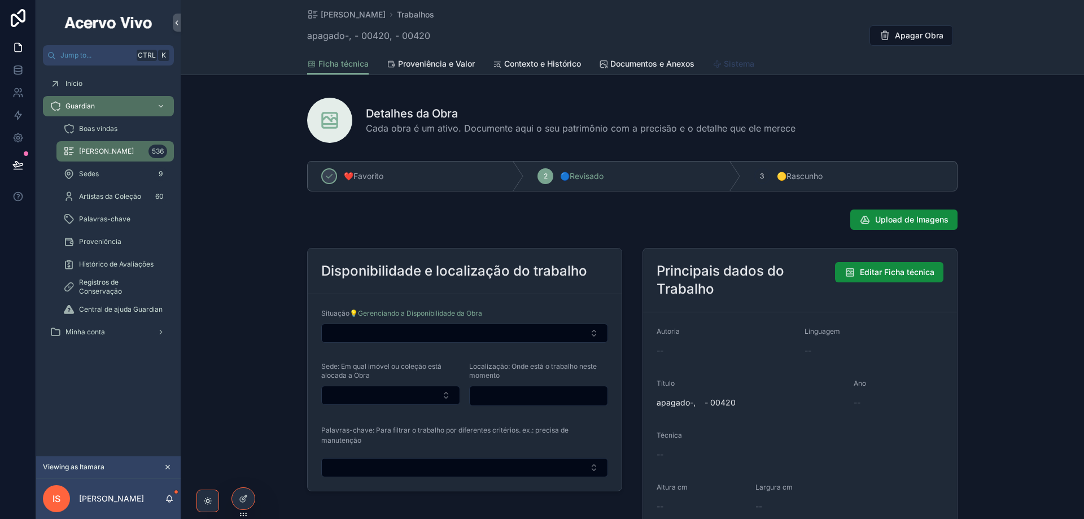
click at [739, 60] on span "Sistema" at bounding box center [739, 63] width 30 height 11
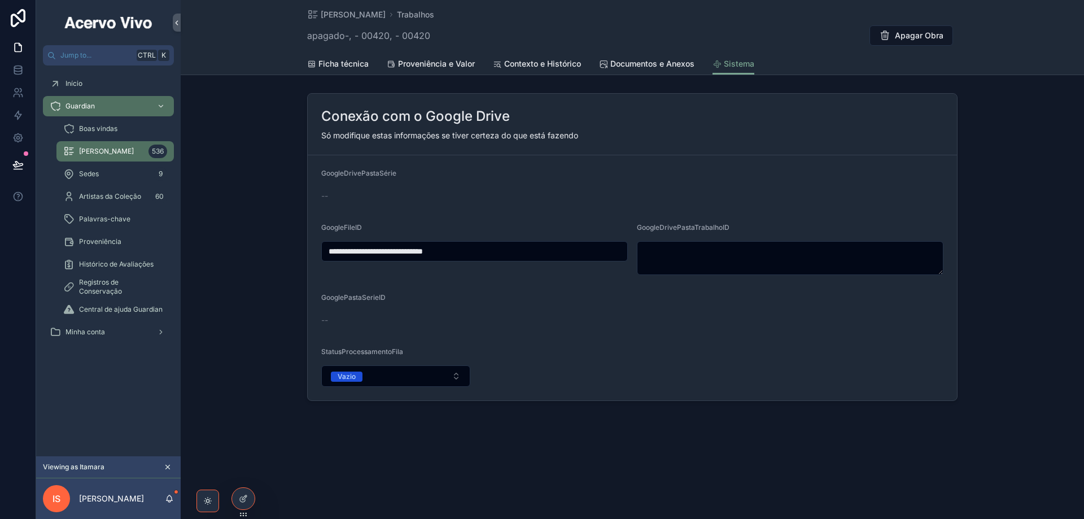
drag, startPoint x: 501, startPoint y: 256, endPoint x: 313, endPoint y: 250, distance: 188.2
click at [313, 250] on form "**********" at bounding box center [632, 277] width 649 height 245
click at [331, 70] on link "Ficha técnica" at bounding box center [338, 65] width 62 height 23
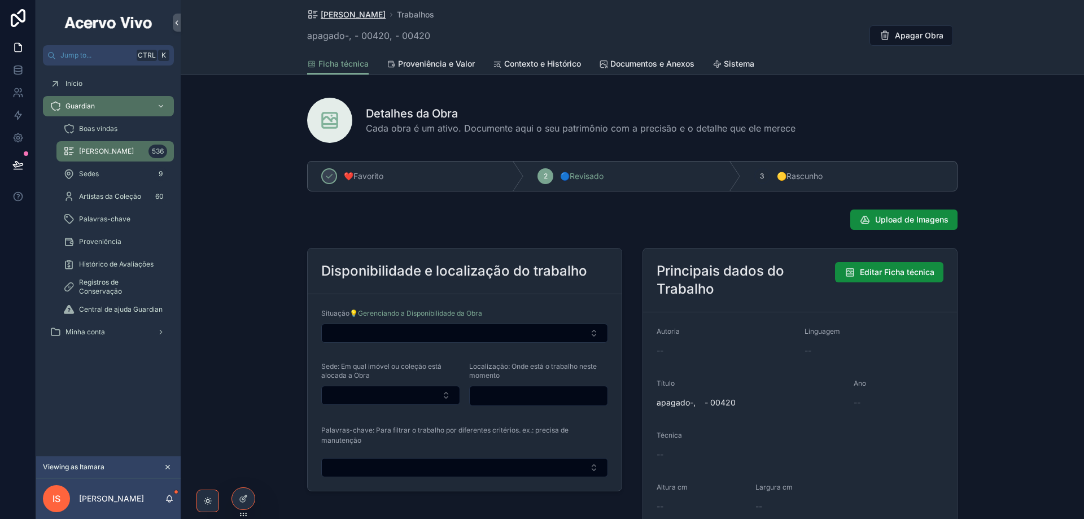
click at [324, 12] on span "Minha Coleção" at bounding box center [353, 14] width 65 height 11
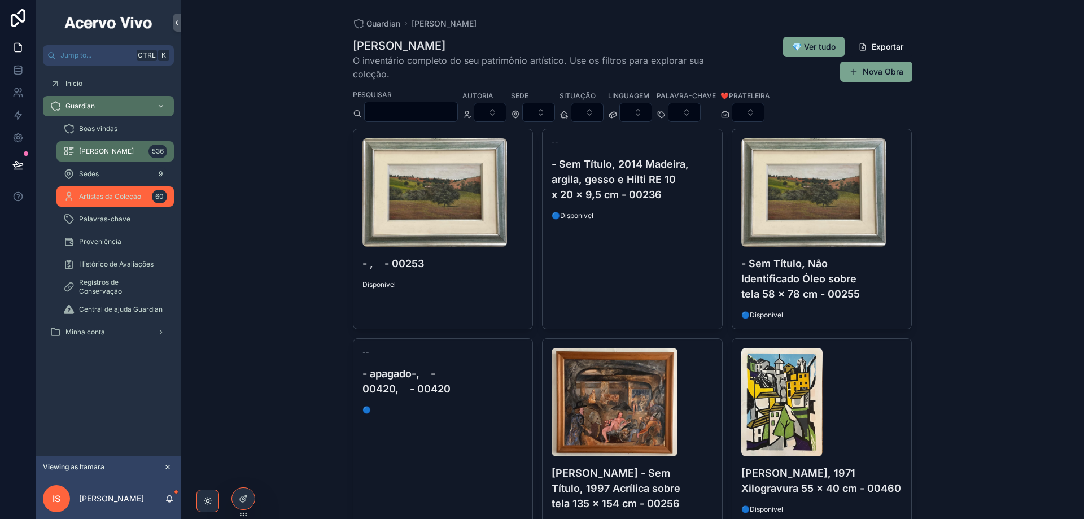
click at [110, 199] on span "Artistas da Coleção" at bounding box center [110, 196] width 62 height 9
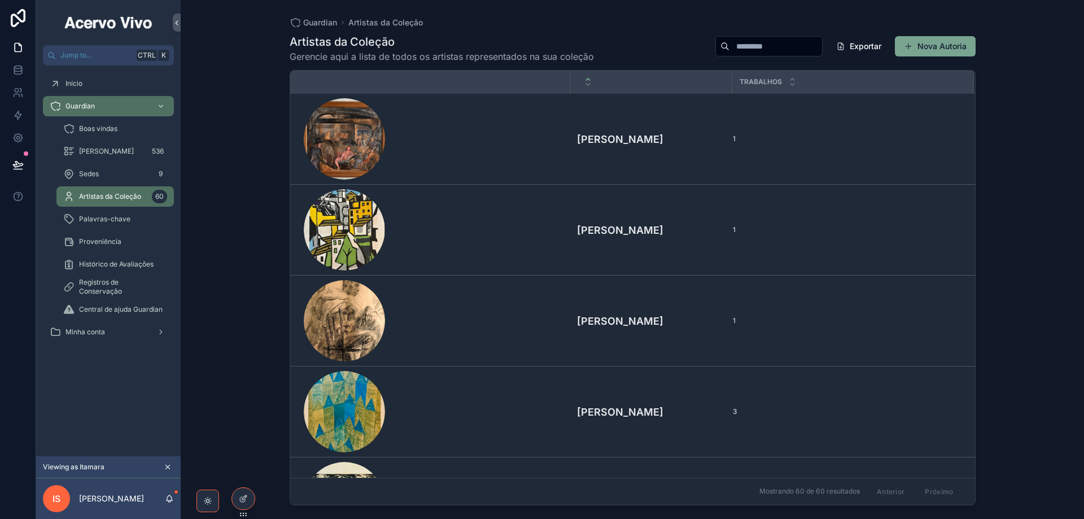
click at [765, 49] on input "scrollable content" at bounding box center [776, 46] width 93 height 16
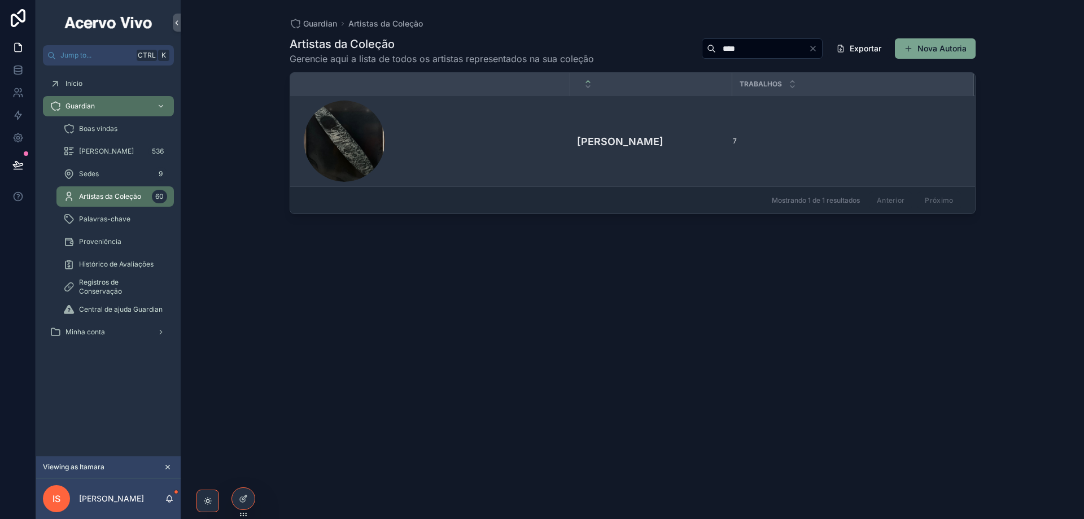
type input "****"
click at [539, 141] on div "scrollable content" at bounding box center [434, 141] width 260 height 81
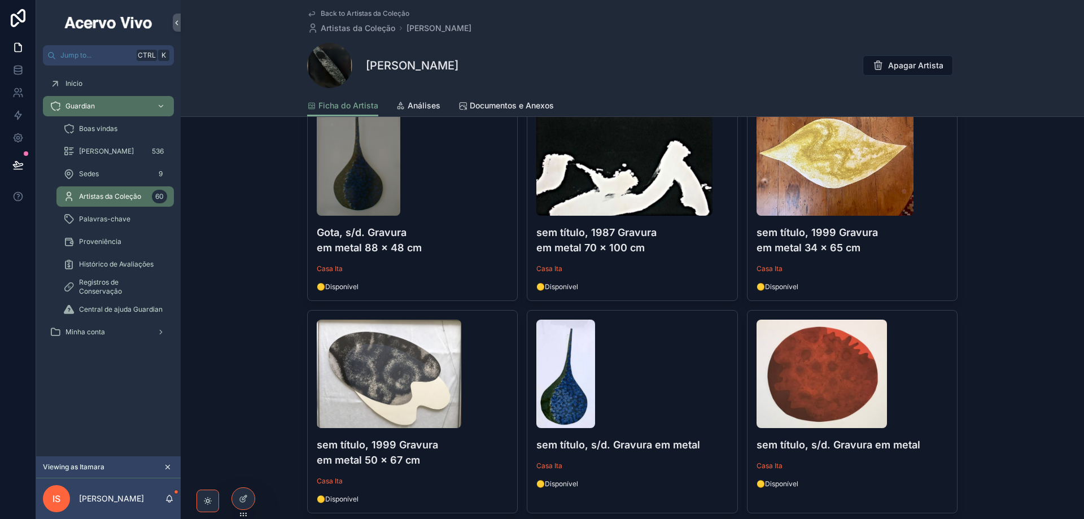
scroll to position [565, 0]
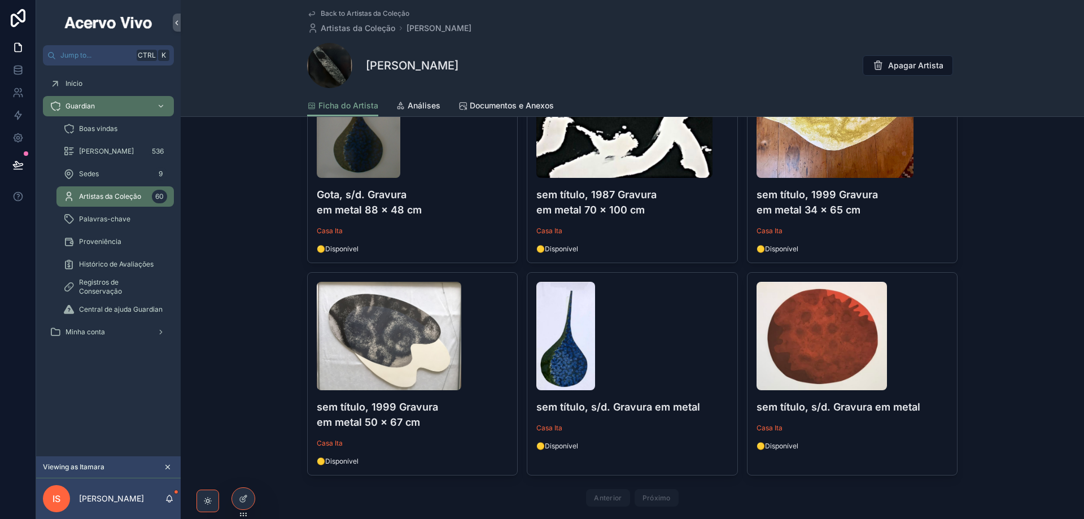
click at [674, 338] on div "scrollable content" at bounding box center [631, 336] width 191 height 108
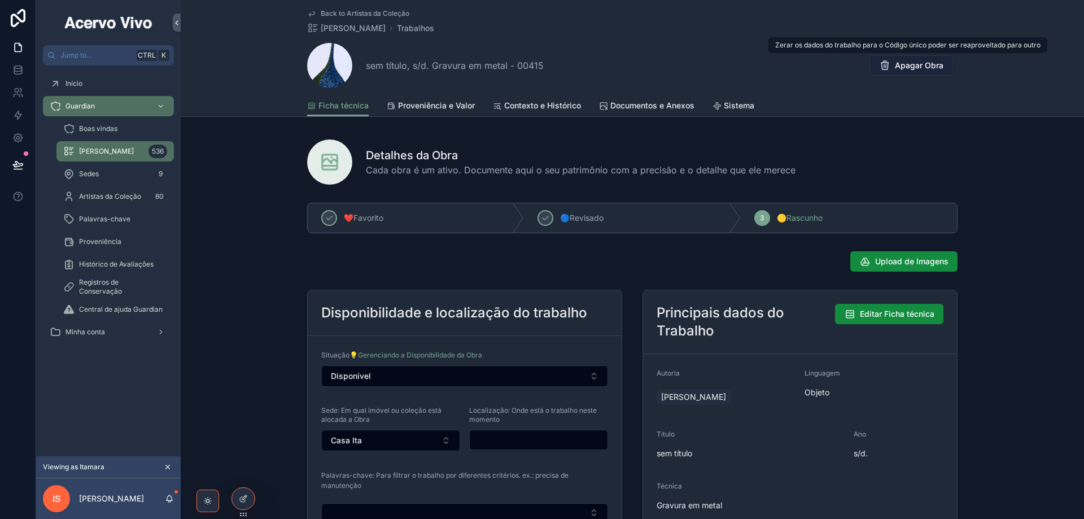
click at [909, 66] on span "Apagar Obra" at bounding box center [919, 65] width 49 height 11
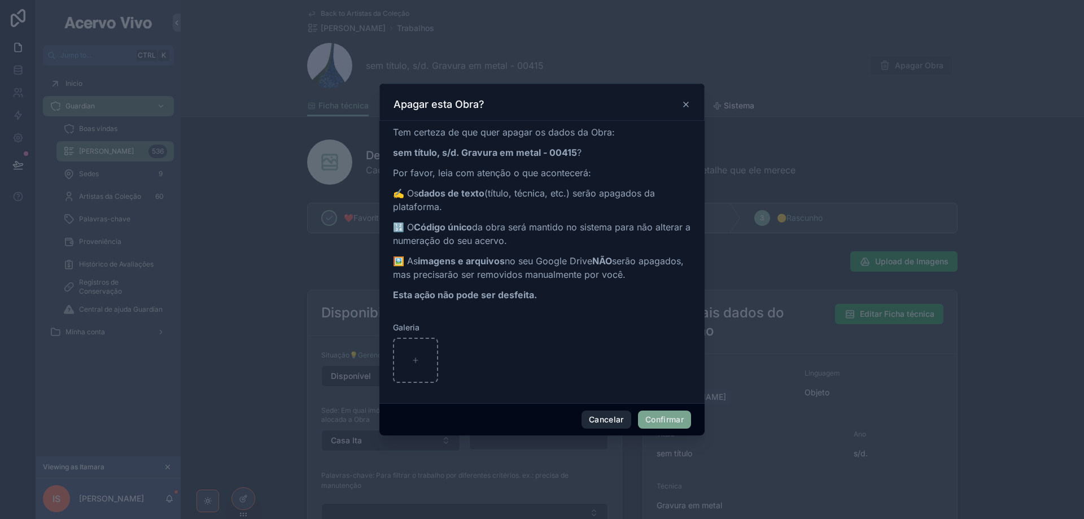
click at [605, 420] on button "Cancelar" at bounding box center [607, 420] width 50 height 18
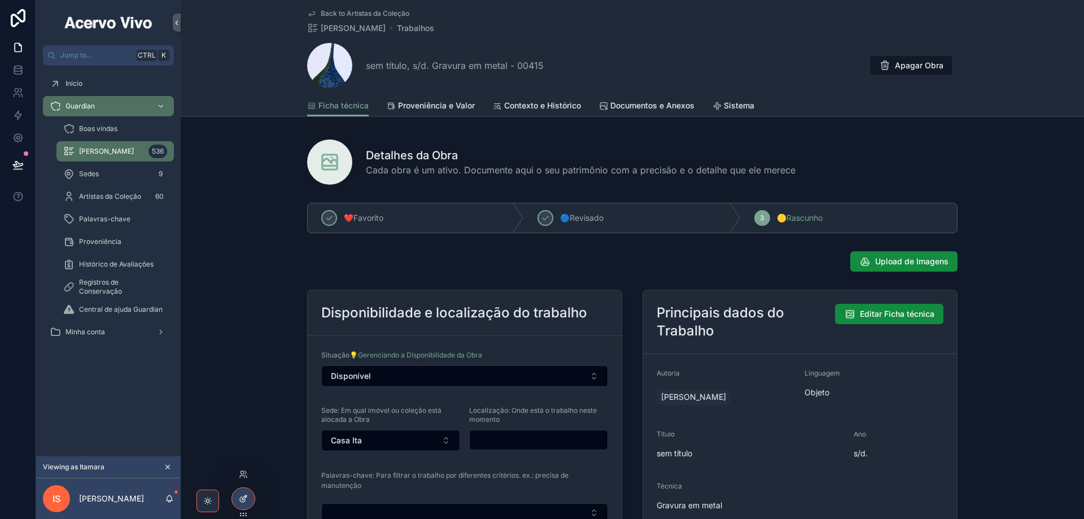
click at [242, 496] on icon at bounding box center [243, 498] width 9 height 9
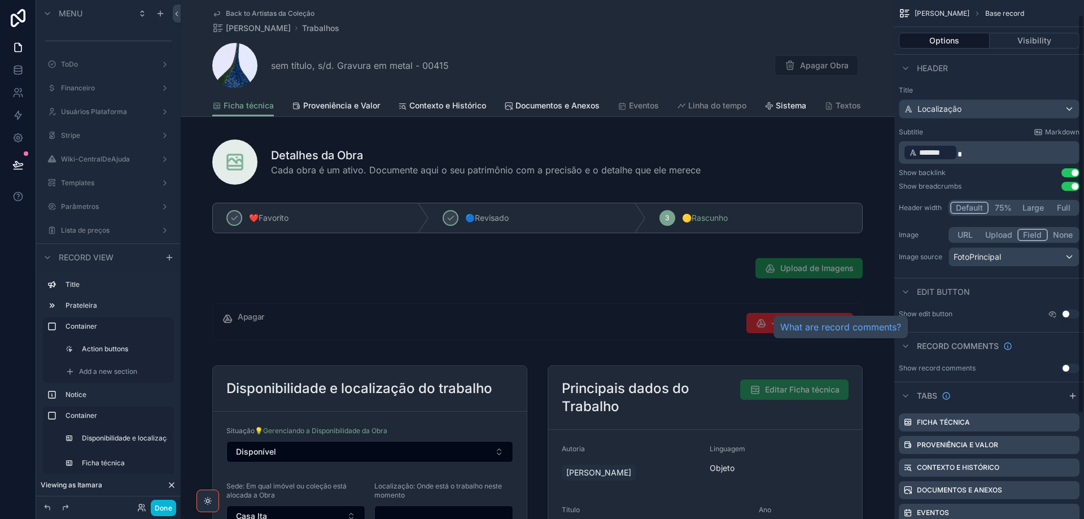
scroll to position [156, 0]
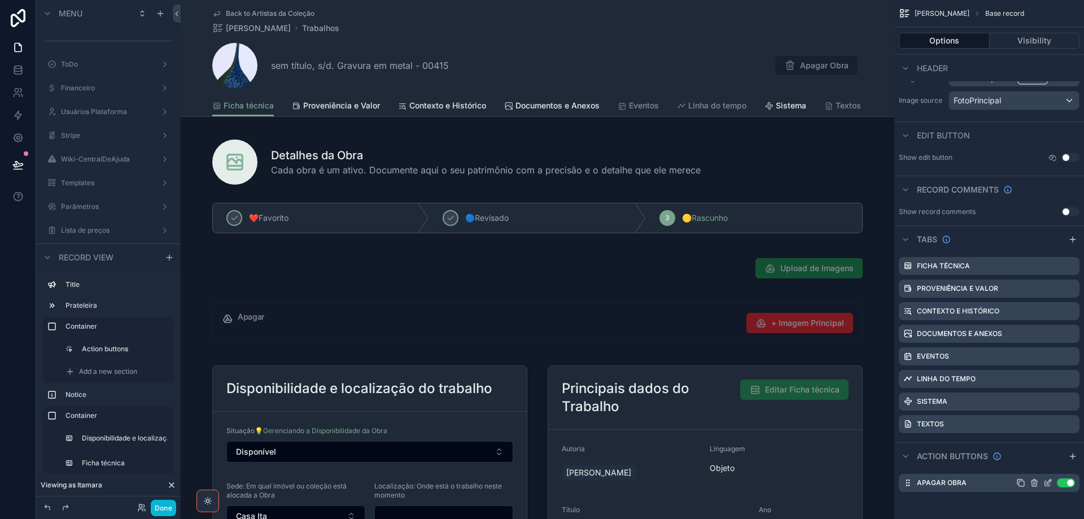
click at [1048, 481] on icon "scrollable content" at bounding box center [1048, 482] width 9 height 9
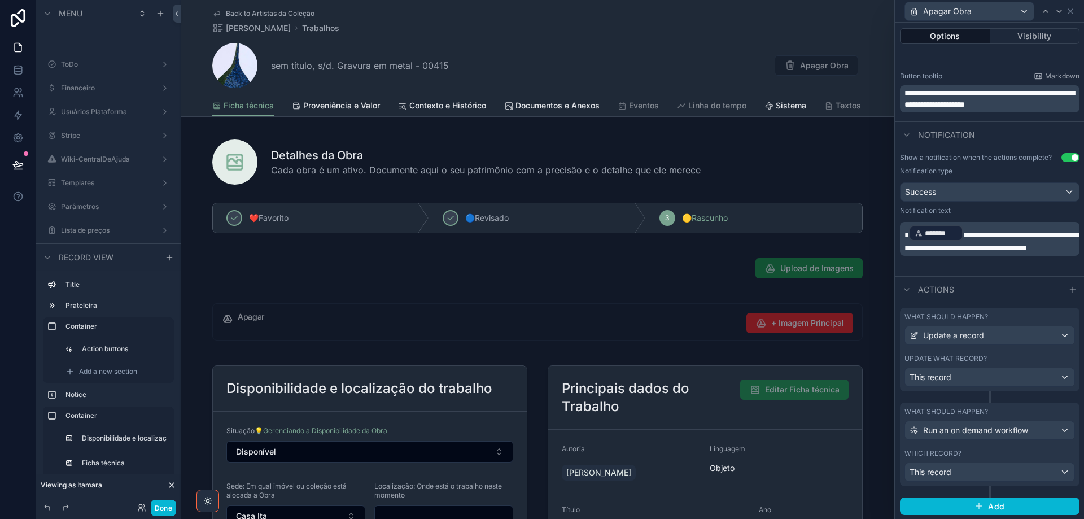
scroll to position [473, 0]
click at [990, 371] on div "This record" at bounding box center [989, 377] width 169 height 18
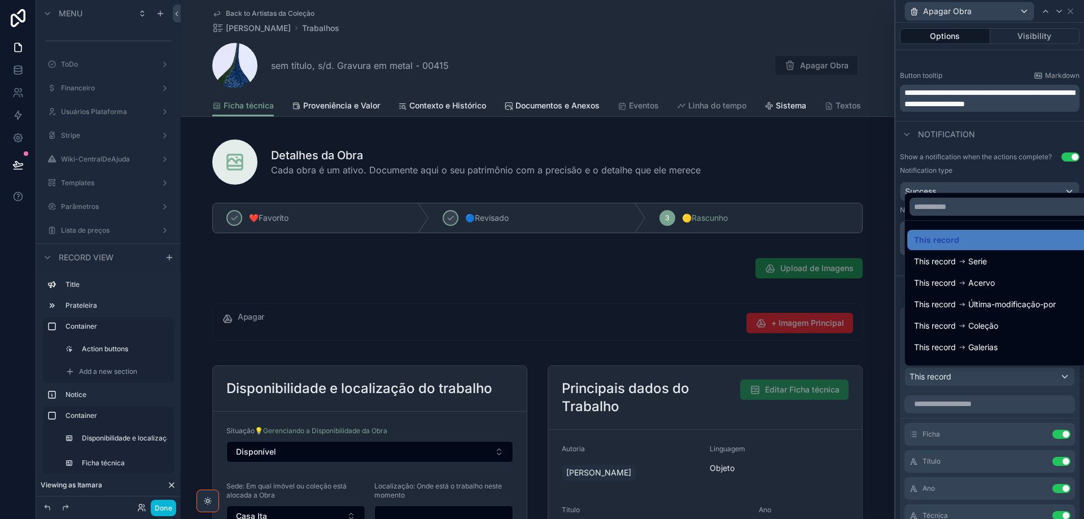
click at [990, 374] on div at bounding box center [990, 259] width 189 height 519
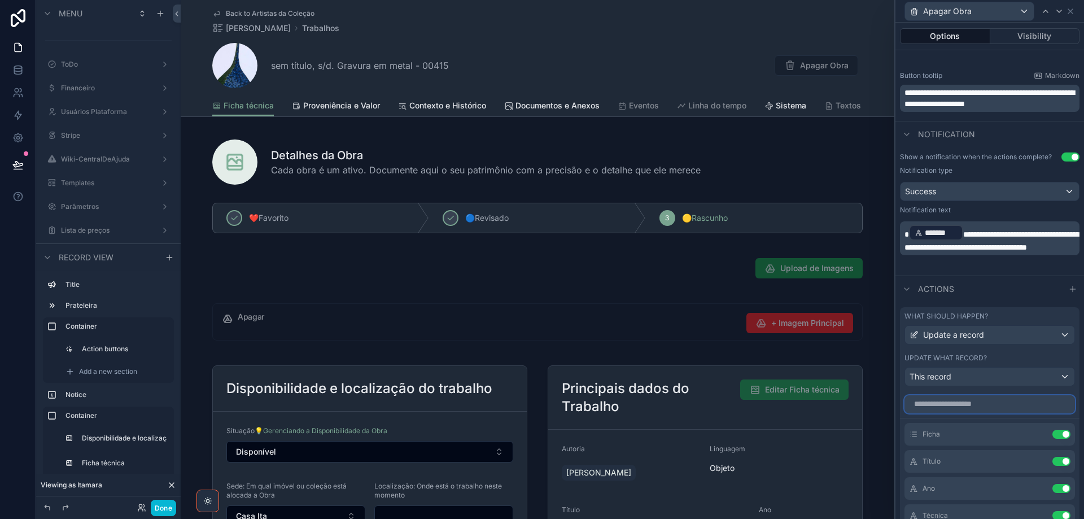
click at [987, 402] on input "text" at bounding box center [990, 404] width 171 height 18
type input "*****"
click at [1053, 463] on button "Use setting" at bounding box center [1062, 461] width 18 height 9
click at [158, 515] on button "Done" at bounding box center [163, 508] width 25 height 16
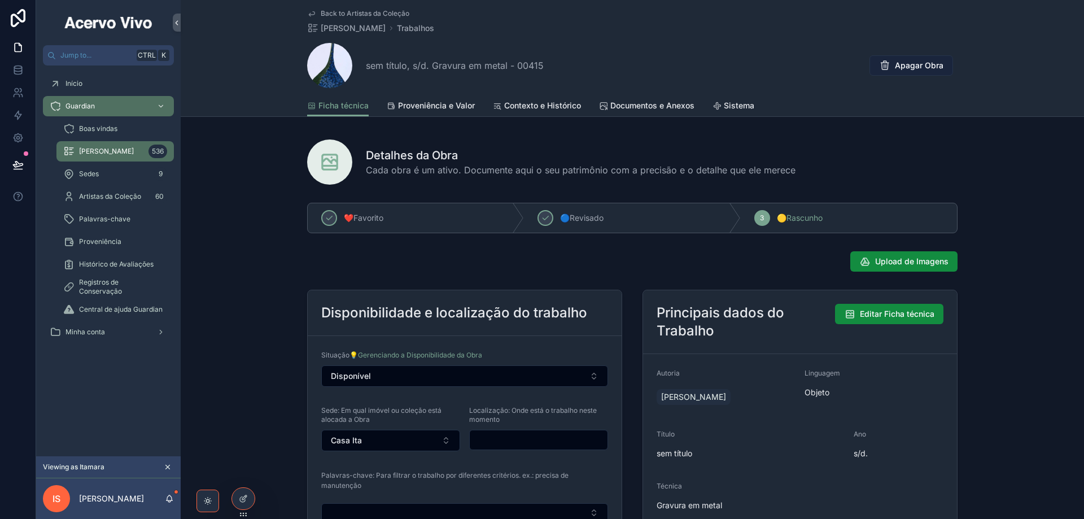
click at [906, 66] on span "Apagar Obra" at bounding box center [919, 65] width 49 height 11
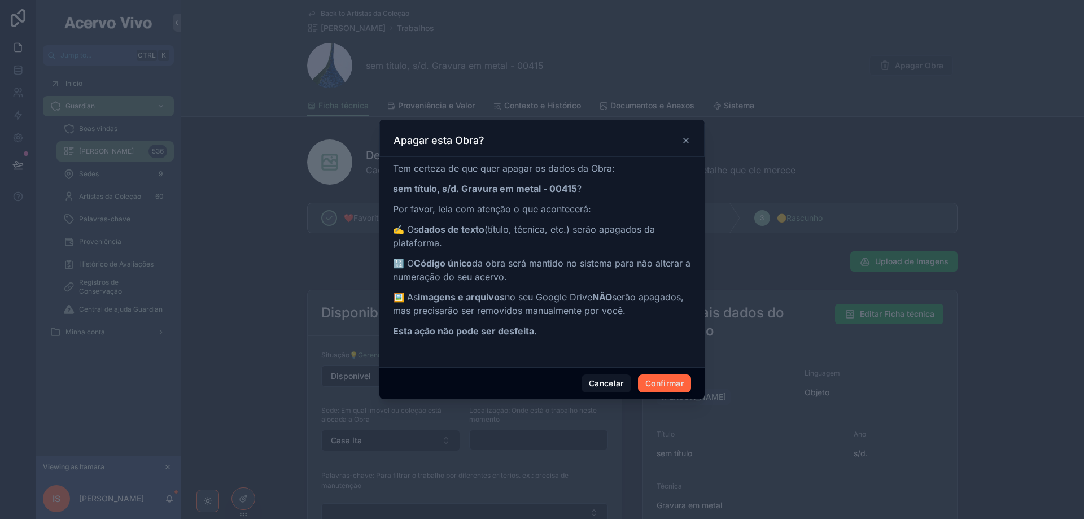
click at [665, 386] on button "Confirmar" at bounding box center [664, 383] width 53 height 18
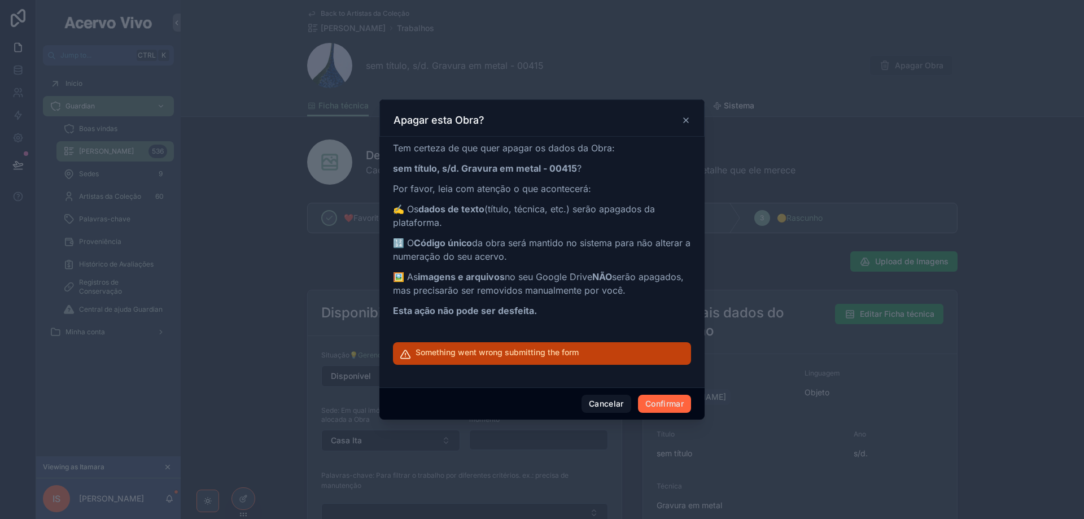
click at [673, 406] on button "Confirmar" at bounding box center [664, 404] width 53 height 18
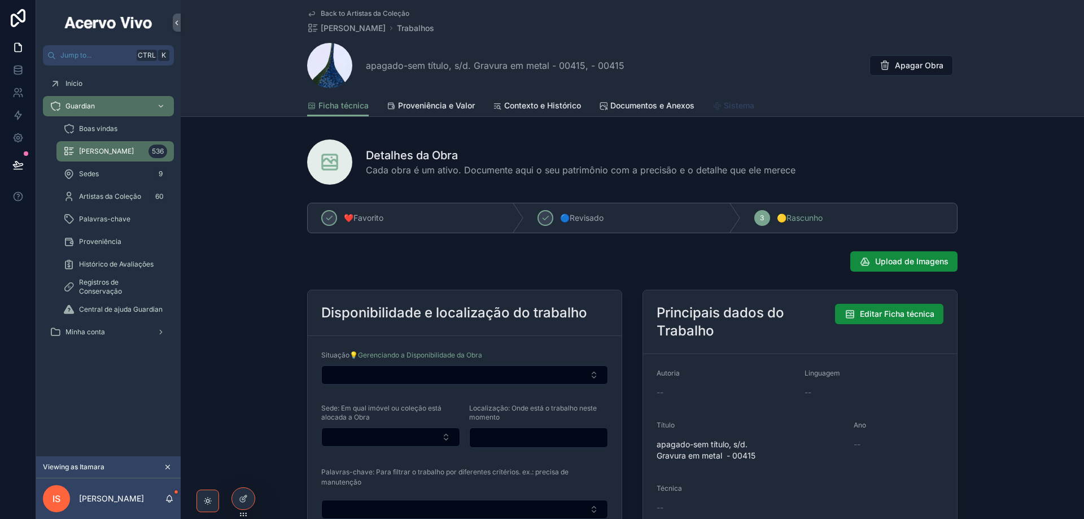
click at [727, 111] on span "Sistema" at bounding box center [739, 105] width 30 height 11
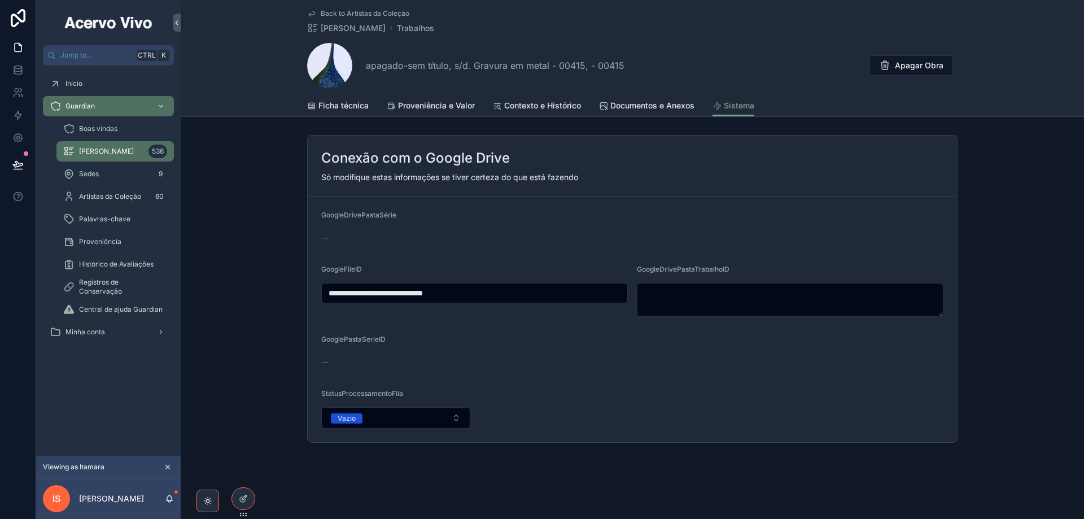
drag, startPoint x: 482, startPoint y: 295, endPoint x: 298, endPoint y: 286, distance: 184.9
click at [298, 286] on div "**********" at bounding box center [633, 288] width 904 height 317
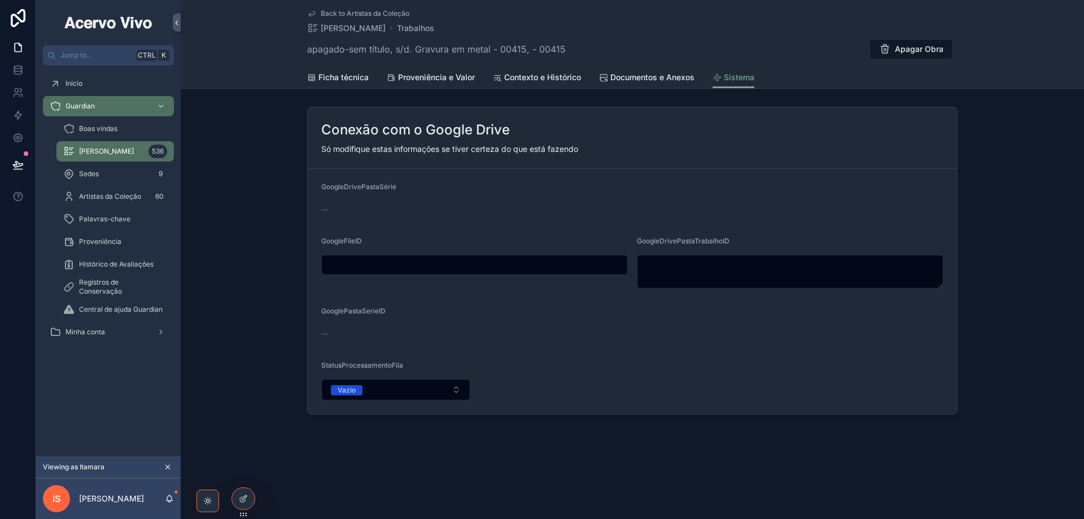
click at [346, 12] on span "Back to Artistas da Coleção" at bounding box center [365, 13] width 89 height 9
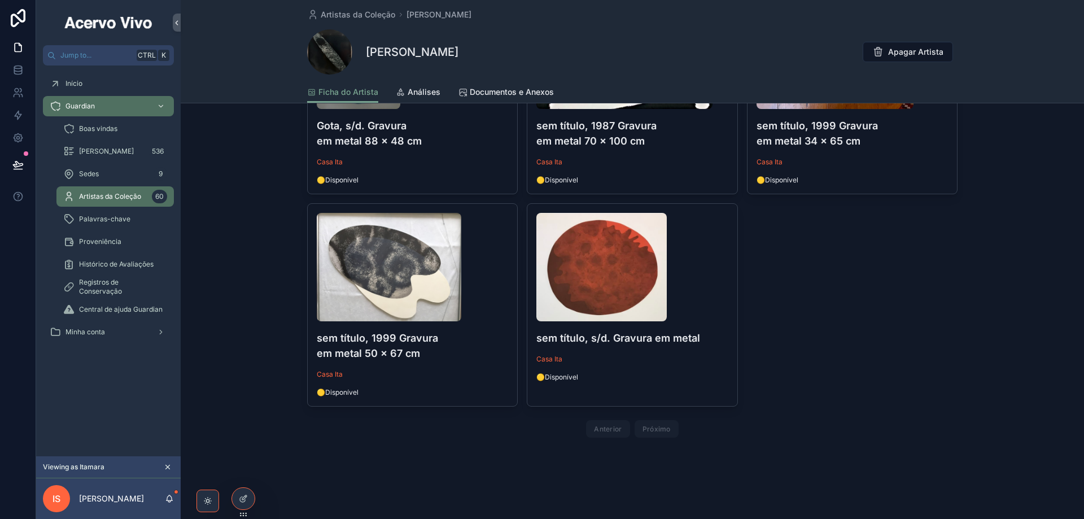
scroll to position [620, 0]
click at [246, 498] on icon at bounding box center [243, 498] width 9 height 9
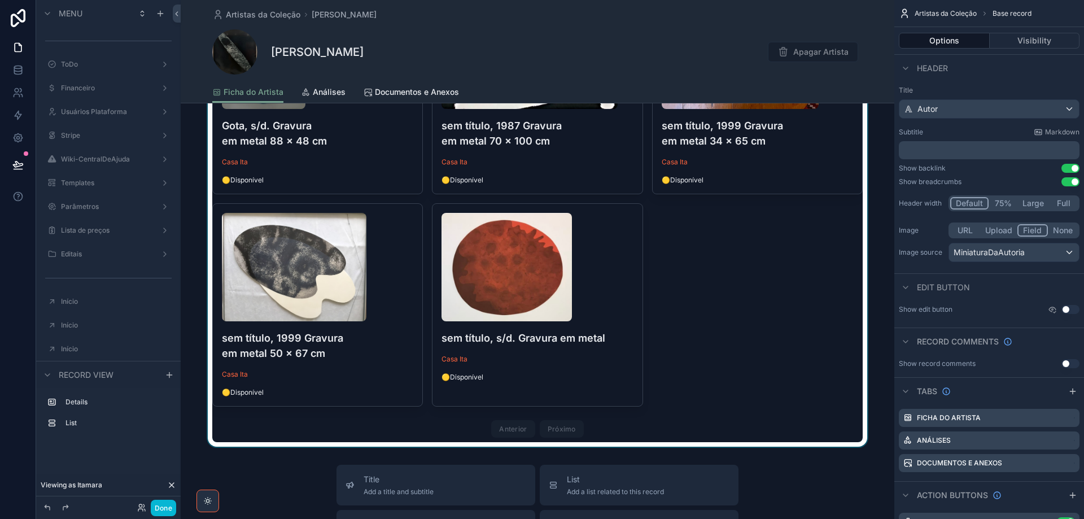
click at [801, 260] on div "scrollable content" at bounding box center [538, 71] width 714 height 749
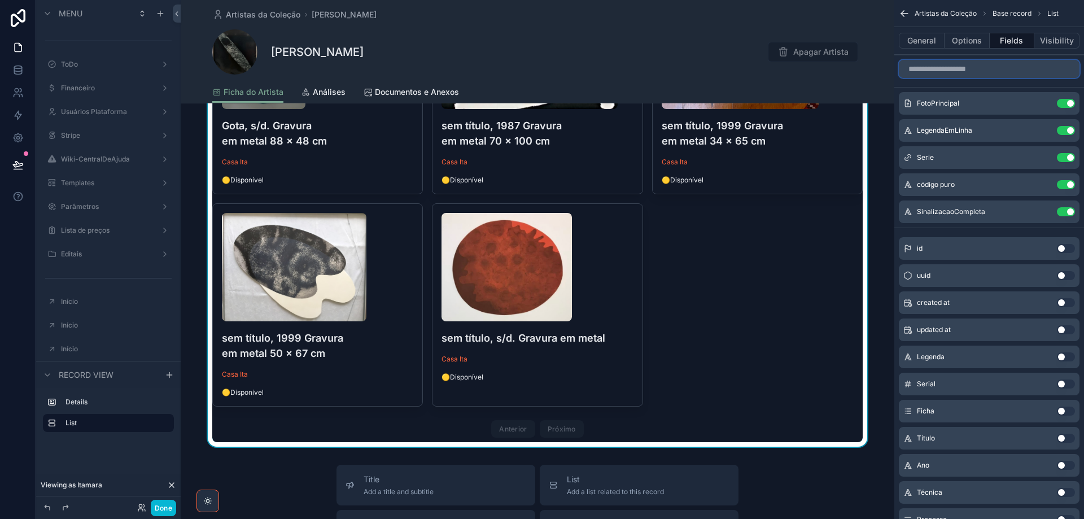
click at [991, 73] on input "scrollable content" at bounding box center [989, 69] width 181 height 18
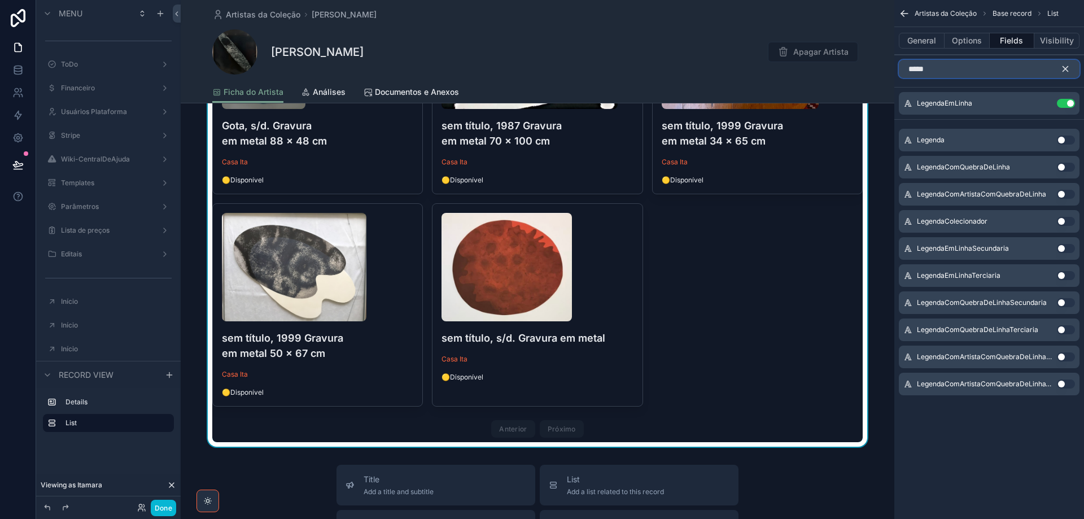
type input "*****"
click at [1066, 139] on button "Use setting" at bounding box center [1066, 140] width 18 height 9
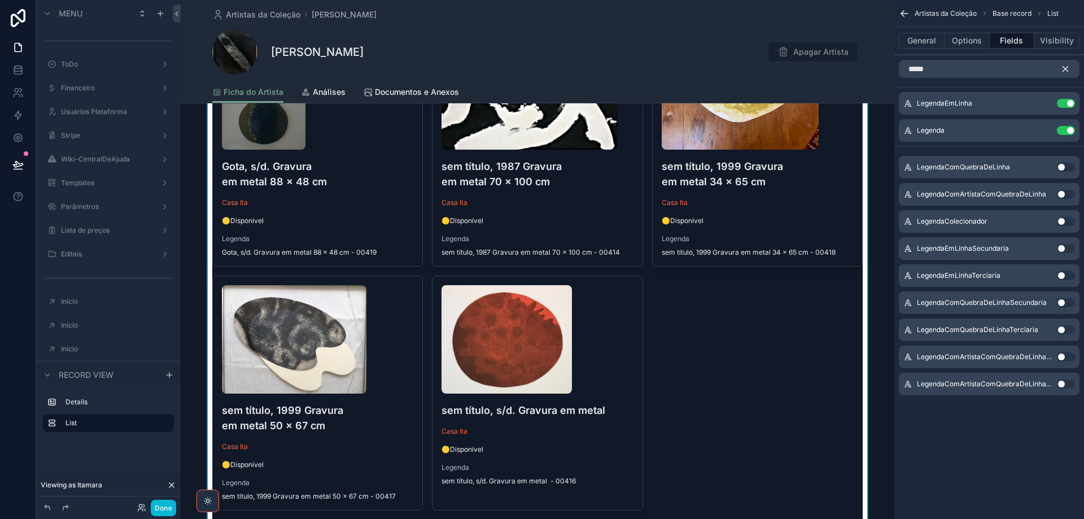
click at [1067, 70] on icon "scrollable content" at bounding box center [1065, 69] width 5 height 5
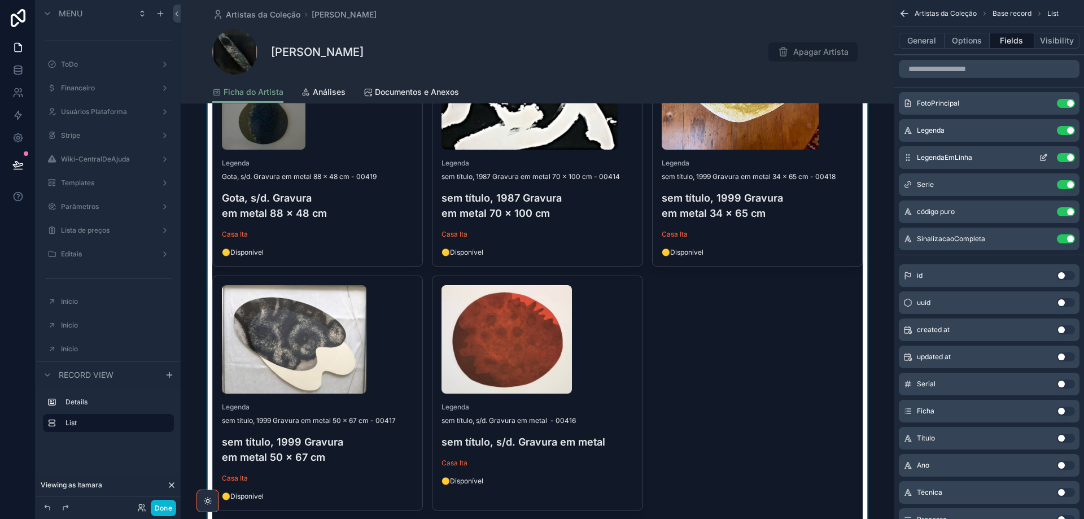
click at [1063, 160] on button "Use setting" at bounding box center [1066, 157] width 18 height 9
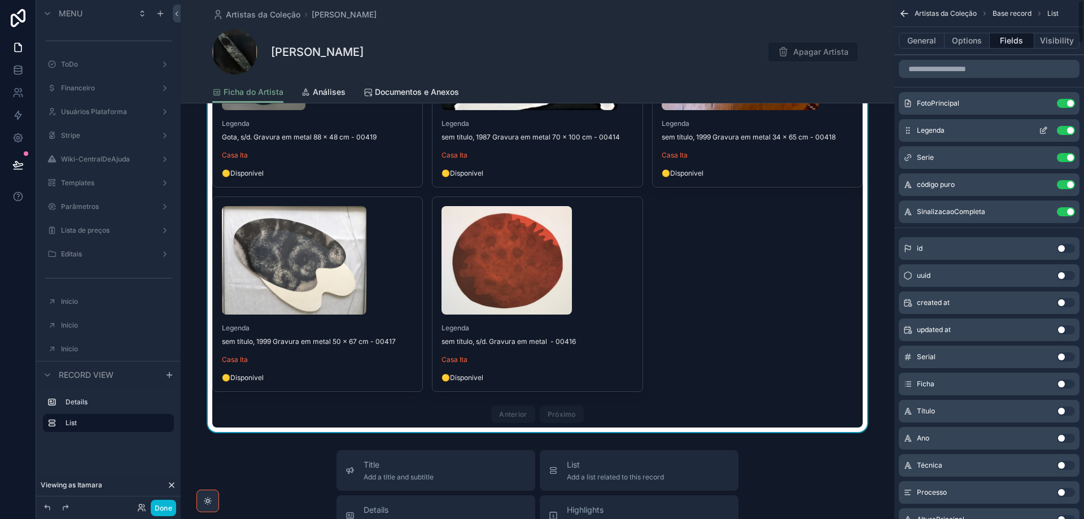
click at [1043, 128] on icon "scrollable content" at bounding box center [1043, 130] width 9 height 9
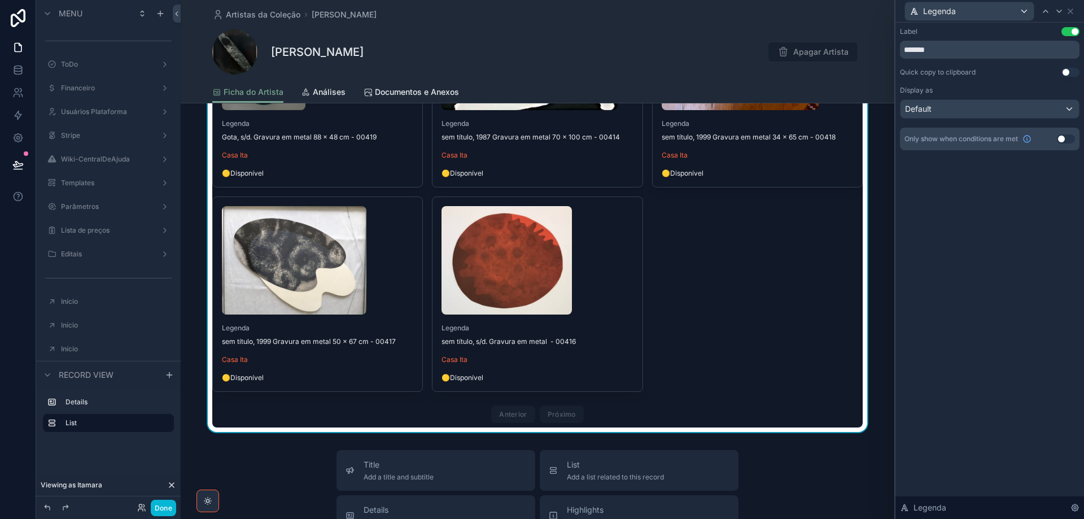
click at [1066, 30] on button "Use setting" at bounding box center [1071, 31] width 18 height 9
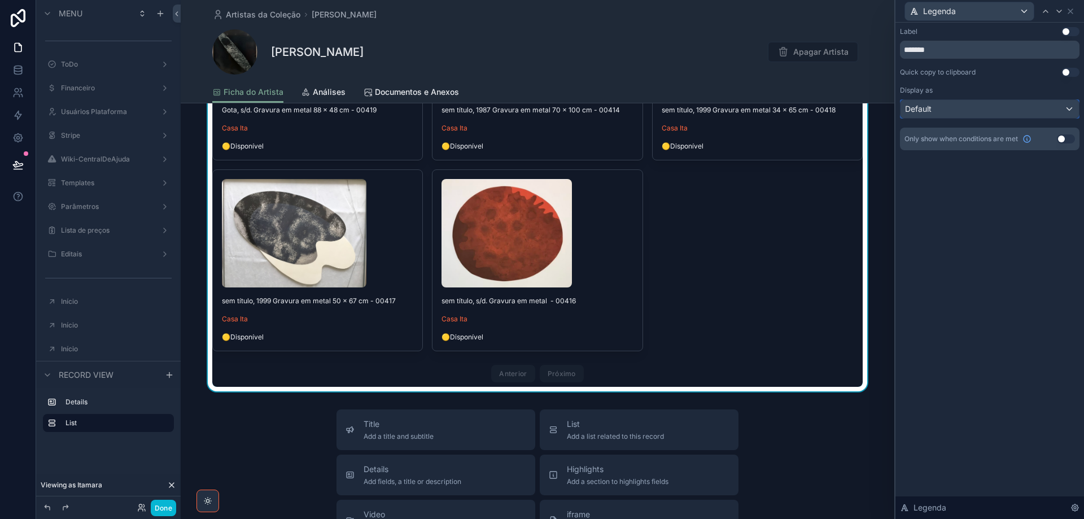
click at [1028, 110] on div "Default" at bounding box center [990, 109] width 178 height 18
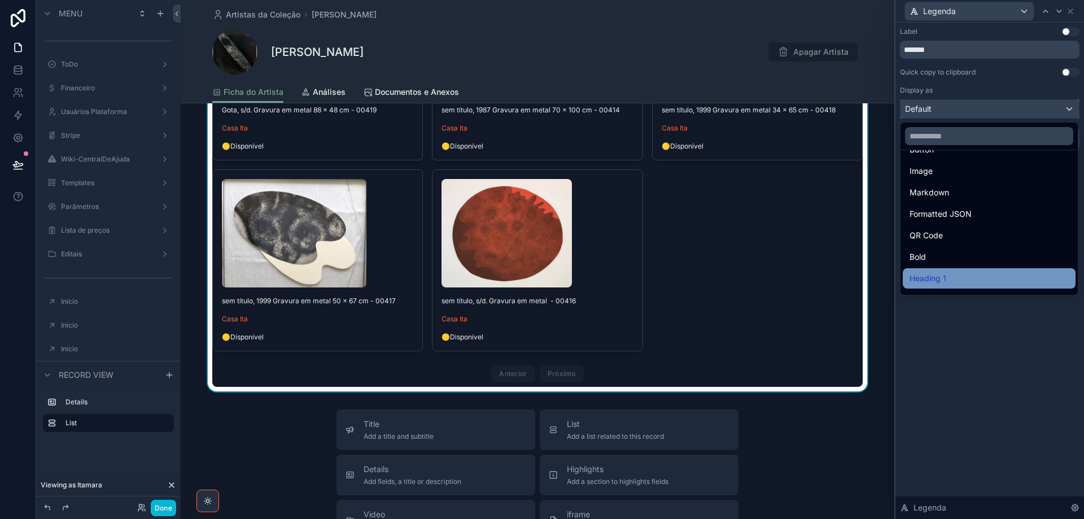
scroll to position [123, 0]
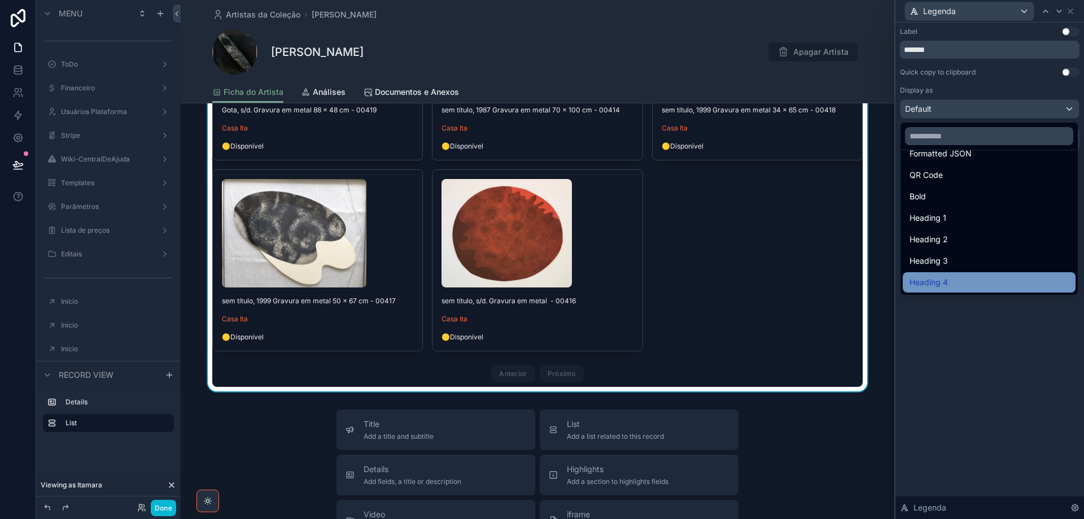
click at [978, 280] on div "Heading 4" at bounding box center [989, 283] width 159 height 14
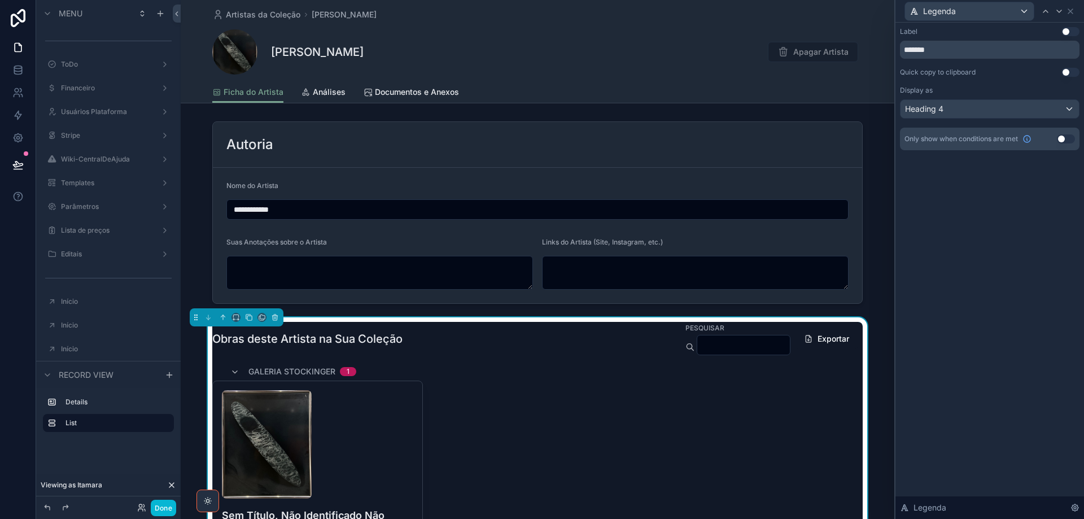
scroll to position [620, 0]
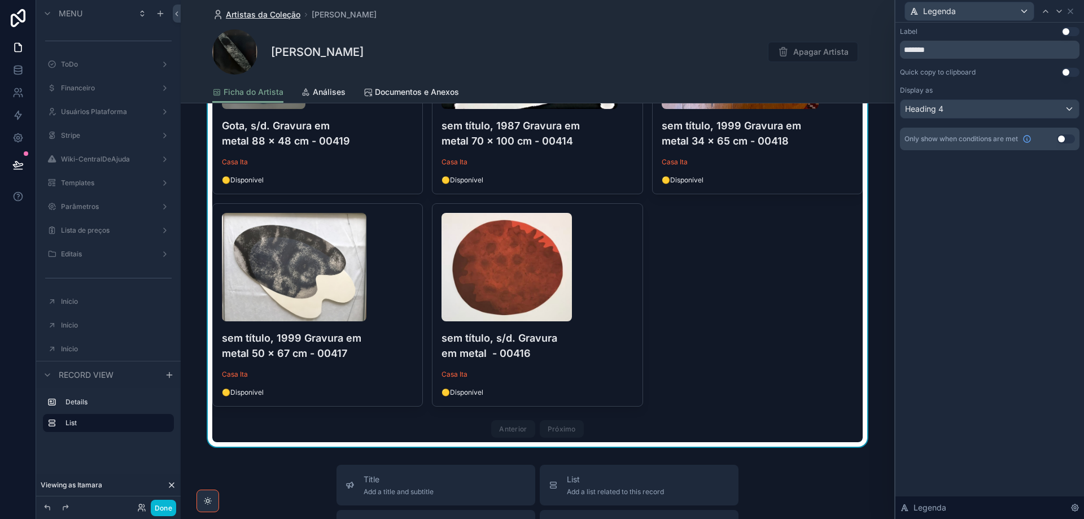
click at [247, 16] on span "Artistas da Coleção" at bounding box center [263, 14] width 75 height 11
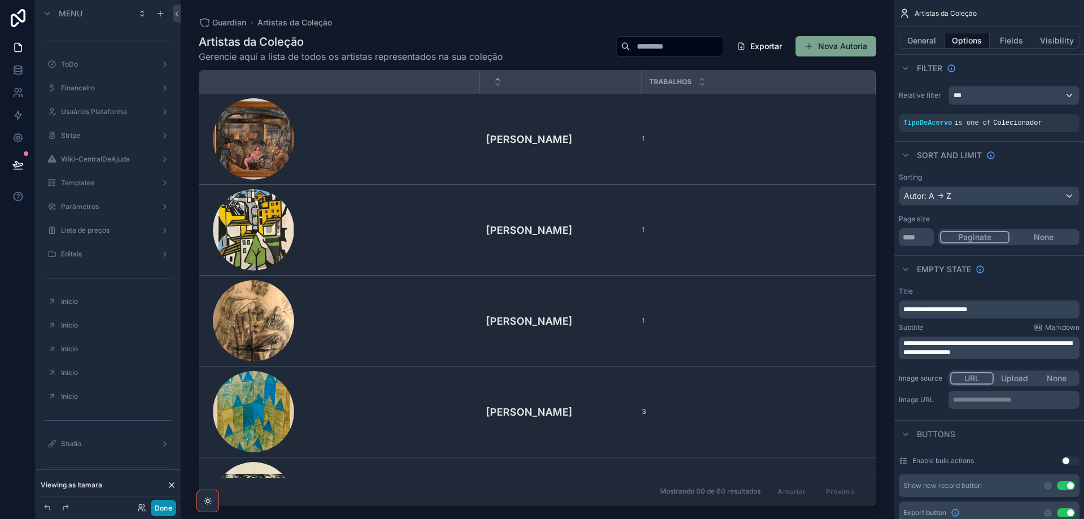
click at [160, 507] on button "Done" at bounding box center [163, 508] width 25 height 16
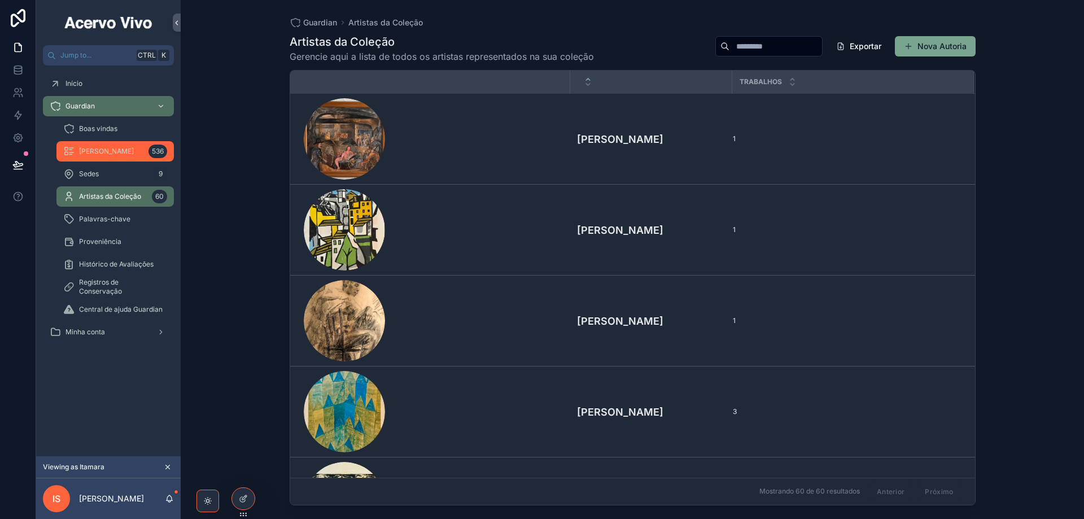
click at [95, 153] on span "Minha Coleção" at bounding box center [106, 151] width 55 height 9
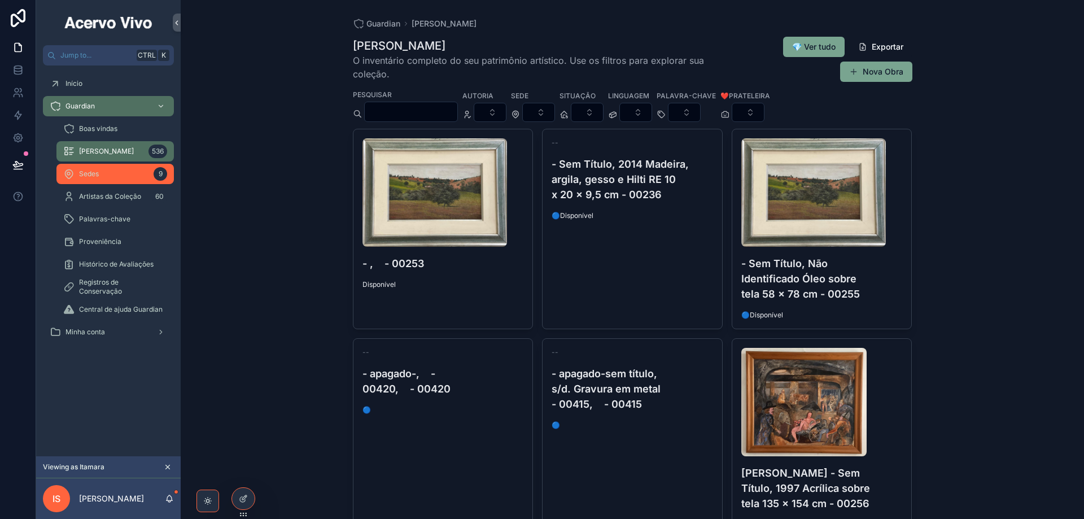
click at [102, 171] on div "Sedes 9" at bounding box center [115, 174] width 104 height 18
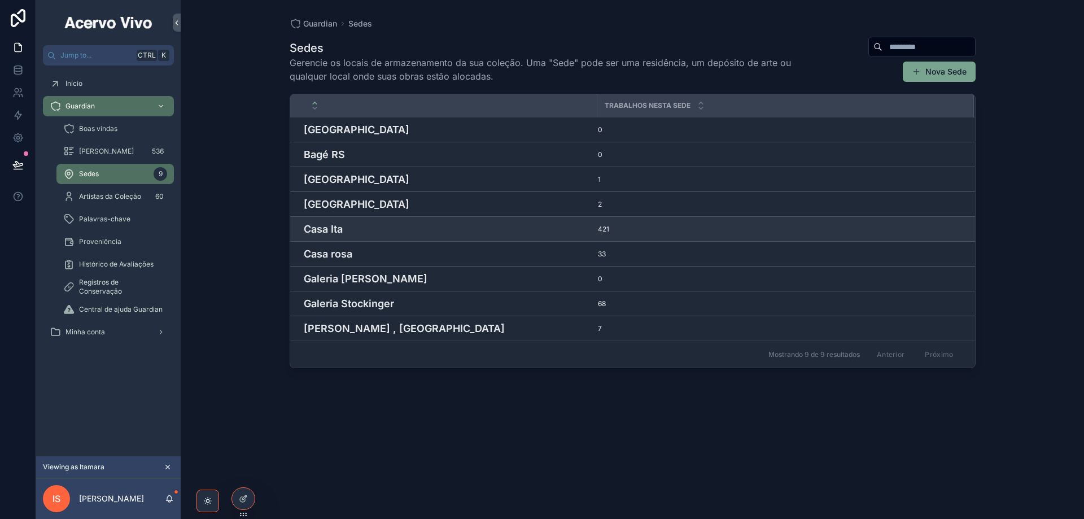
click at [461, 232] on h4 "Casa Ita" at bounding box center [447, 228] width 287 height 15
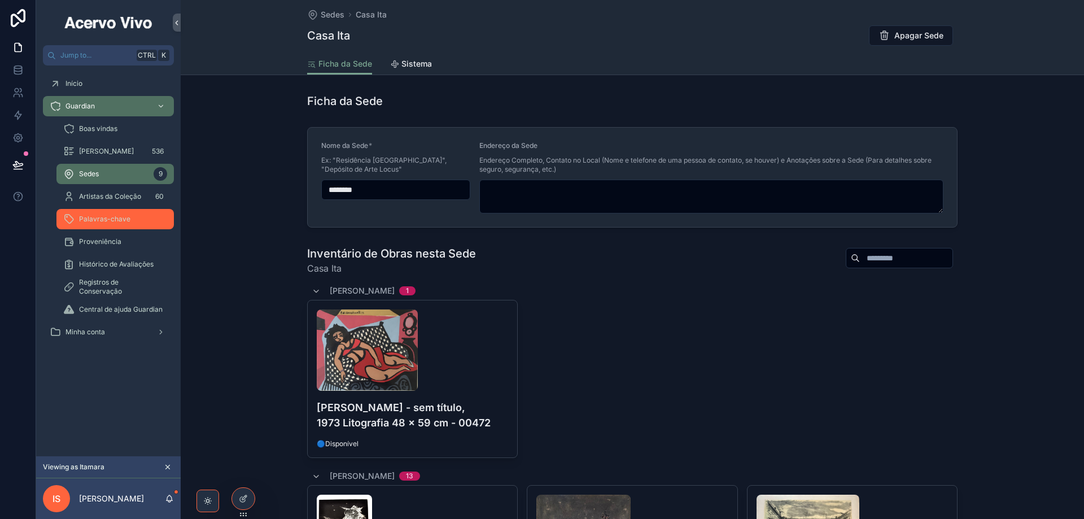
click at [106, 222] on span "Palavras-chave" at bounding box center [104, 219] width 51 height 9
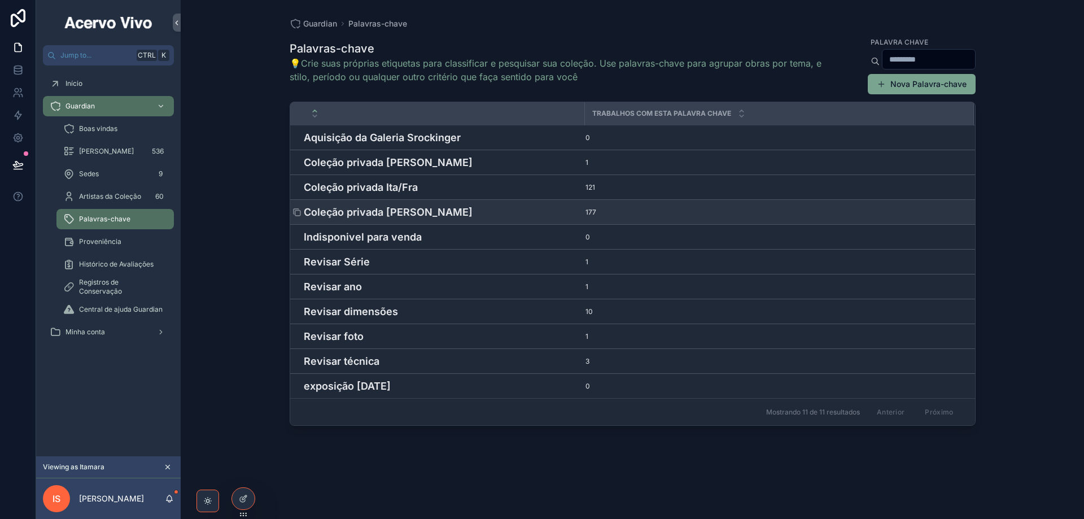
click at [528, 211] on h4 "Coleção privada Leonardo Stockinger" at bounding box center [441, 211] width 274 height 15
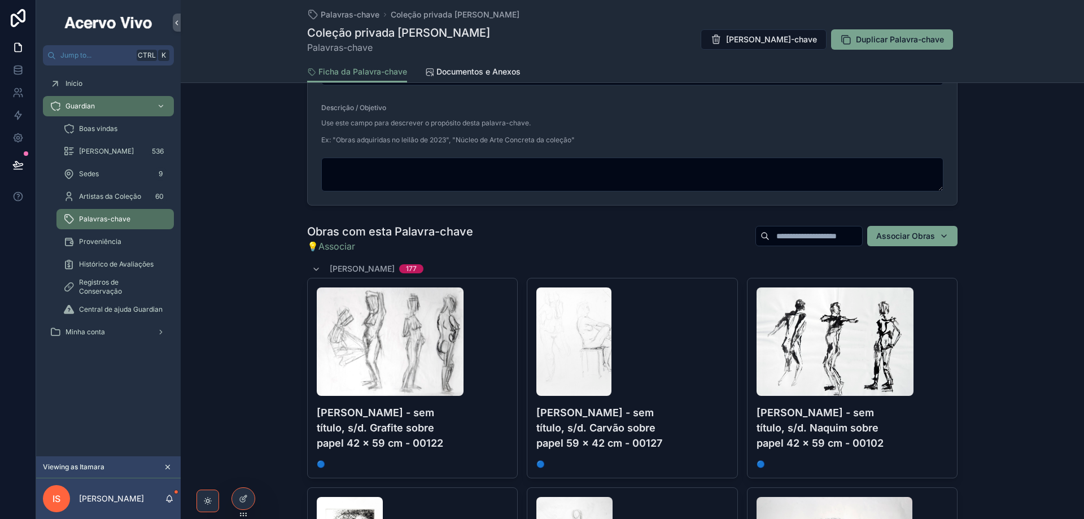
scroll to position [226, 0]
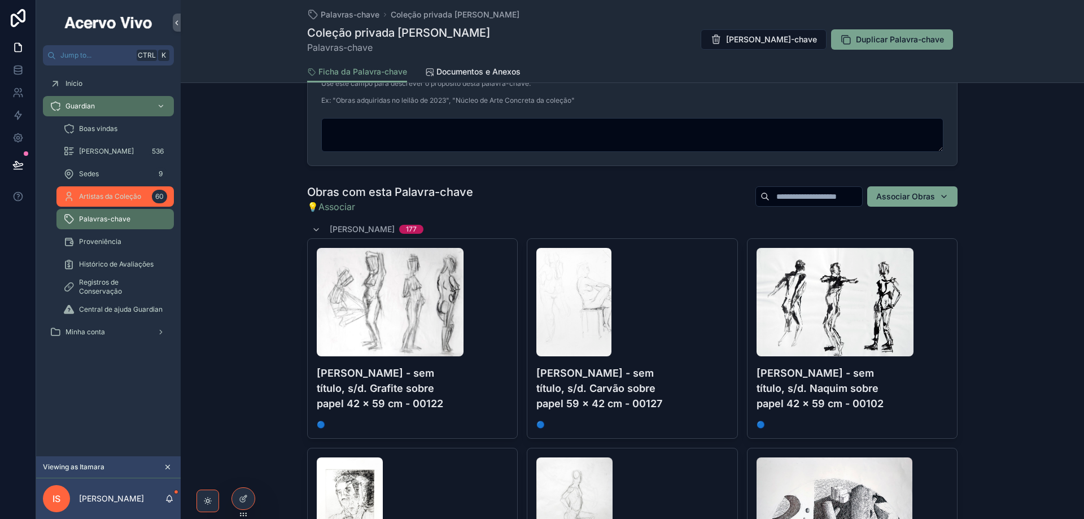
click at [106, 203] on div "Artistas da Coleção 60" at bounding box center [115, 196] width 104 height 18
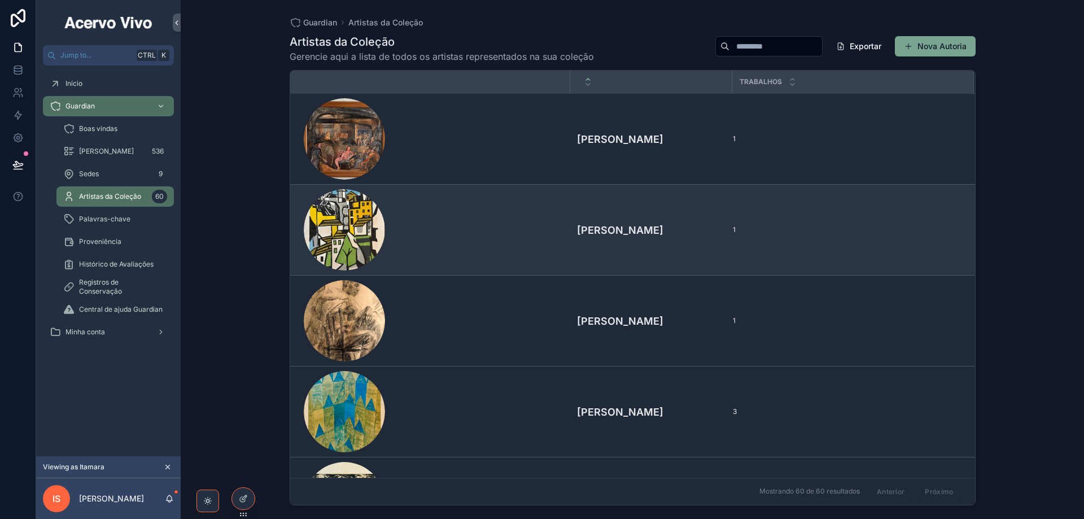
click at [603, 226] on h4 "Aldo Bonadei" at bounding box center [651, 230] width 149 height 15
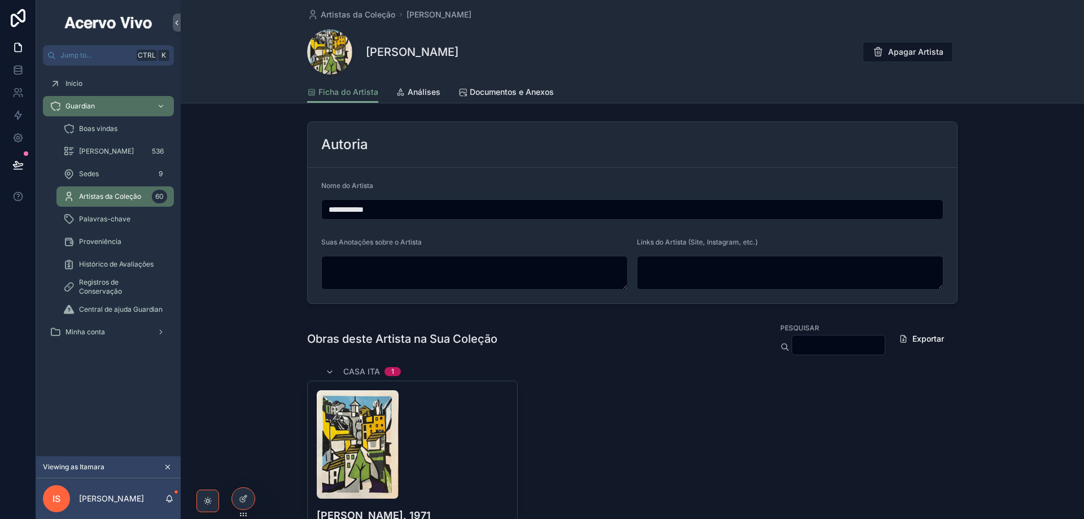
drag, startPoint x: 97, startPoint y: 194, endPoint x: 70, endPoint y: 199, distance: 27.0
click at [97, 194] on span "Artistas da Coleção" at bounding box center [110, 196] width 62 height 9
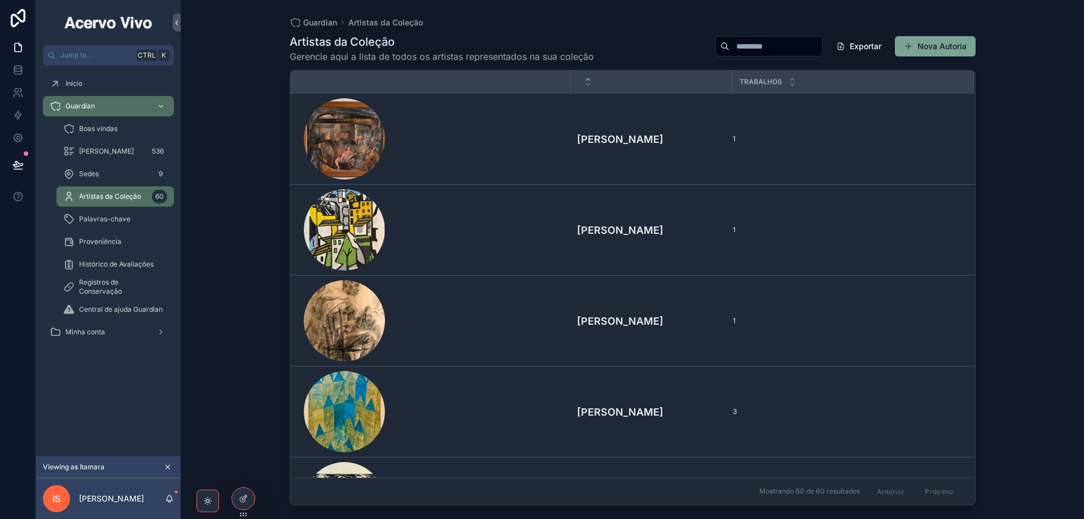
click at [760, 45] on input "scrollable content" at bounding box center [776, 46] width 93 height 16
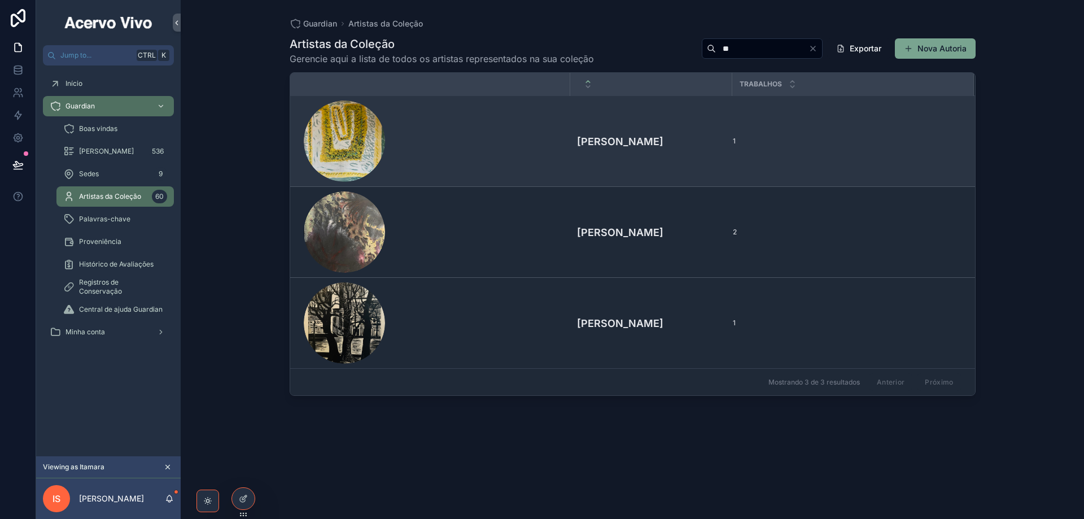
type input "**"
click at [474, 153] on div "scrollable content" at bounding box center [434, 141] width 260 height 81
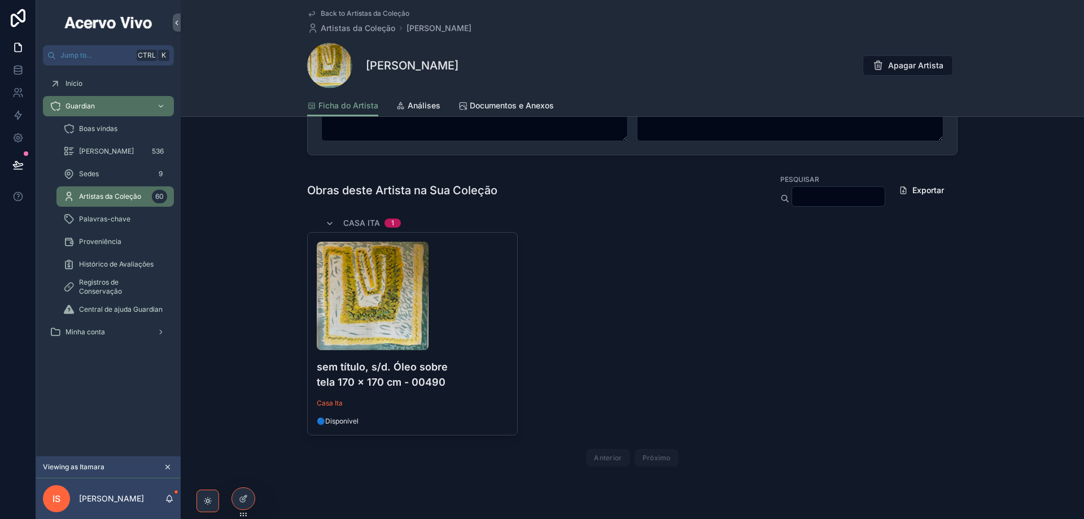
scroll to position [191, 0]
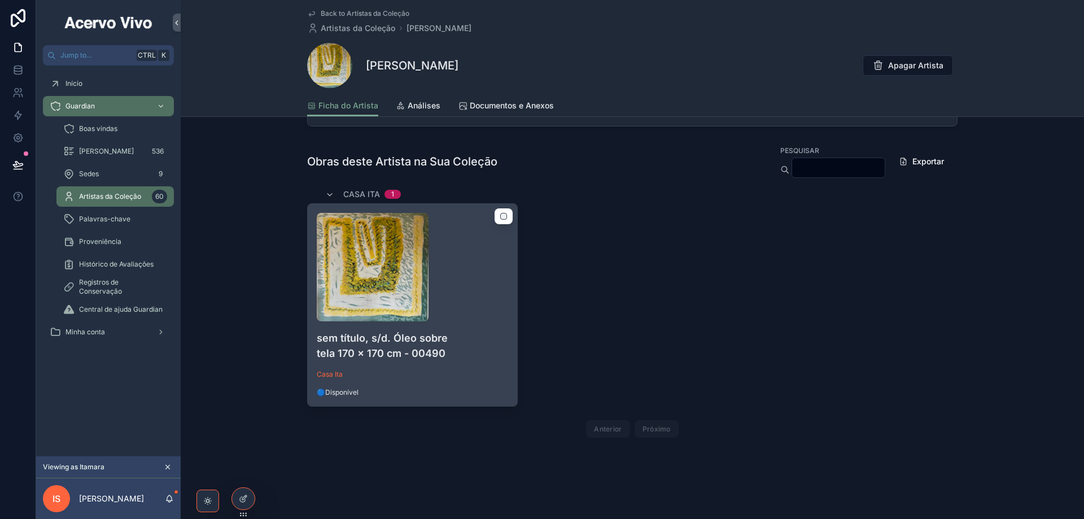
click at [457, 296] on div "scrollable content" at bounding box center [412, 267] width 191 height 108
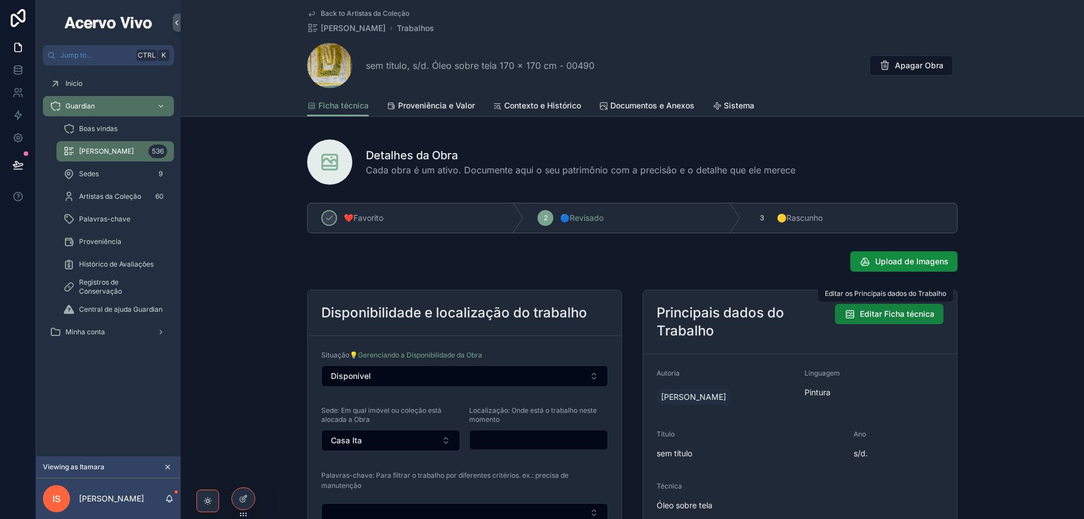
click at [875, 315] on span "Editar Ficha técnica" at bounding box center [897, 313] width 75 height 11
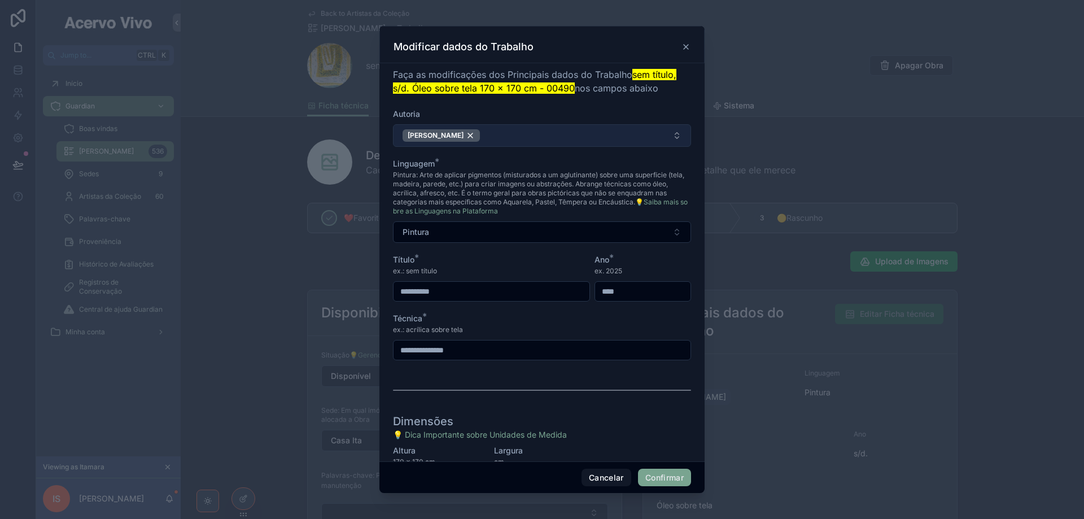
click at [510, 134] on button "Karen Lambert" at bounding box center [542, 135] width 298 height 23
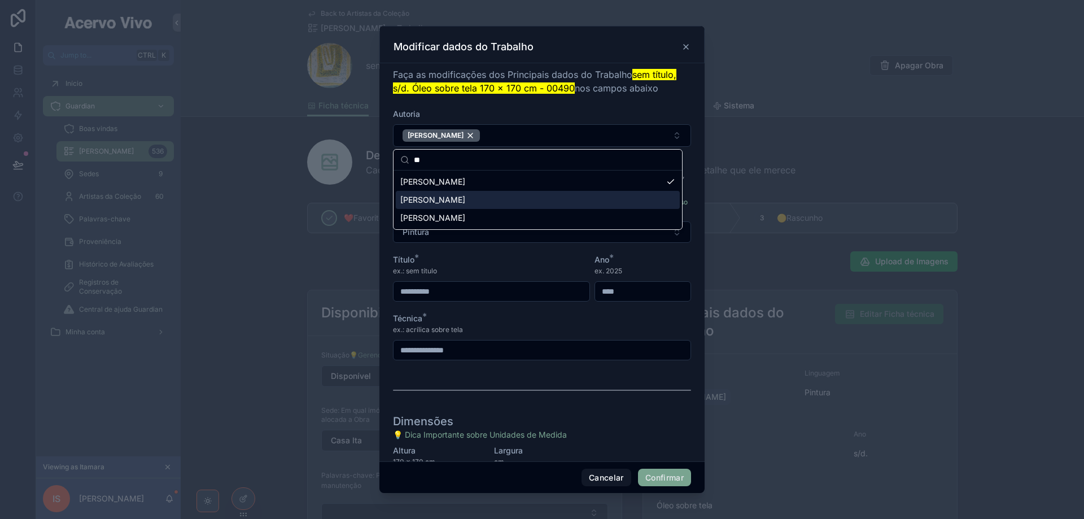
type input "**"
click at [478, 197] on div "Karin Lambrecht" at bounding box center [538, 200] width 284 height 18
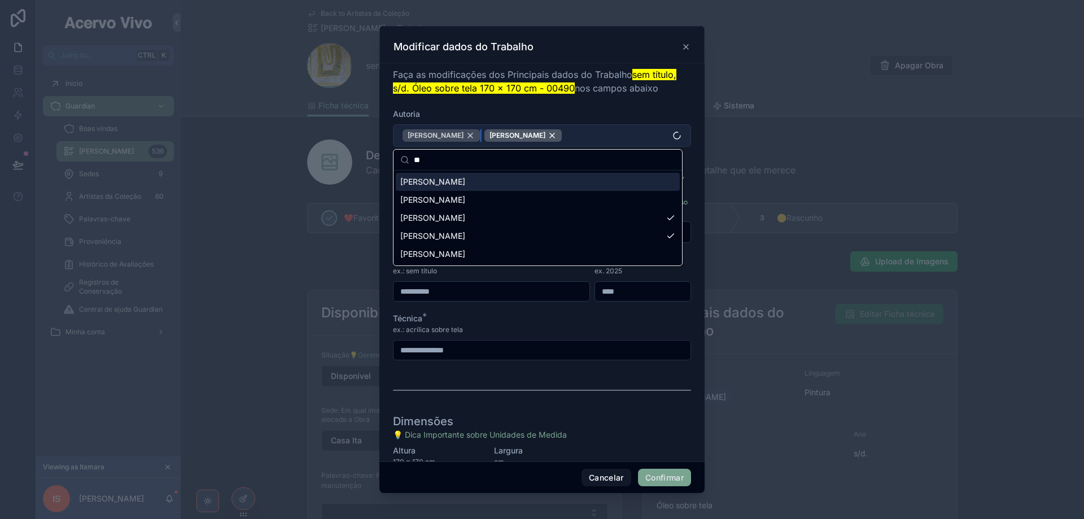
click at [463, 136] on div "Karen Lambert" at bounding box center [441, 135] width 77 height 12
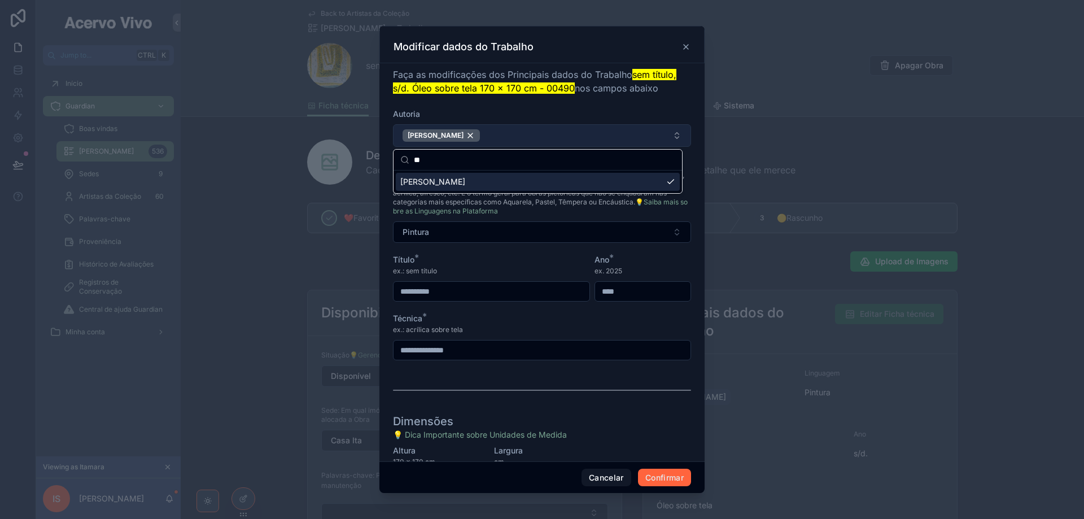
click at [664, 483] on button "Confirmar" at bounding box center [664, 478] width 53 height 18
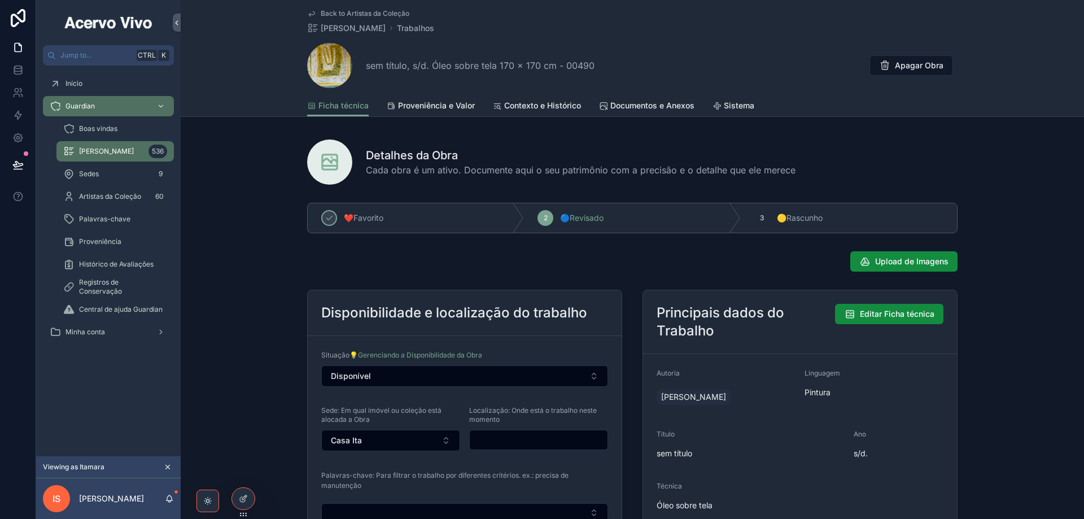
click at [347, 12] on span "Back to Artistas da Coleção" at bounding box center [365, 13] width 89 height 9
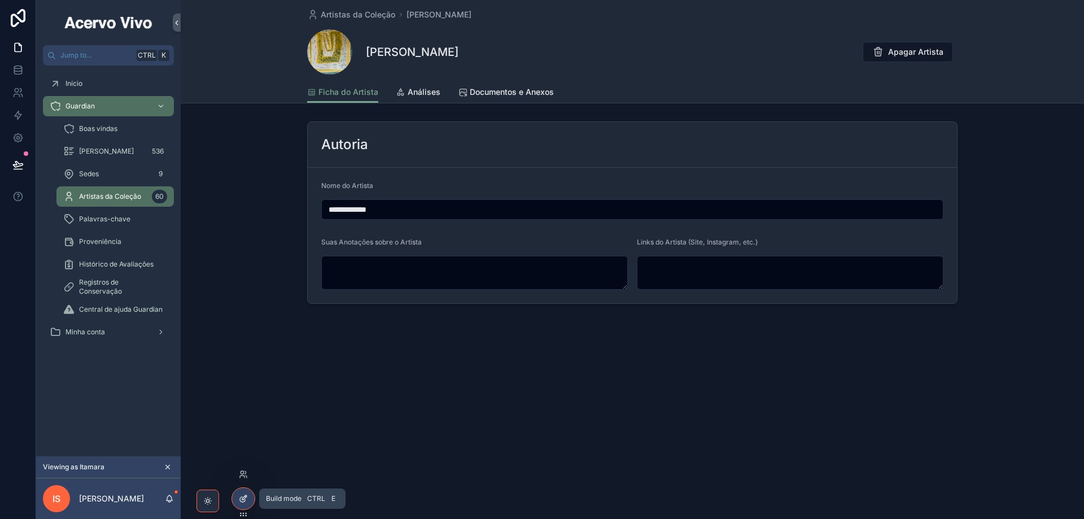
click at [245, 499] on icon at bounding box center [243, 498] width 9 height 9
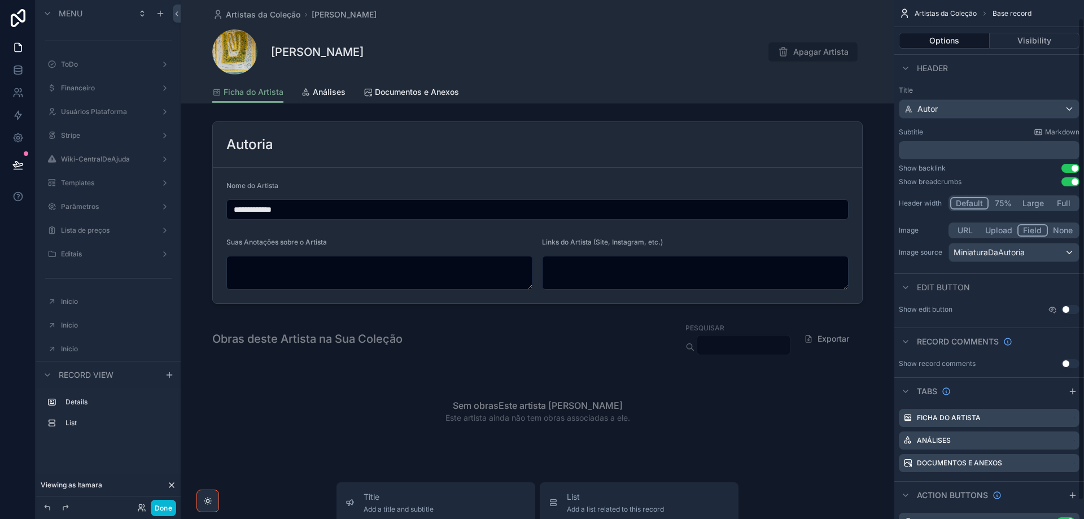
scroll to position [39, 0]
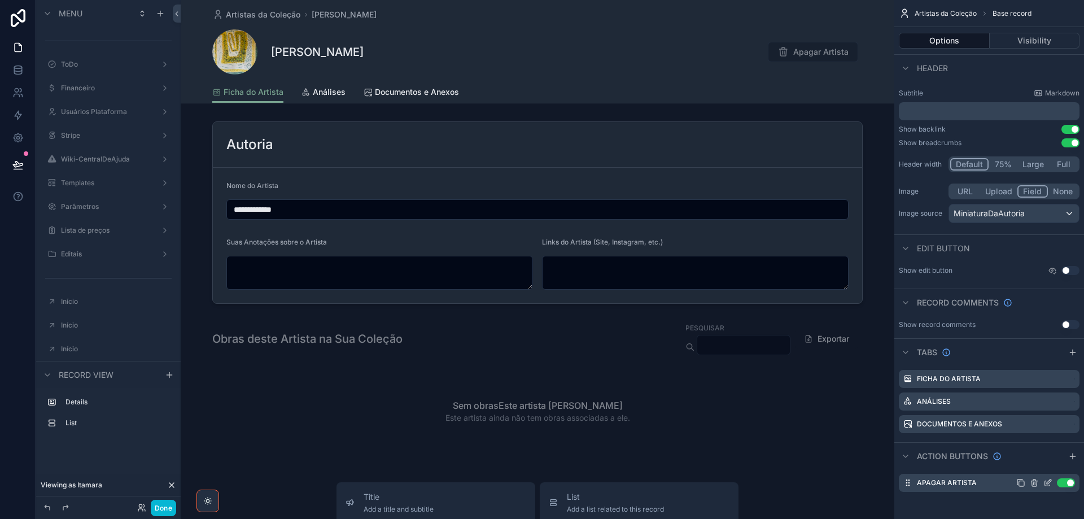
click at [1045, 483] on icon "scrollable content" at bounding box center [1047, 483] width 5 height 5
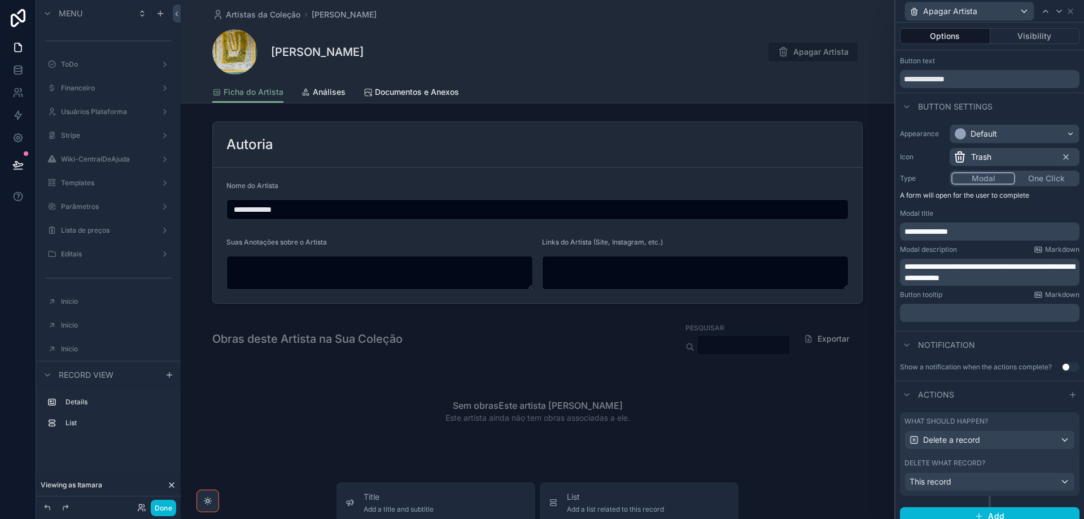
scroll to position [32, 0]
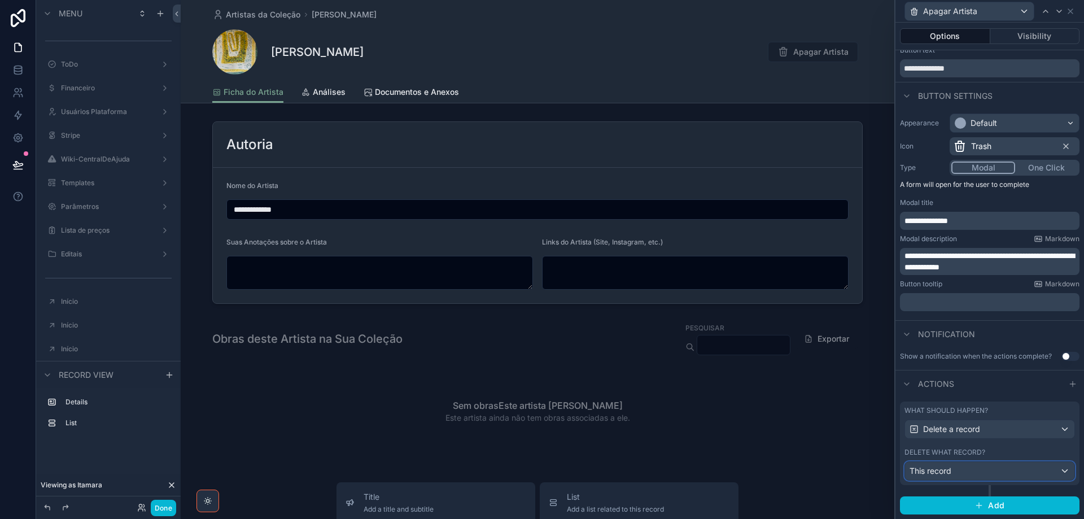
click at [1015, 476] on div "This record" at bounding box center [989, 471] width 169 height 18
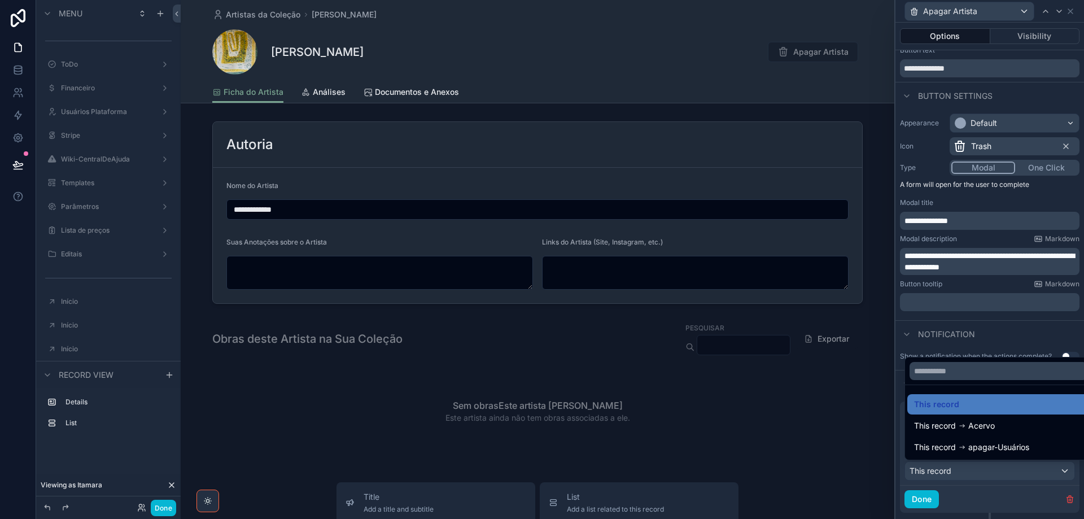
click at [1015, 476] on div at bounding box center [990, 259] width 189 height 519
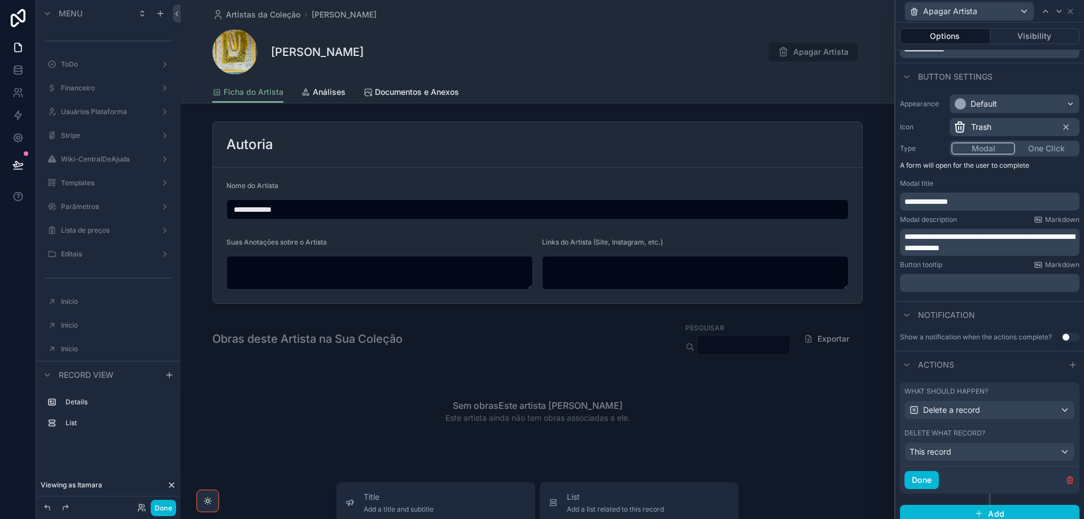
scroll to position [59, 0]
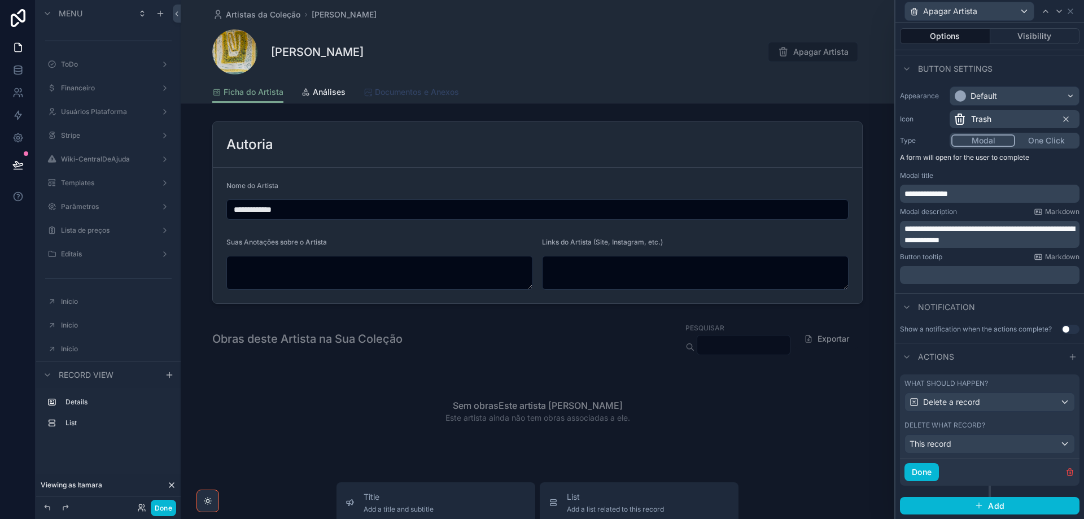
click at [405, 90] on span "Documentos e Anexos" at bounding box center [417, 91] width 84 height 11
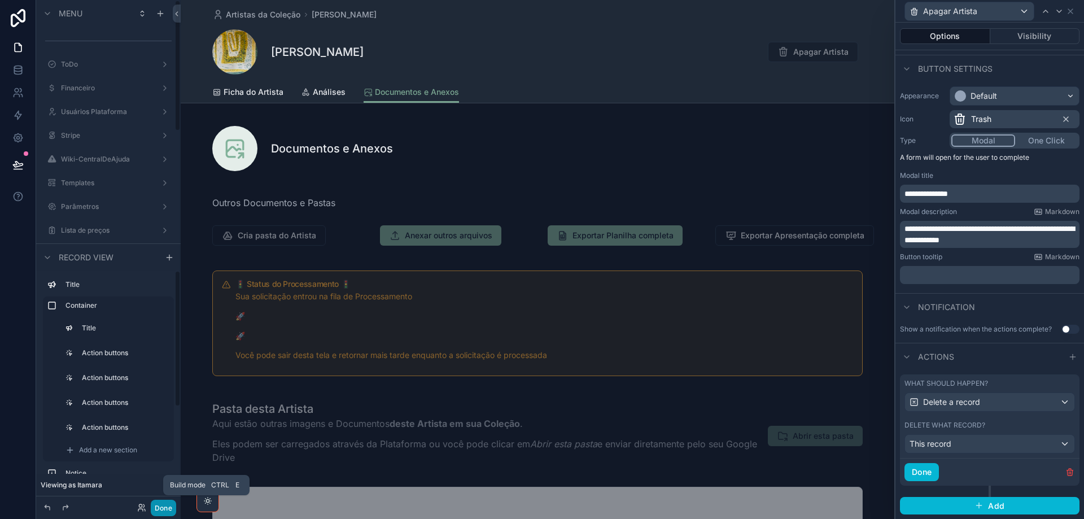
click at [164, 511] on button "Done" at bounding box center [163, 508] width 25 height 16
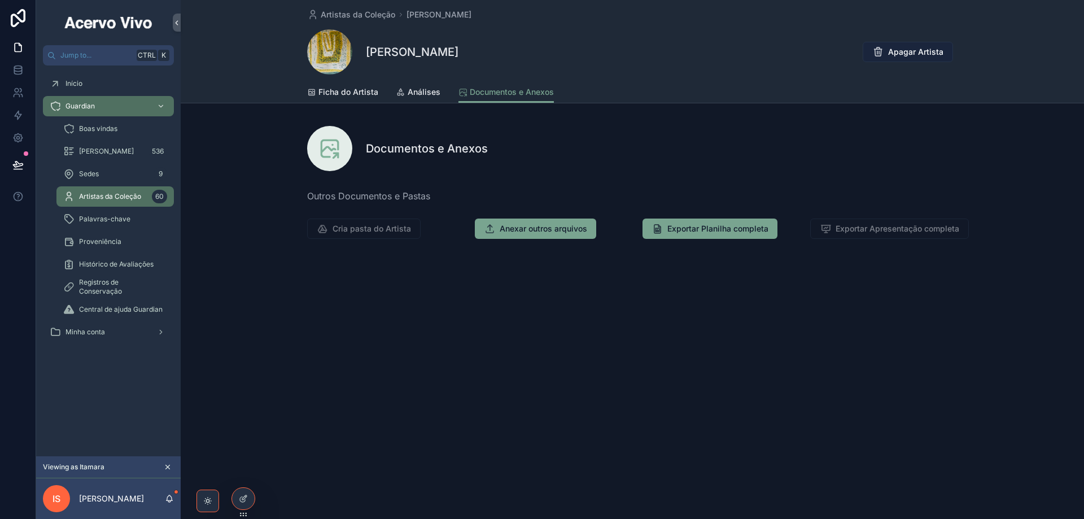
click at [927, 55] on span "Apagar Artista" at bounding box center [915, 51] width 55 height 11
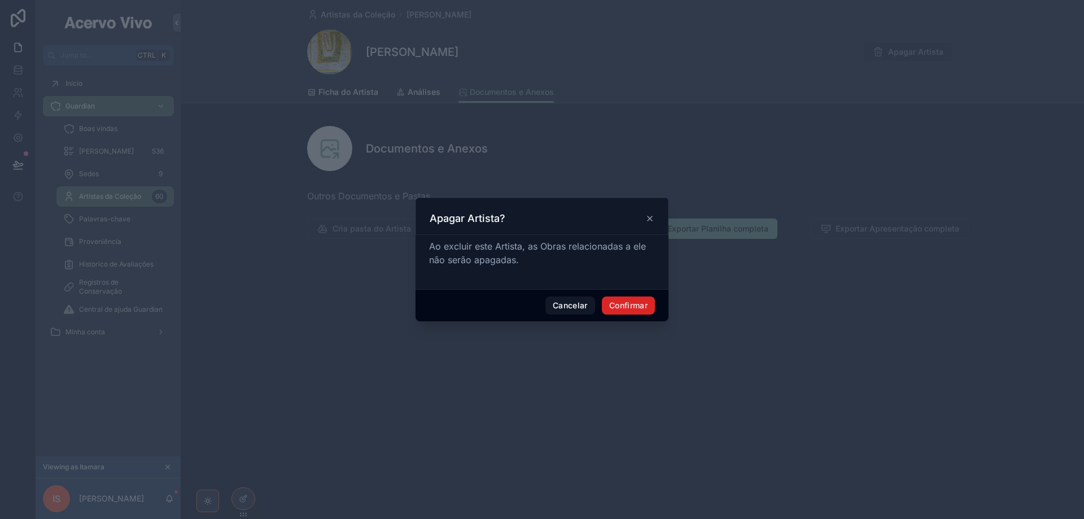
click at [627, 307] on button "Confirmar" at bounding box center [628, 305] width 53 height 18
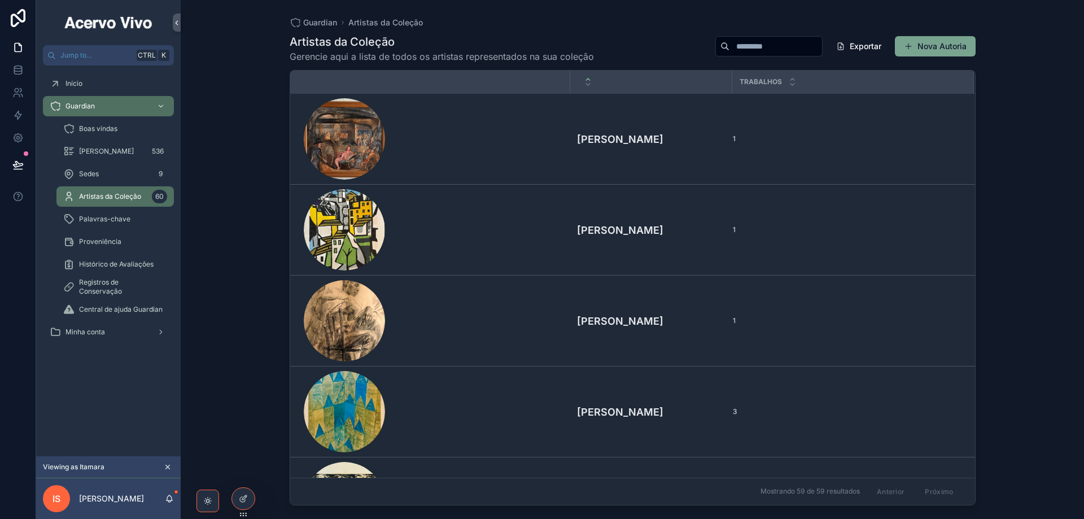
click at [736, 41] on input "scrollable content" at bounding box center [776, 46] width 93 height 16
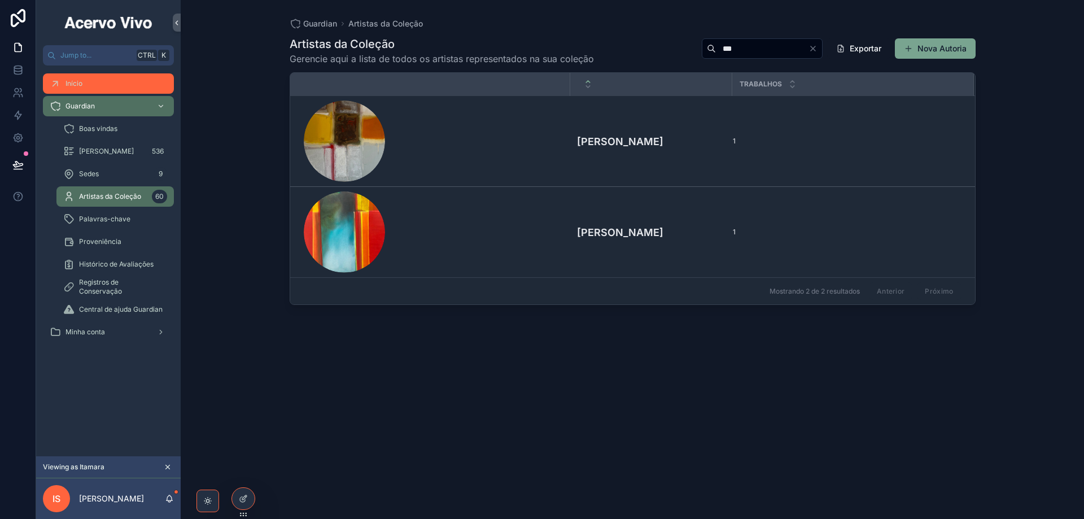
type input "***"
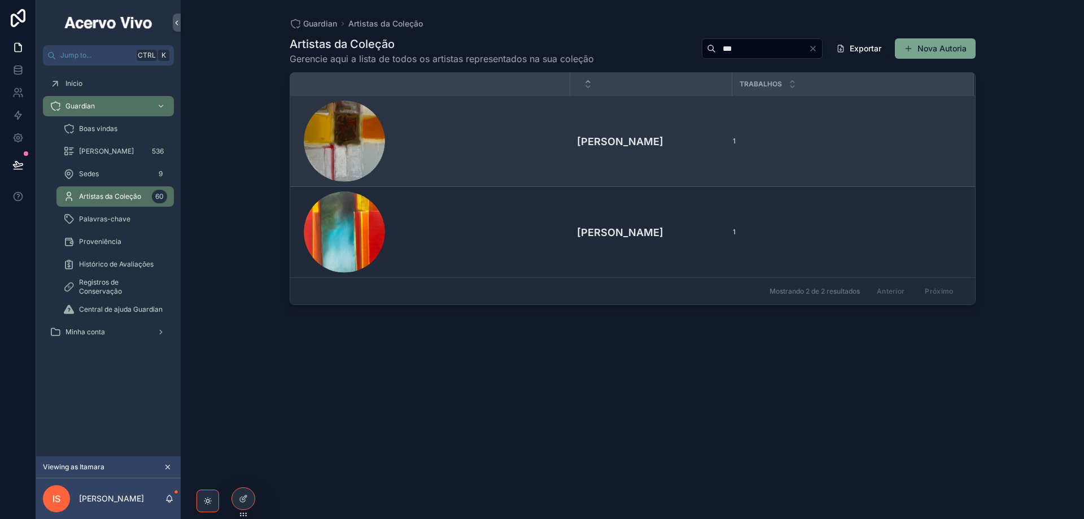
click at [673, 163] on td "Enio Lippmann" at bounding box center [651, 141] width 162 height 91
click at [661, 144] on h4 "Enio Lippmann" at bounding box center [651, 141] width 149 height 15
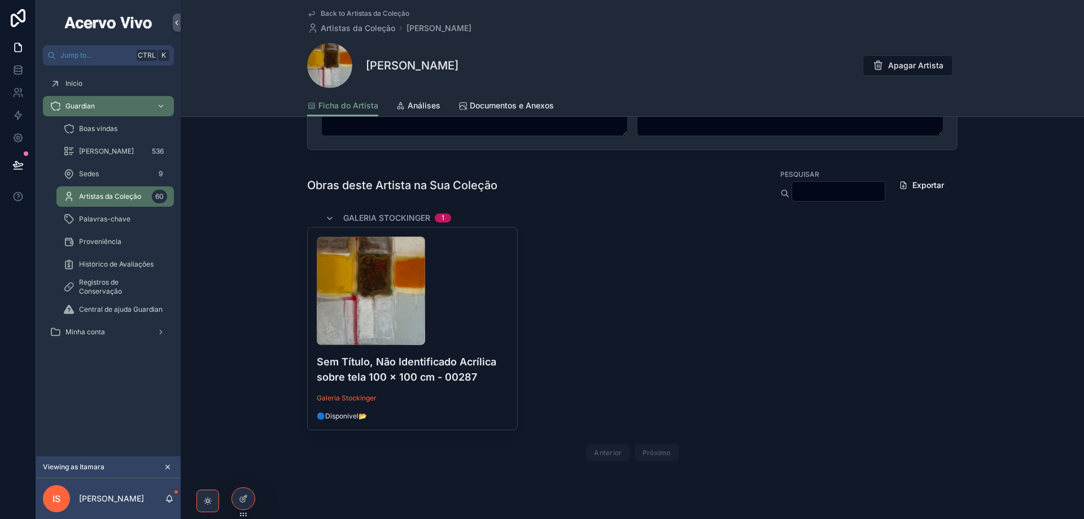
scroll to position [191, 0]
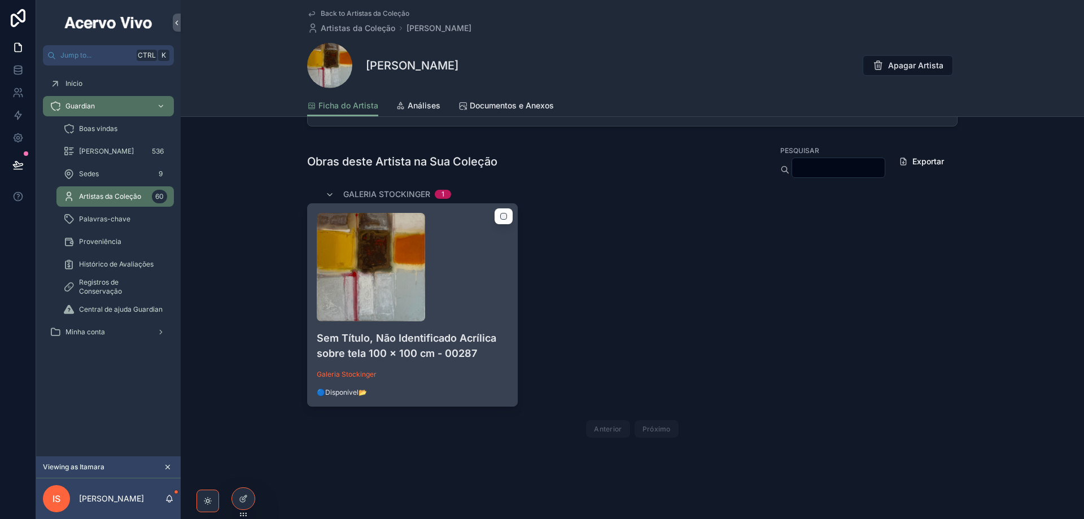
click at [452, 294] on div "scrollable content" at bounding box center [412, 267] width 191 height 108
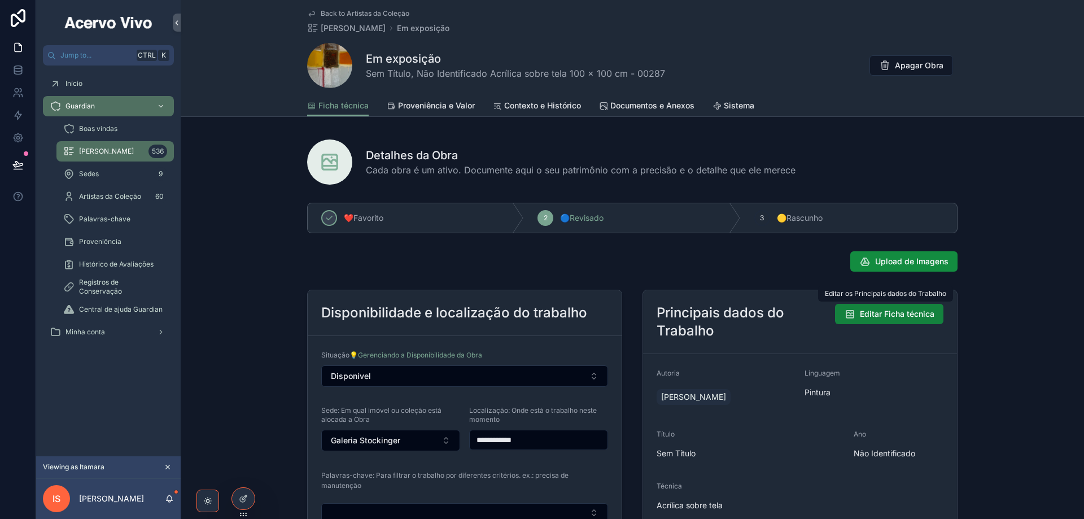
click at [869, 316] on span "Editar Ficha técnica" at bounding box center [897, 313] width 75 height 11
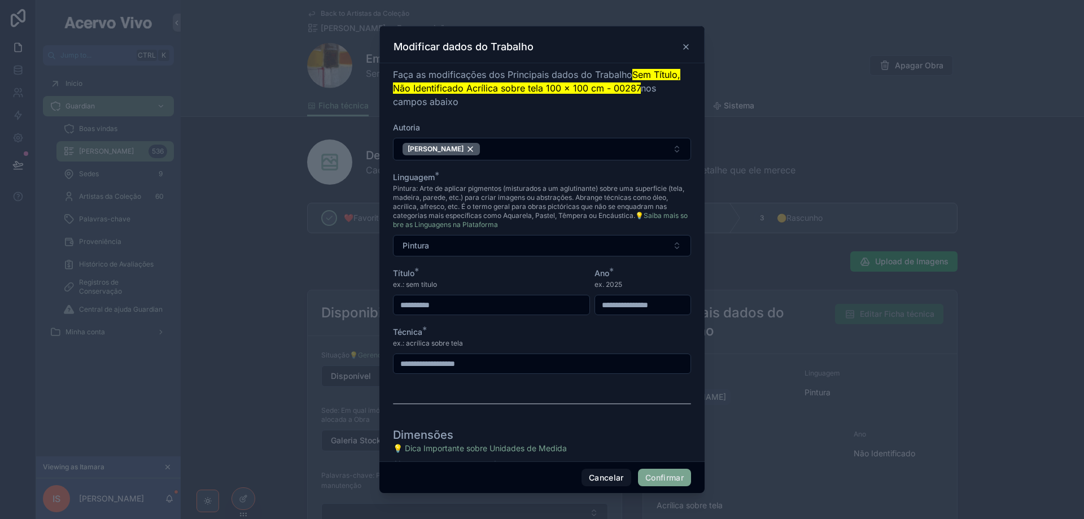
drag, startPoint x: 667, startPoint y: 307, endPoint x: 521, endPoint y: 301, distance: 145.8
click at [521, 301] on form "**********" at bounding box center [542, 349] width 298 height 455
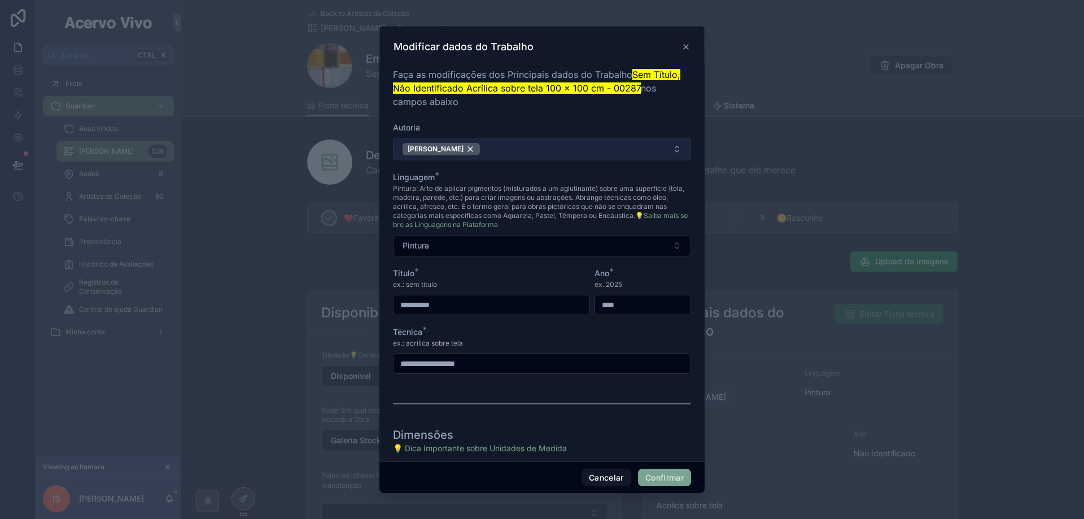
type input "****"
click at [478, 149] on button "Enio Lippmann" at bounding box center [542, 149] width 298 height 23
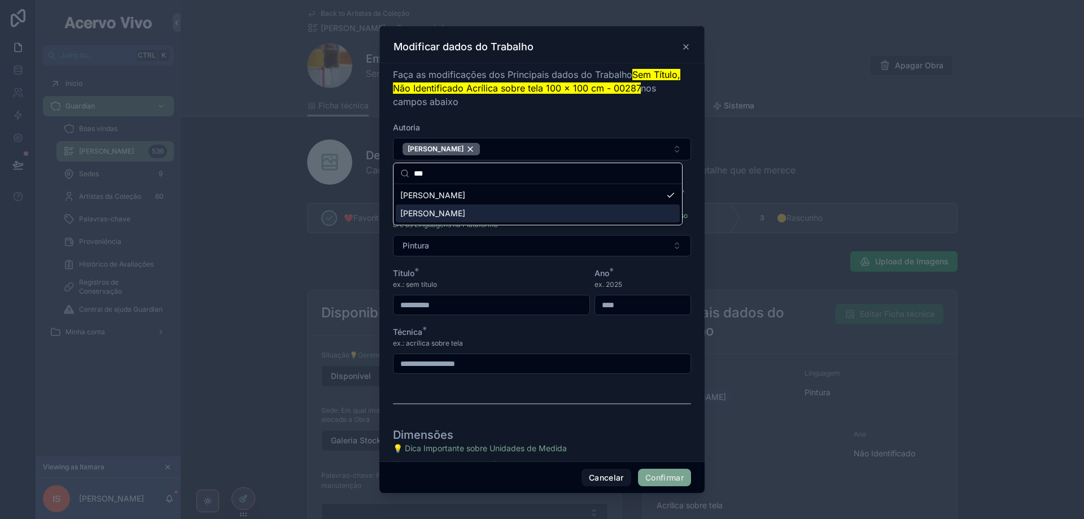
type input "***"
click at [463, 208] on div "Ênio Lippmann" at bounding box center [538, 213] width 284 height 18
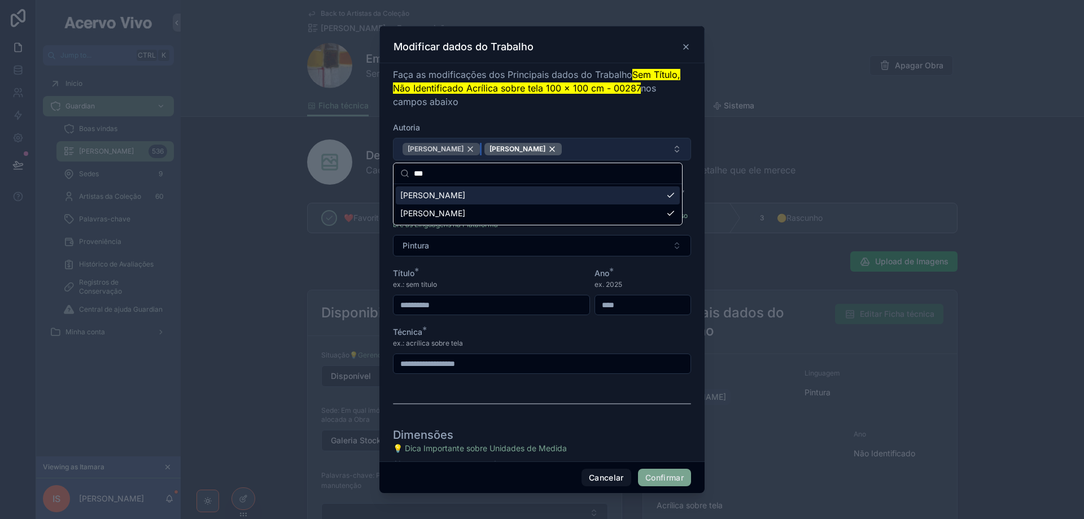
click at [464, 148] on div "Enio Lippmann" at bounding box center [441, 149] width 77 height 12
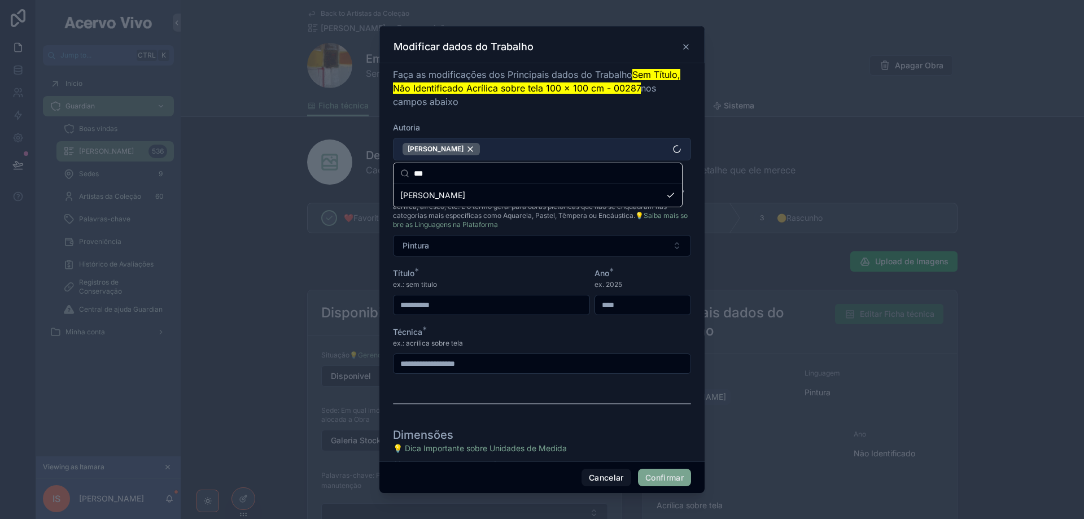
click at [500, 123] on div "Autoria" at bounding box center [542, 127] width 298 height 11
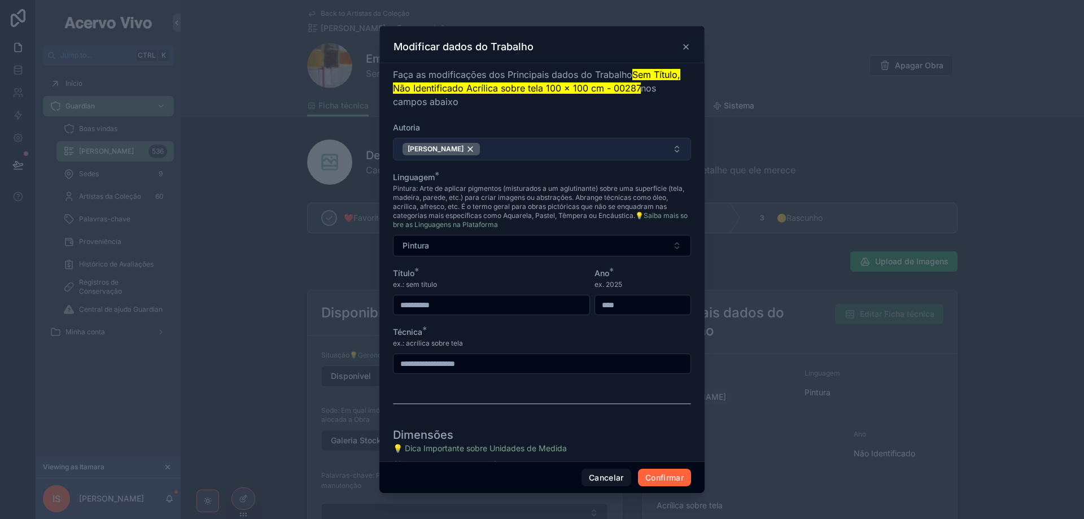
click at [661, 481] on button "Confirmar" at bounding box center [664, 478] width 53 height 18
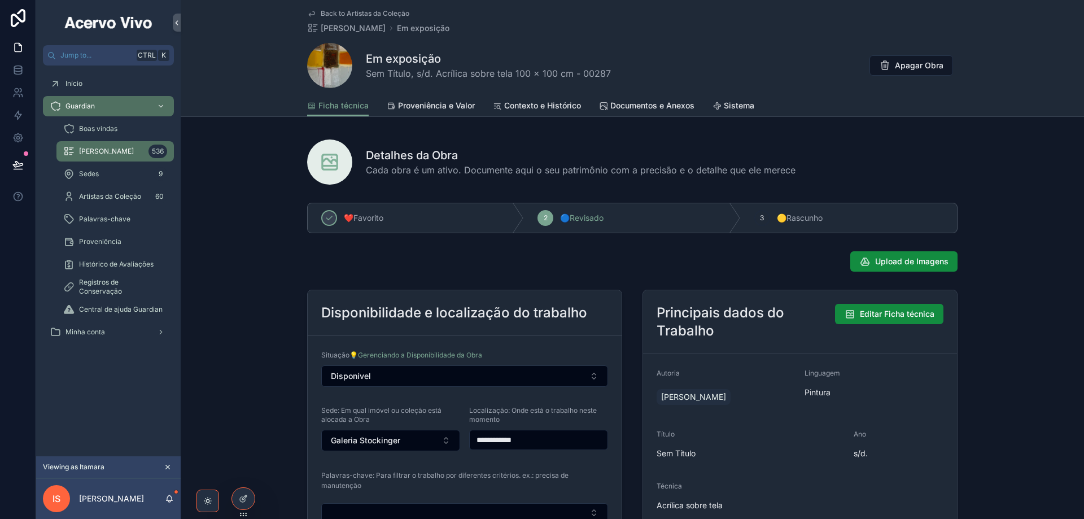
click at [377, 13] on span "Back to Artistas da Coleção" at bounding box center [365, 13] width 89 height 9
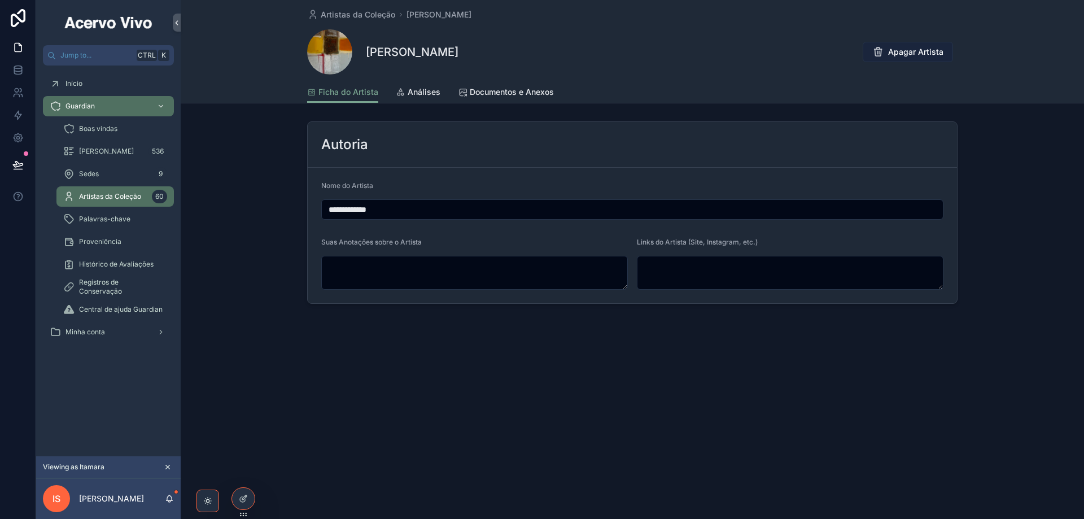
click at [918, 53] on span "Apagar Artista" at bounding box center [915, 51] width 55 height 11
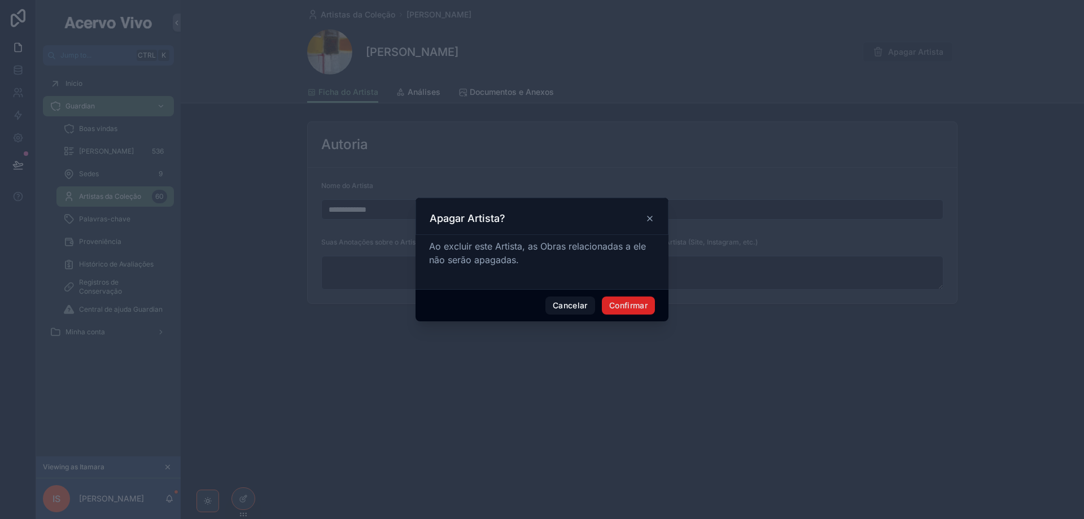
click at [619, 311] on button "Confirmar" at bounding box center [628, 305] width 53 height 18
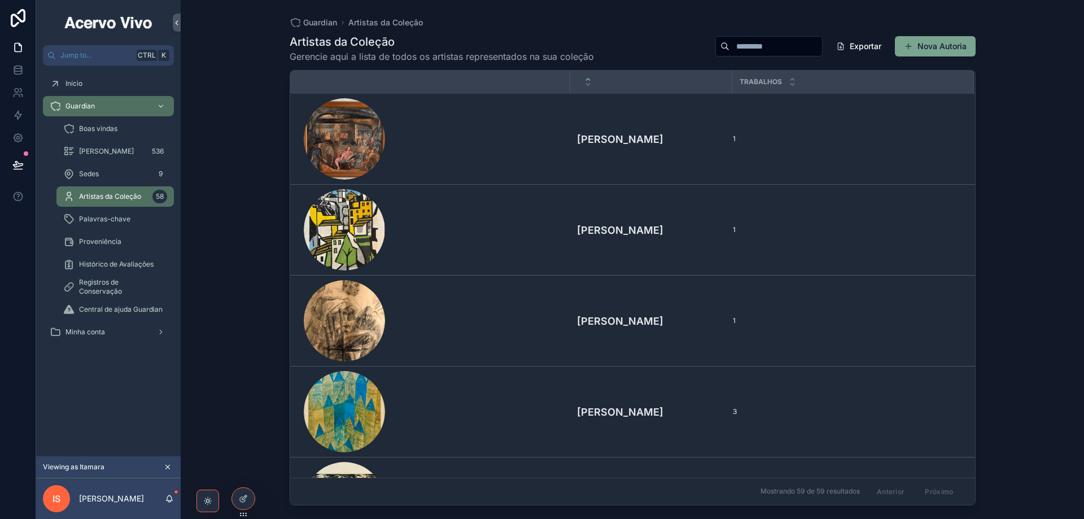
click at [784, 46] on input "scrollable content" at bounding box center [776, 46] width 93 height 16
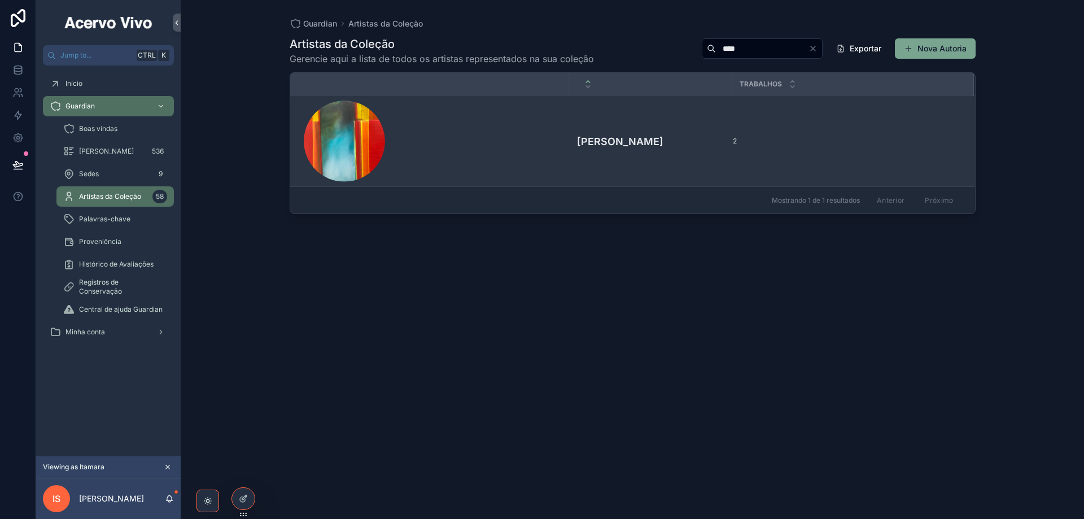
type input "****"
click at [517, 133] on div "scrollable content" at bounding box center [434, 141] width 260 height 81
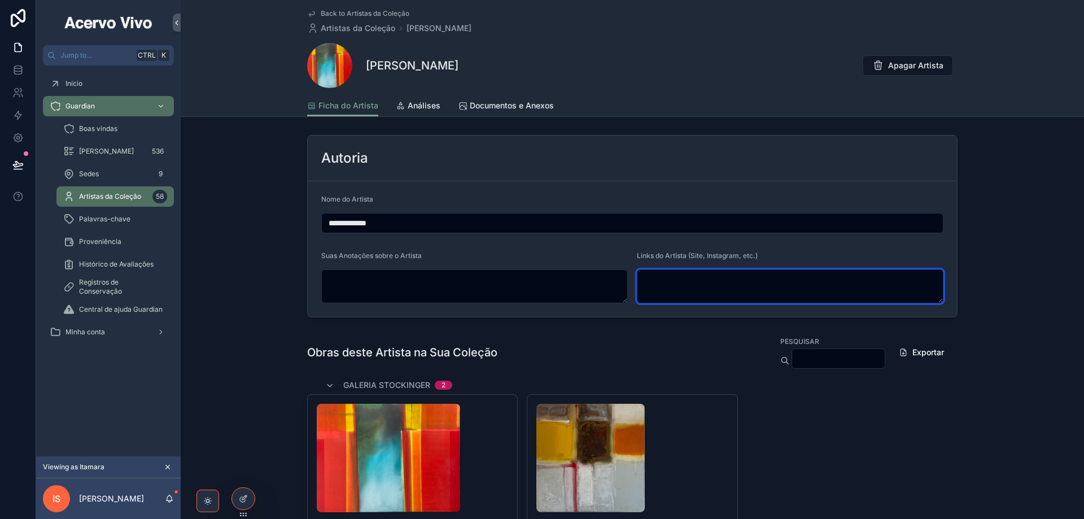
click at [673, 289] on textarea "scrollable content" at bounding box center [790, 286] width 307 height 34
paste textarea "**********"
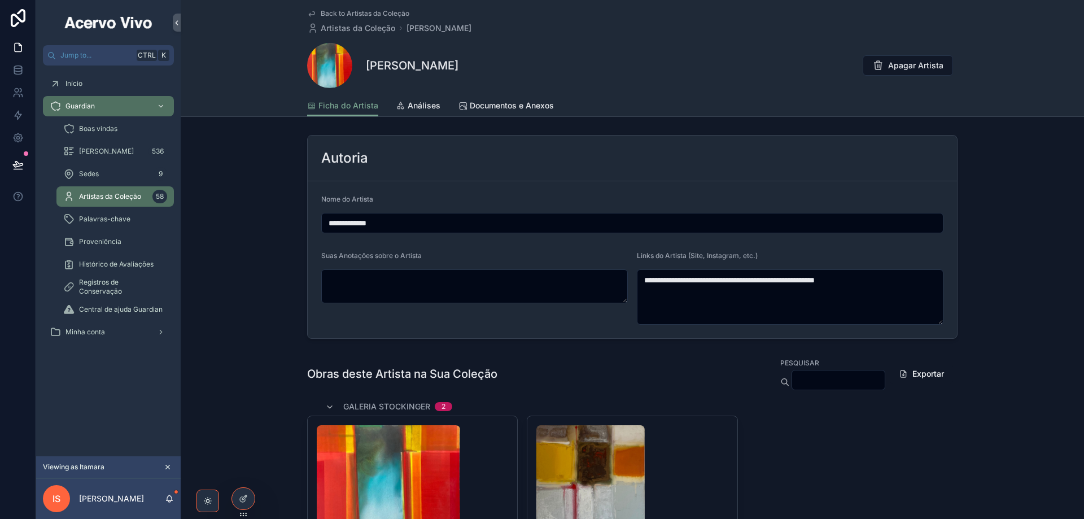
type textarea "**********"
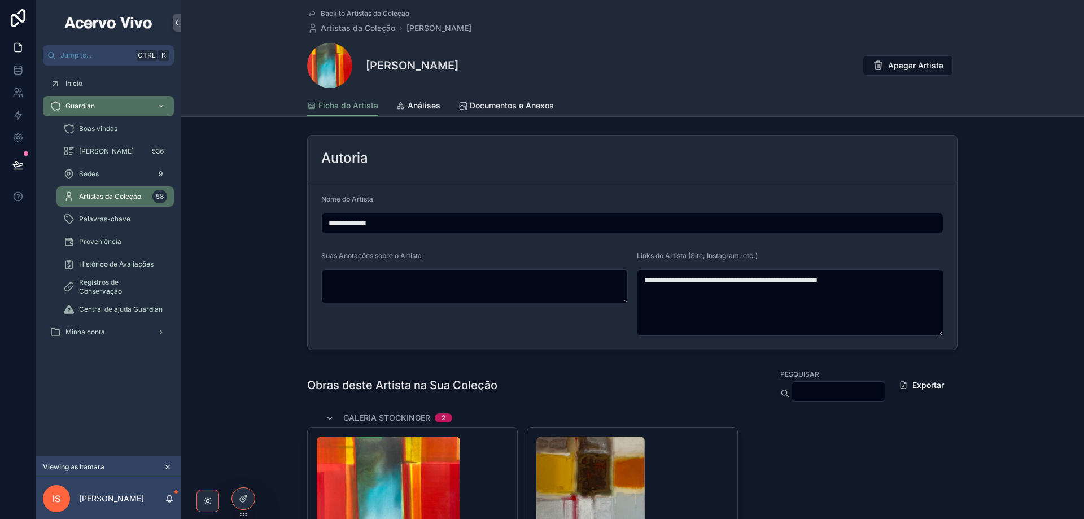
click at [357, 12] on span "Back to Artistas da Coleção" at bounding box center [365, 13] width 89 height 9
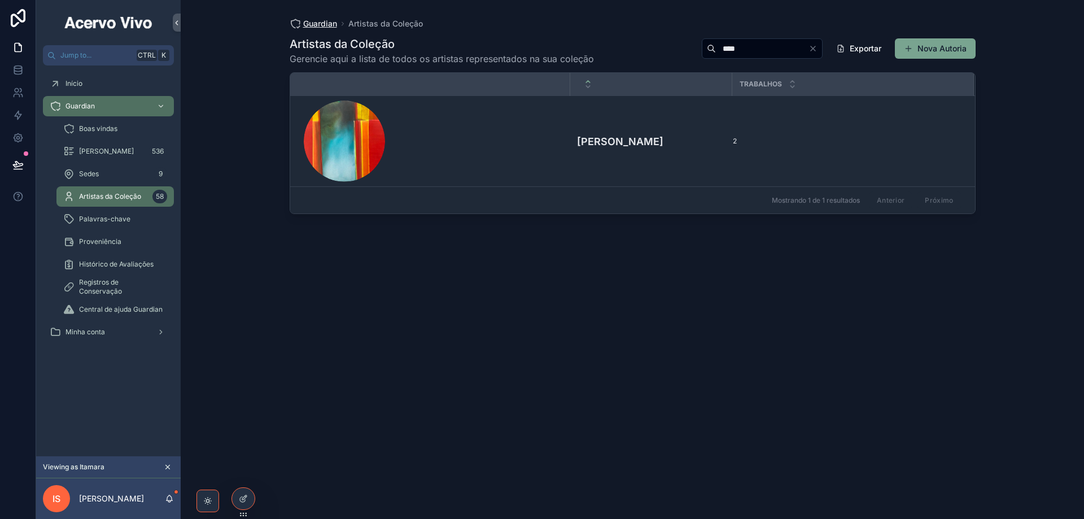
click at [321, 21] on span "Guardian" at bounding box center [320, 23] width 34 height 11
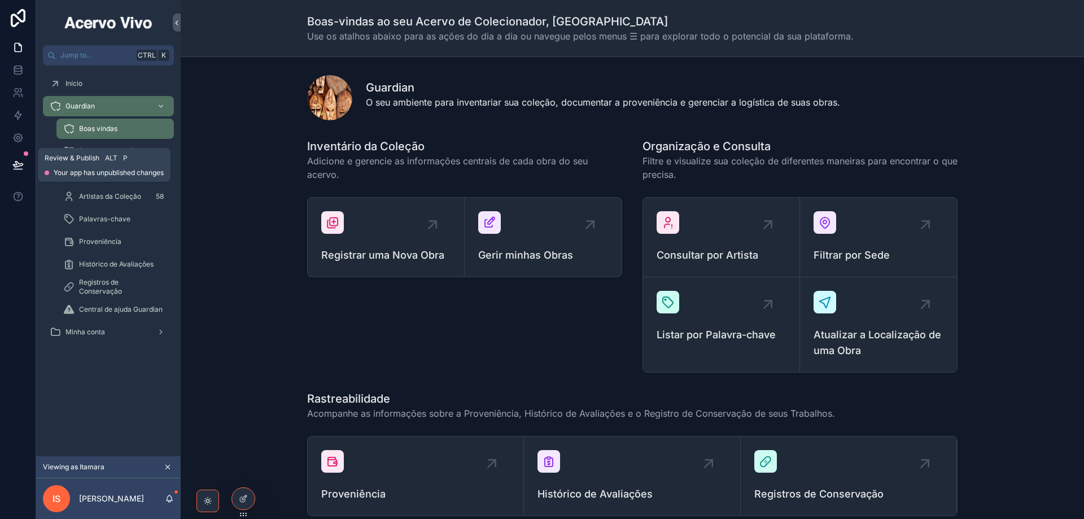
click at [15, 164] on icon at bounding box center [17, 164] width 11 height 11
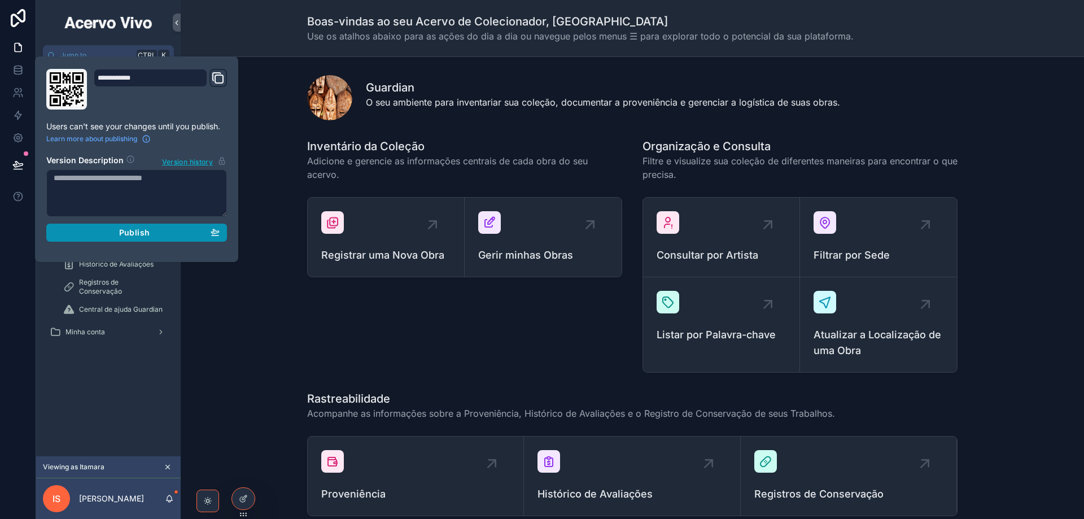
click at [225, 237] on button "Publish" at bounding box center [136, 233] width 181 height 18
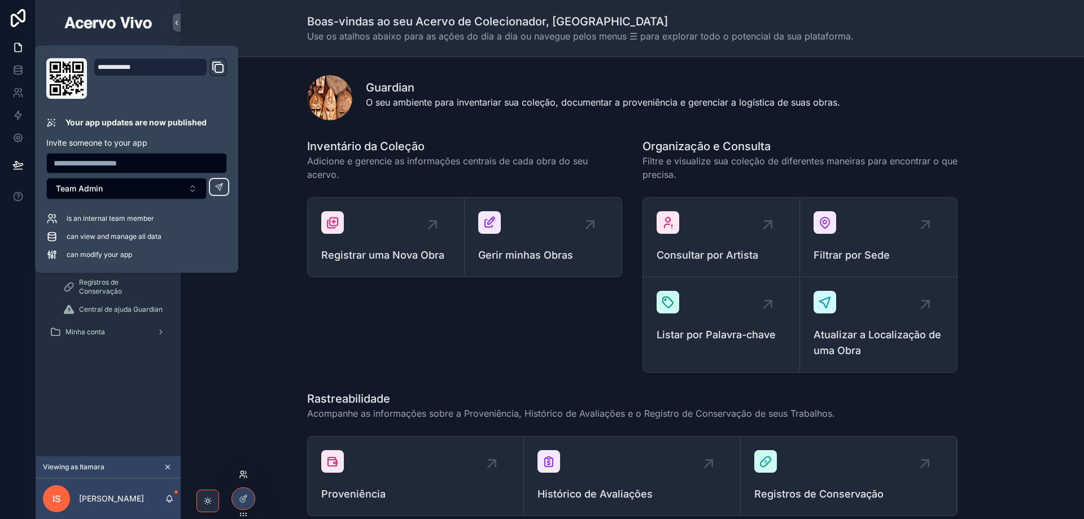
click at [245, 476] on icon at bounding box center [242, 477] width 5 height 2
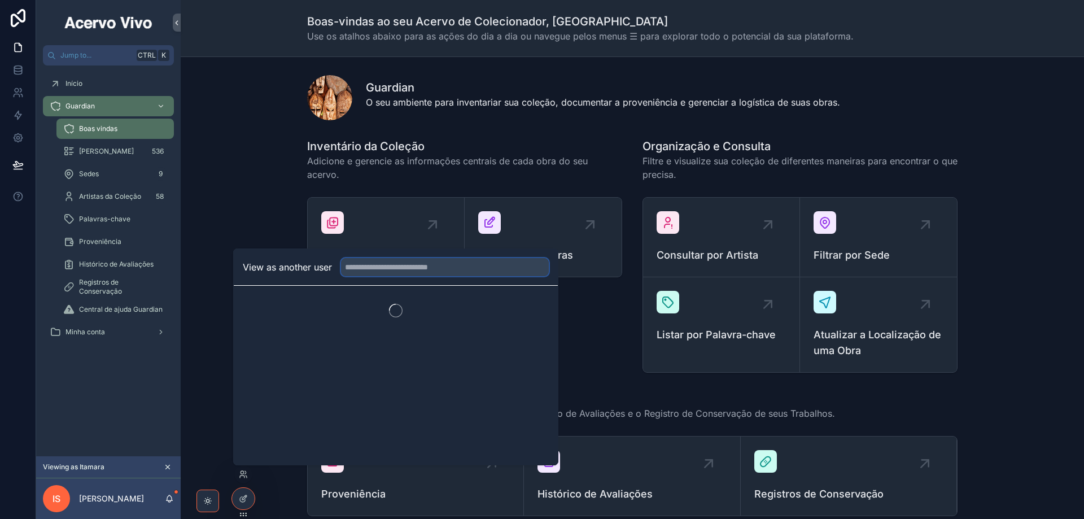
click at [410, 263] on input "text" at bounding box center [445, 267] width 208 height 18
type input "****"
